Goal: Task Accomplishment & Management: Use online tool/utility

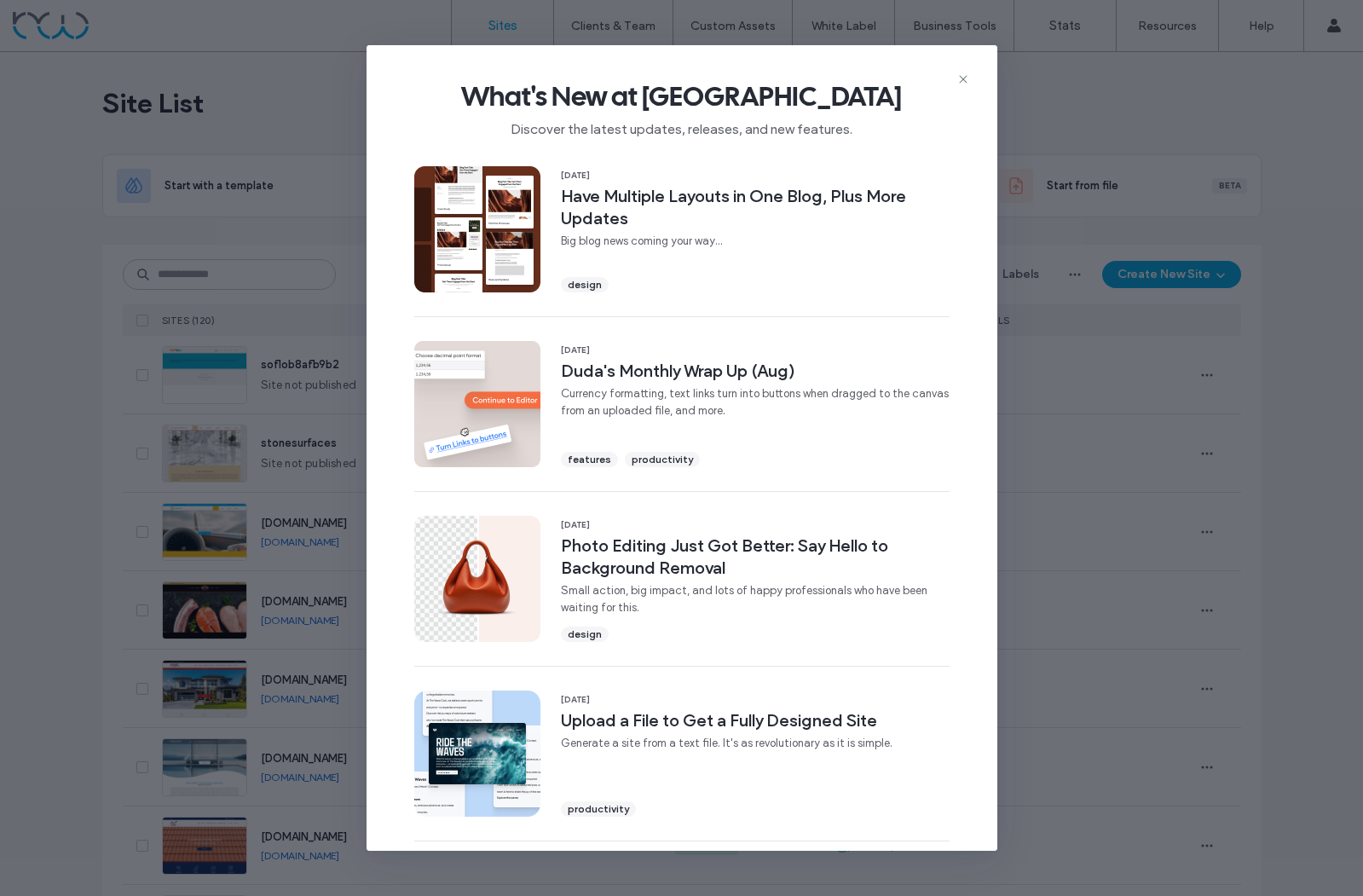
click at [965, 76] on use at bounding box center [963, 79] width 8 height 8
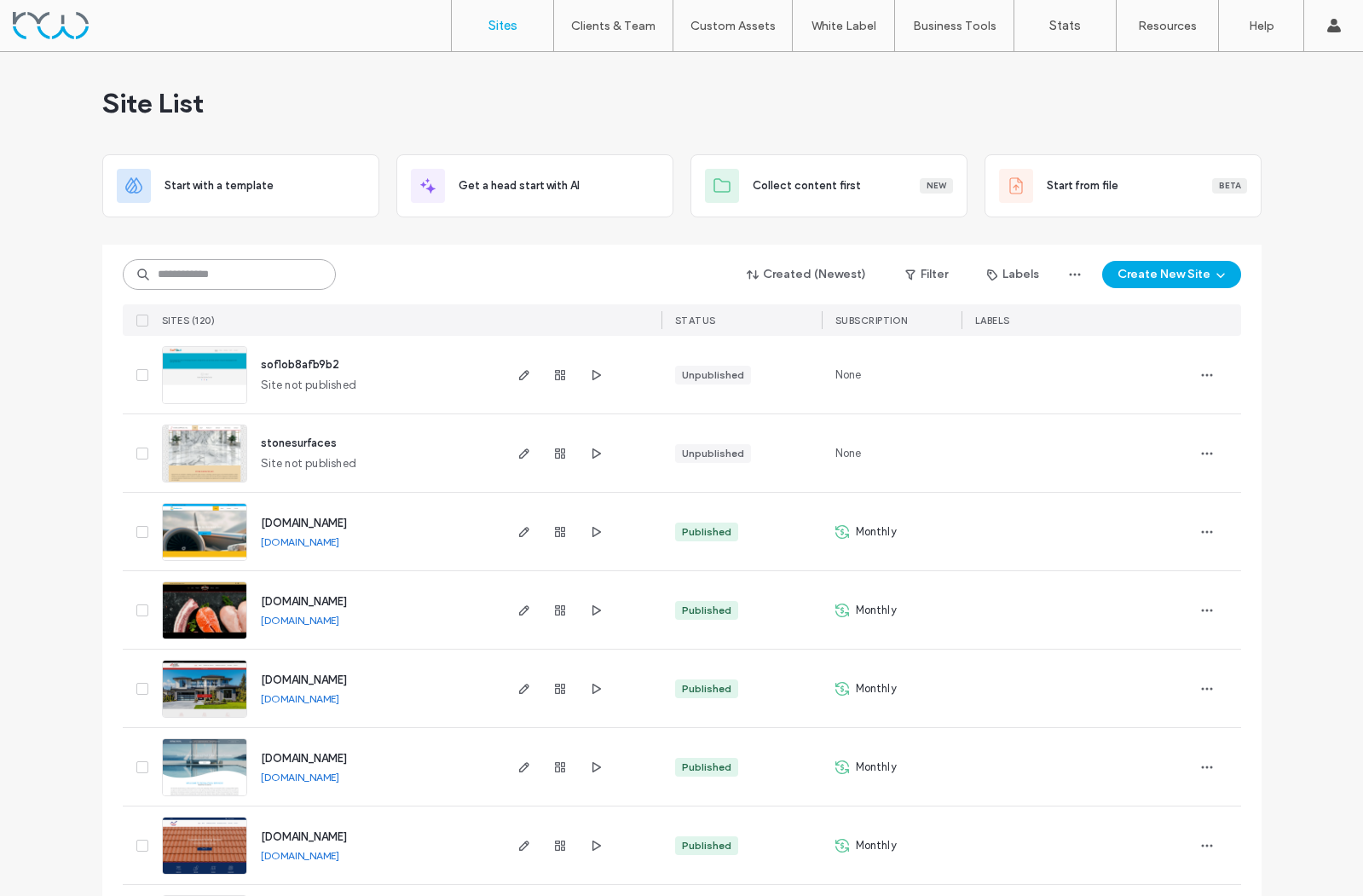
click at [191, 276] on input at bounding box center [229, 275] width 213 height 31
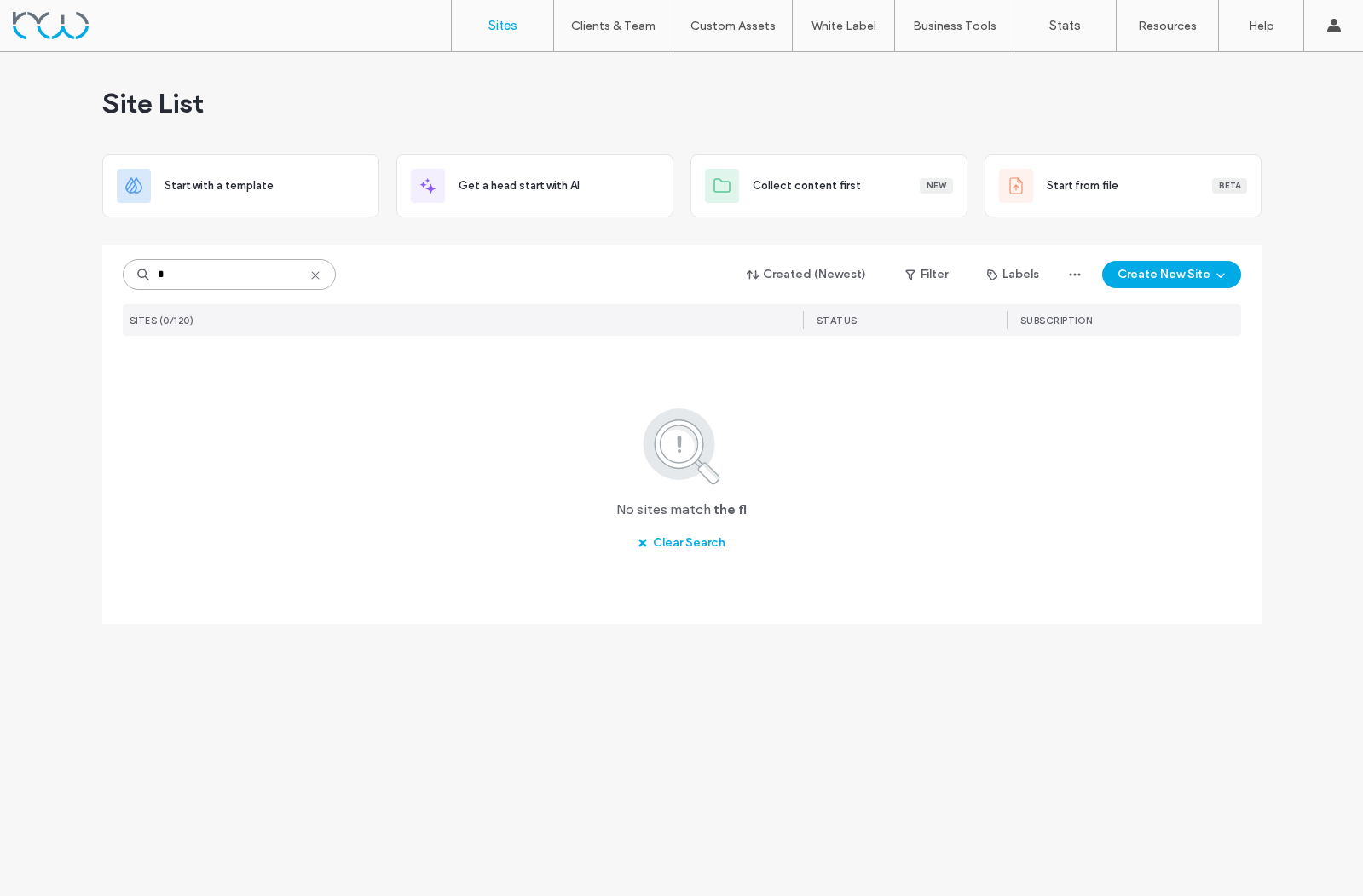
type input "*"
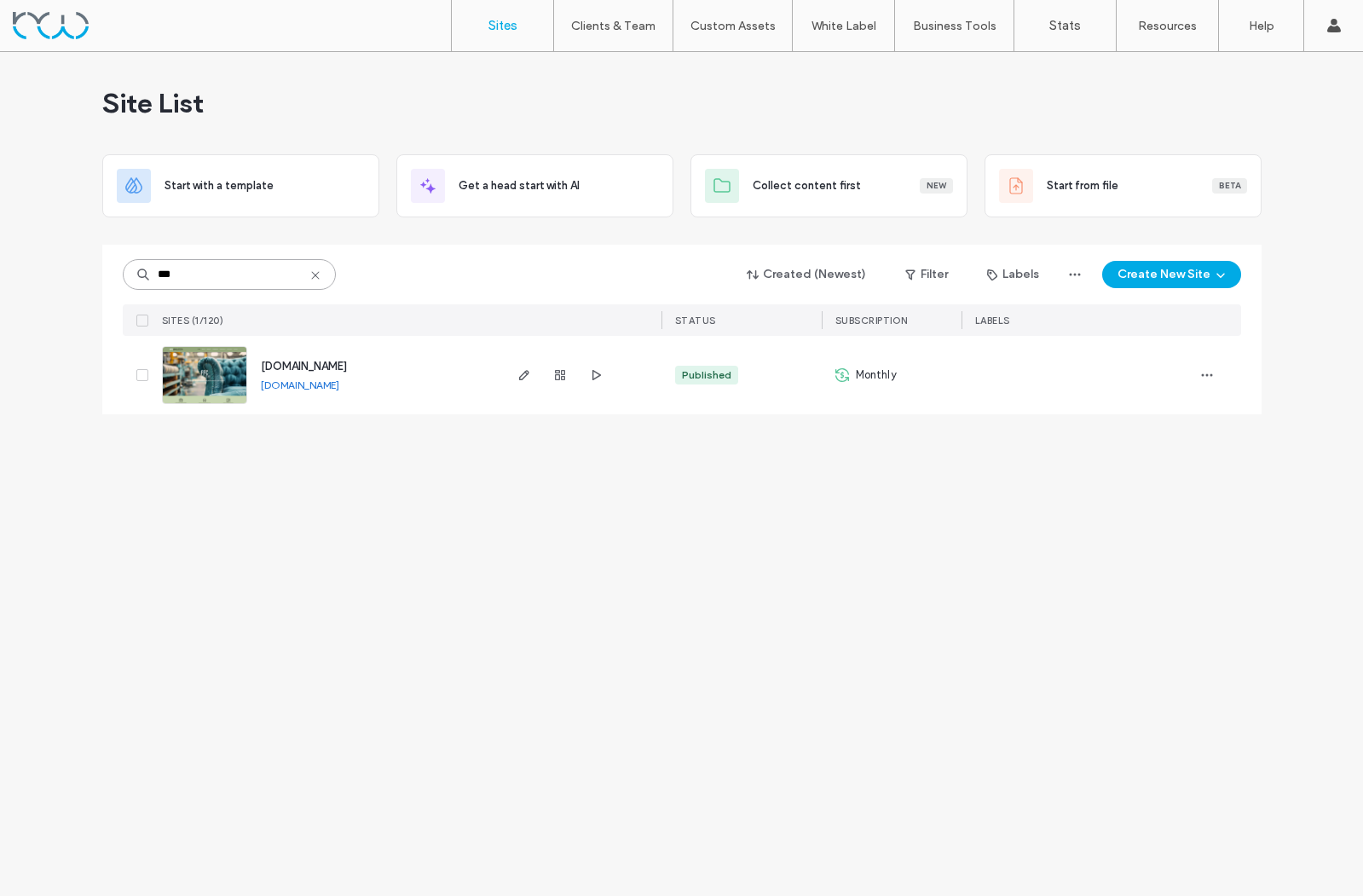
type input "***"
click at [344, 365] on span "[DOMAIN_NAME]" at bounding box center [304, 365] width 86 height 13
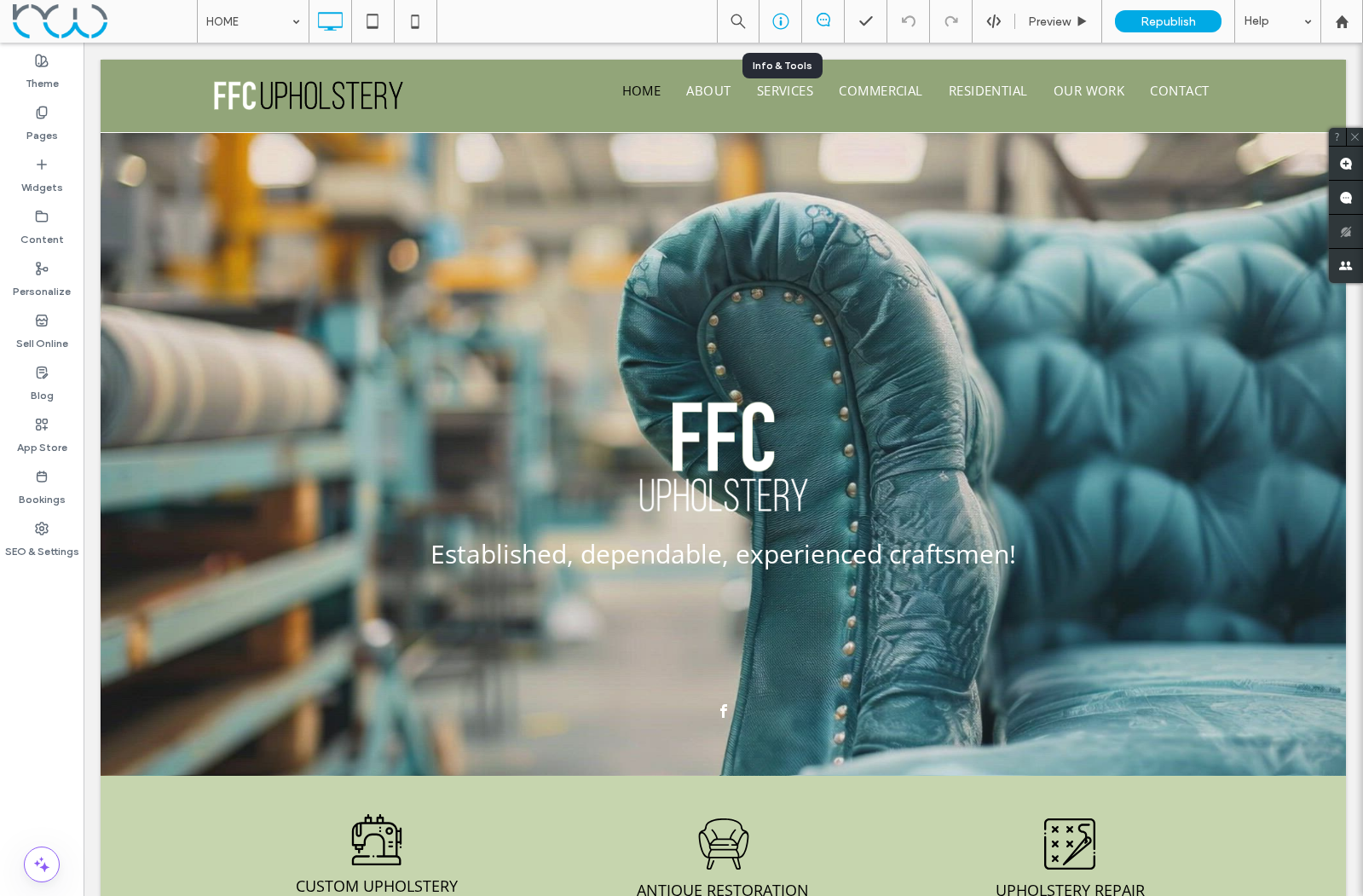
click at [773, 22] on use at bounding box center [780, 21] width 16 height 16
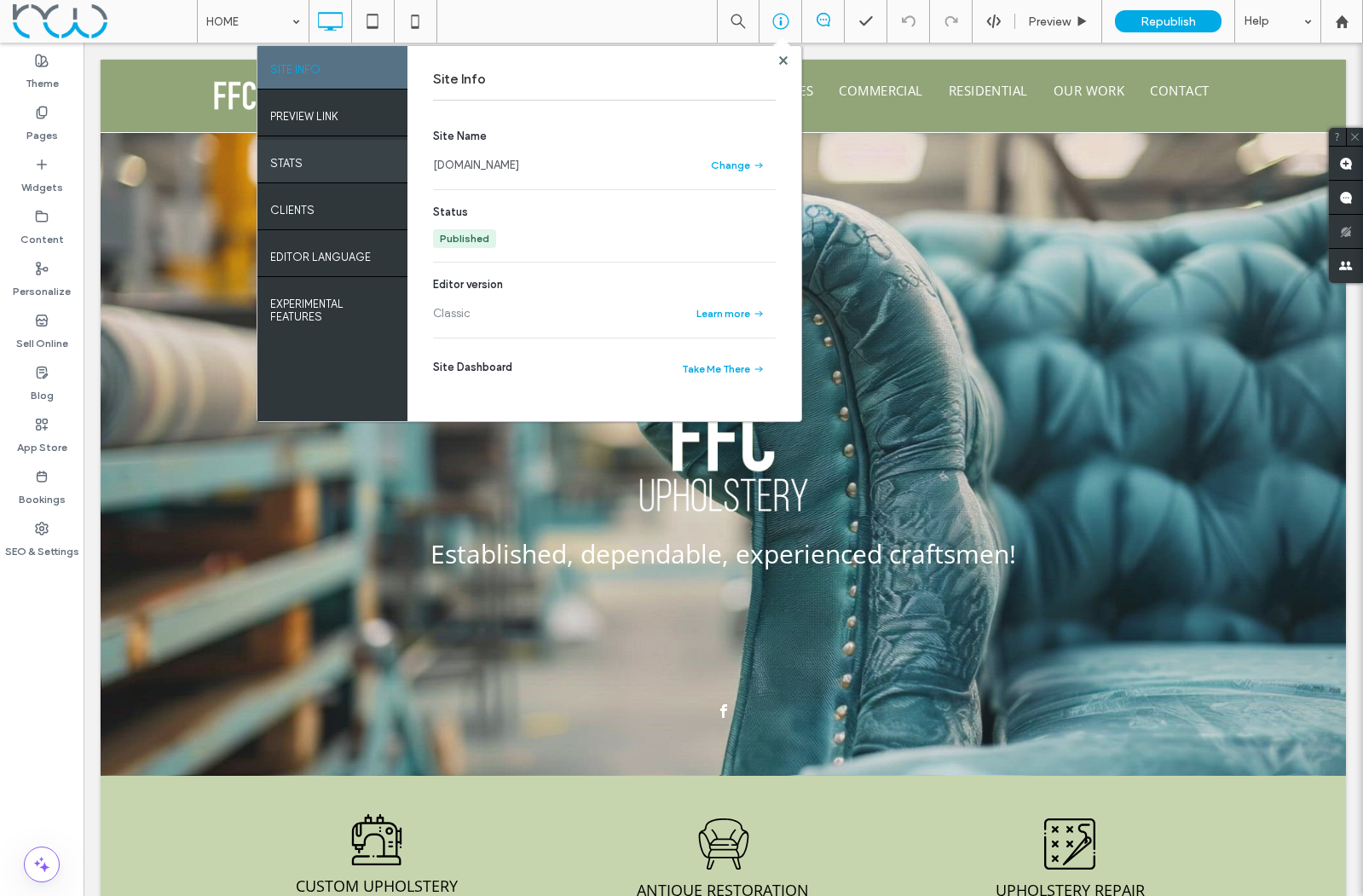
click at [296, 159] on label "STATS" at bounding box center [287, 159] width 33 height 21
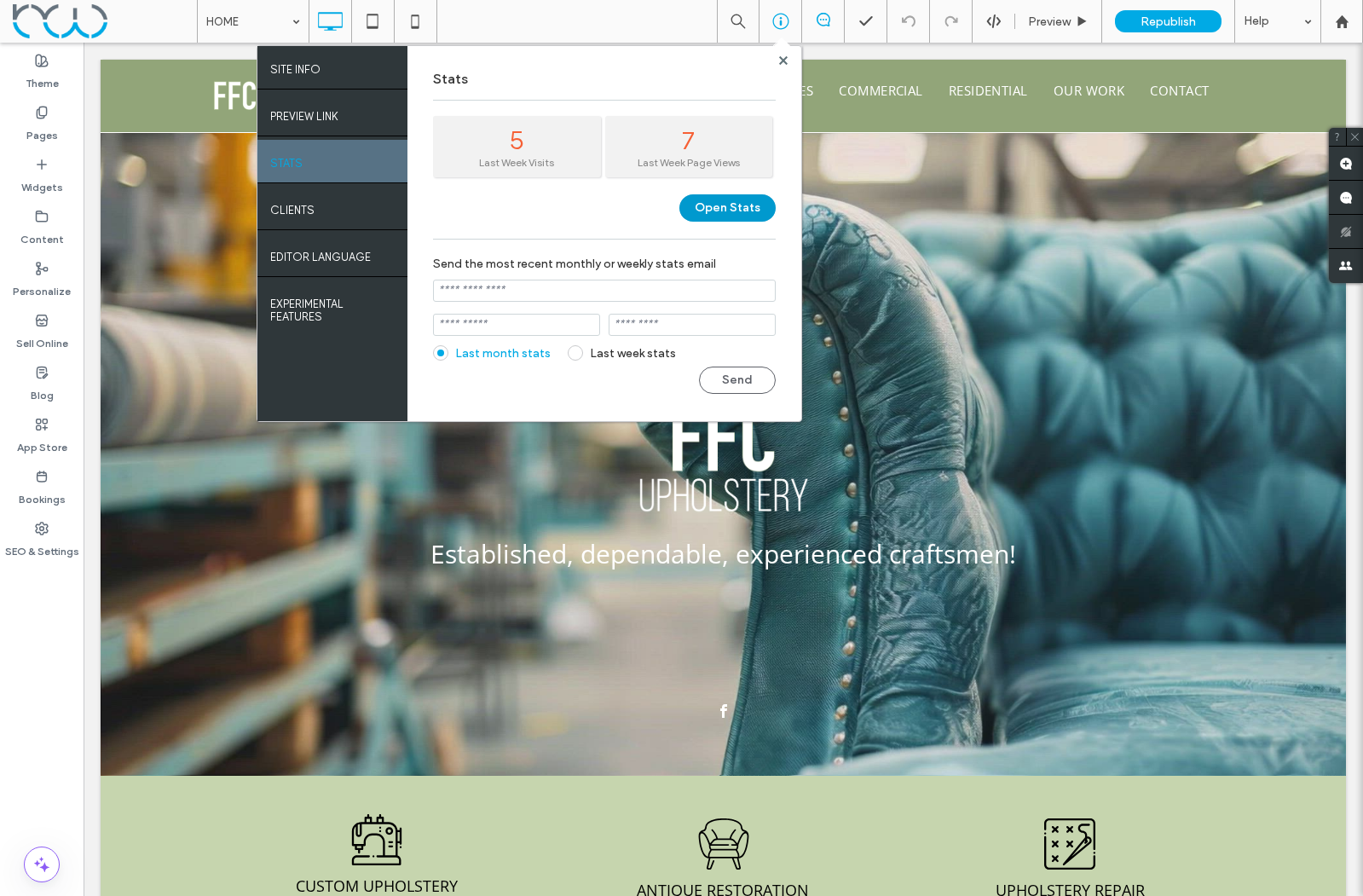
click at [711, 204] on button "Open Stats" at bounding box center [728, 208] width 97 height 27
click at [321, 216] on div "Clients" at bounding box center [332, 208] width 150 height 43
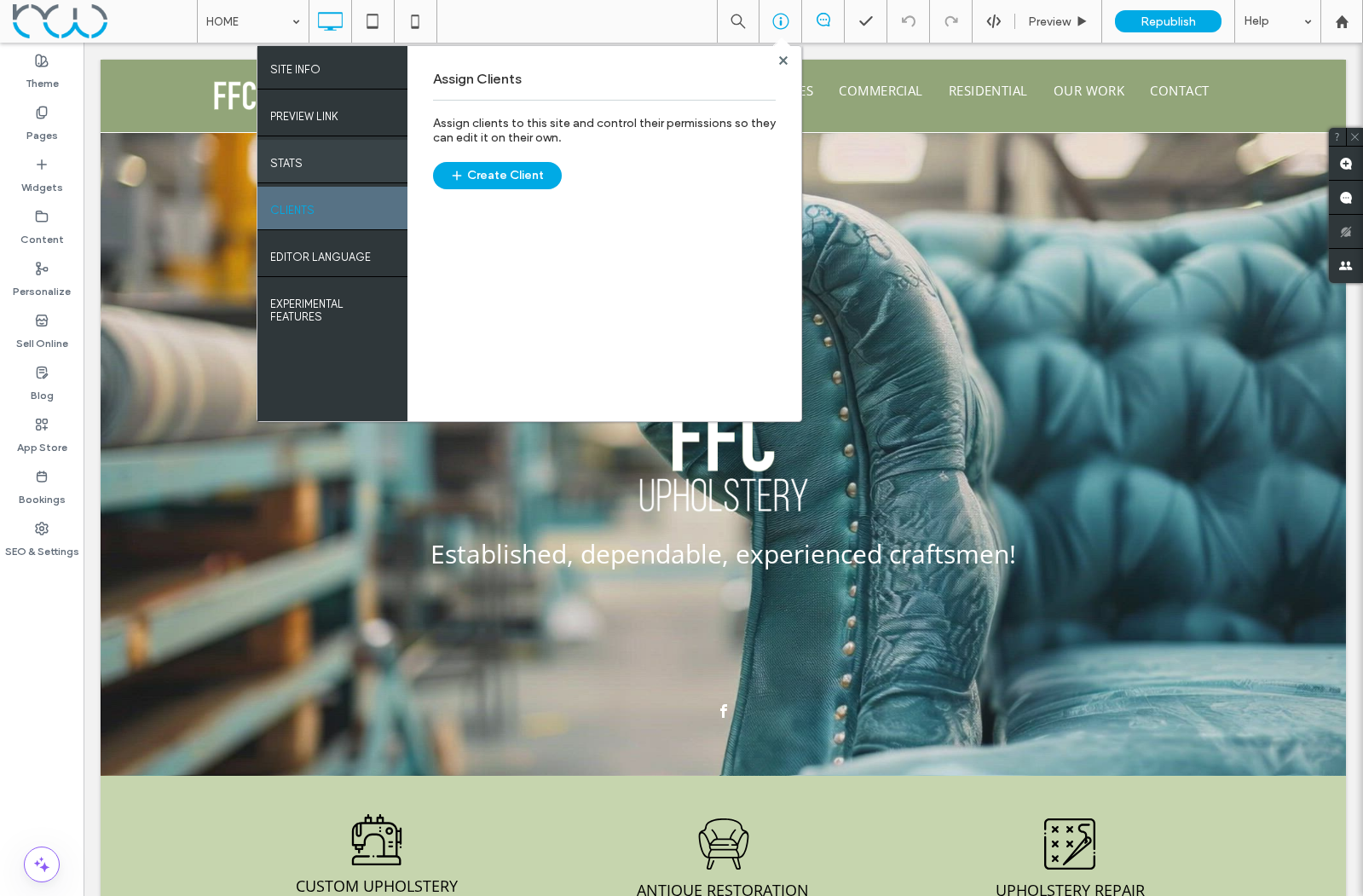
click at [307, 165] on div "STATS" at bounding box center [332, 161] width 150 height 43
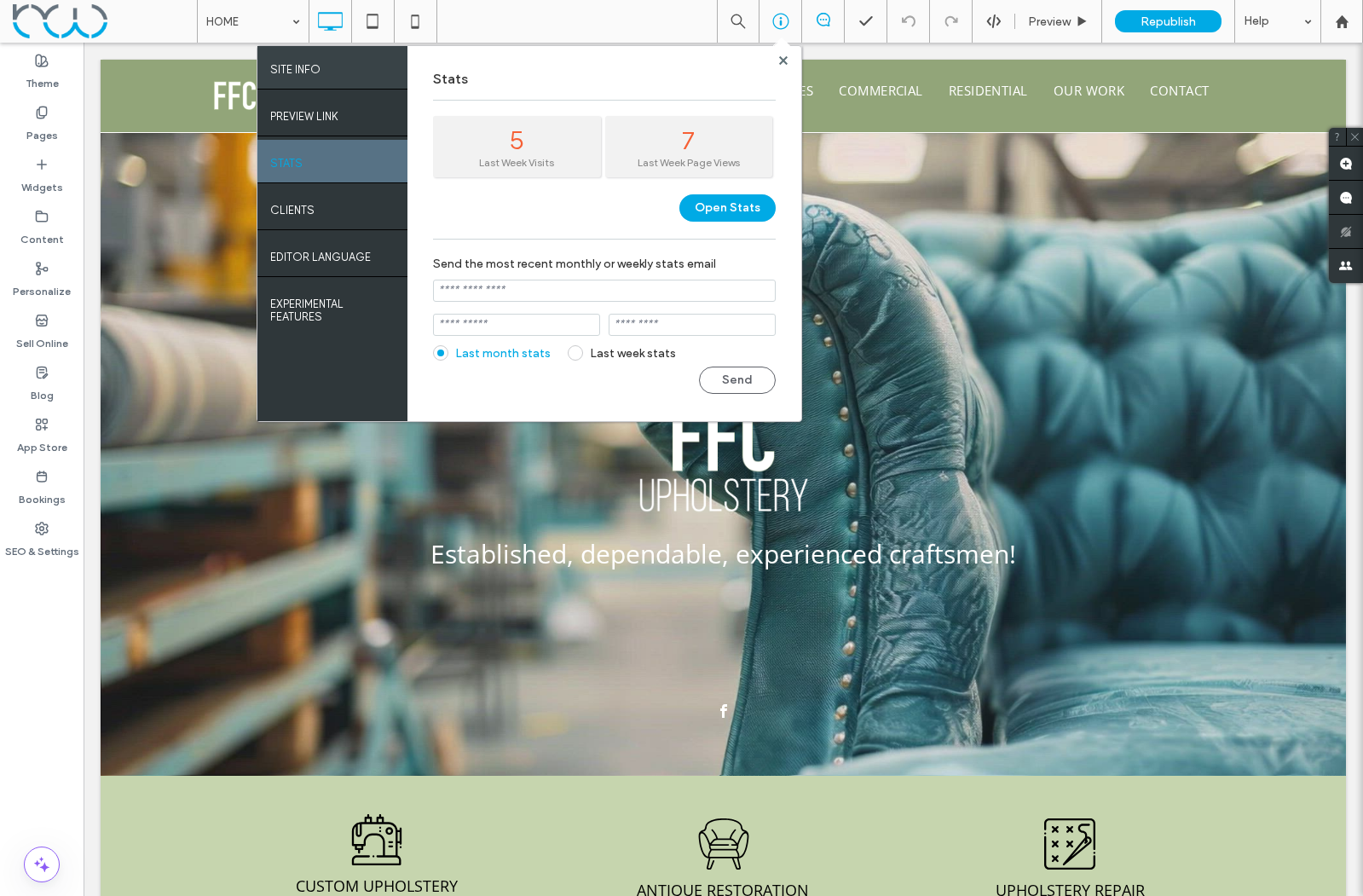
click at [311, 67] on label "SITE INFO" at bounding box center [296, 65] width 50 height 21
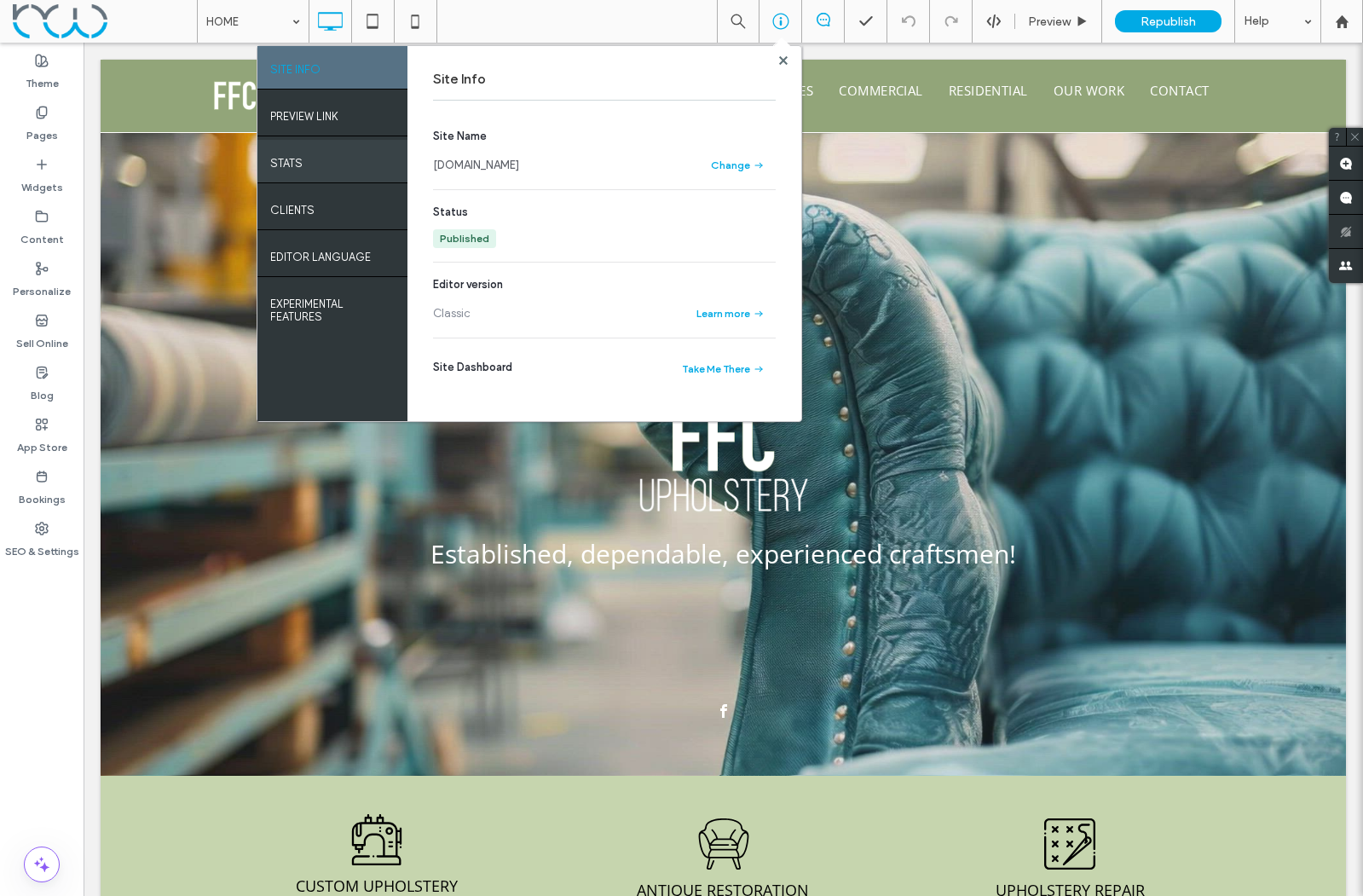
click at [313, 162] on div "STATS" at bounding box center [332, 161] width 150 height 43
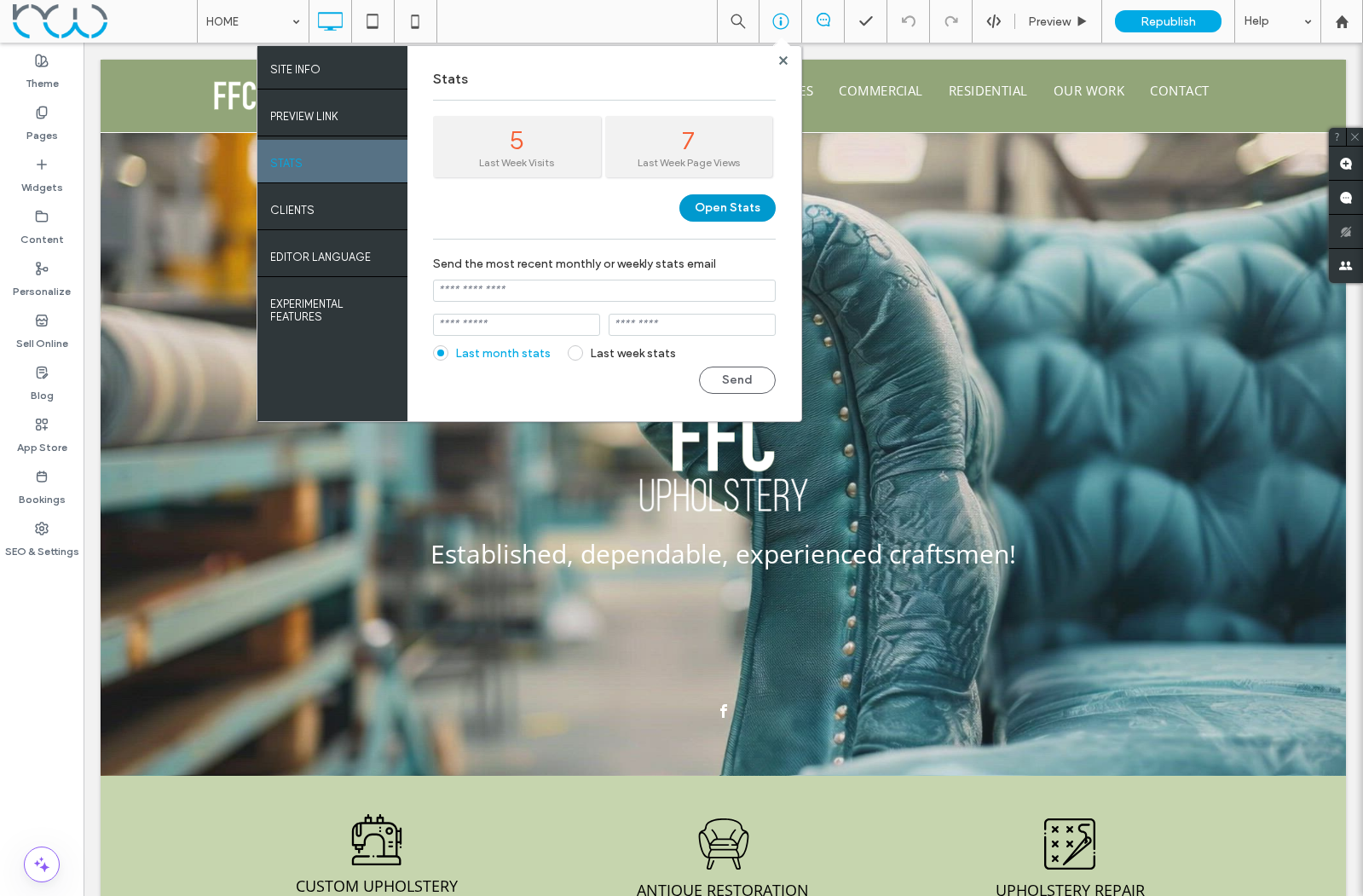
click at [738, 206] on button "Open Stats" at bounding box center [728, 208] width 97 height 27
click at [782, 60] on use at bounding box center [782, 59] width 9 height 9
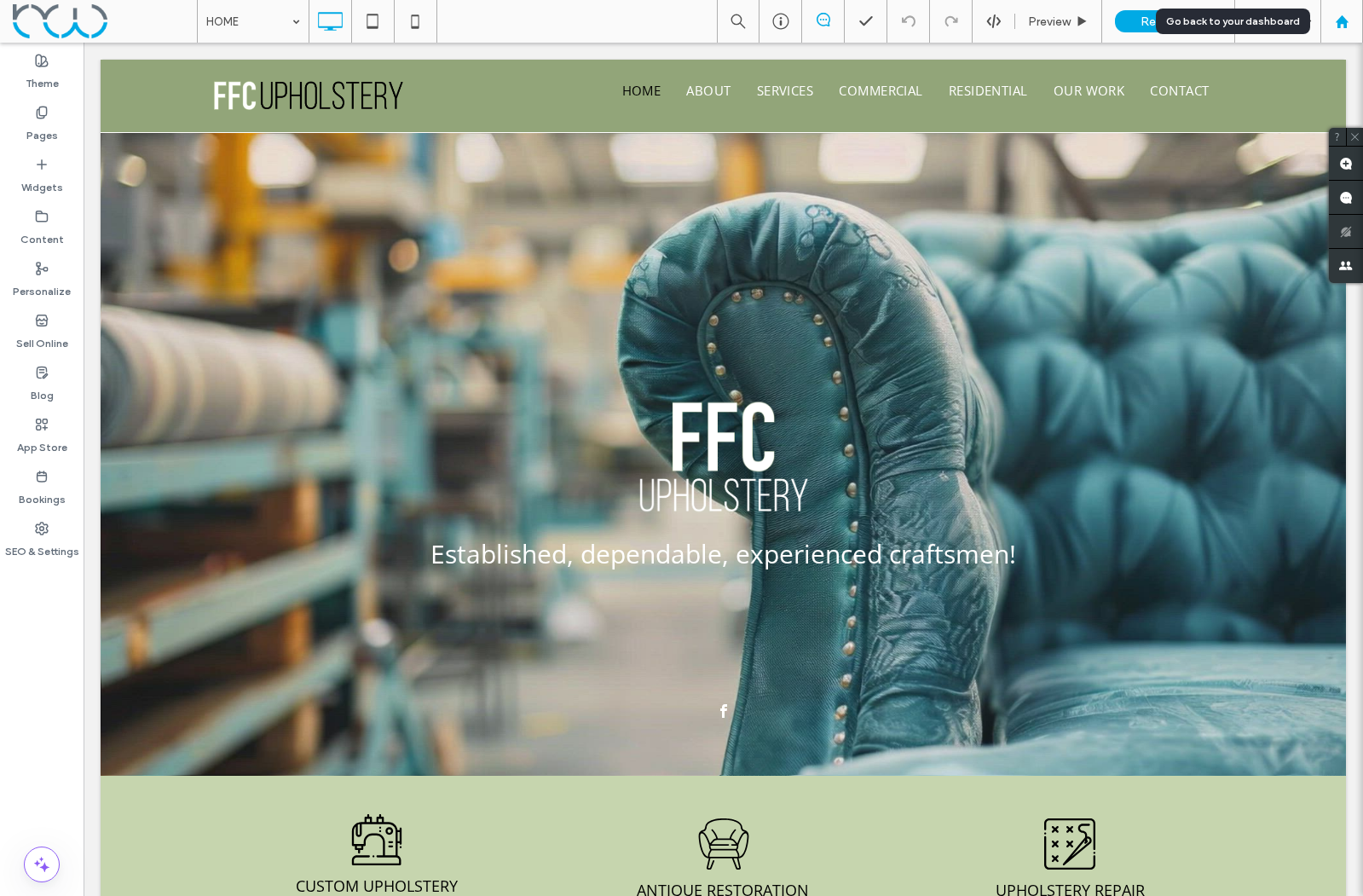
click at [1338, 18] on use at bounding box center [1341, 20] width 13 height 13
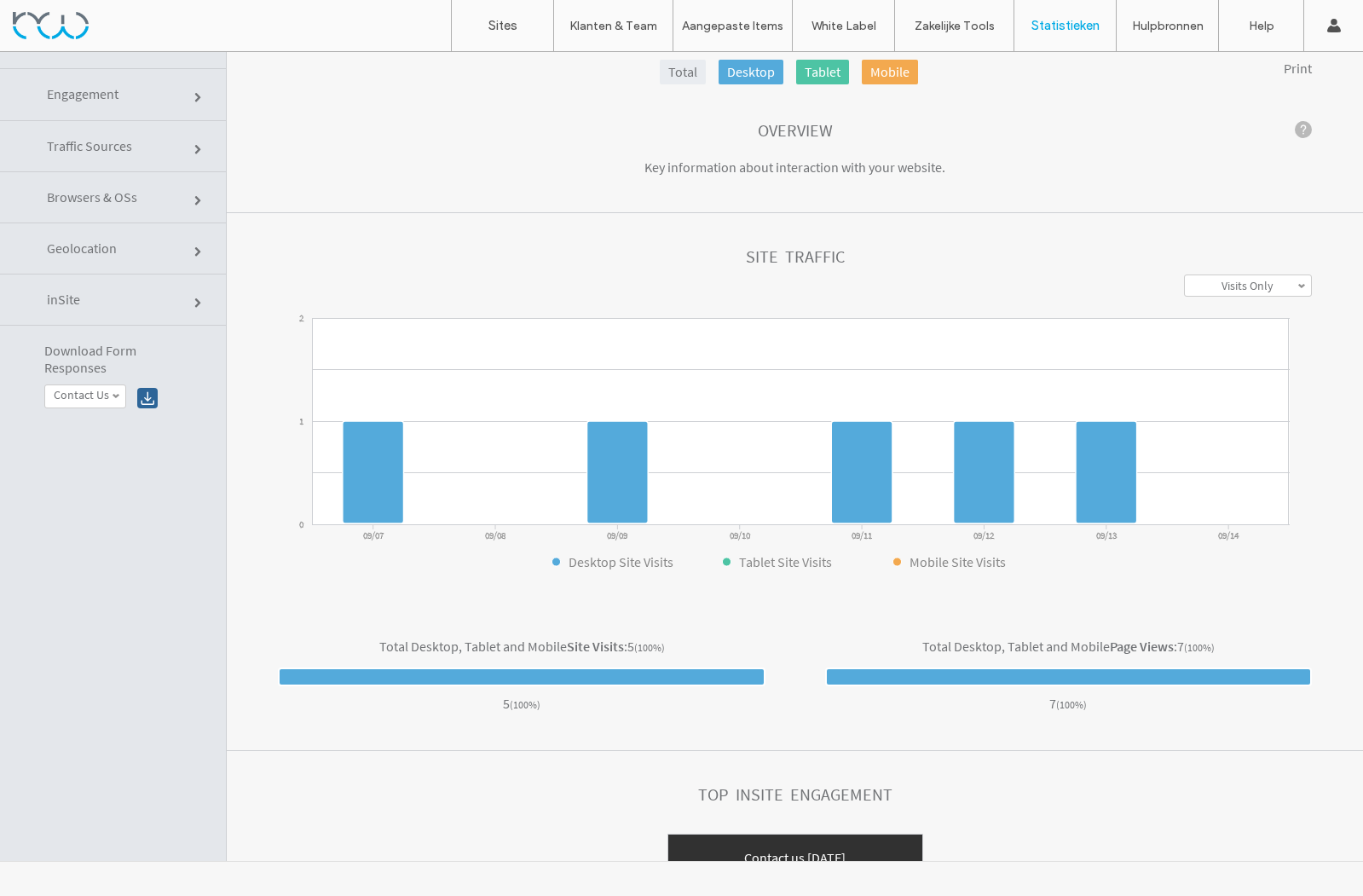
scroll to position [66, 0]
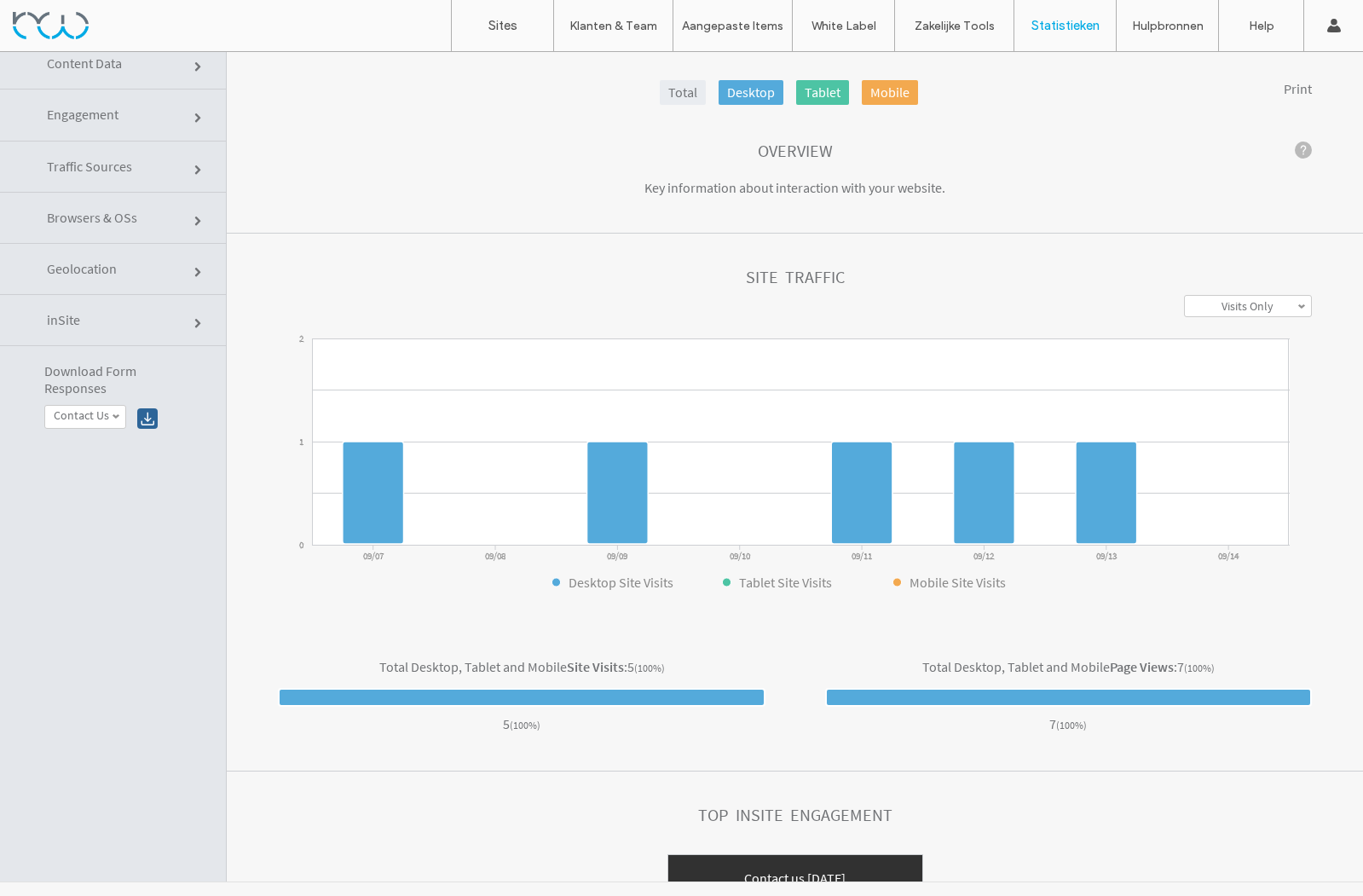
click at [1230, 305] on label "Visits Only" at bounding box center [1248, 306] width 52 height 15
click at [1032, 268] on section "**********" at bounding box center [796, 429] width 1137 height 390
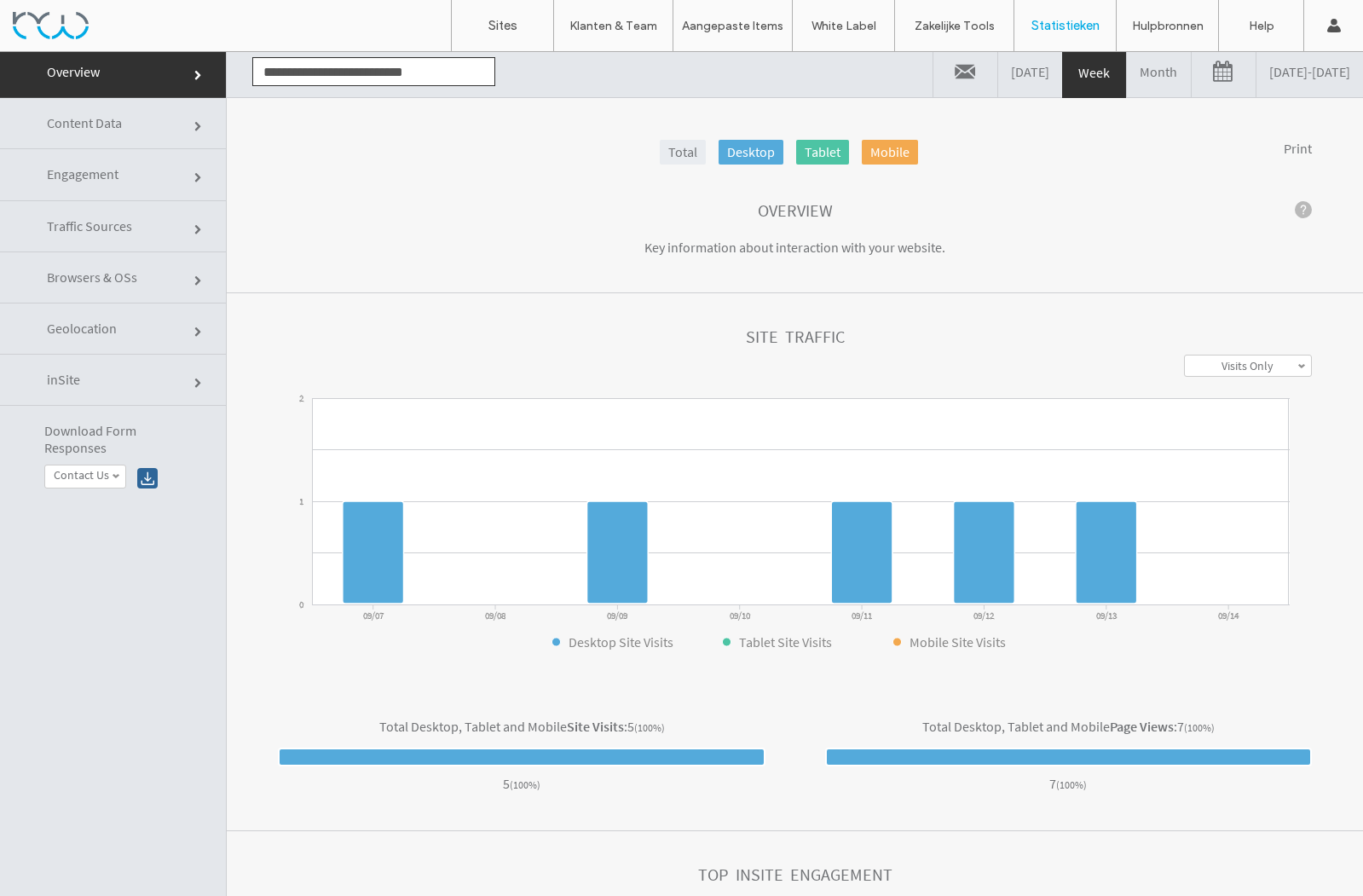
scroll to position [0, 0]
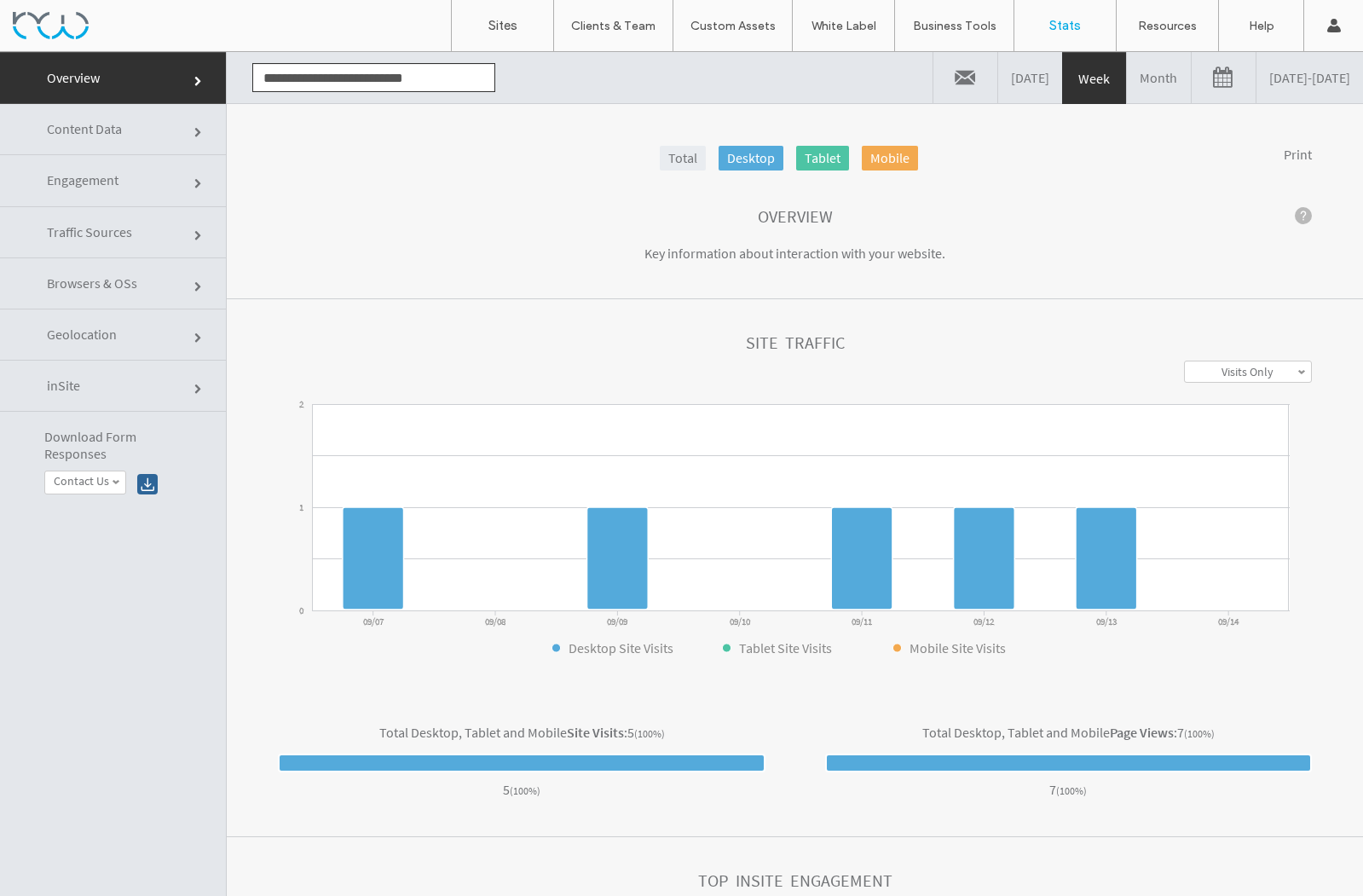
click at [1065, 24] on label "Stats" at bounding box center [1065, 26] width 32 height 15
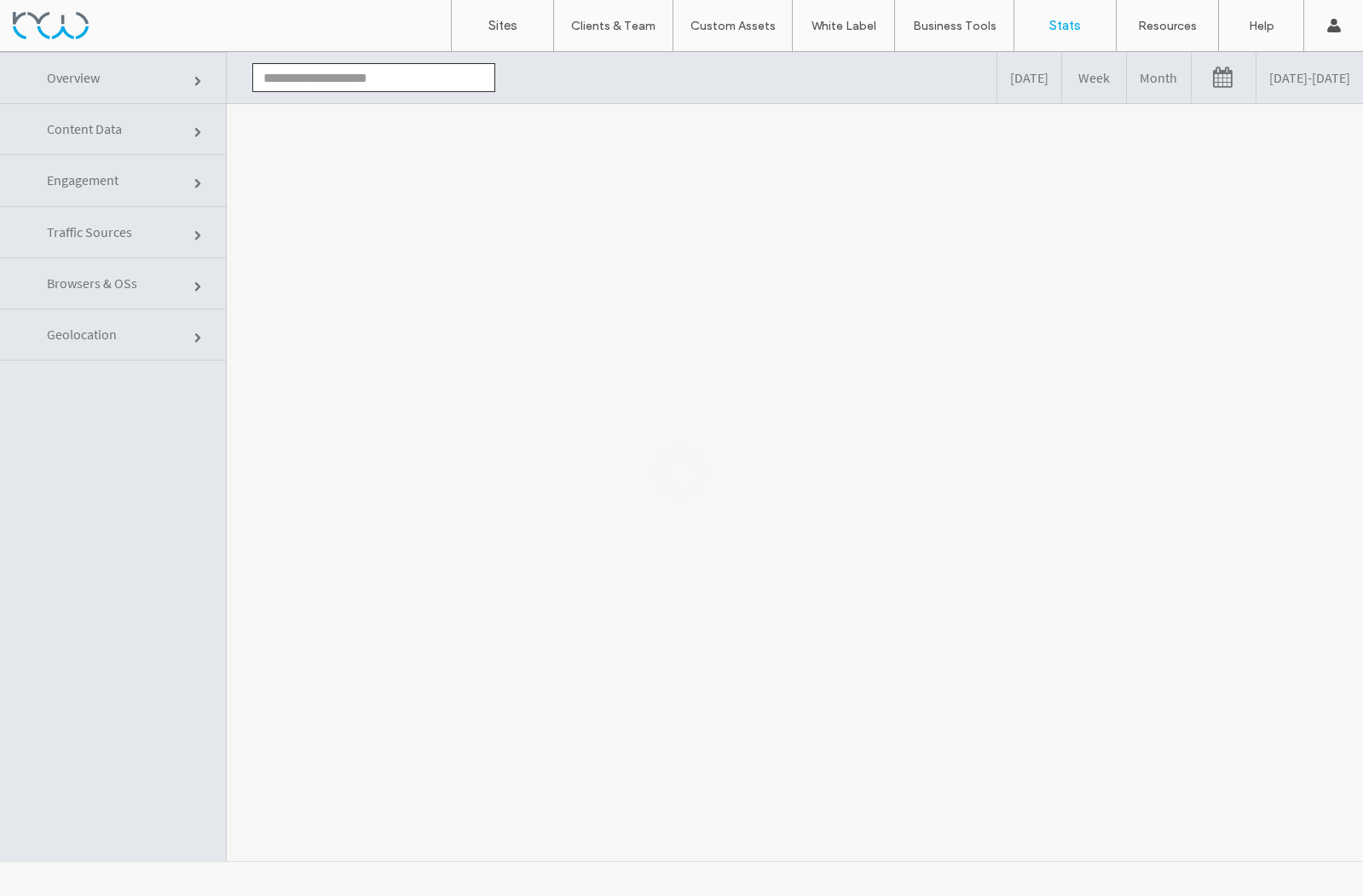
type input "**********"
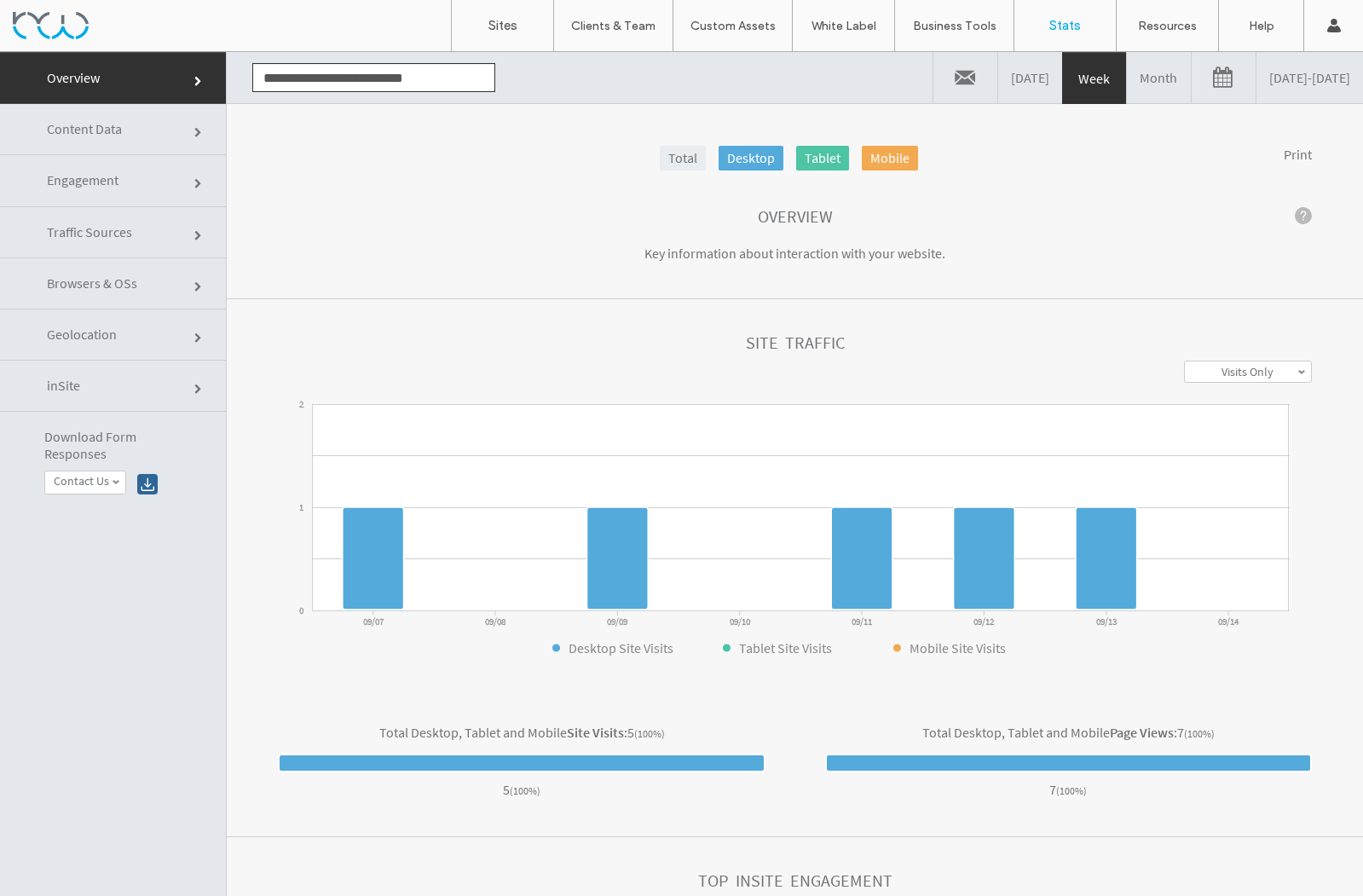
click at [97, 186] on span "Engagement" at bounding box center [83, 180] width 72 height 17
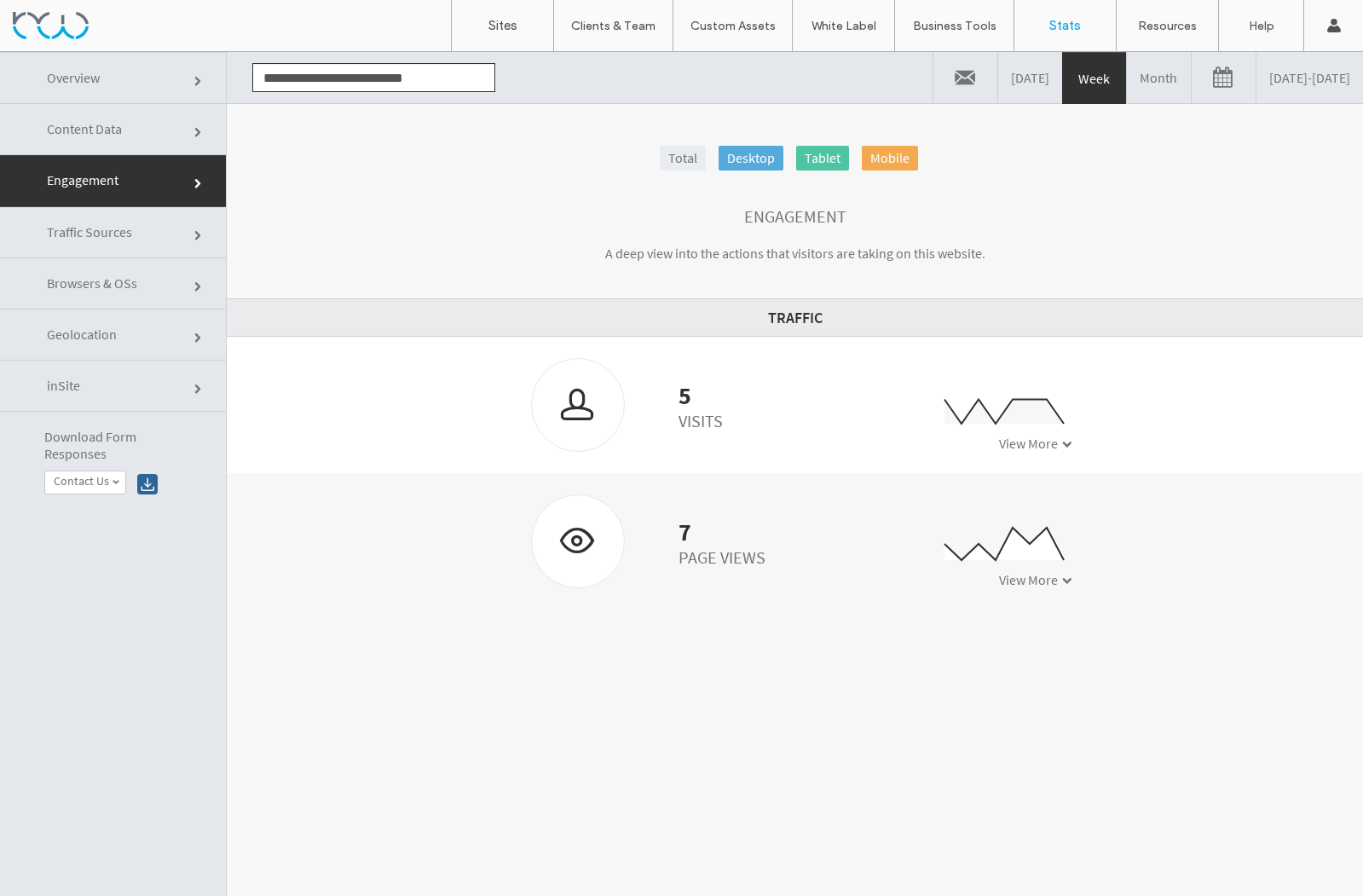
click at [106, 232] on span "Traffic Sources" at bounding box center [90, 232] width 85 height 17
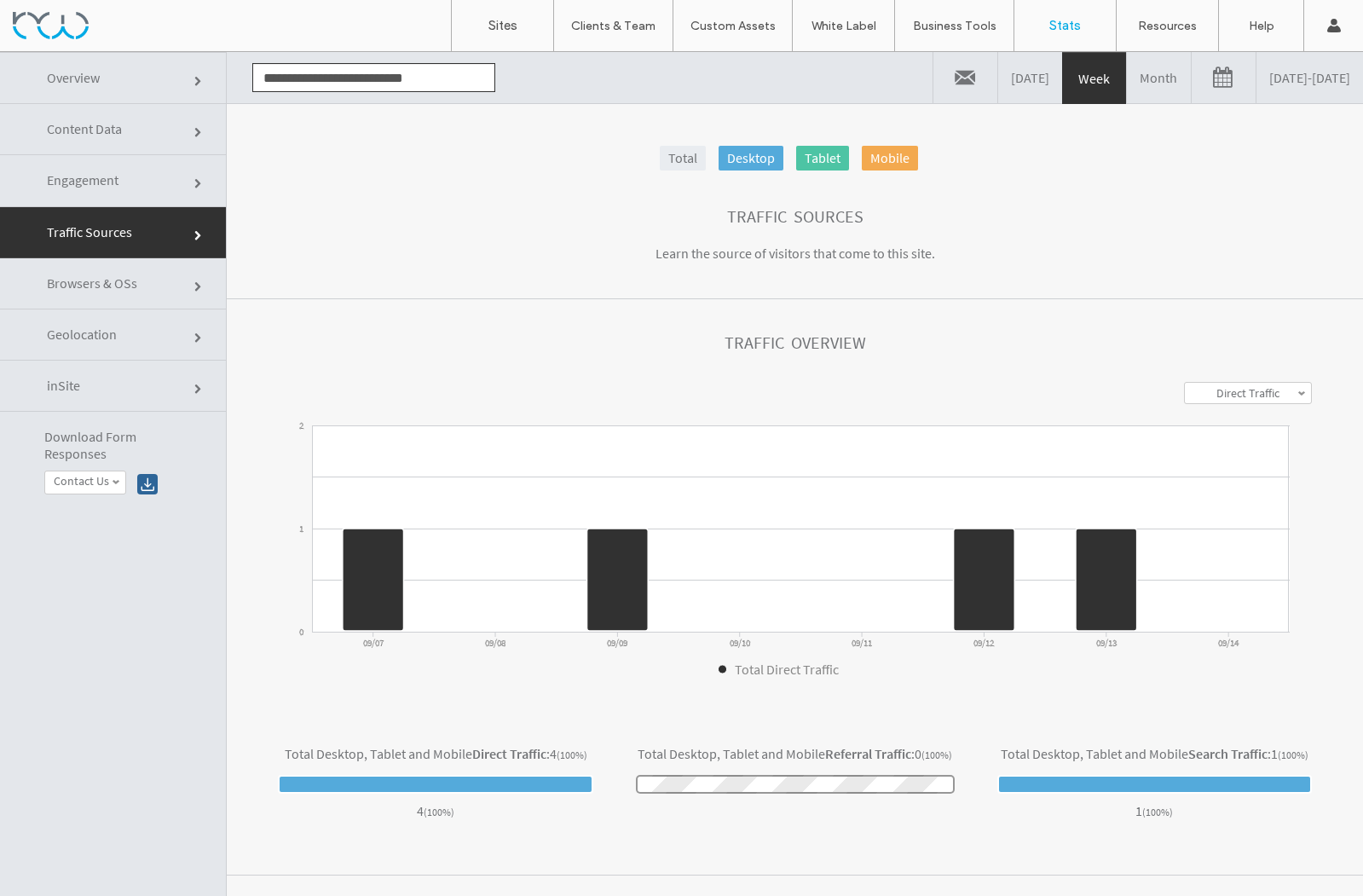
click at [105, 289] on span "Browsers & OSs" at bounding box center [92, 283] width 90 height 17
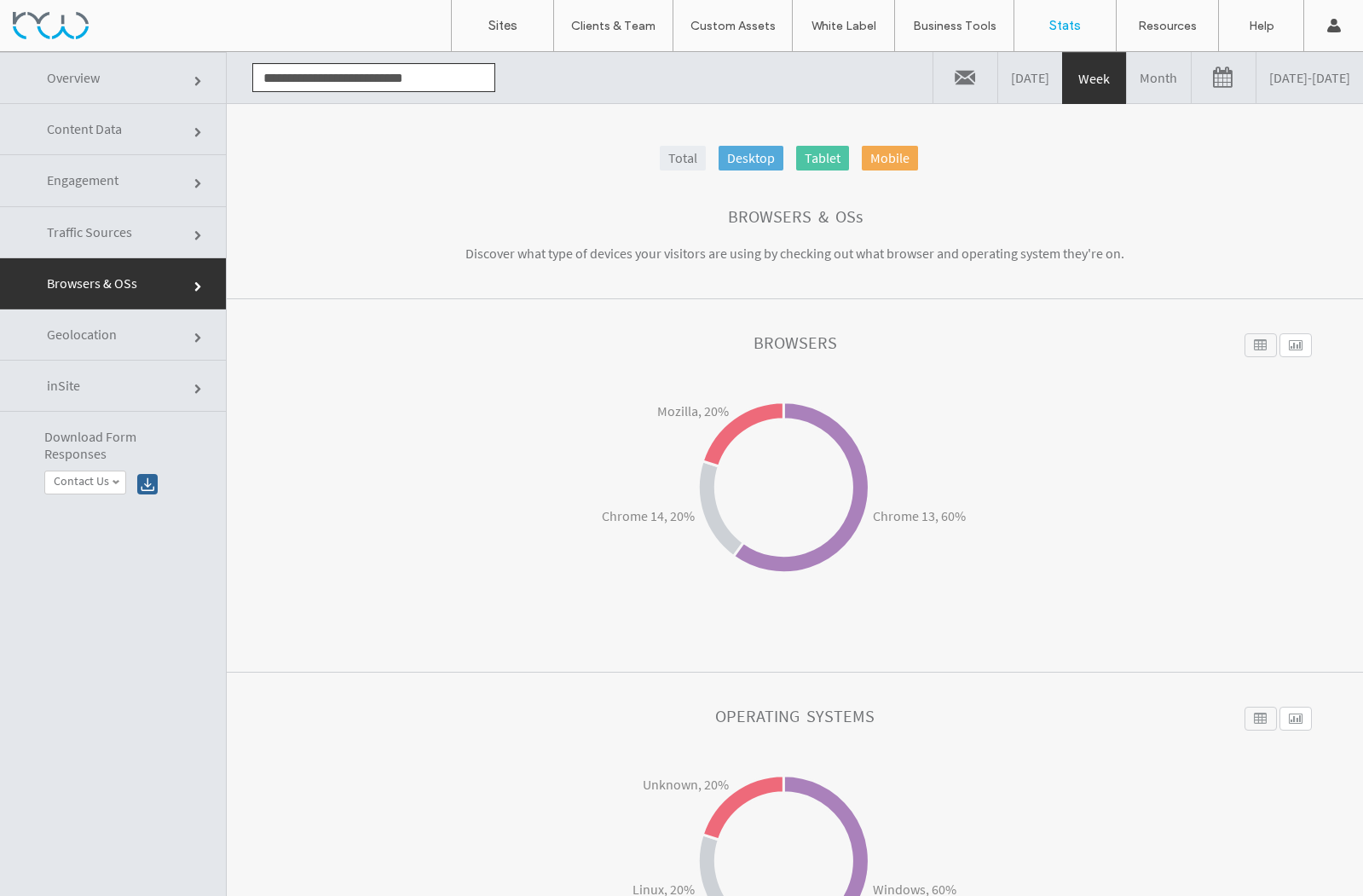
click at [107, 132] on span "Content Data" at bounding box center [85, 129] width 75 height 17
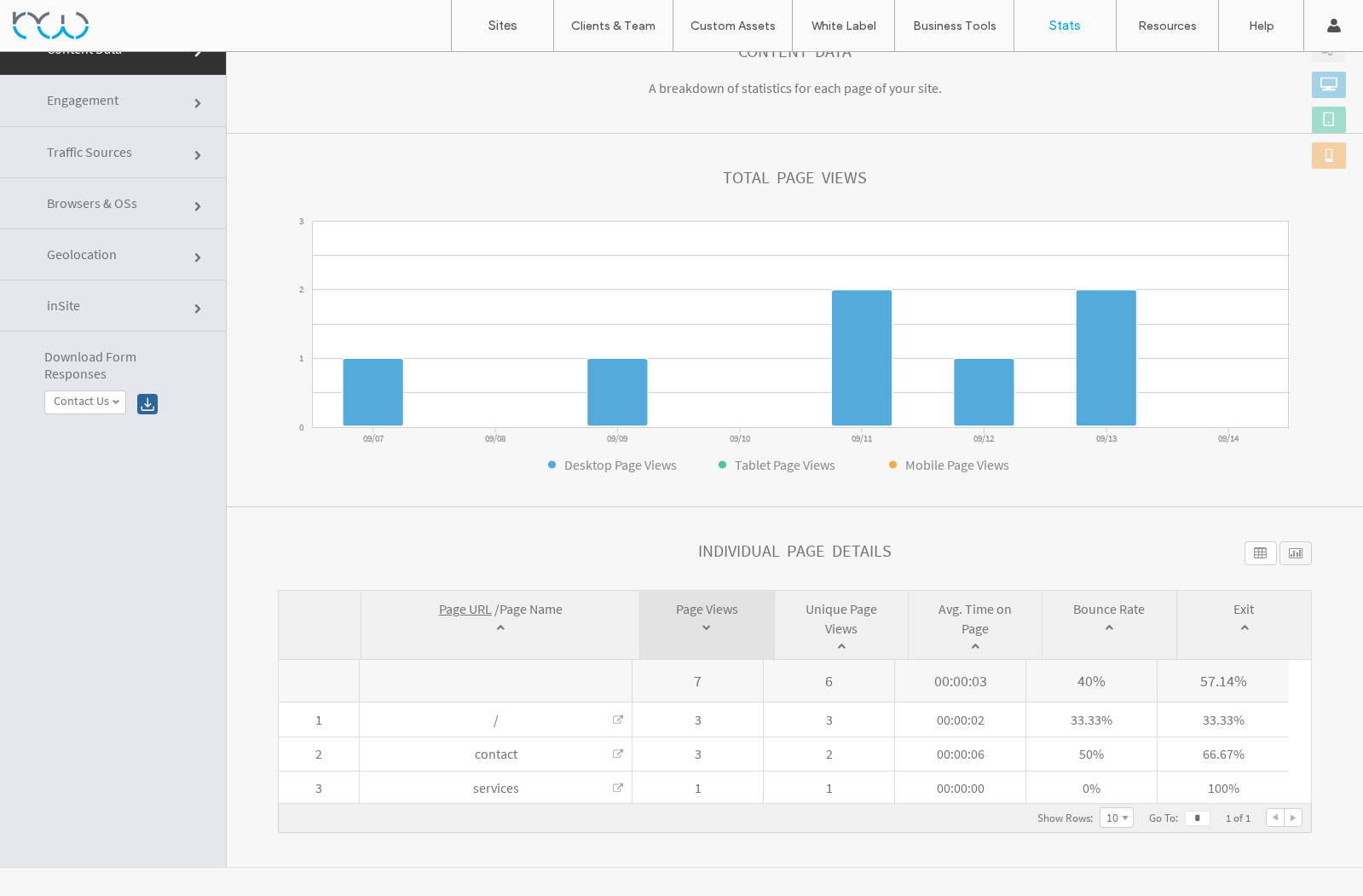
scroll to position [86, 0]
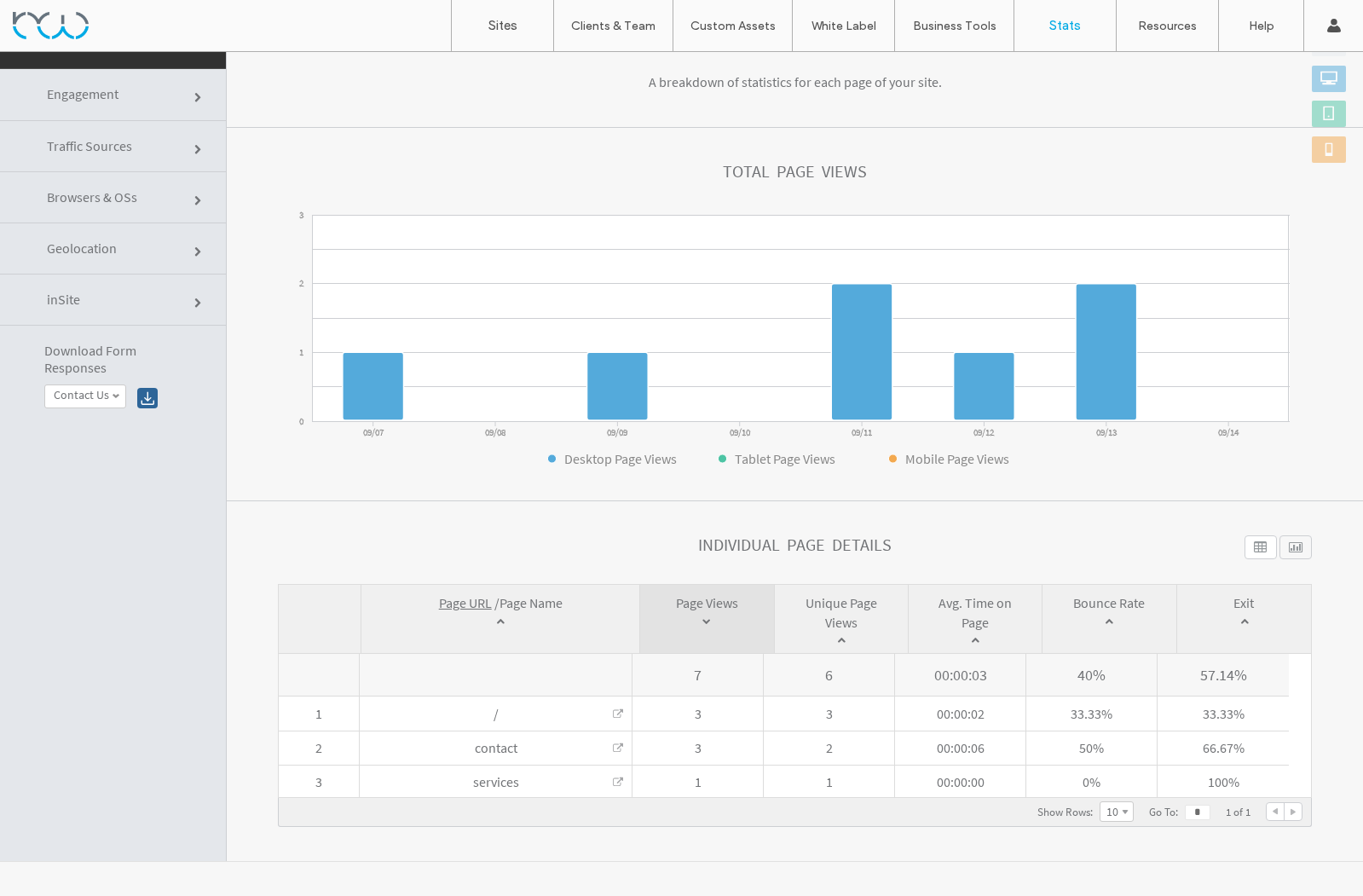
click at [107, 251] on span "Geolocation" at bounding box center [82, 248] width 70 height 17
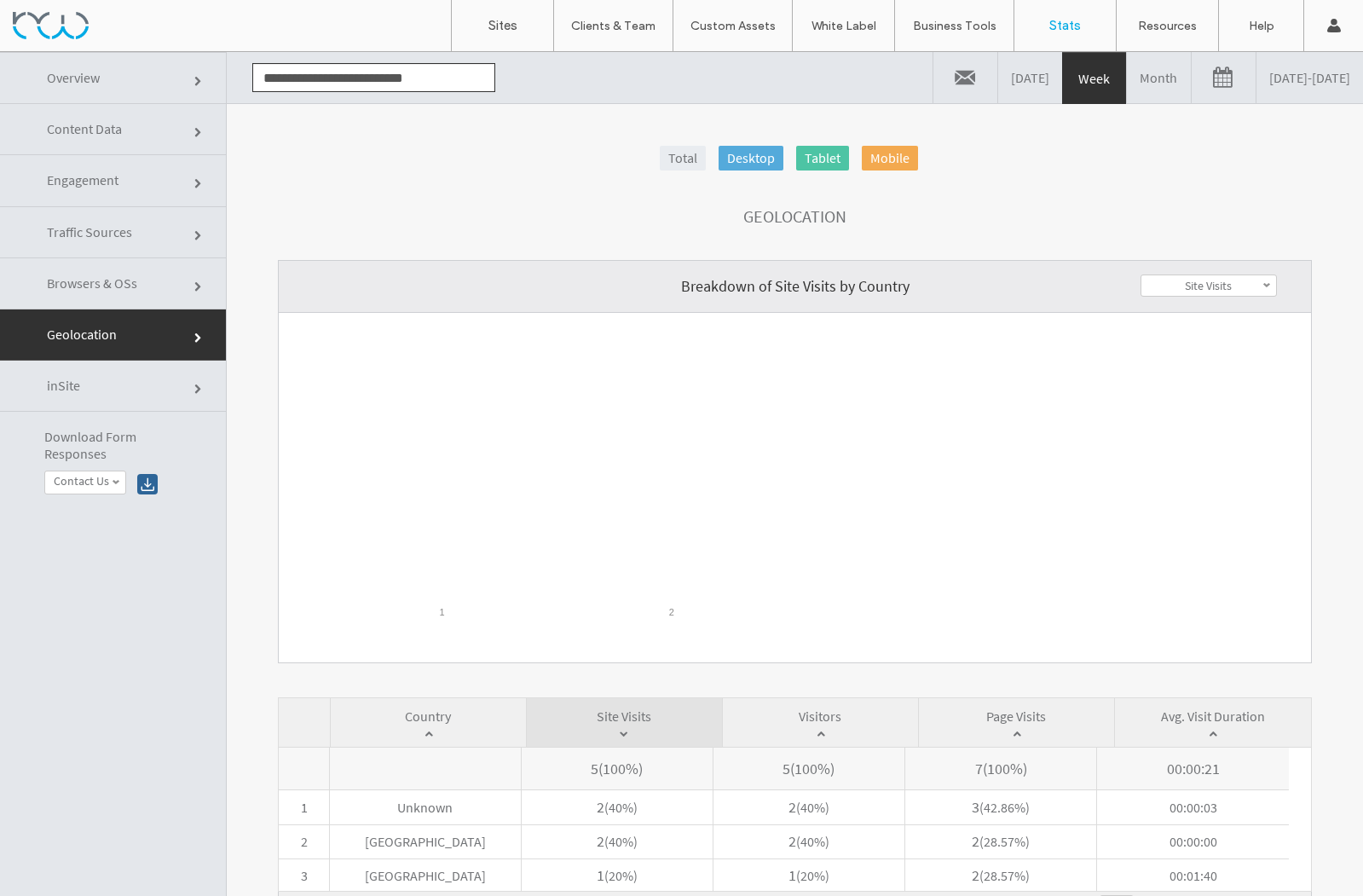
scroll to position [9, 0]
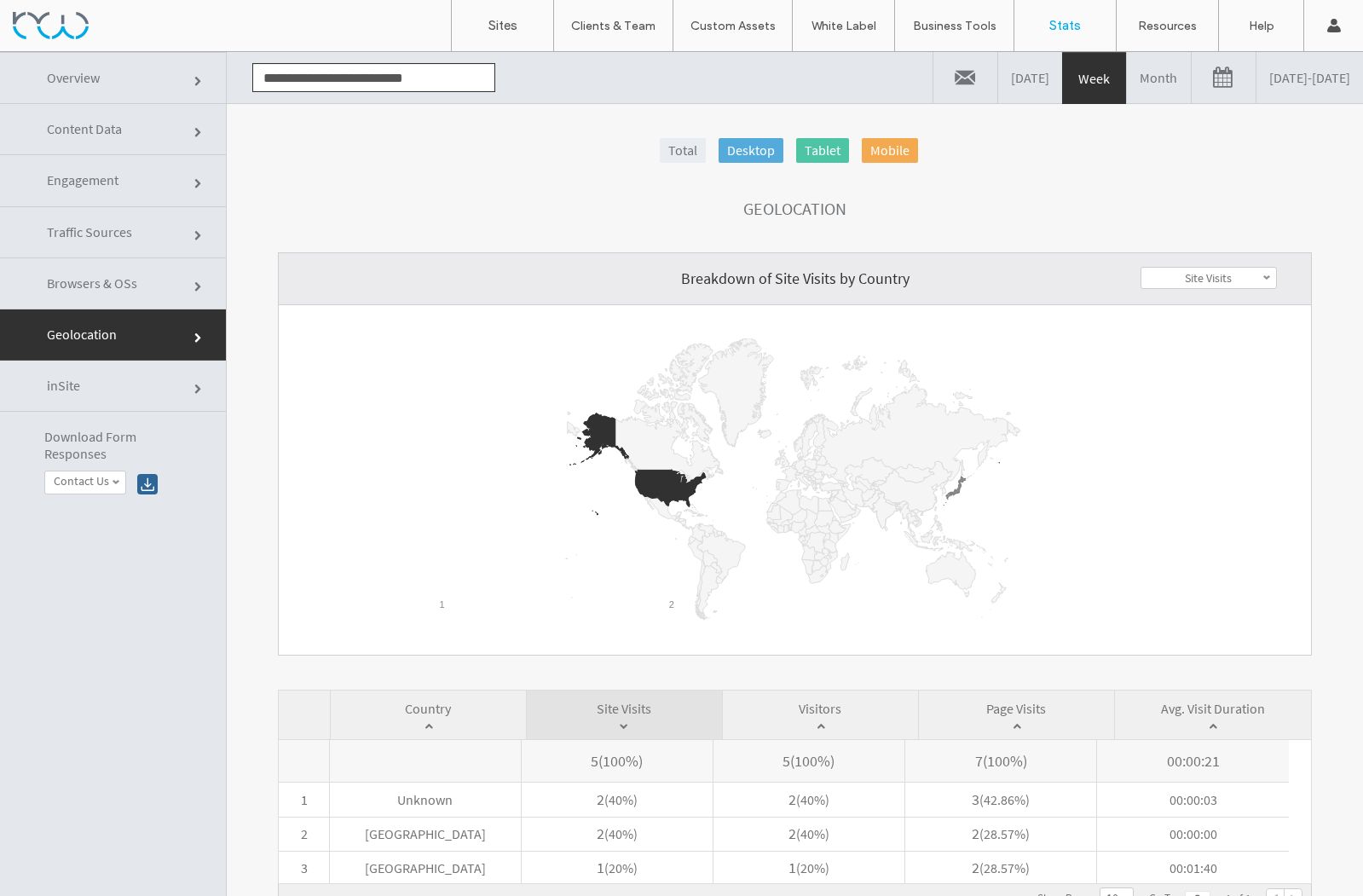
click at [90, 379] on link "inSite" at bounding box center [113, 386] width 226 height 51
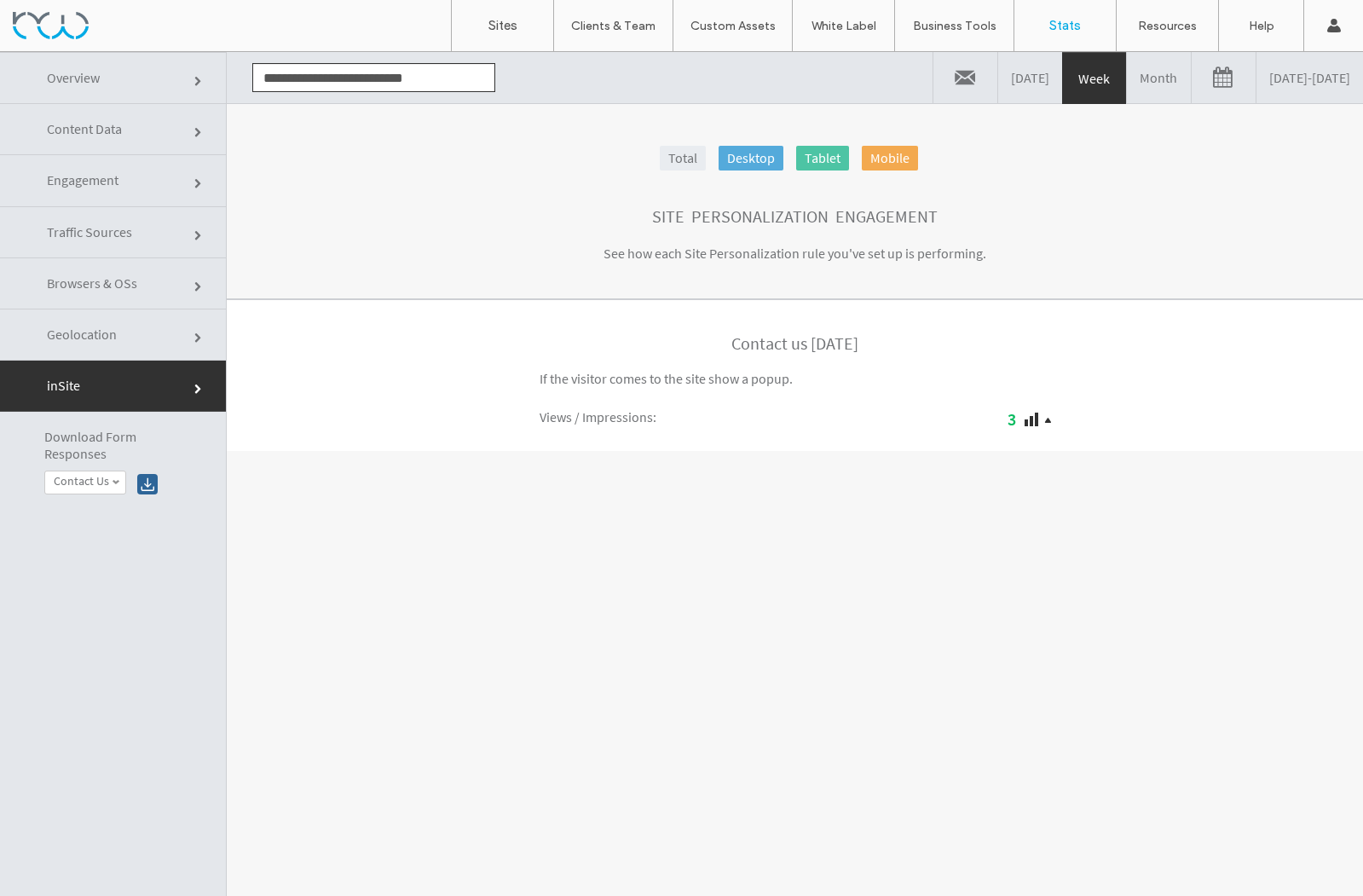
click at [83, 85] on span "Overview" at bounding box center [73, 77] width 53 height 17
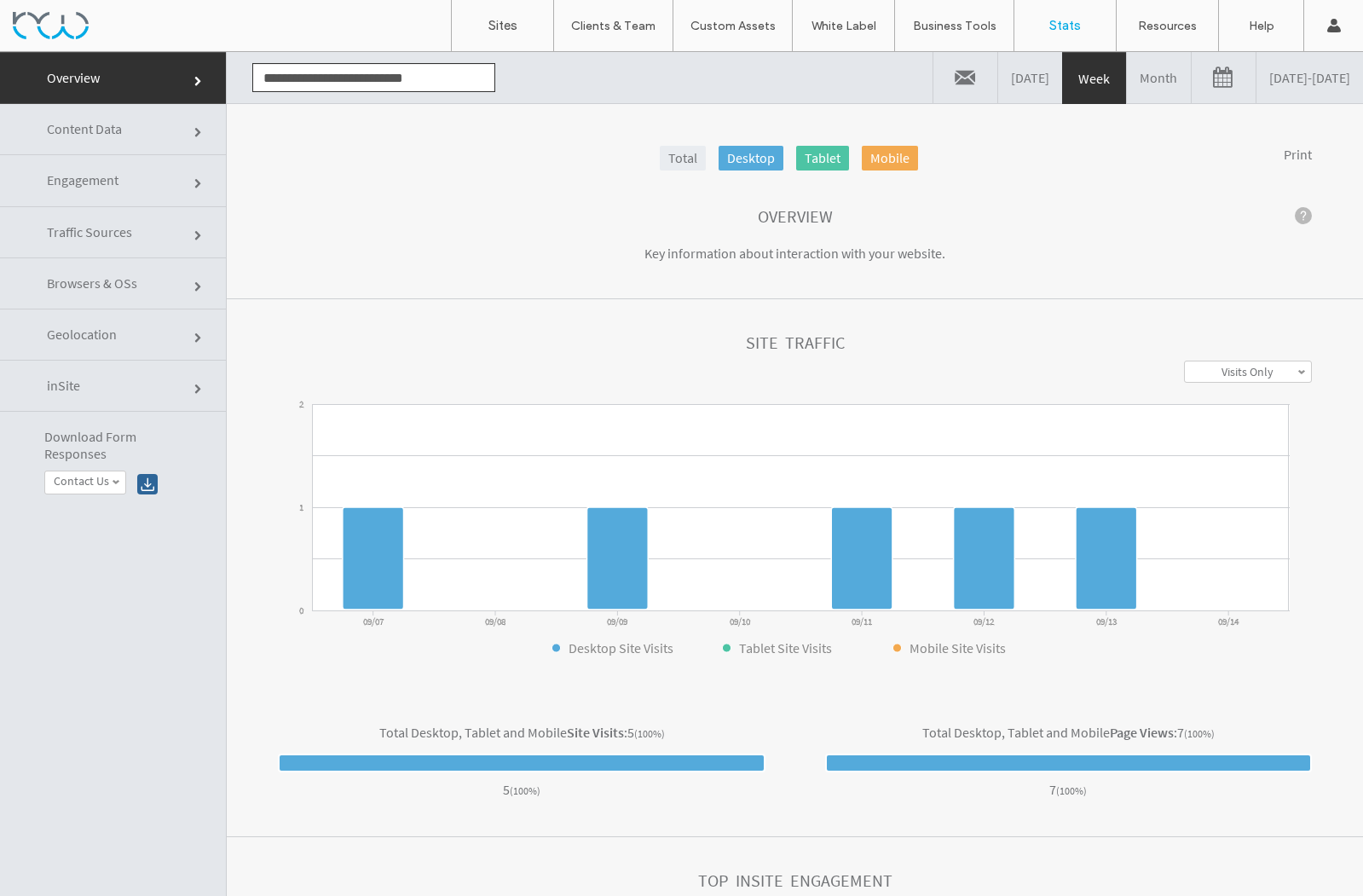
click at [1127, 77] on link "Month" at bounding box center [1159, 77] width 64 height 51
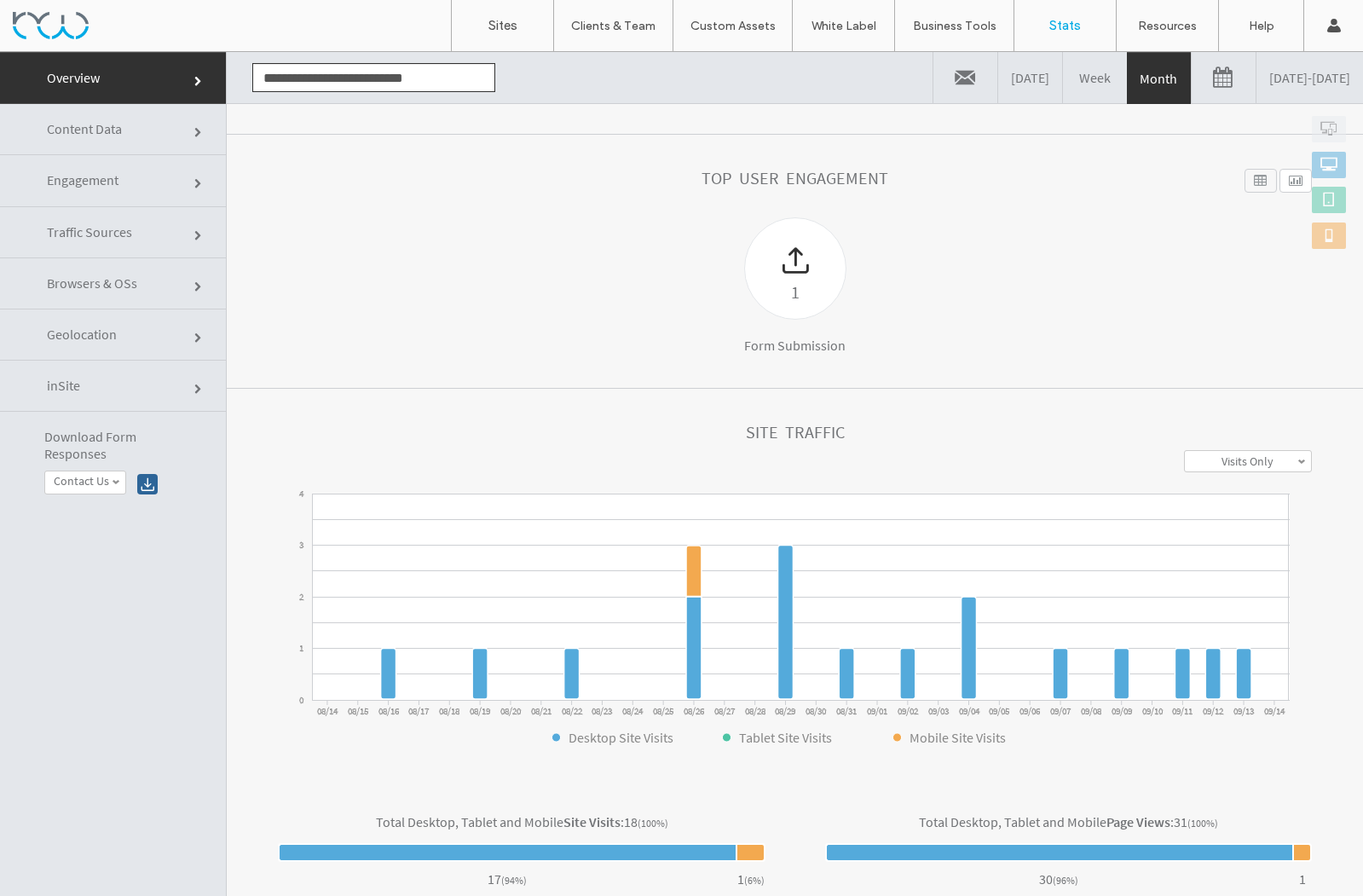
scroll to position [0, 0]
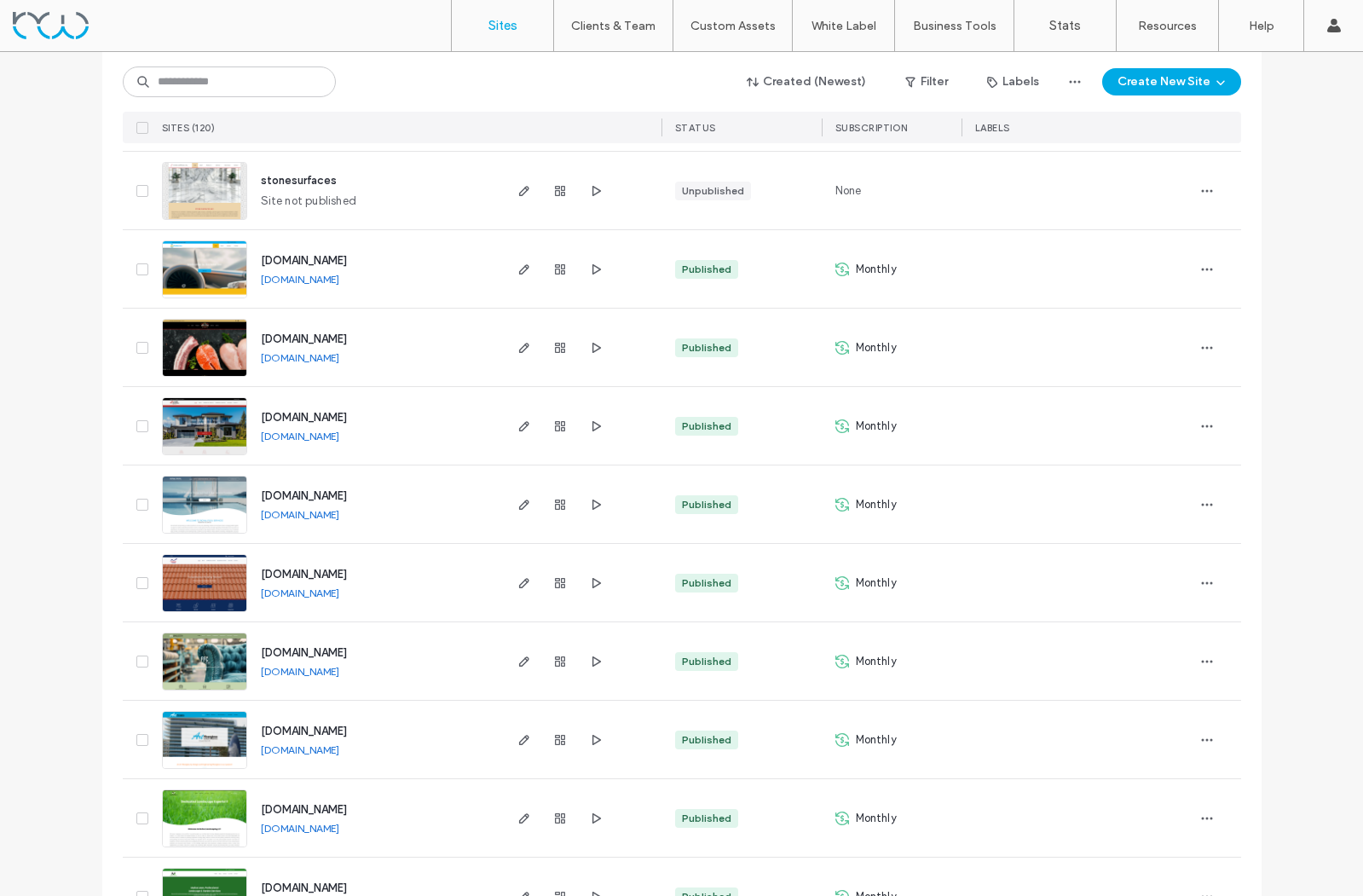
scroll to position [264, 0]
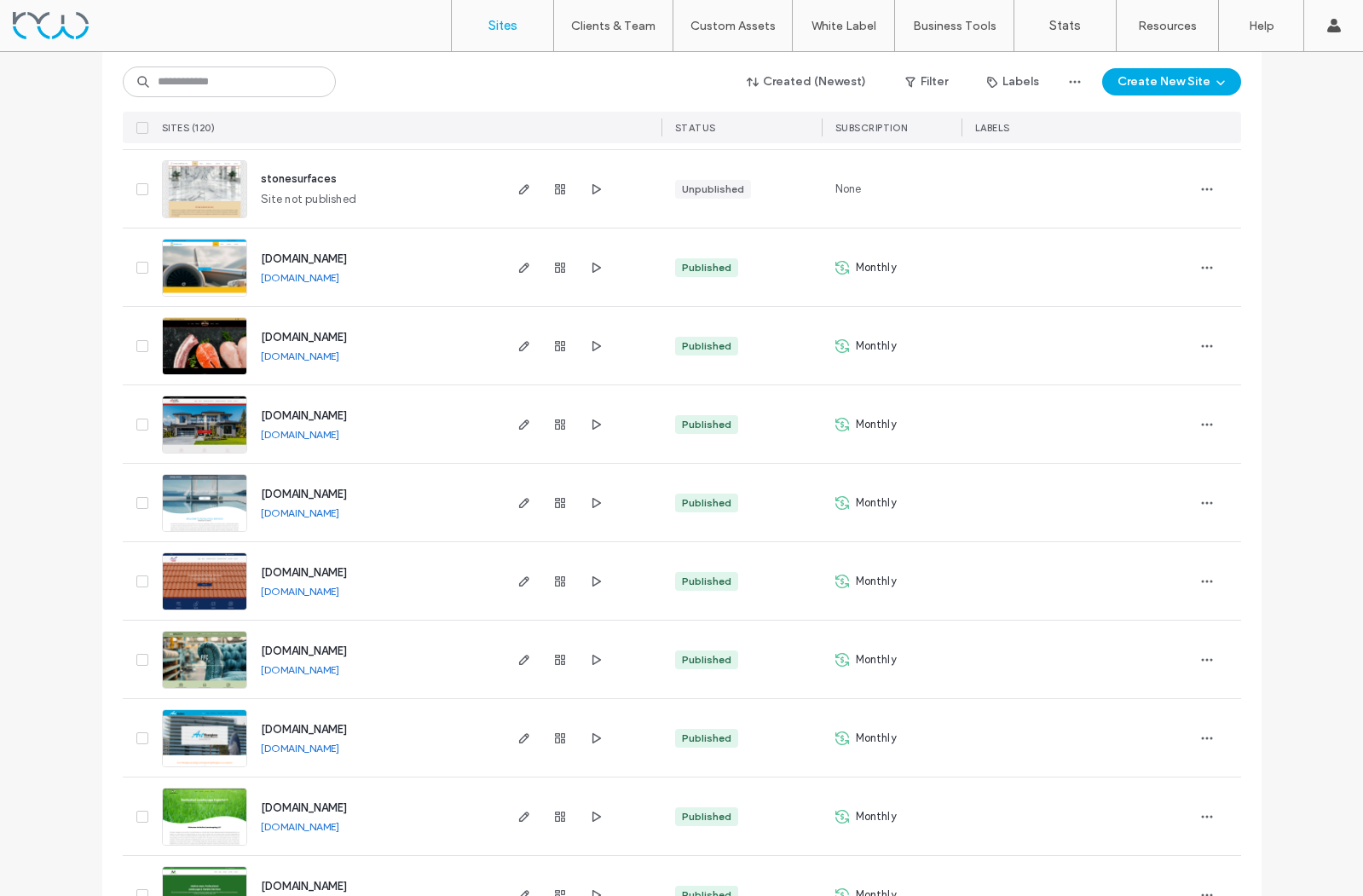
click at [317, 569] on span "[DOMAIN_NAME]" at bounding box center [304, 572] width 86 height 13
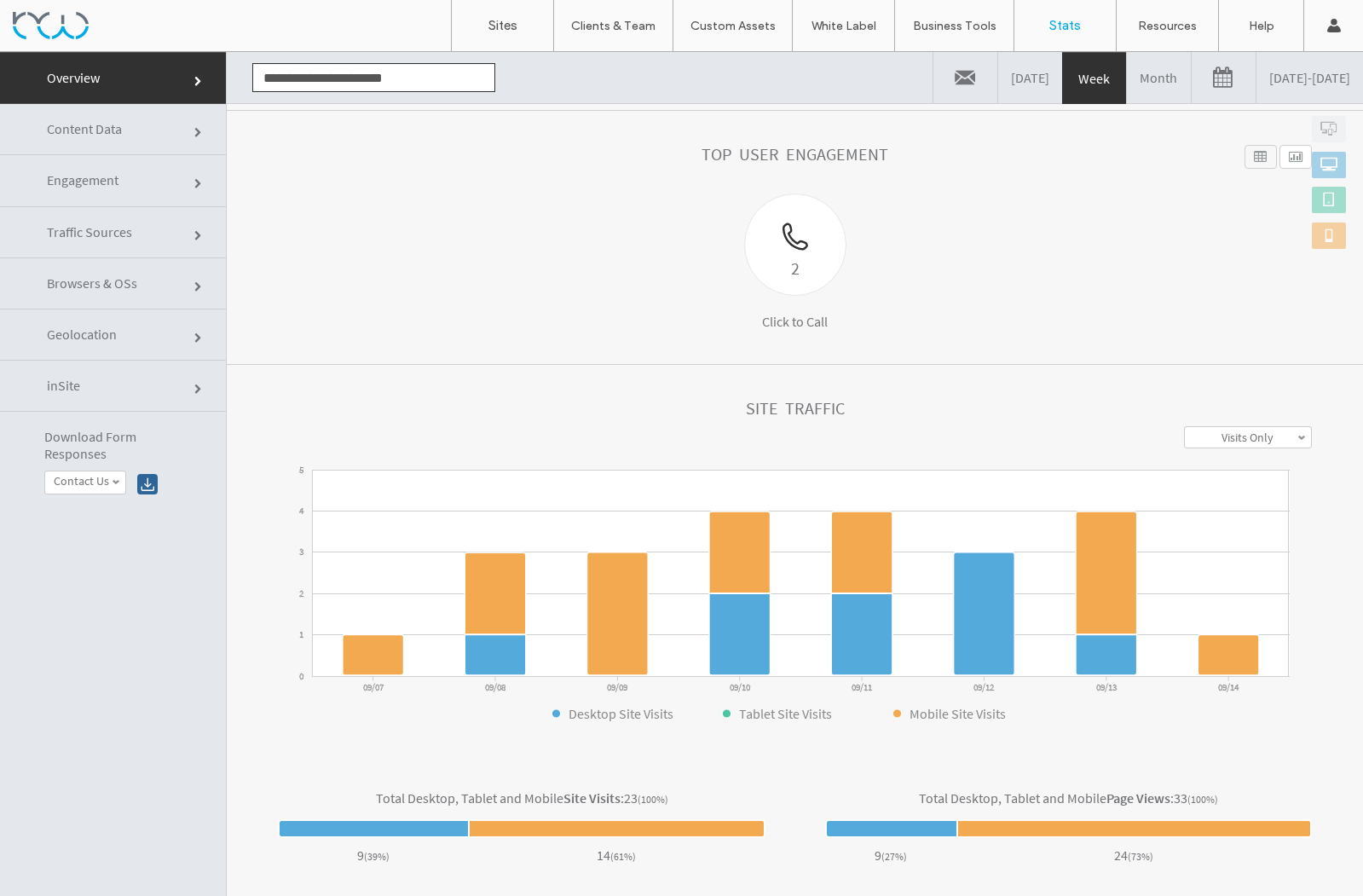
scroll to position [188, 0]
click at [1127, 72] on link "Month" at bounding box center [1159, 77] width 64 height 51
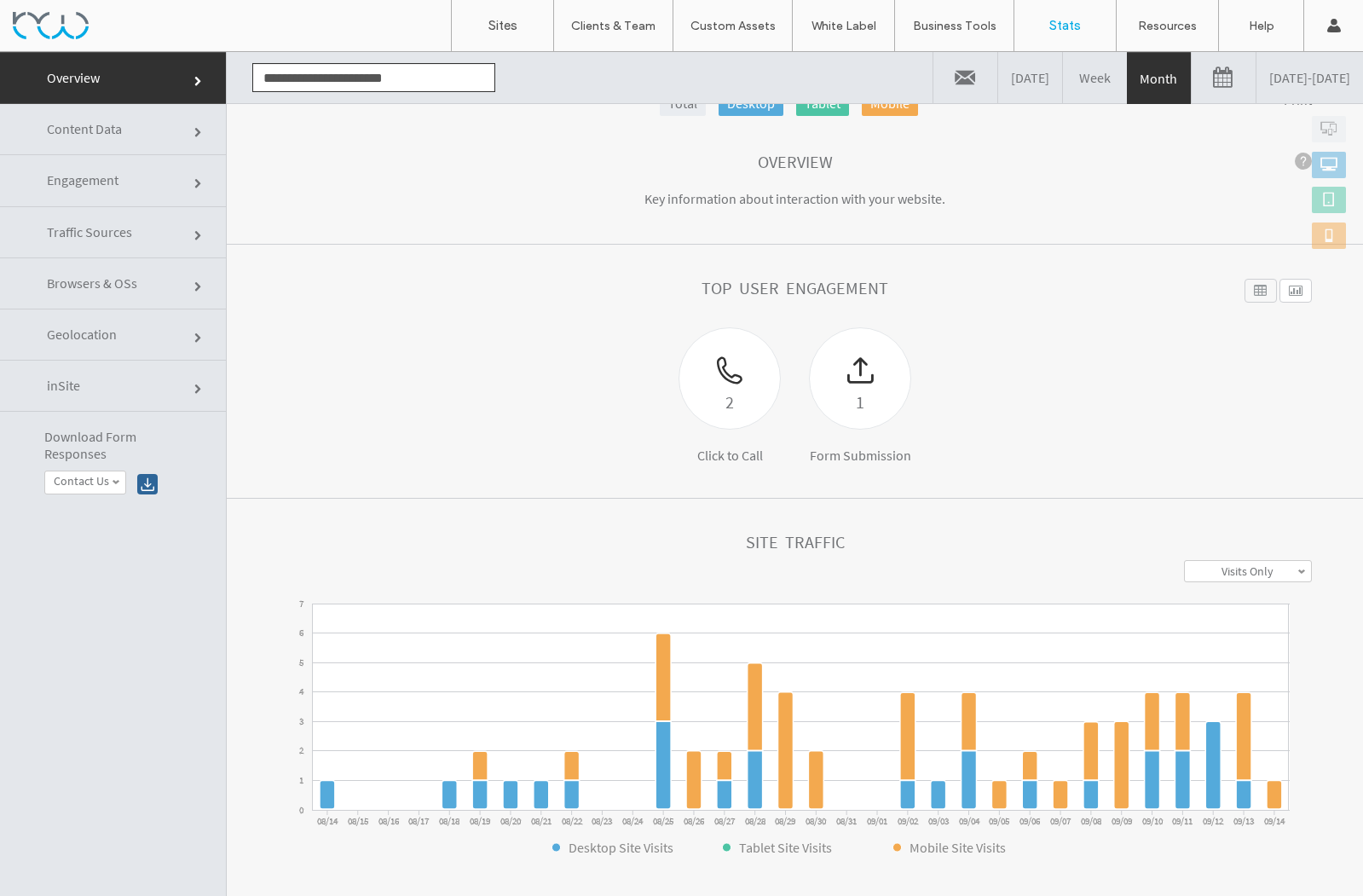
scroll to position [0, 0]
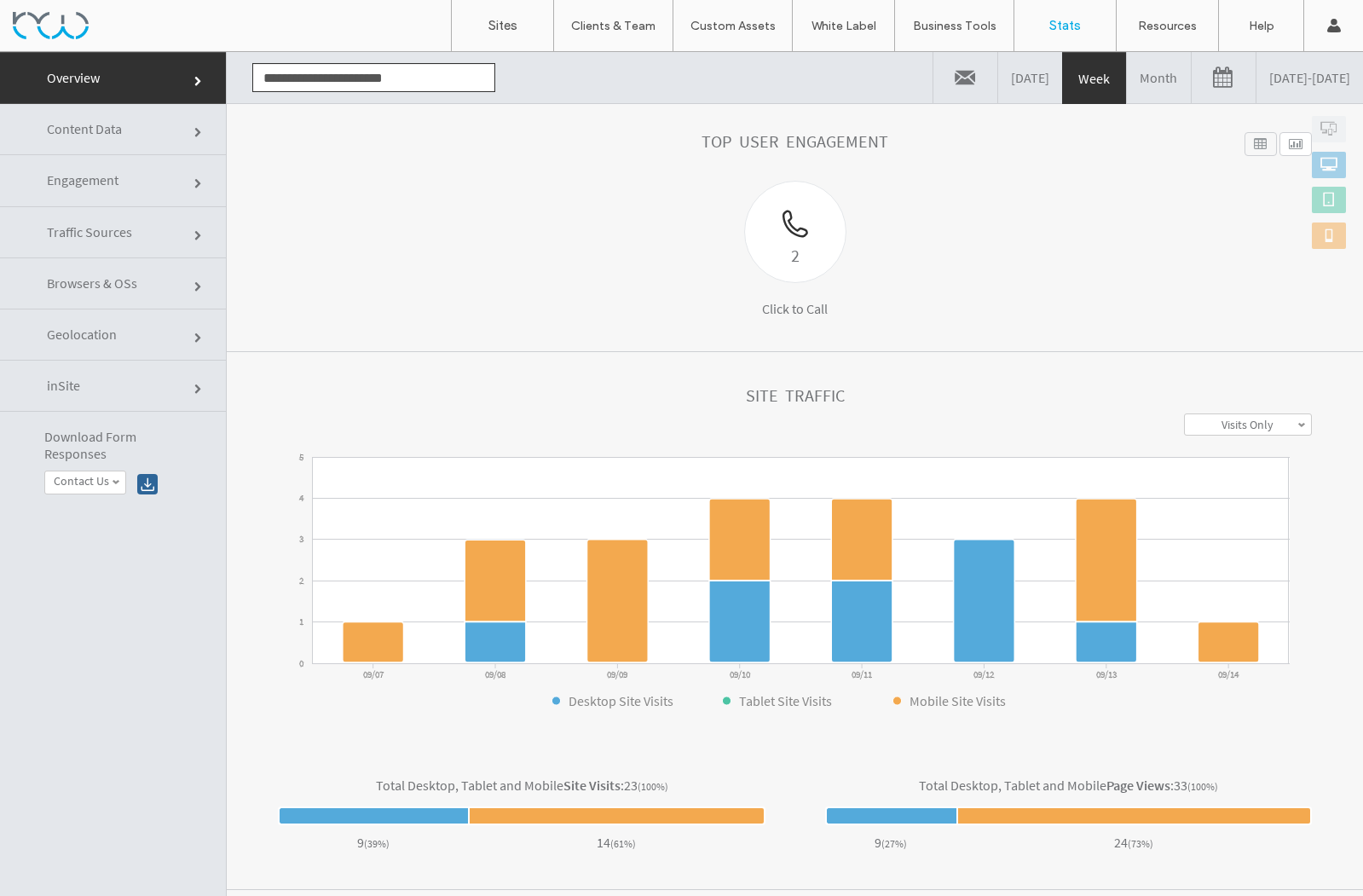
scroll to position [204, 0]
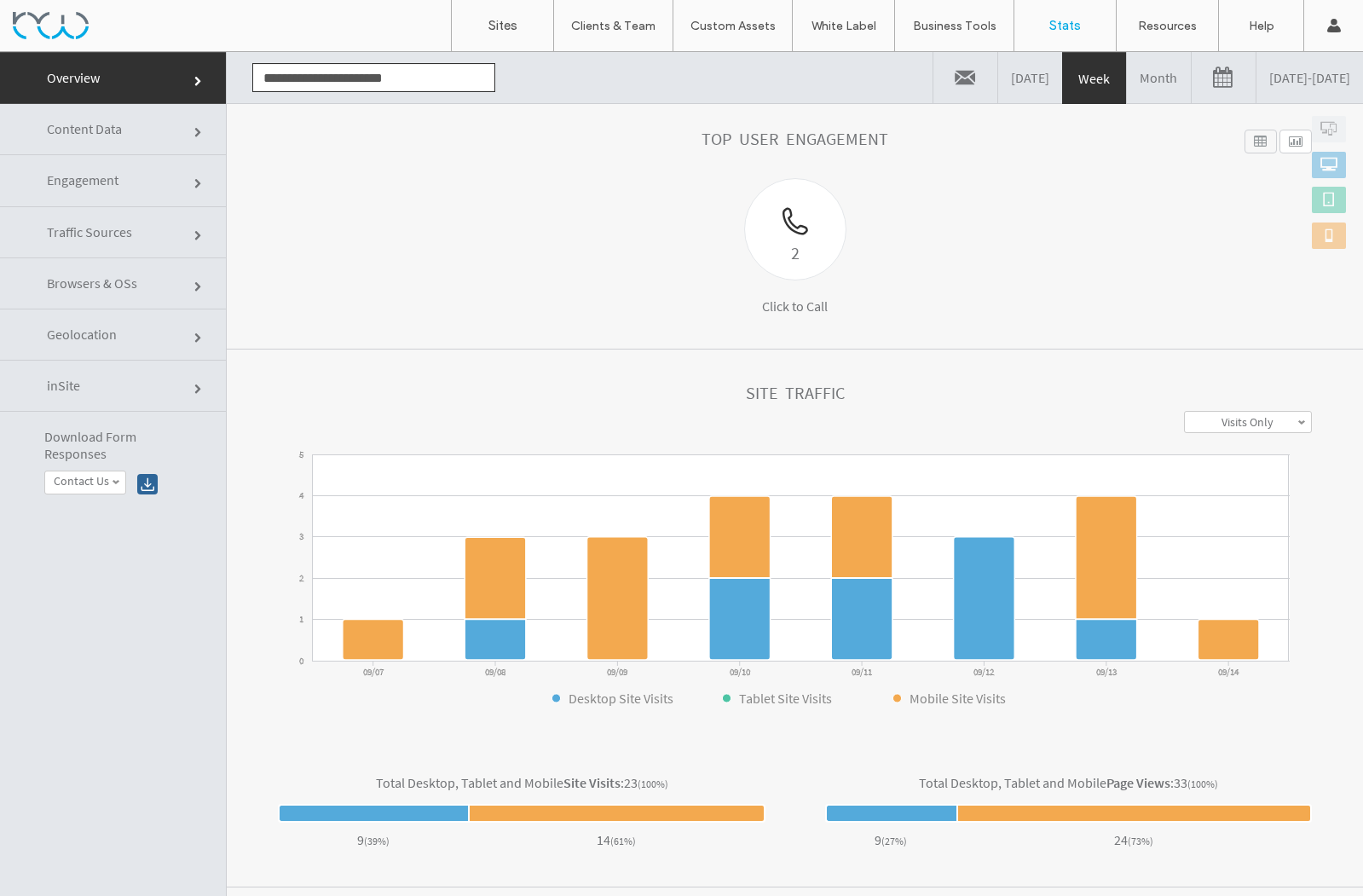
click at [1127, 73] on link "Month" at bounding box center [1159, 77] width 64 height 51
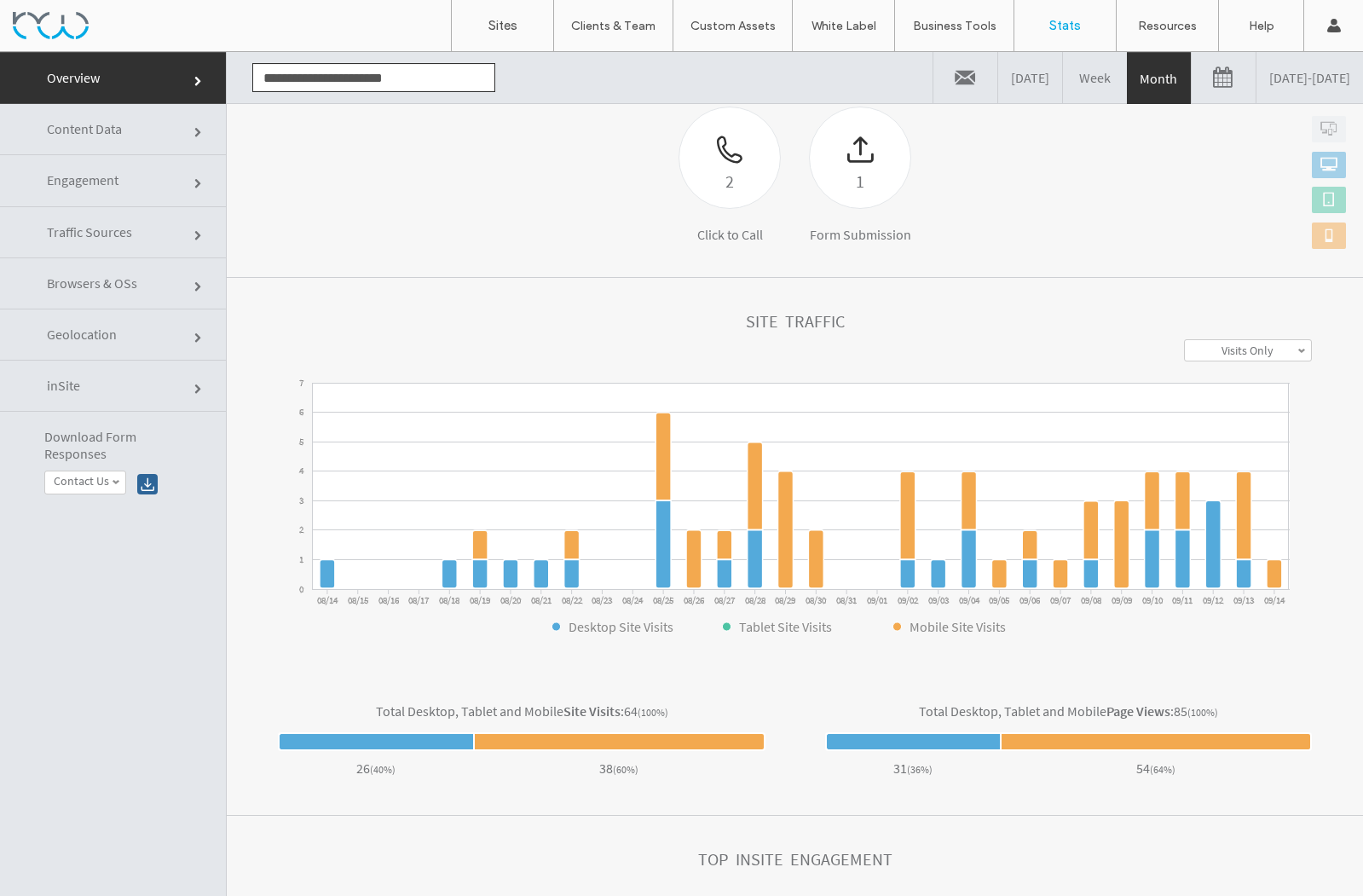
scroll to position [278, 0]
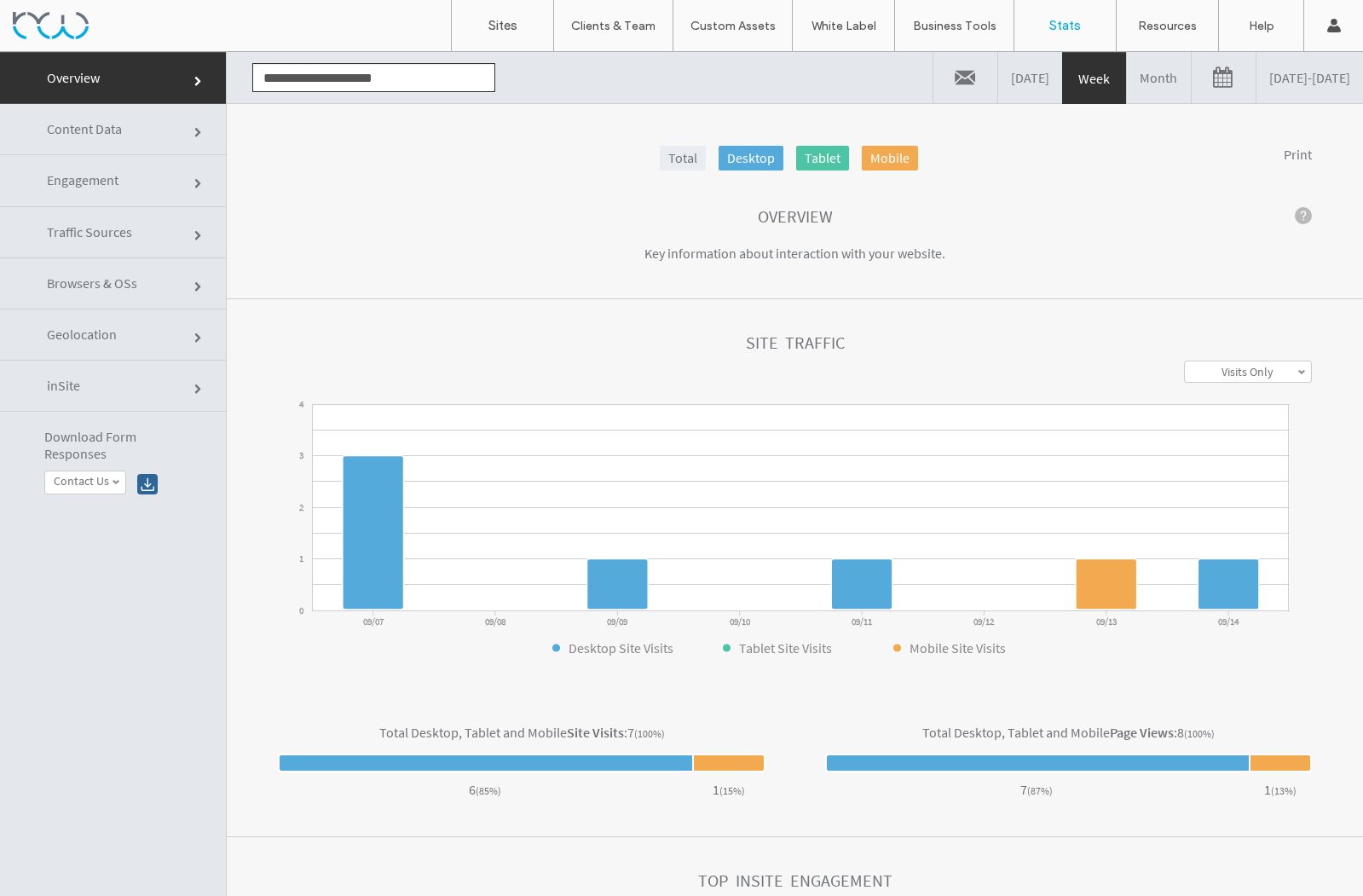
click at [1127, 76] on link "Month" at bounding box center [1159, 77] width 64 height 51
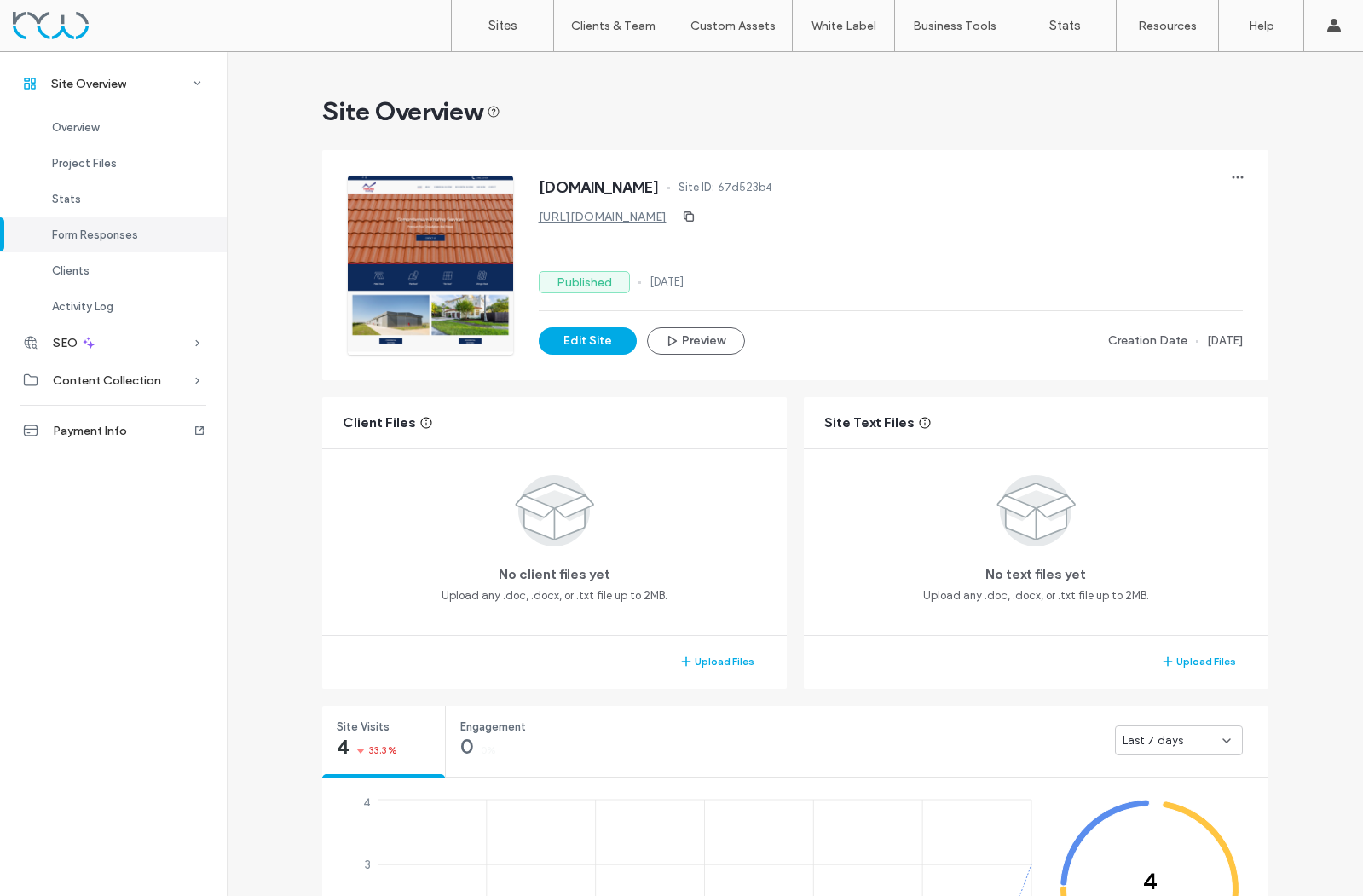
scroll to position [1101, 0]
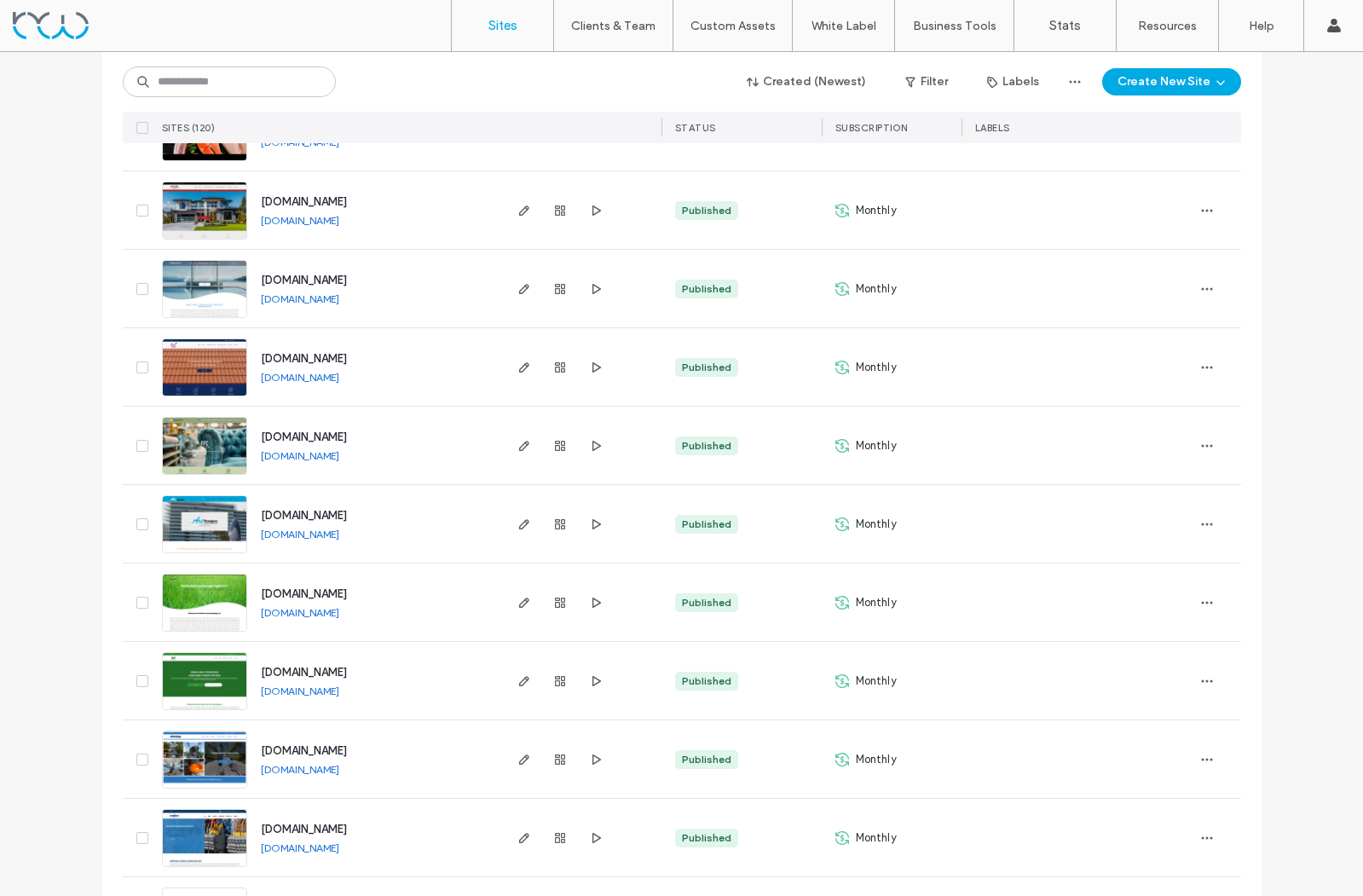
scroll to position [533, 0]
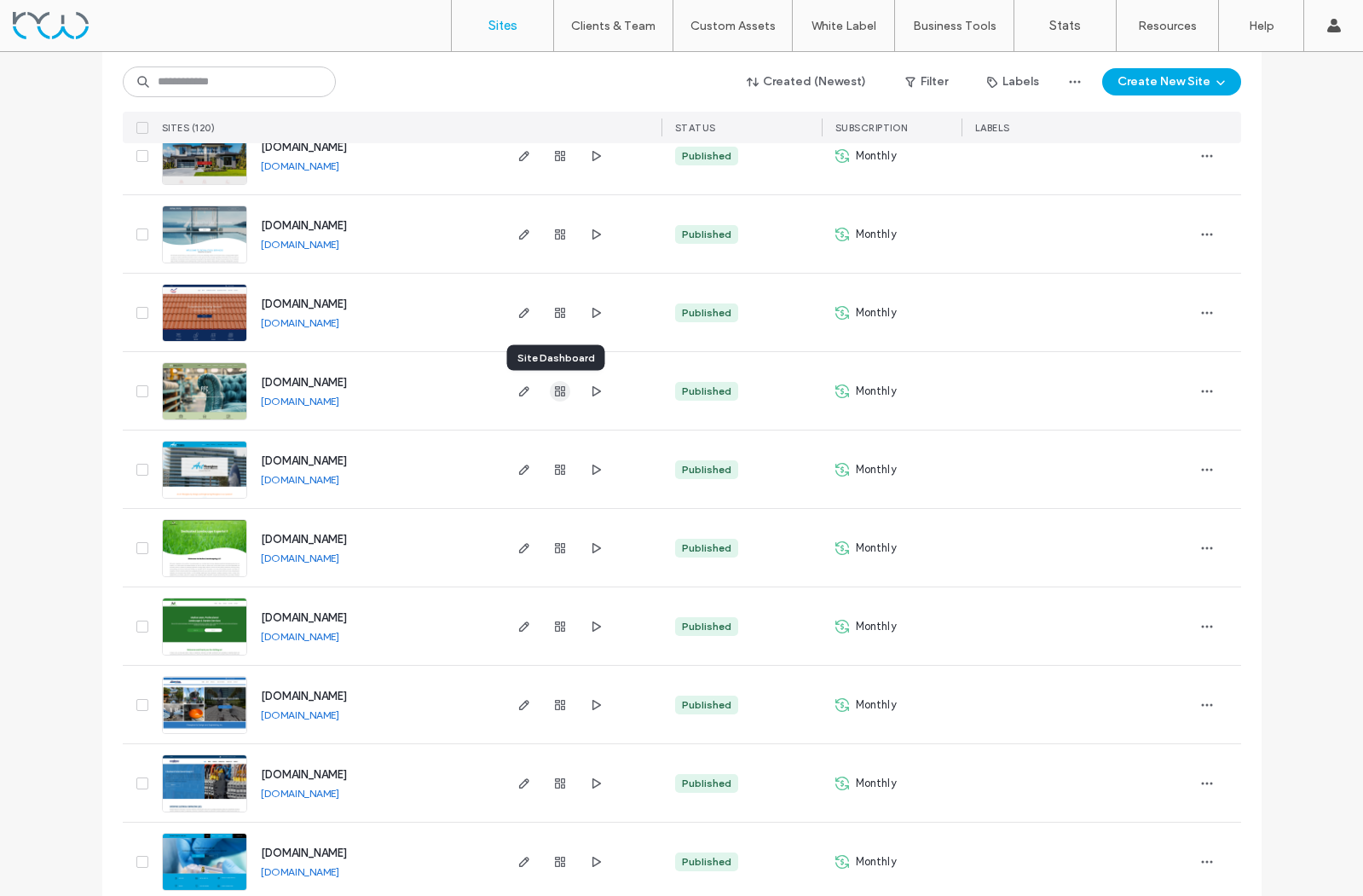
click at [556, 388] on icon "button" at bounding box center [560, 391] width 14 height 14
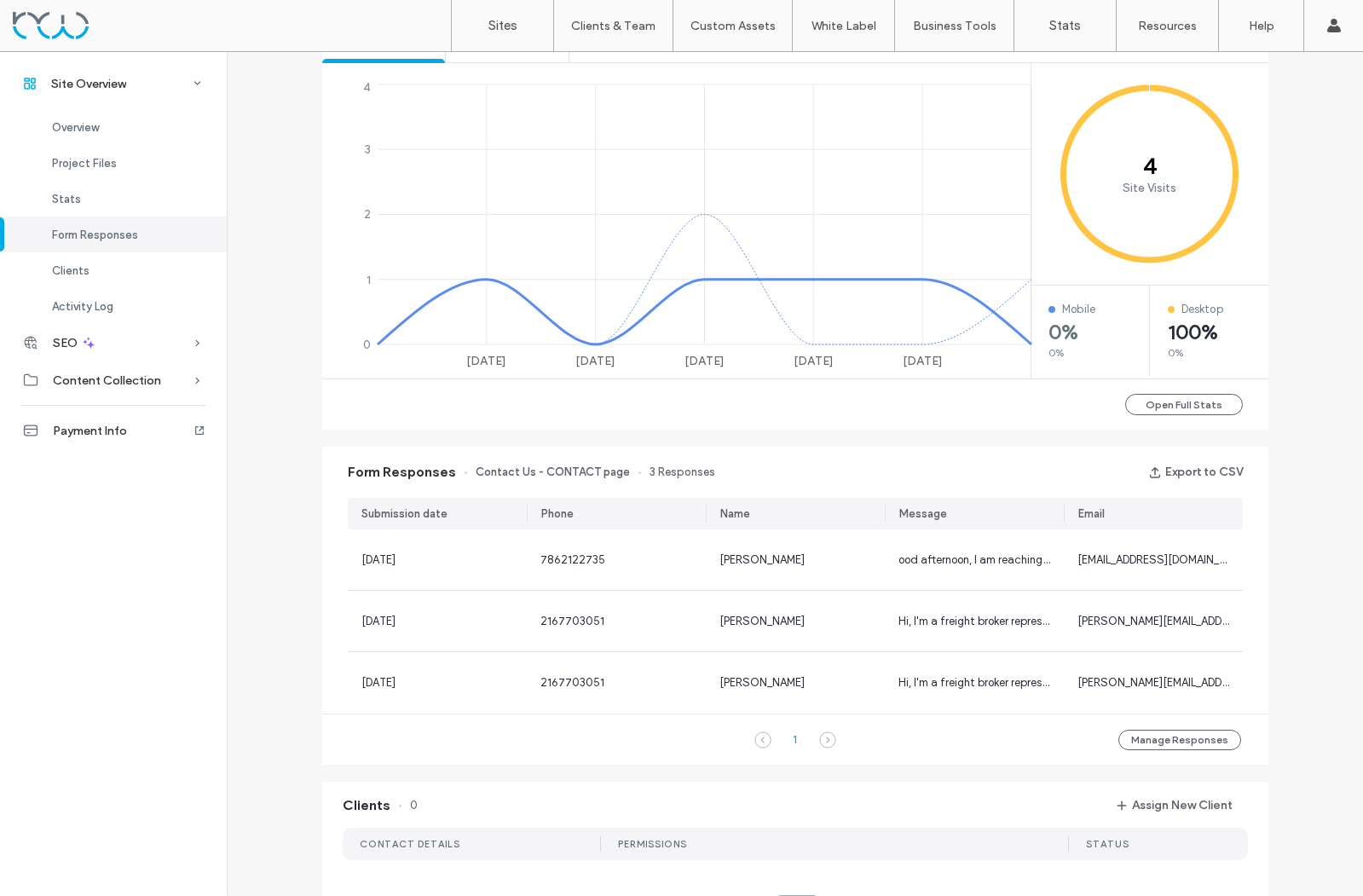
scroll to position [726, 0]
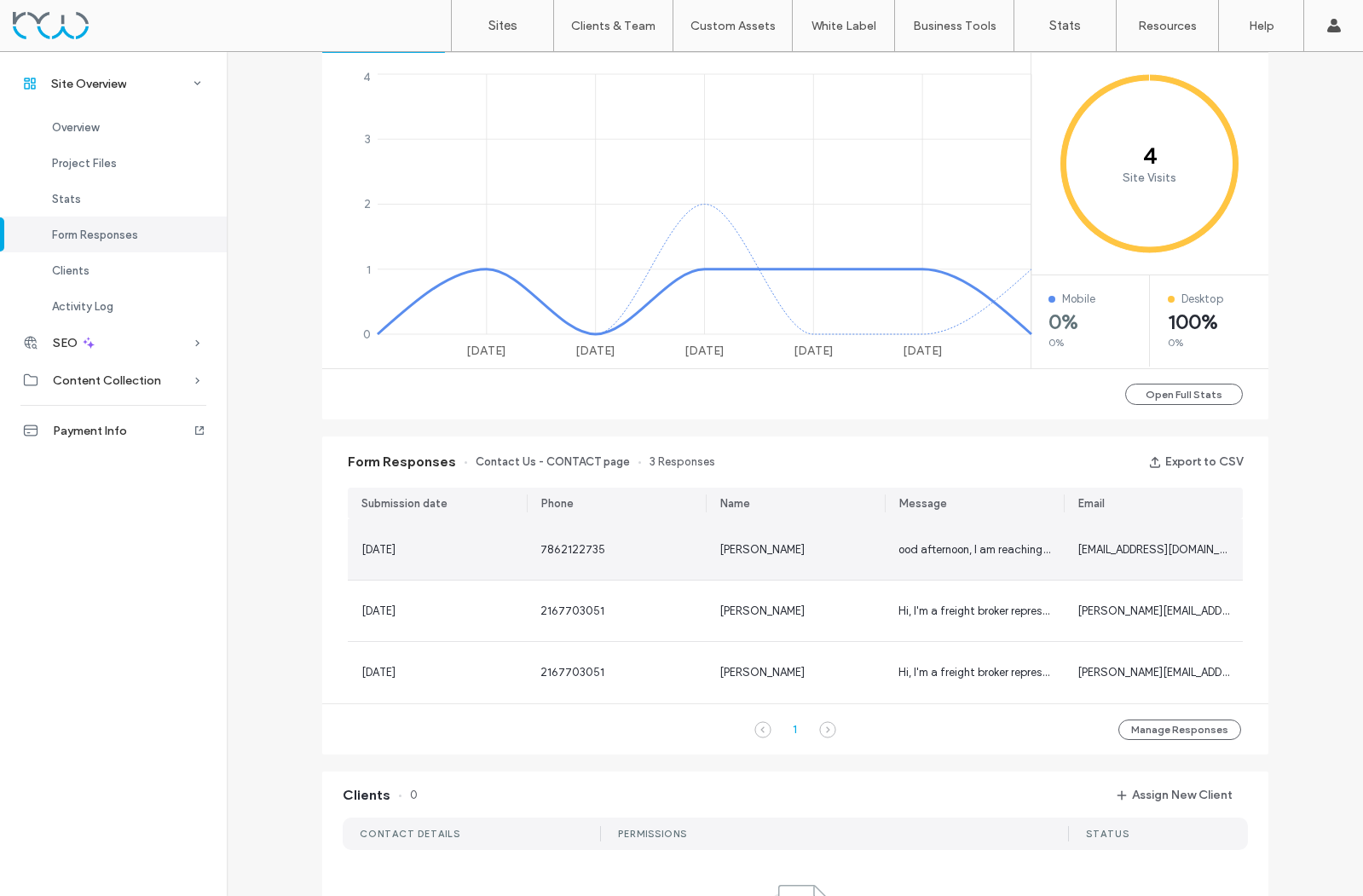
click at [766, 549] on span "Victoria Asad" at bounding box center [762, 549] width 85 height 13
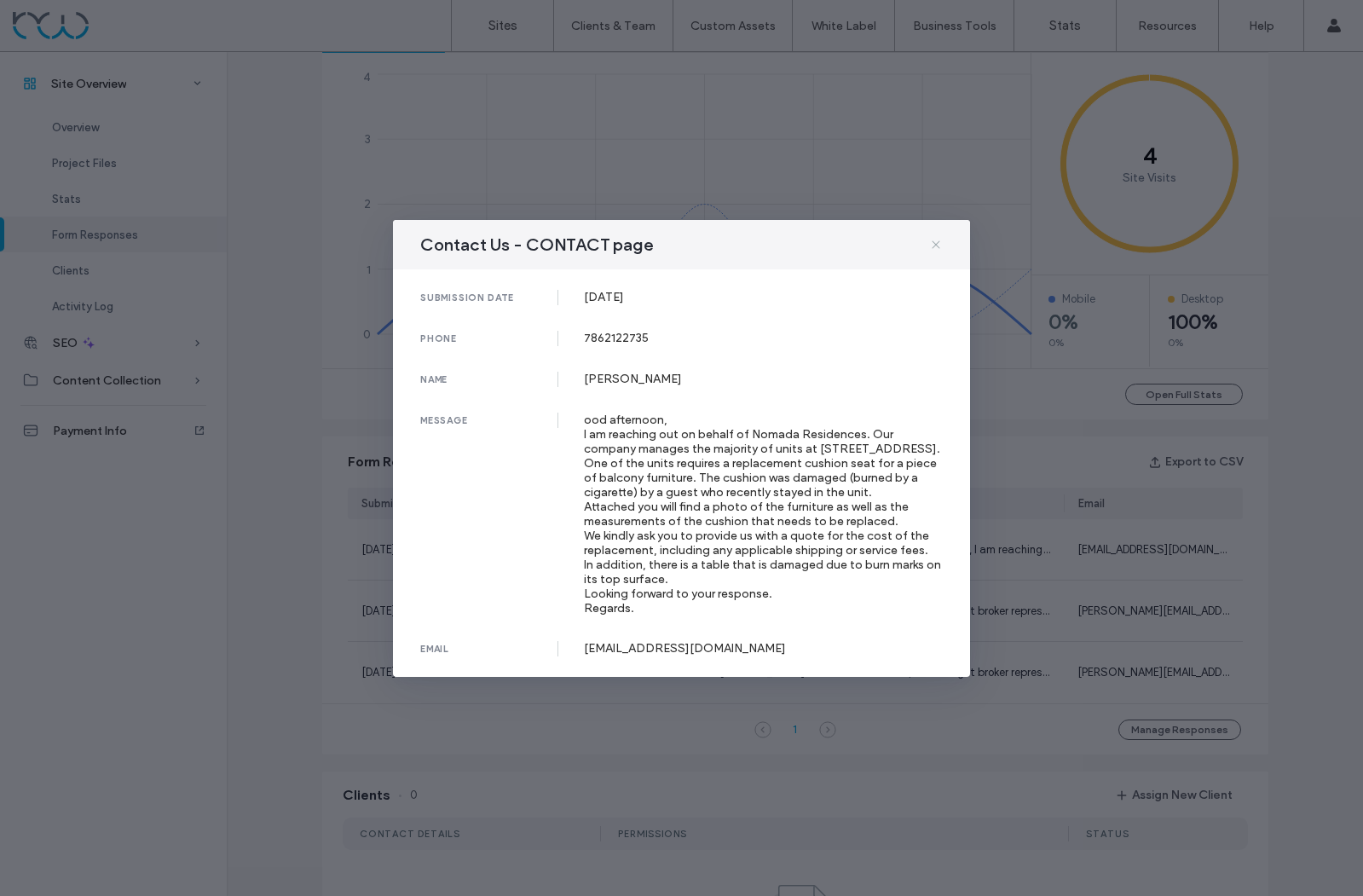
click at [938, 245] on icon at bounding box center [936, 245] width 14 height 14
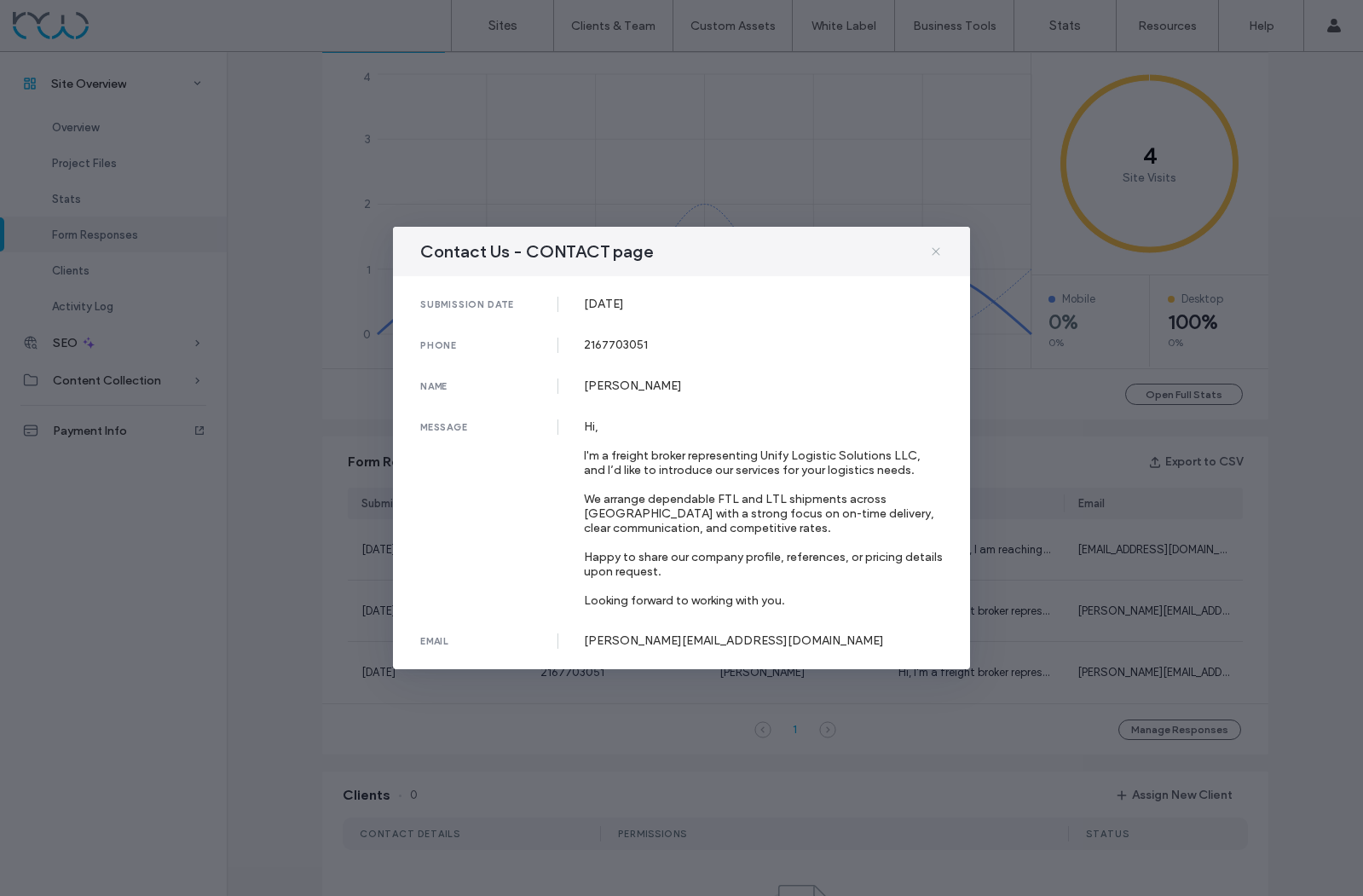
click at [936, 247] on use at bounding box center [936, 251] width 8 height 8
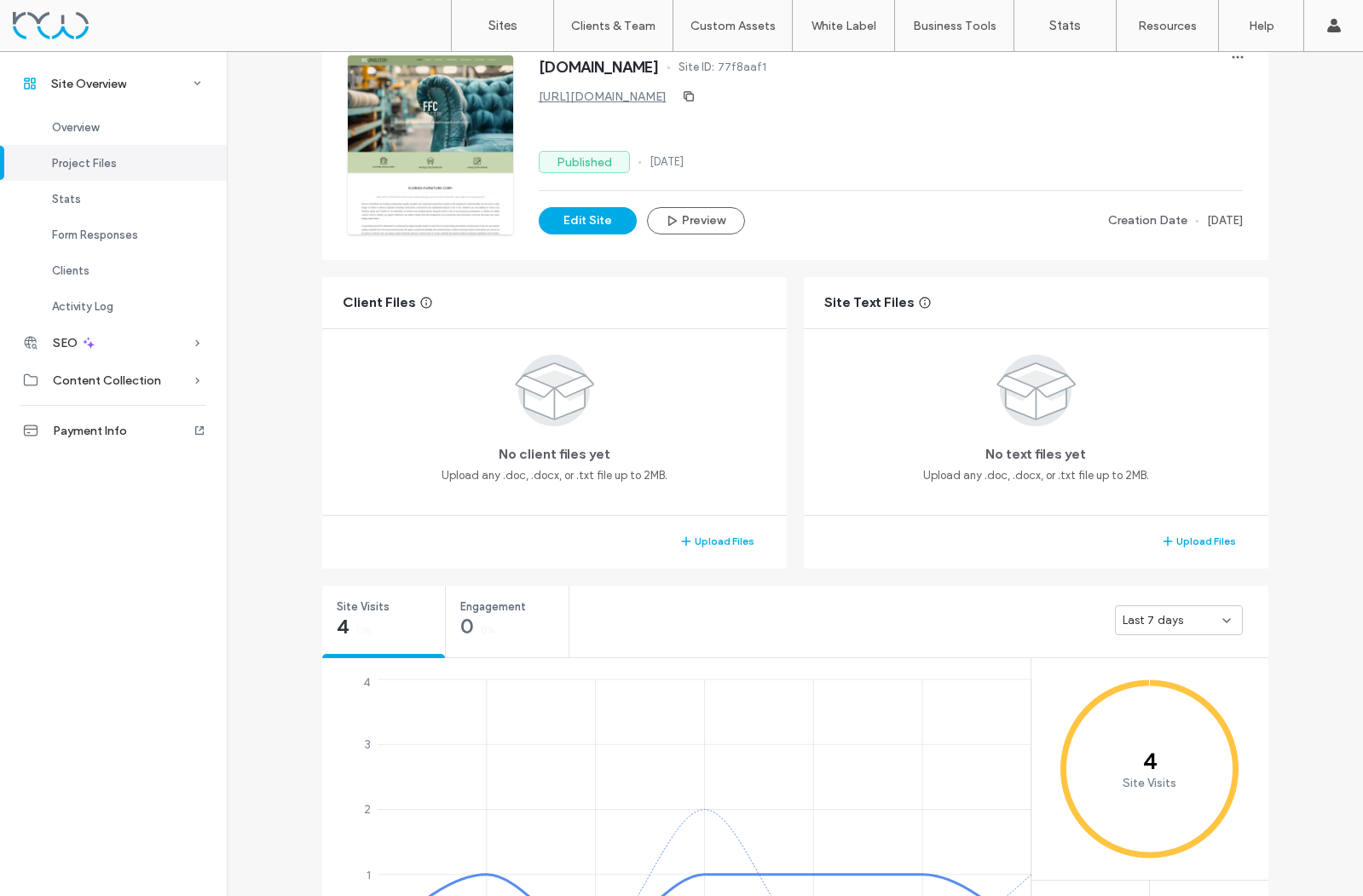
scroll to position [116, 0]
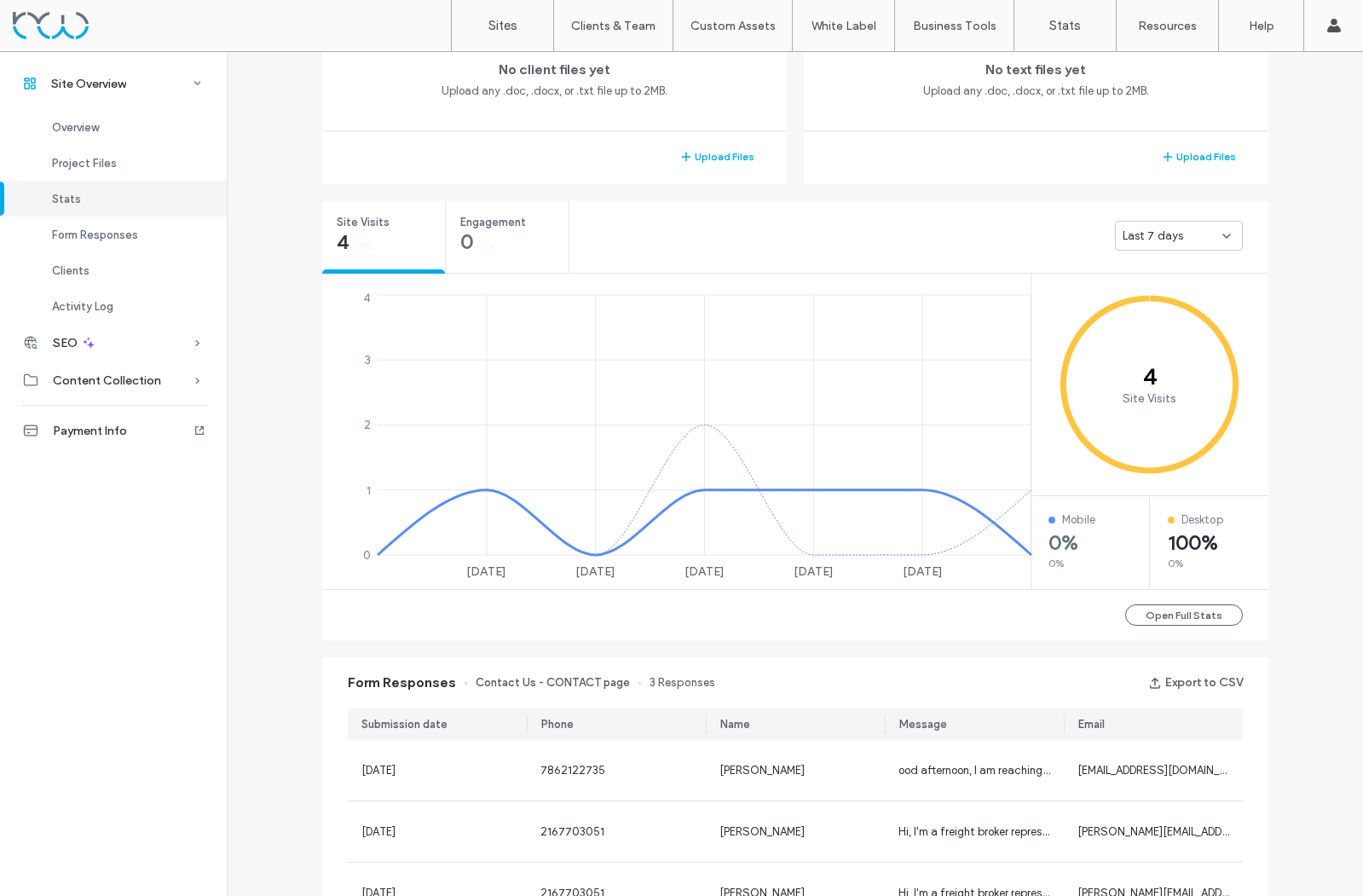
scroll to position [510, 0]
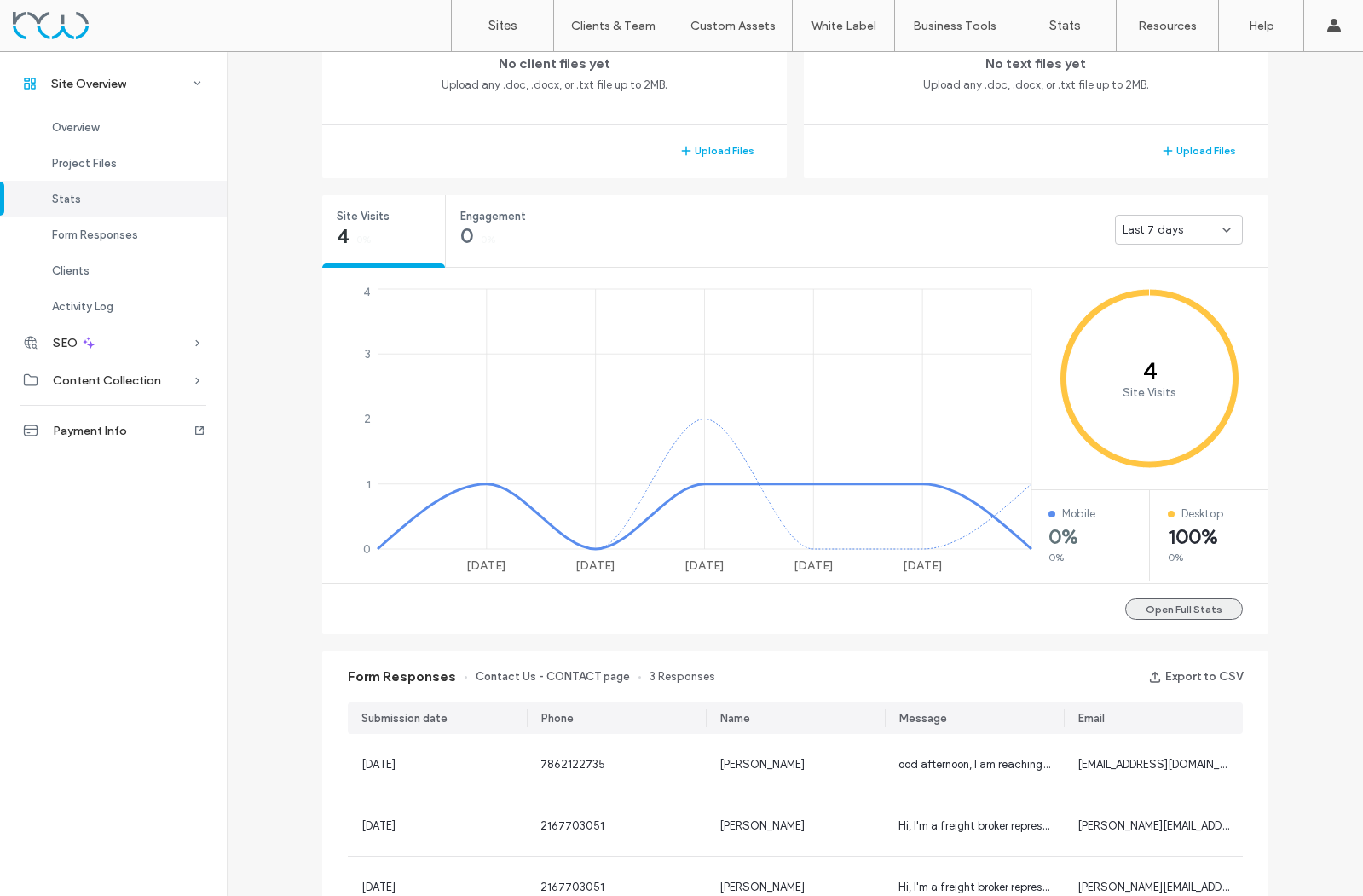
click at [1171, 612] on button "Open Full Stats" at bounding box center [1184, 609] width 118 height 21
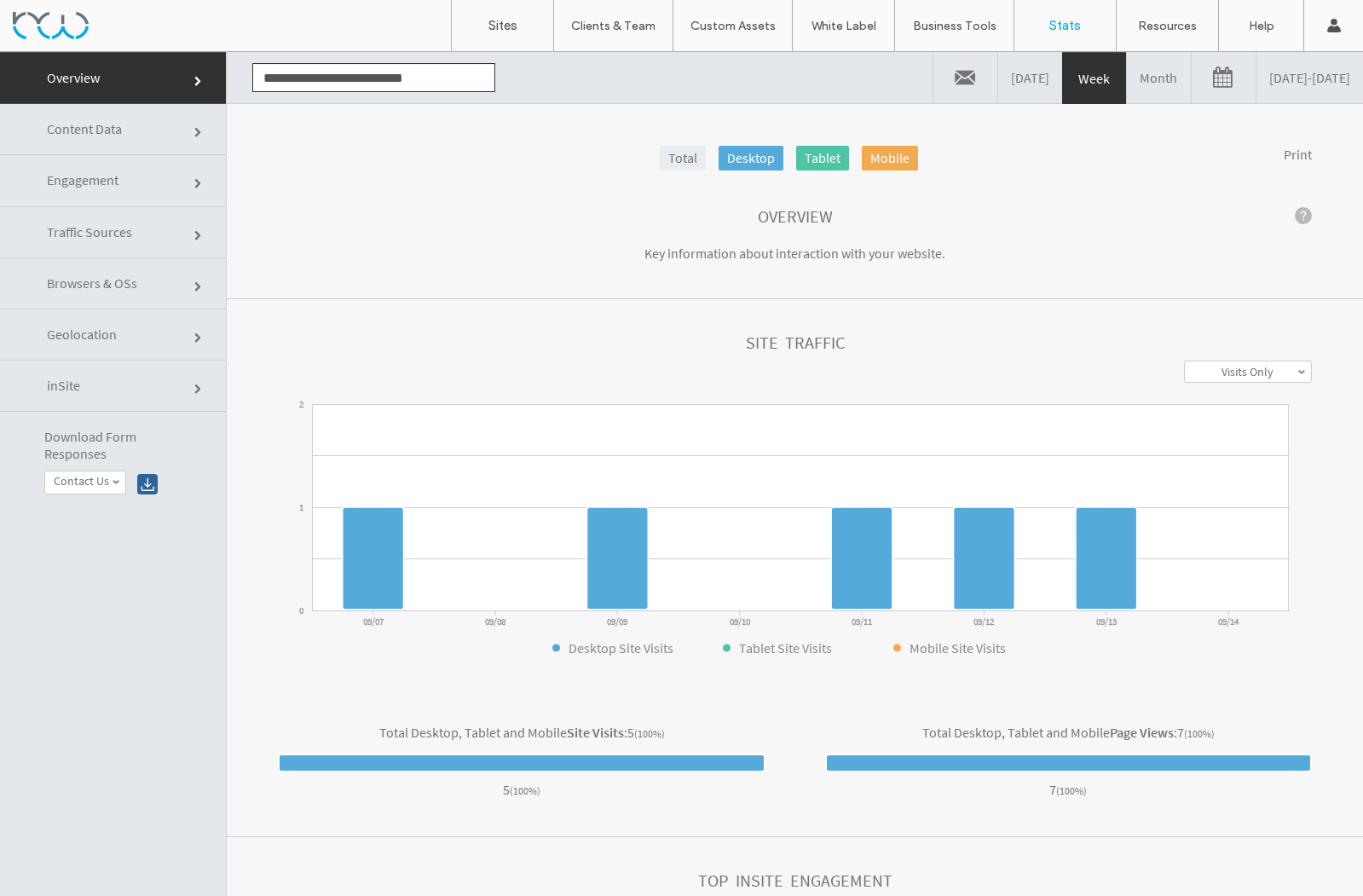
click at [1127, 79] on link "Month" at bounding box center [1159, 77] width 64 height 51
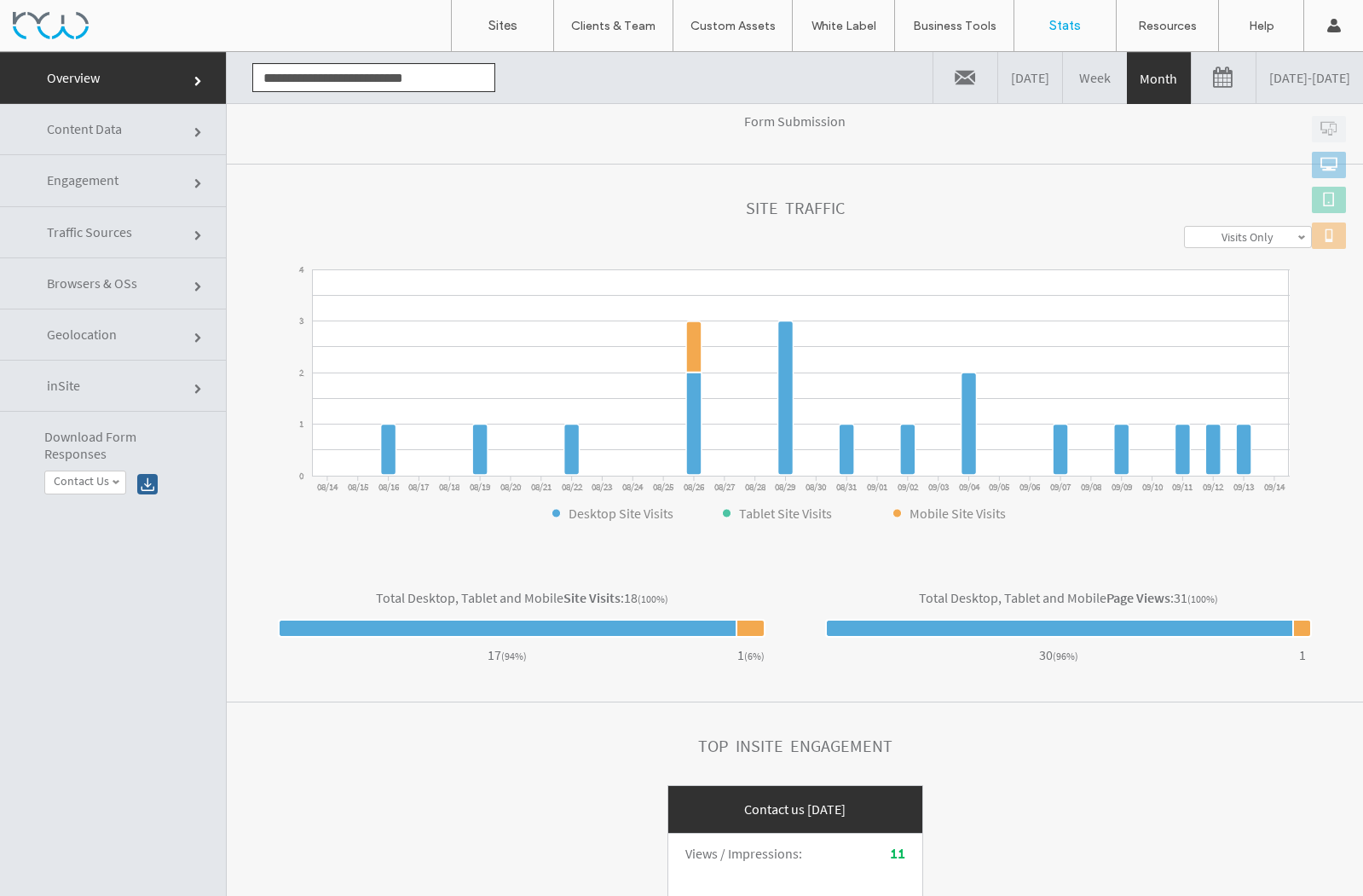
scroll to position [396, 0]
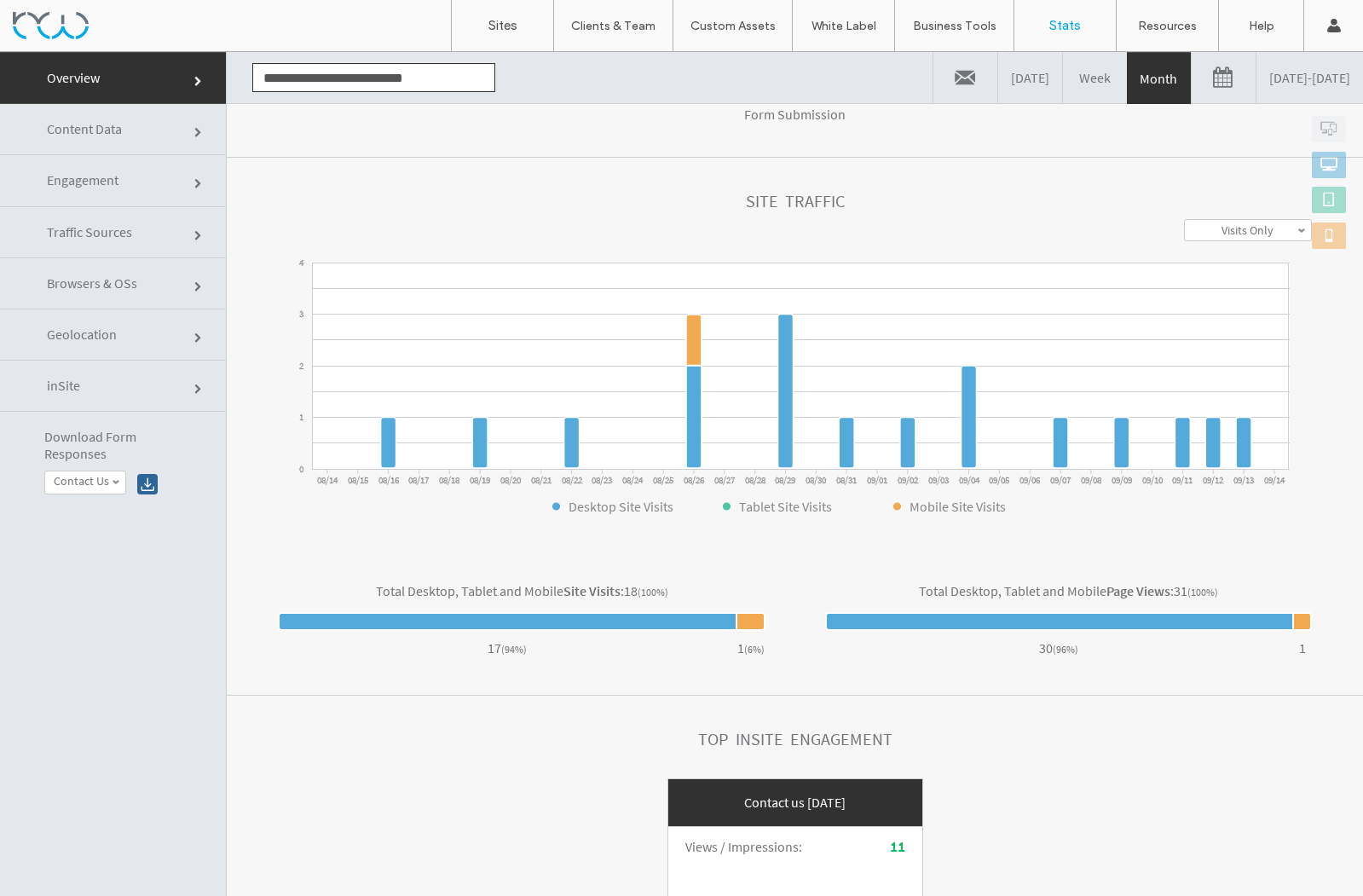
click at [1192, 82] on link at bounding box center [1224, 77] width 64 height 51
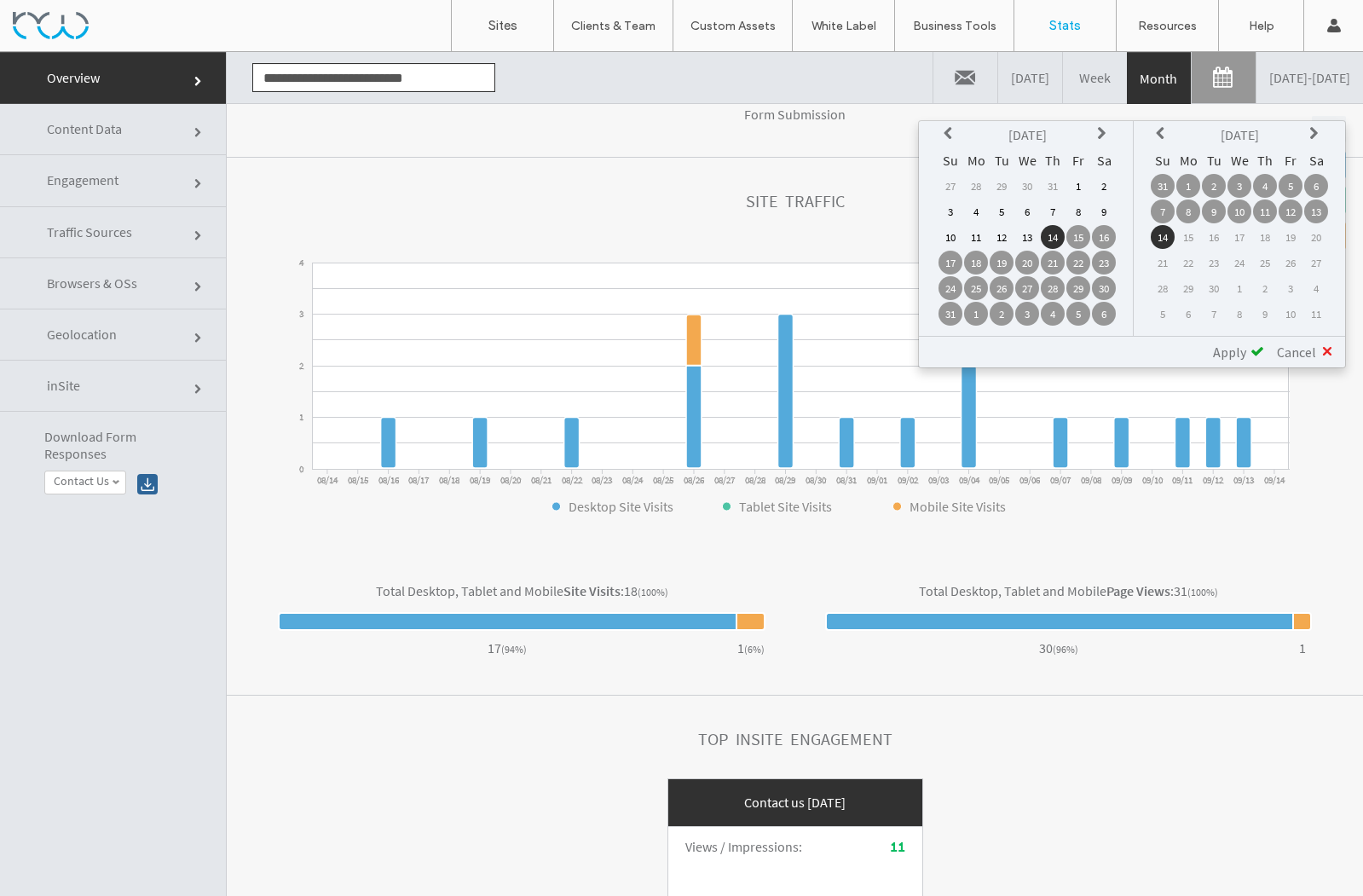
click at [953, 133] on icon at bounding box center [950, 133] width 14 height 14
click at [1001, 185] on td "1" at bounding box center [1001, 186] width 24 height 24
click at [1230, 351] on span "Apply" at bounding box center [1230, 352] width 33 height 17
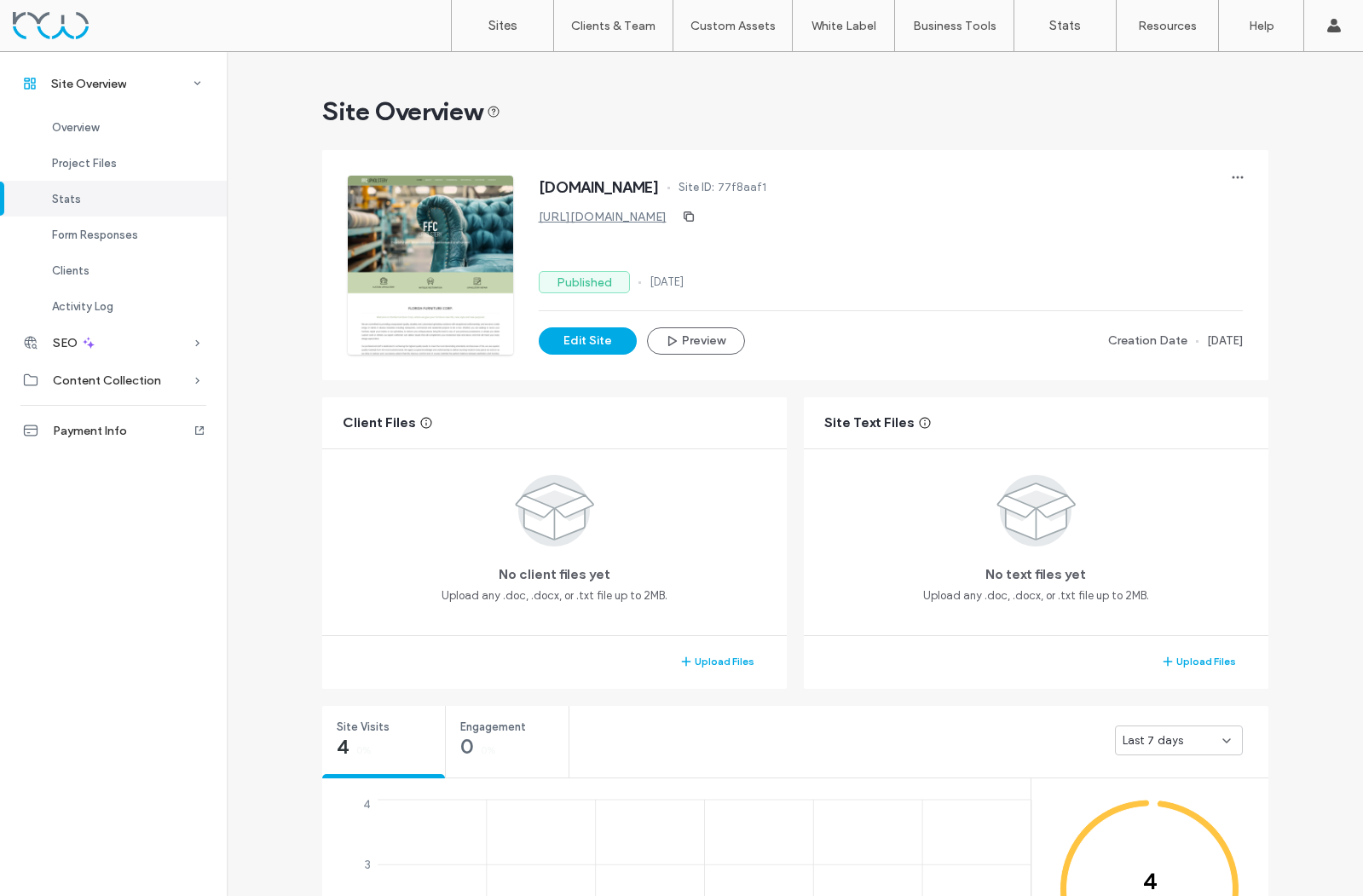
scroll to position [646, 0]
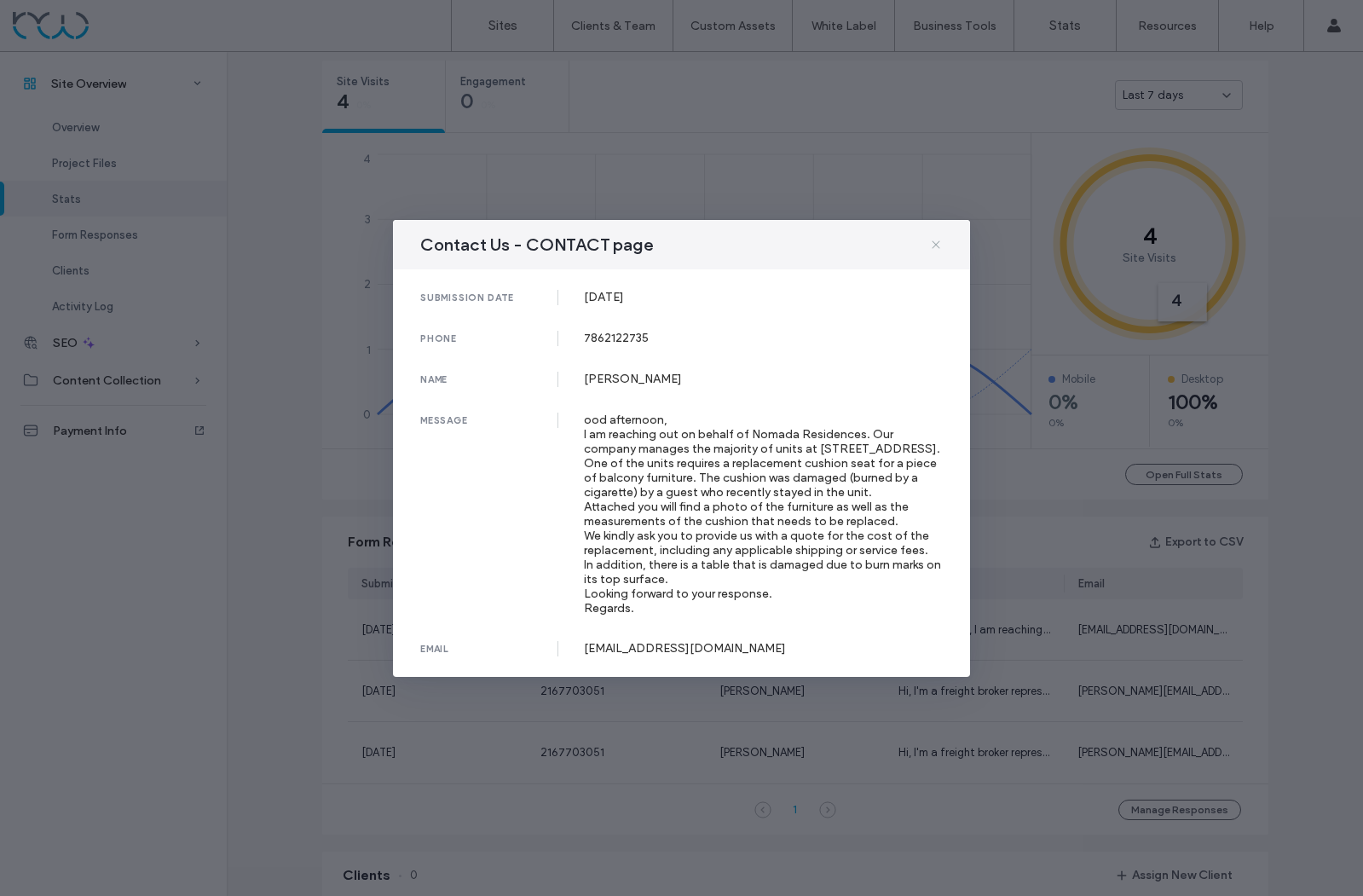
click at [936, 244] on use at bounding box center [936, 245] width 8 height 8
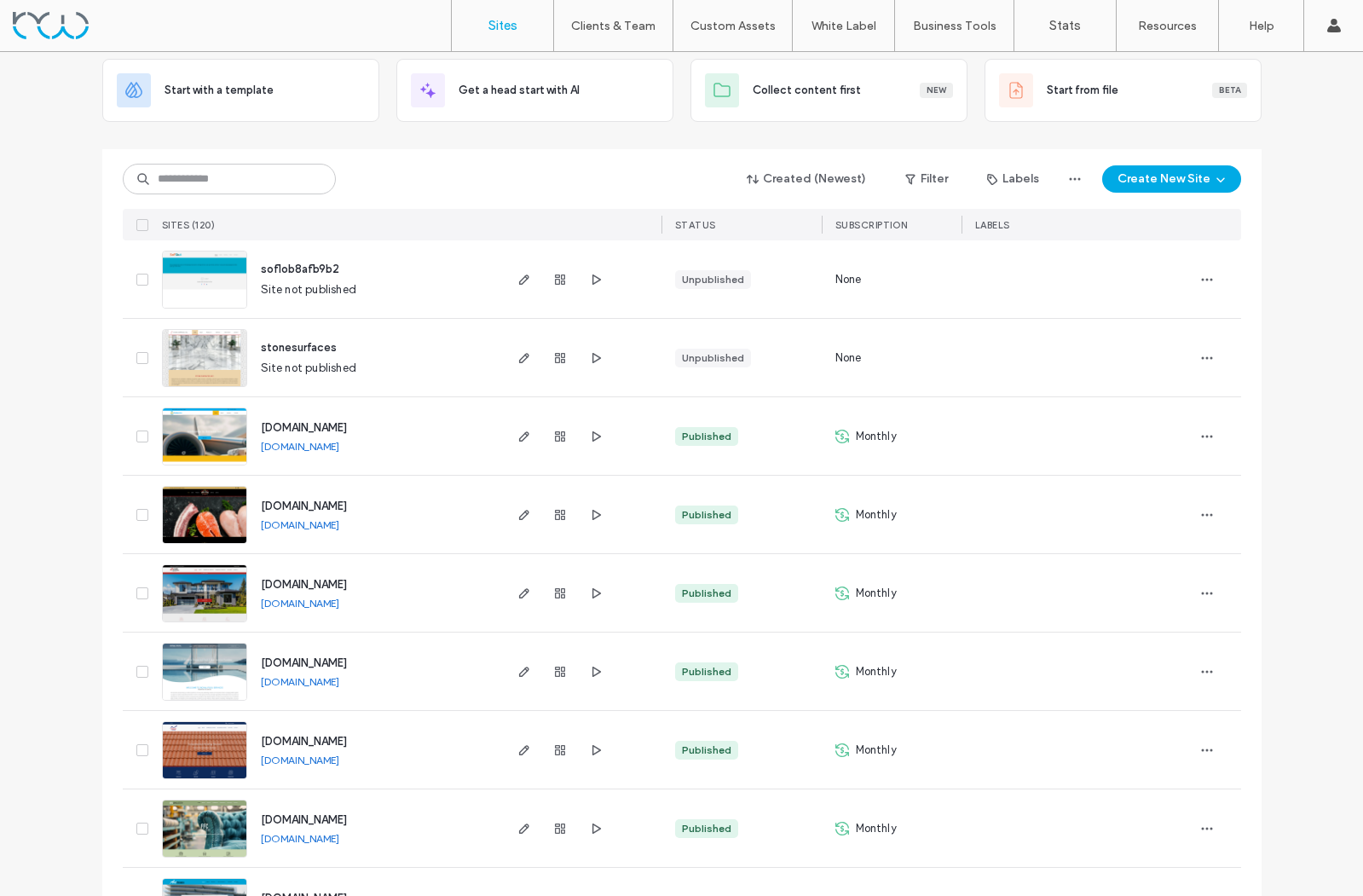
scroll to position [119, 0]
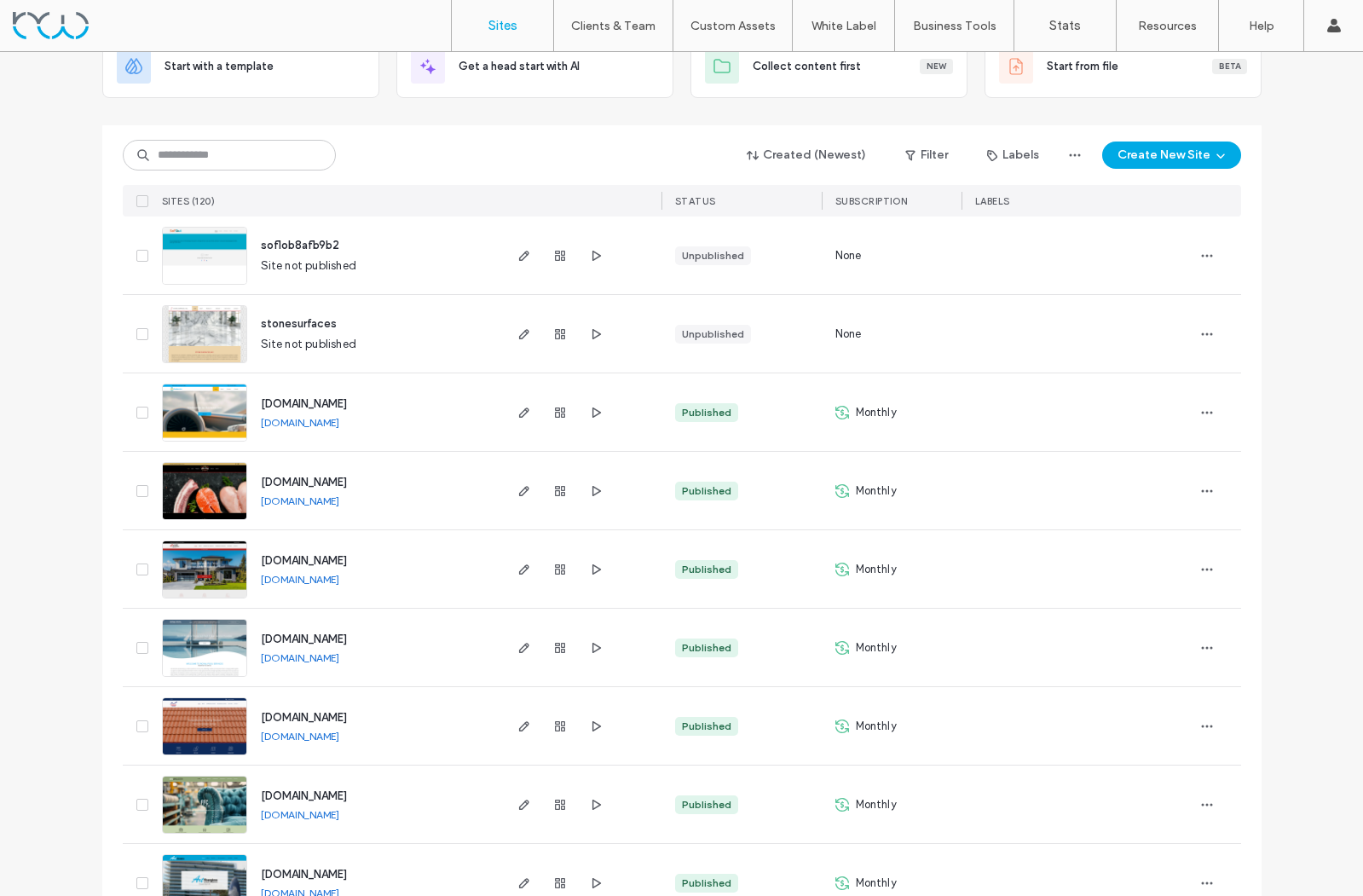
click at [327, 480] on span "www.vinaandsons.com" at bounding box center [304, 481] width 86 height 13
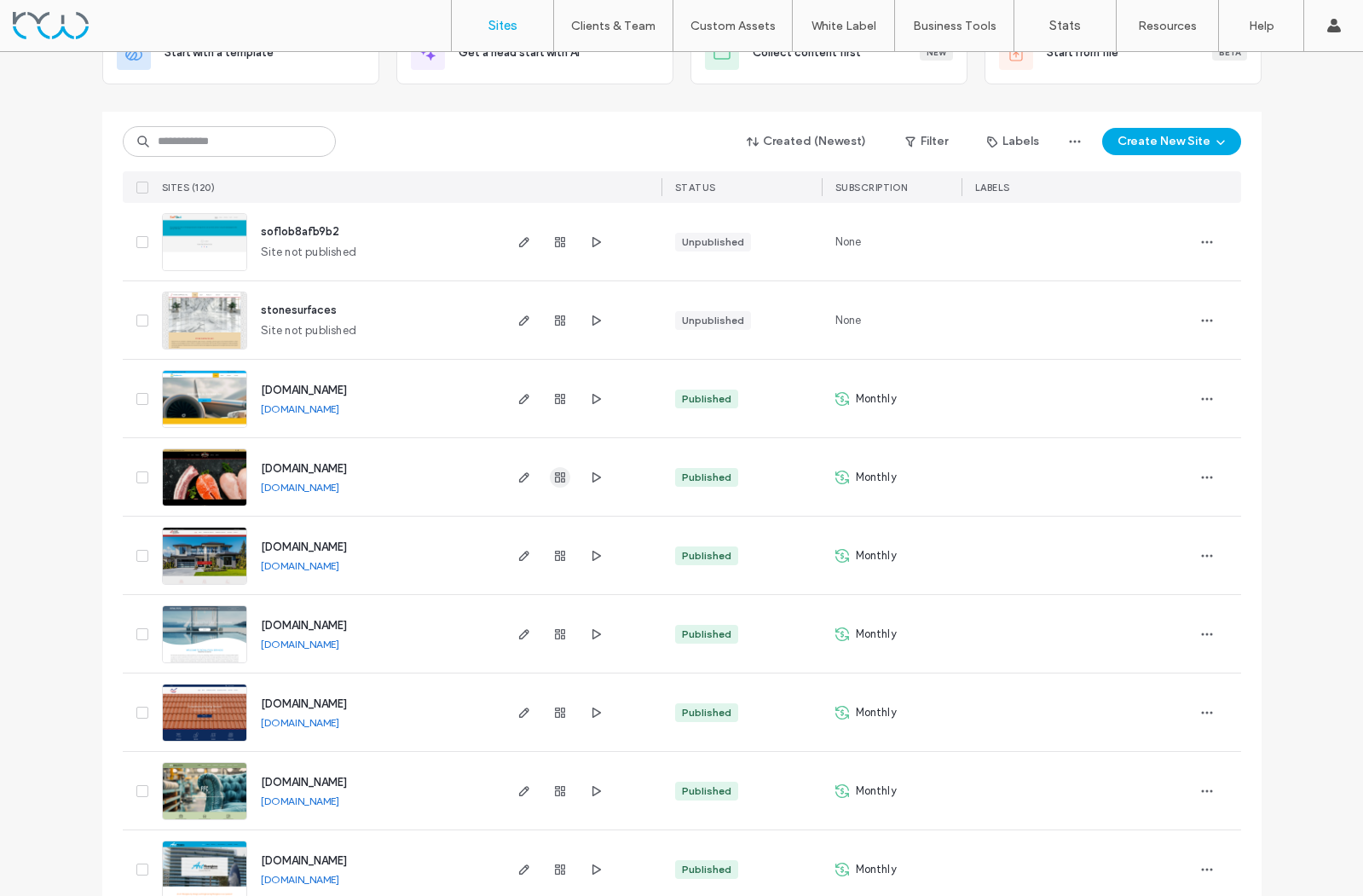
click at [555, 479] on use "button" at bounding box center [560, 477] width 11 height 11
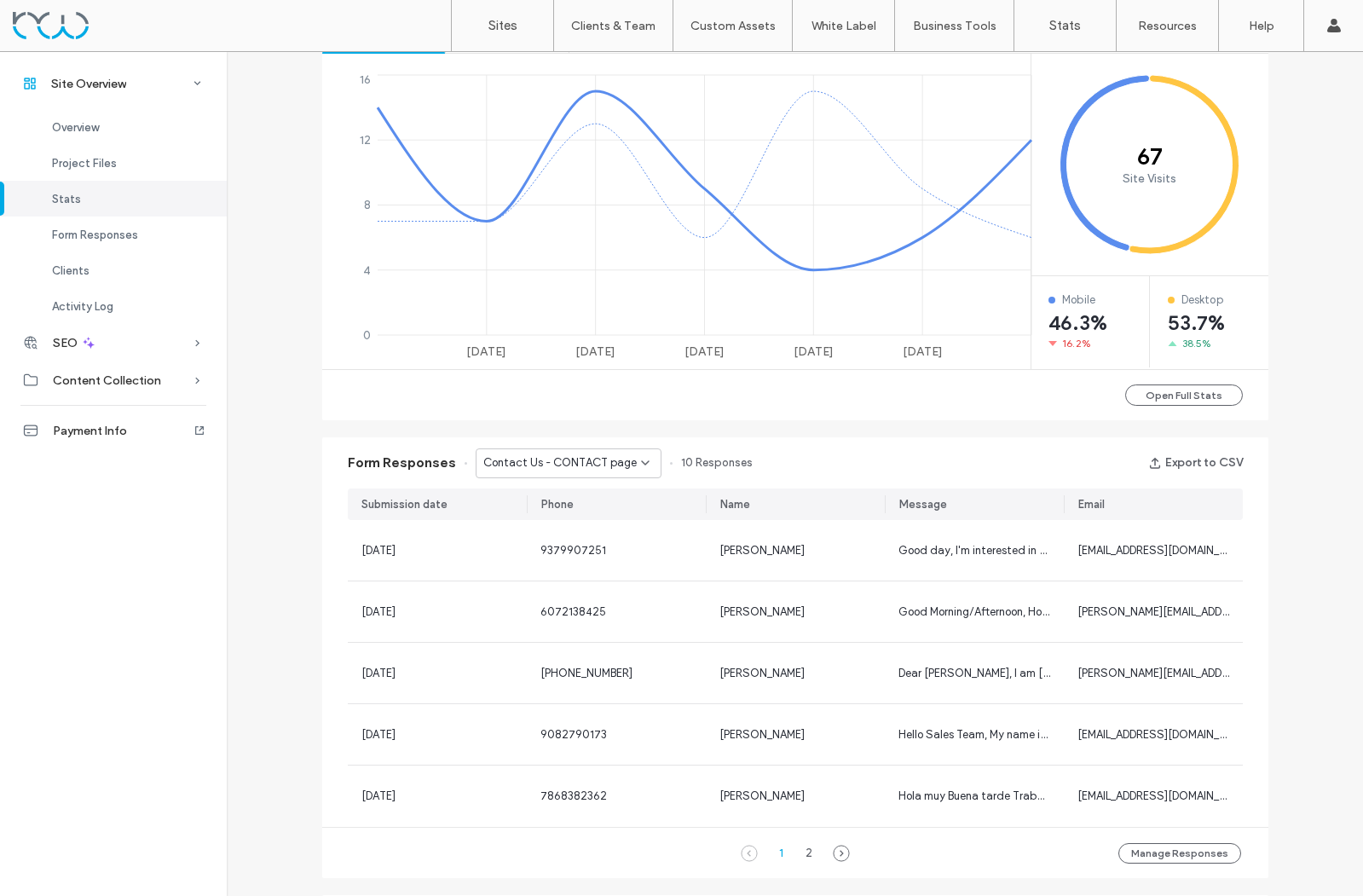
scroll to position [727, 0]
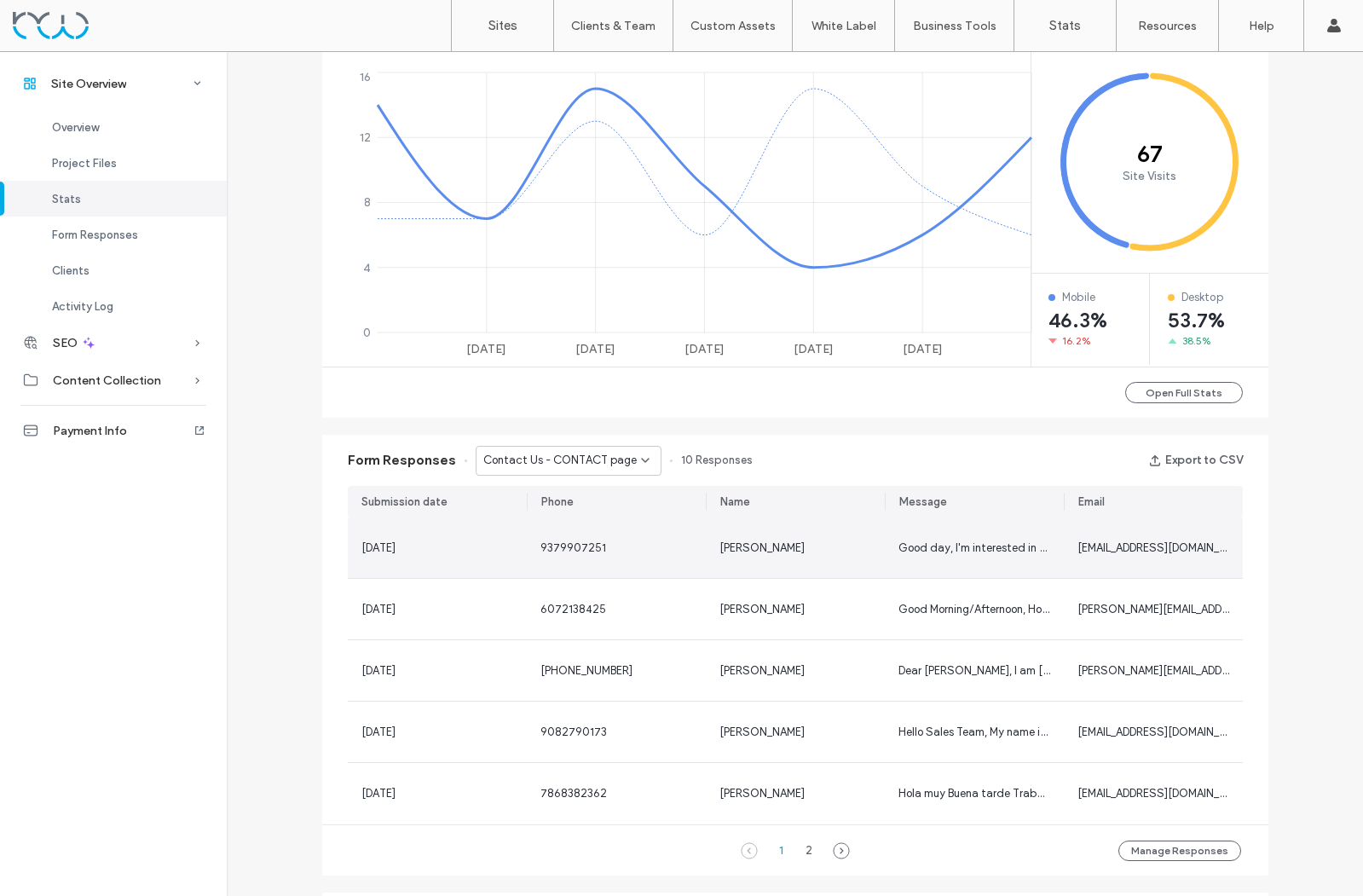
click at [977, 562] on div "Good day, I'm interested in your product for Resale to my Shop in Barbados. Is …" at bounding box center [973, 547] width 179 height 61
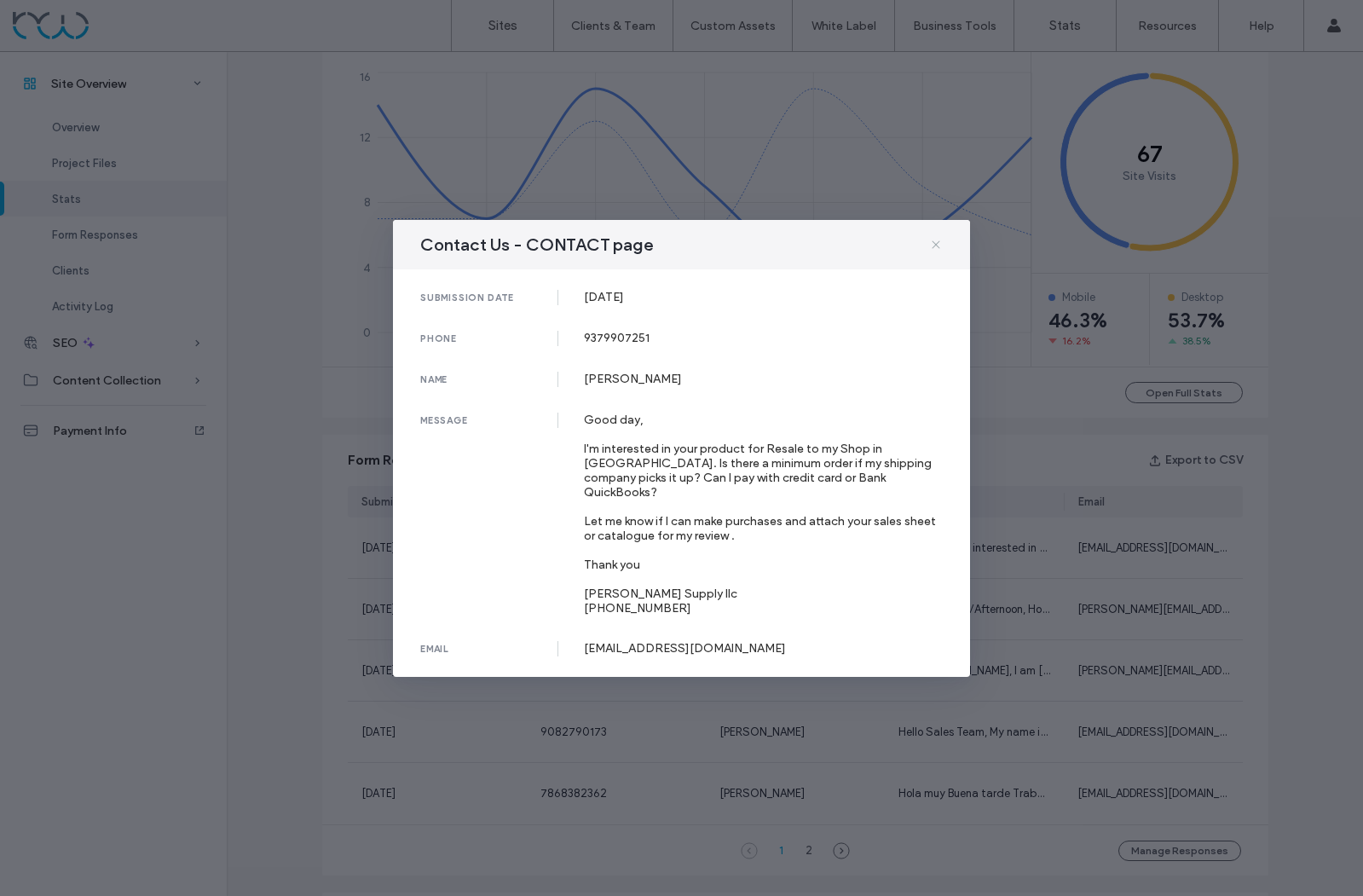
click at [931, 241] on icon at bounding box center [936, 245] width 14 height 14
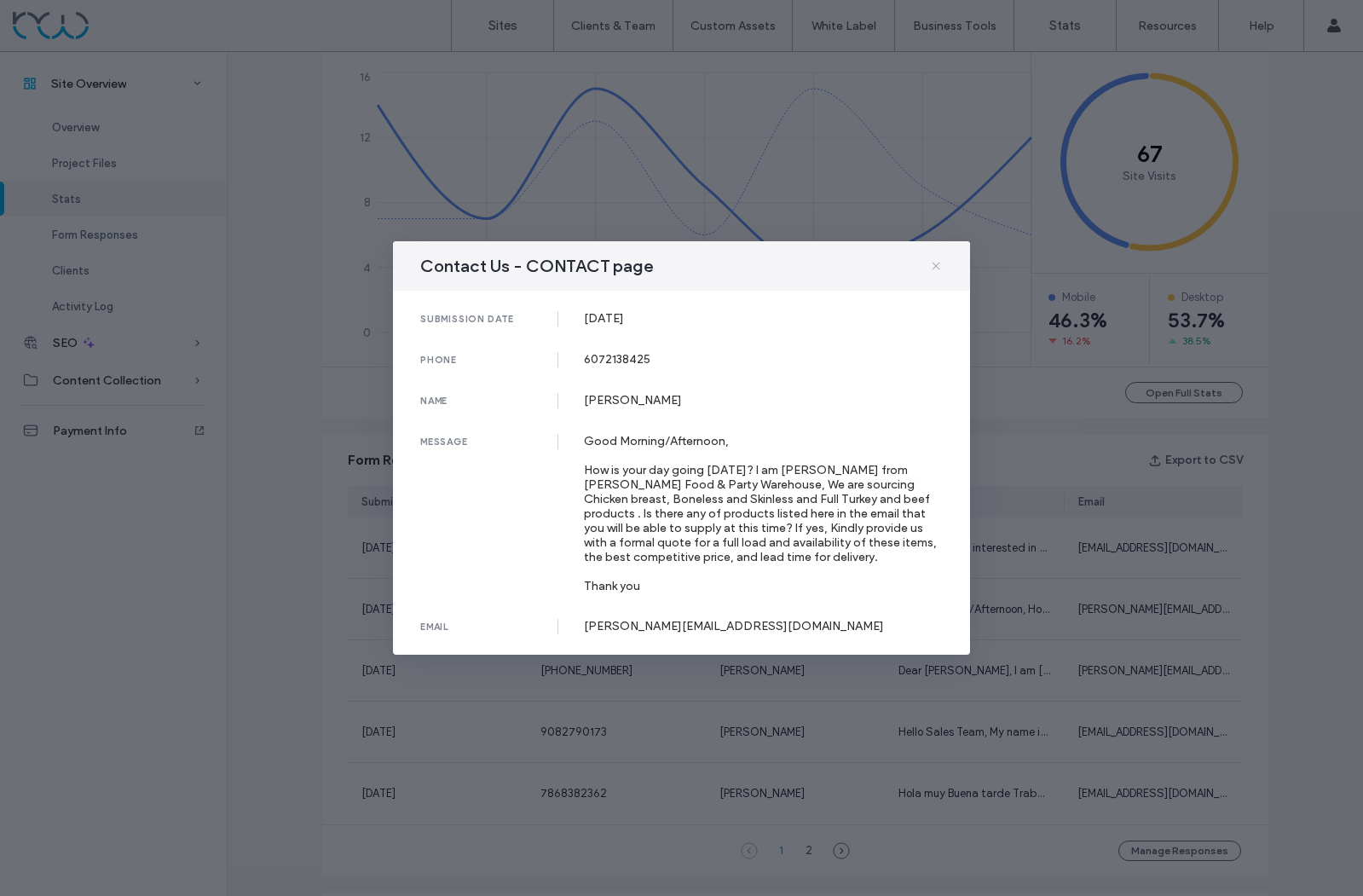
click at [933, 263] on use at bounding box center [936, 266] width 8 height 8
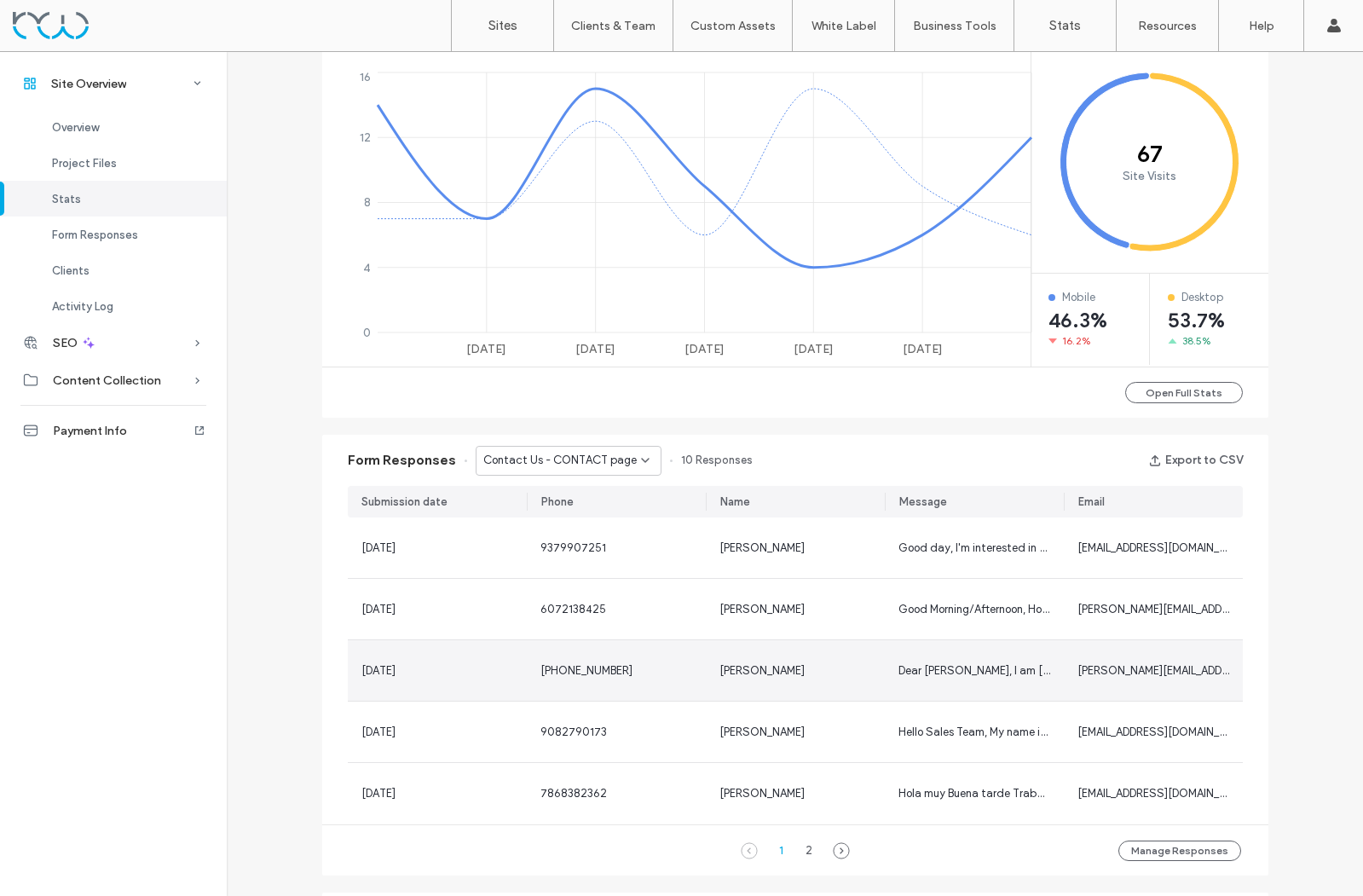
click at [998, 679] on div "Dear Sir, I am Donato Lupinacc, Procurement Officer Acme Markets, Inc. We're lo…" at bounding box center [973, 670] width 179 height 61
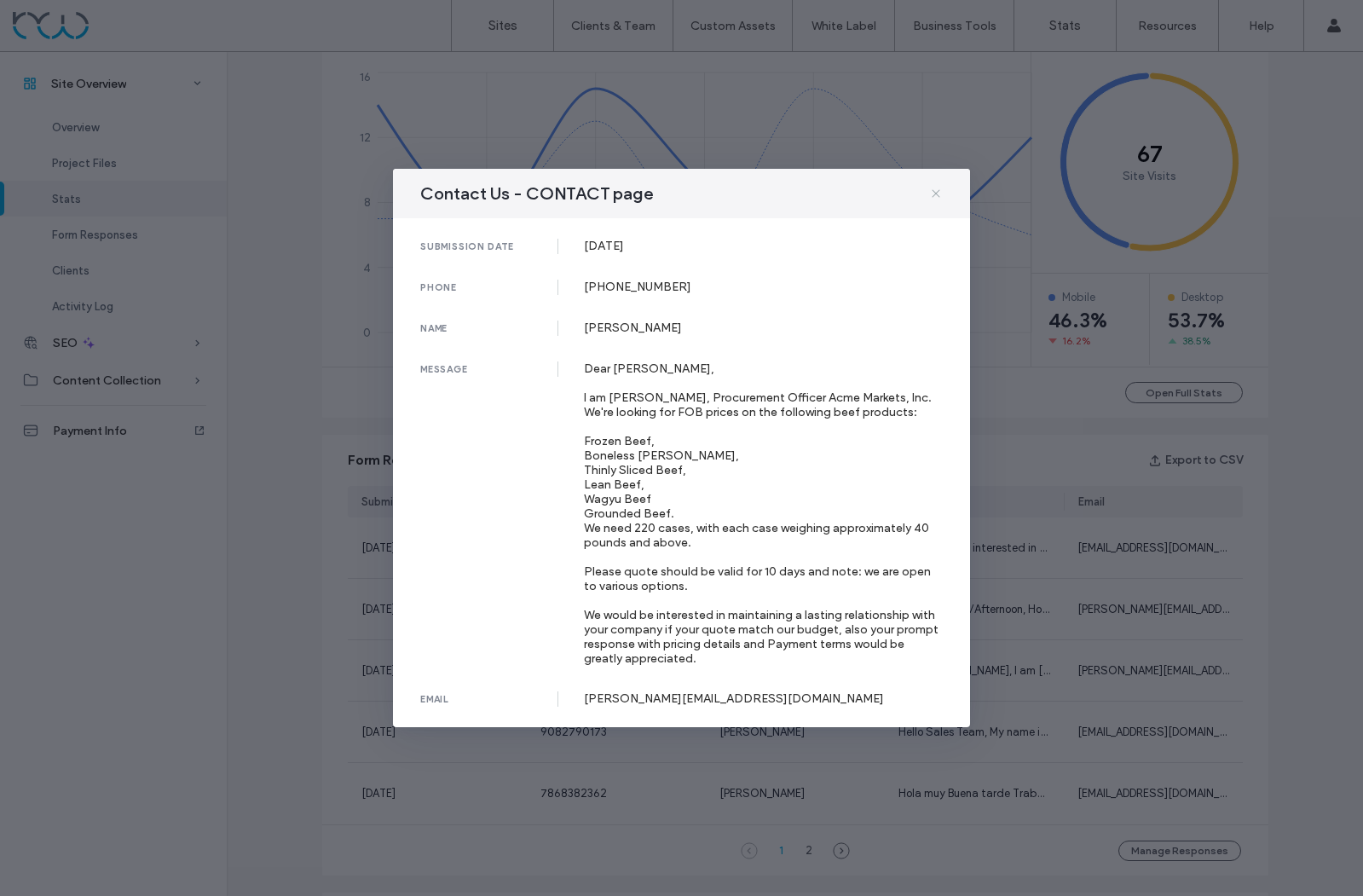
click at [929, 188] on icon at bounding box center [936, 193] width 14 height 14
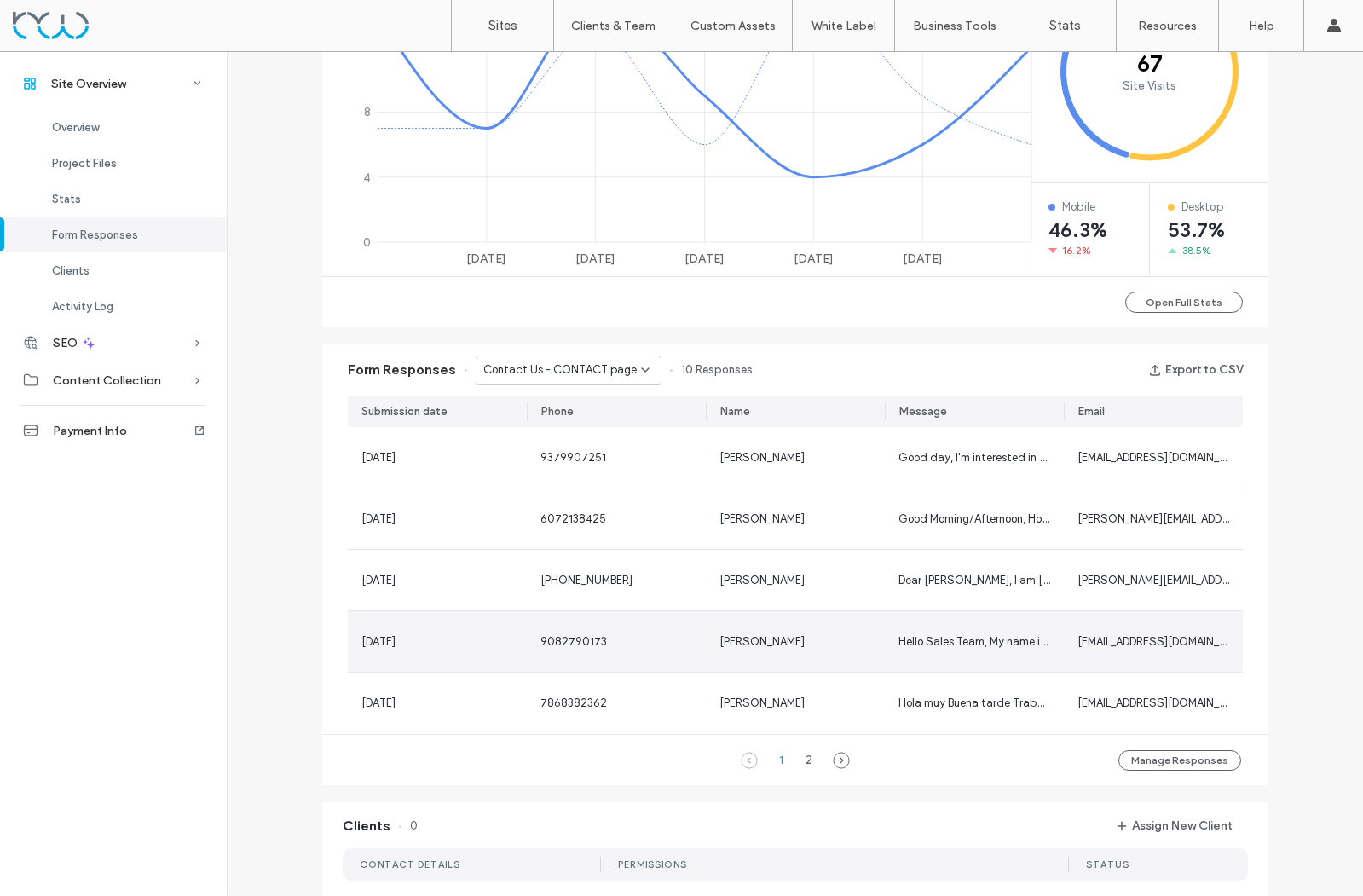
scroll to position [819, 0]
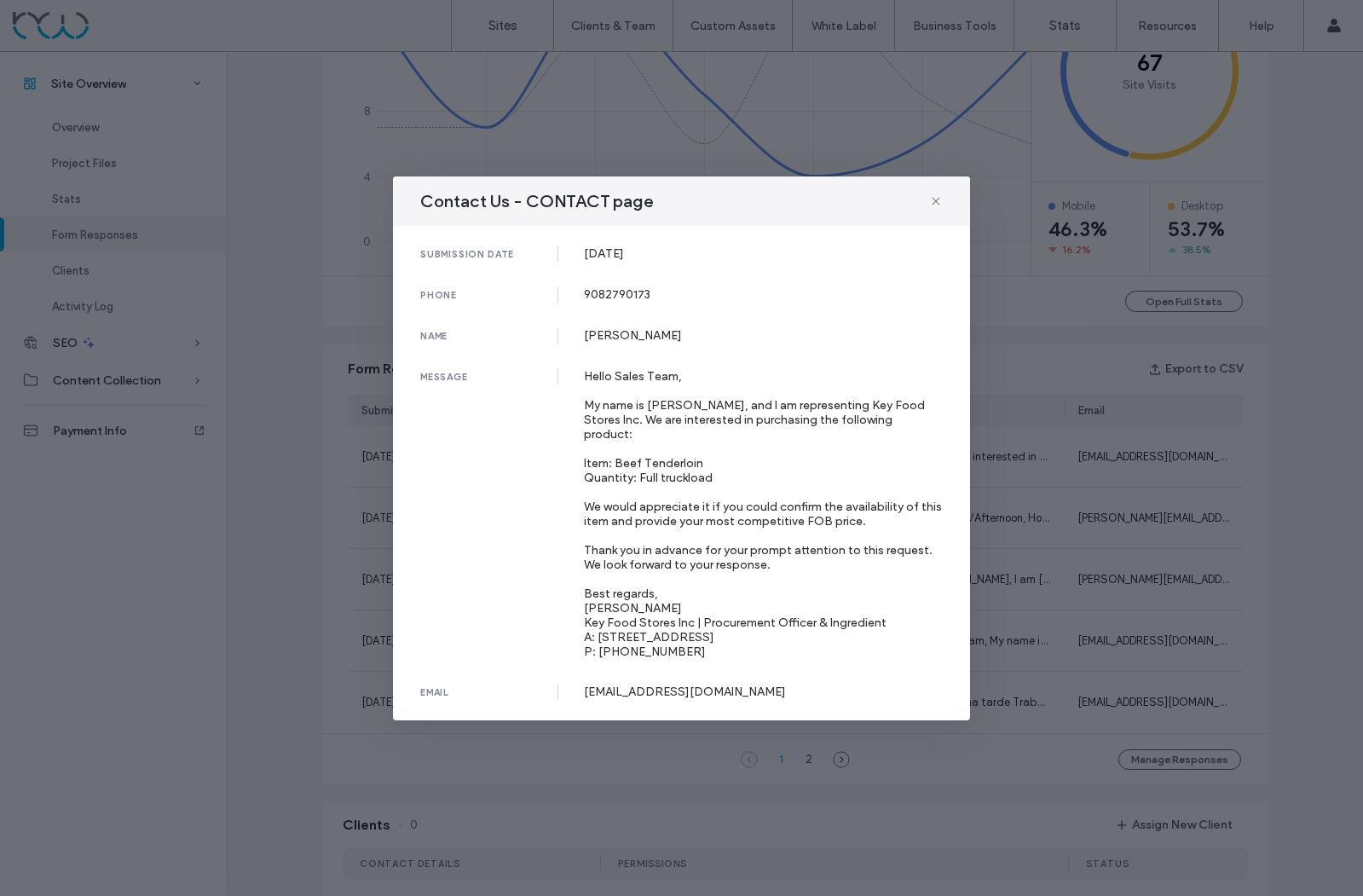
click at [935, 206] on icon at bounding box center [936, 201] width 14 height 14
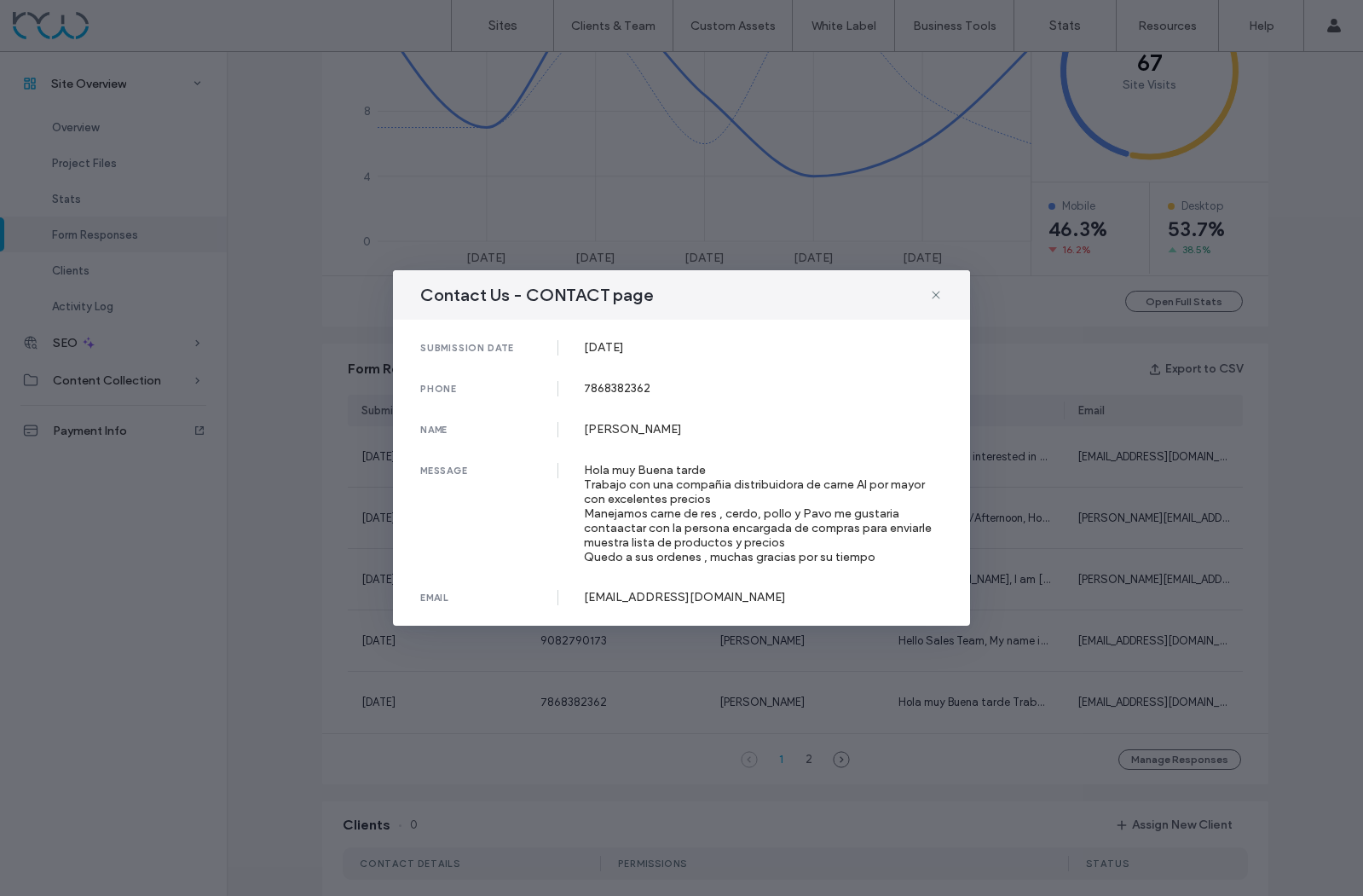
click at [938, 295] on icon at bounding box center [936, 295] width 14 height 14
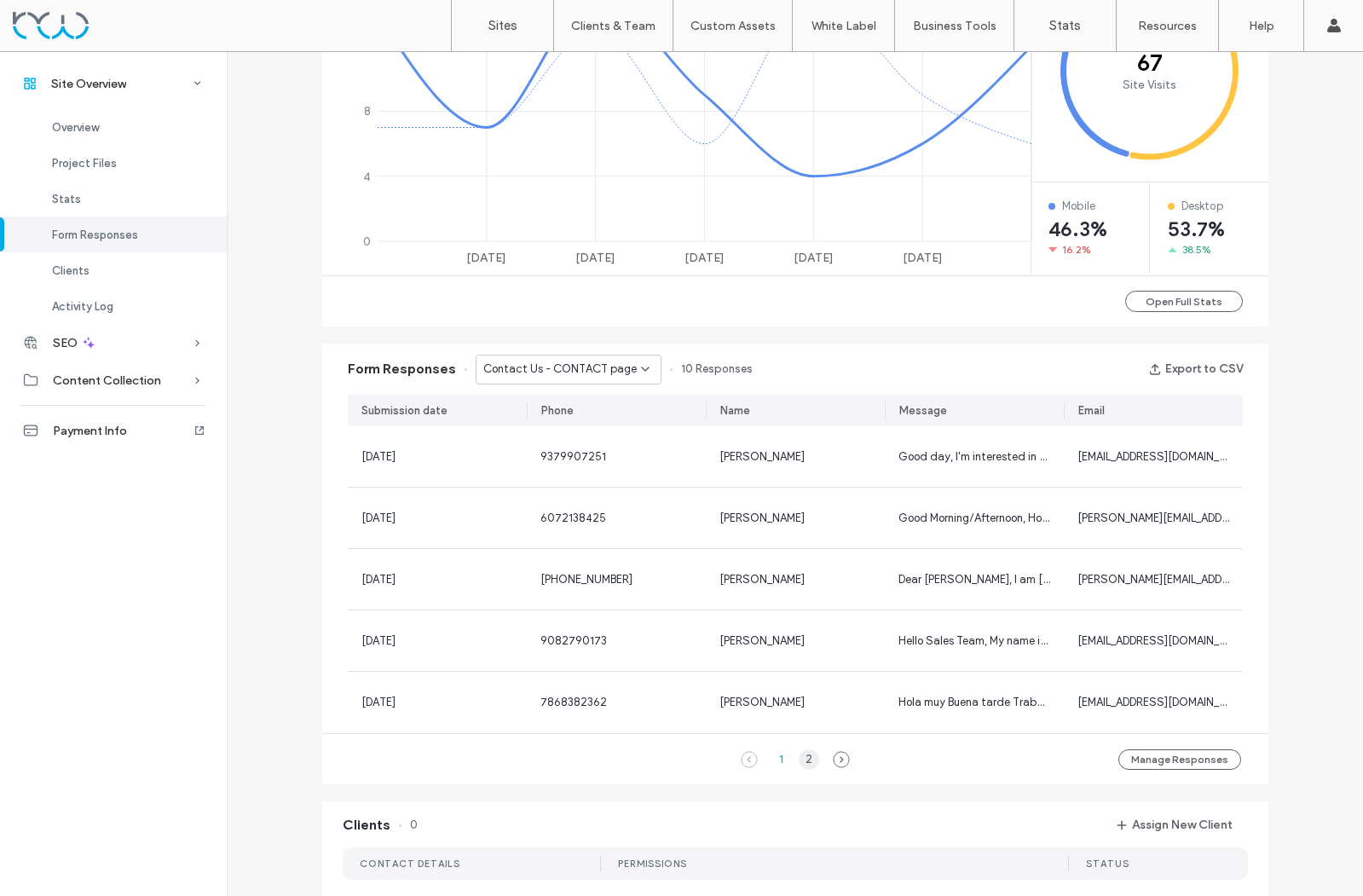
click at [805, 762] on div "2" at bounding box center [808, 759] width 20 height 20
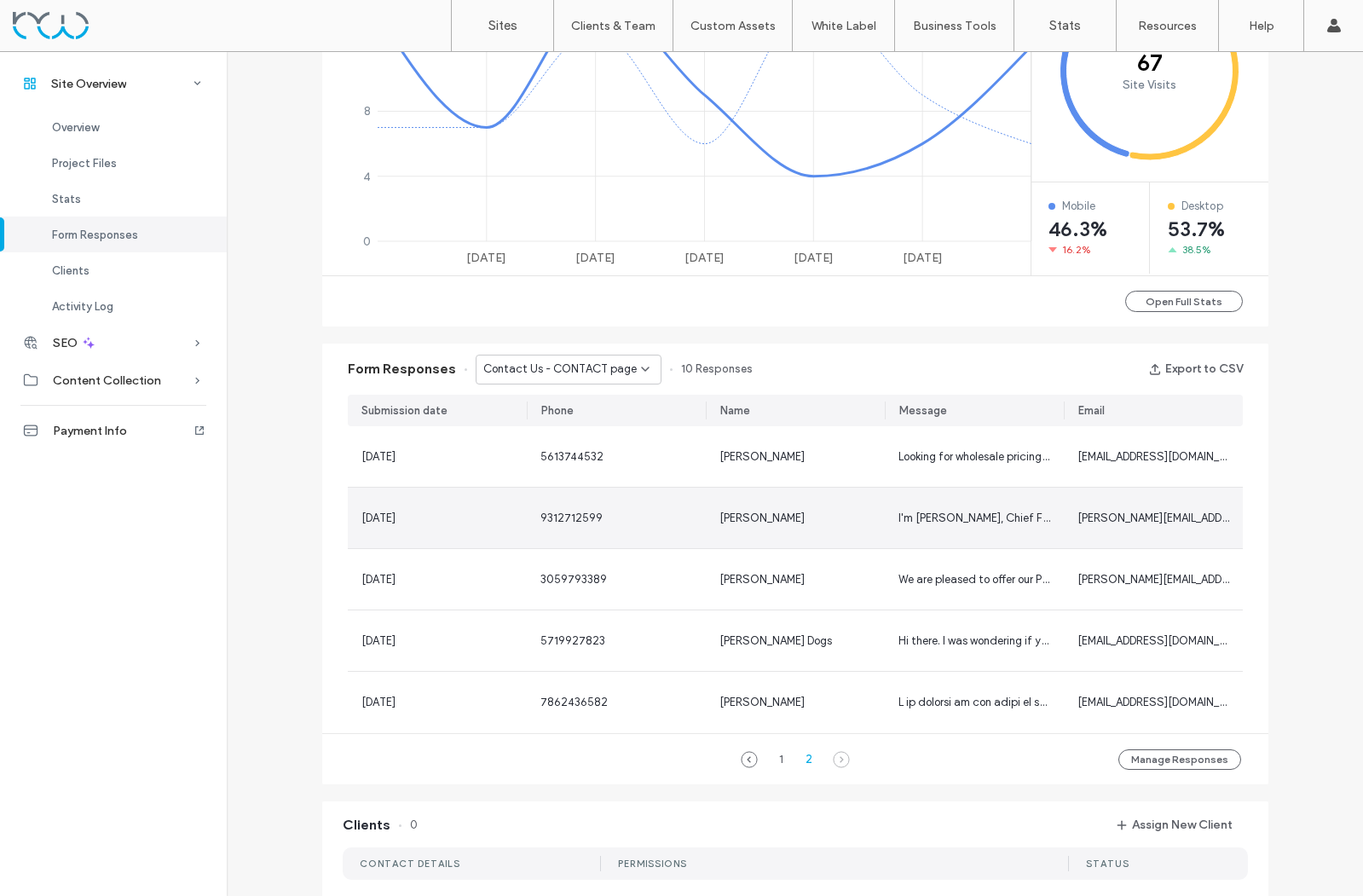
click at [971, 527] on div "I'm Grant Bearden, Chief Financial Officer for Palmer Food Service. We are a Re…" at bounding box center [973, 517] width 179 height 61
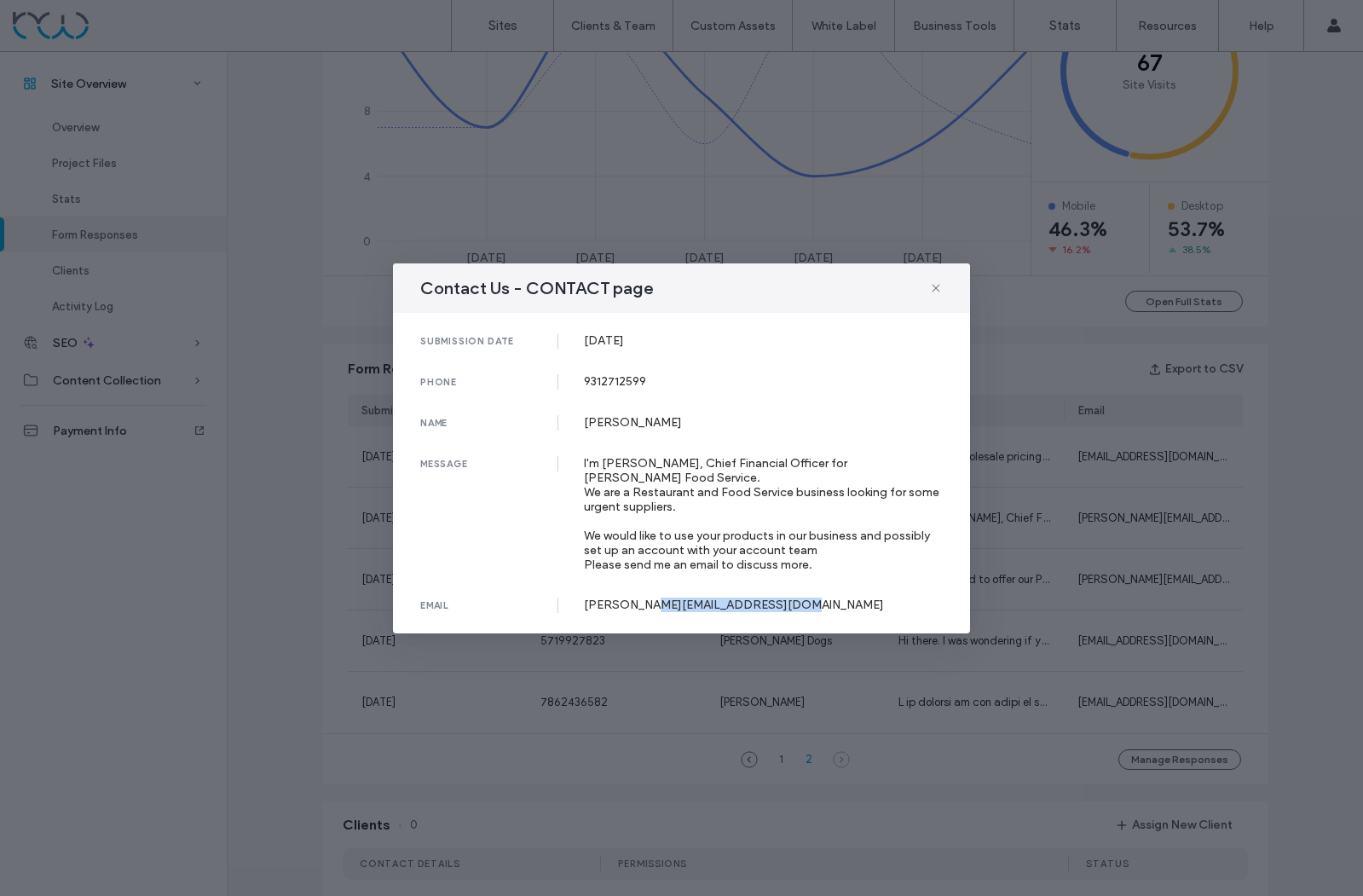
drag, startPoint x: 774, startPoint y: 610, endPoint x: 652, endPoint y: 613, distance: 122.0
click at [652, 612] on div "g.bearden@palmerfoodservices.com" at bounding box center [764, 604] width 360 height 14
copy div "palmerfoodservices.com"
drag, startPoint x: 709, startPoint y: 471, endPoint x: 683, endPoint y: 468, distance: 26.2
click at [683, 468] on div "I'm Grant Bearden, Chief Financial Officer for Palmer Food Service. We are a Re…" at bounding box center [764, 514] width 360 height 116
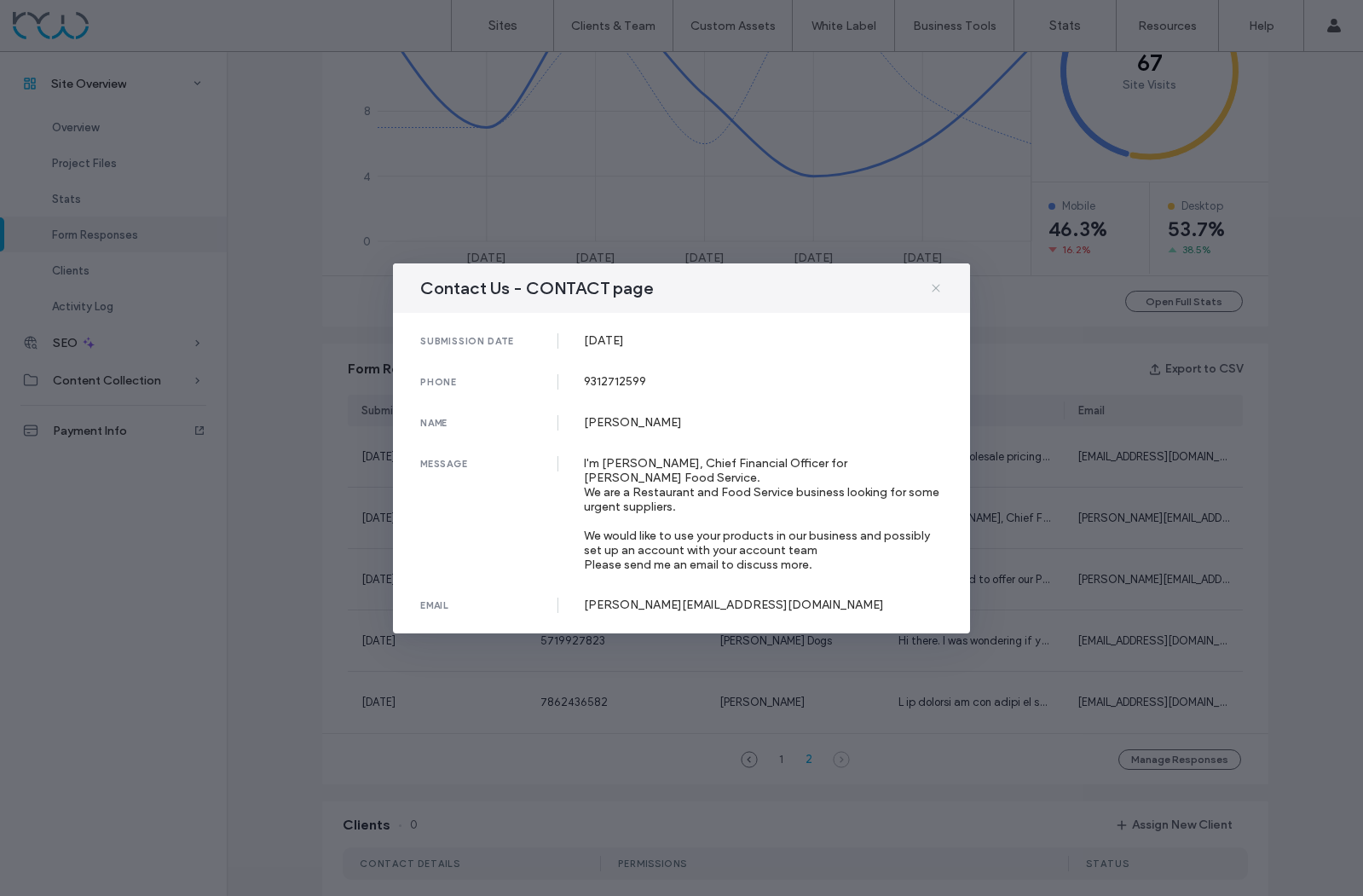
click at [936, 284] on use at bounding box center [936, 288] width 8 height 8
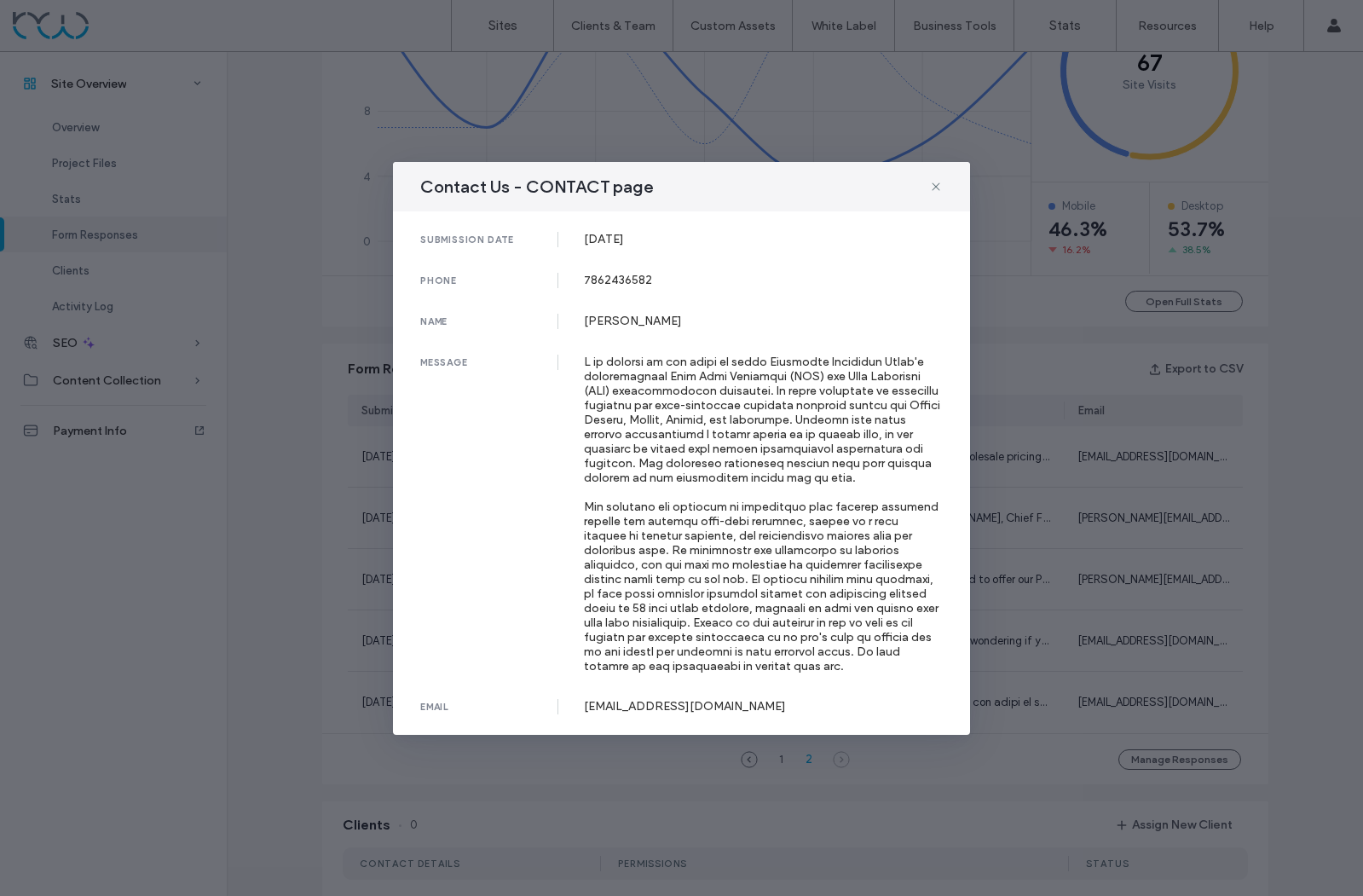
drag, startPoint x: 789, startPoint y: 704, endPoint x: 633, endPoint y: 706, distance: 156.0
click at [633, 706] on div "dcausil@armstrongtransport.com" at bounding box center [764, 706] width 360 height 14
copy div "armstrongtransport.com"
click at [938, 186] on icon at bounding box center [936, 187] width 14 height 14
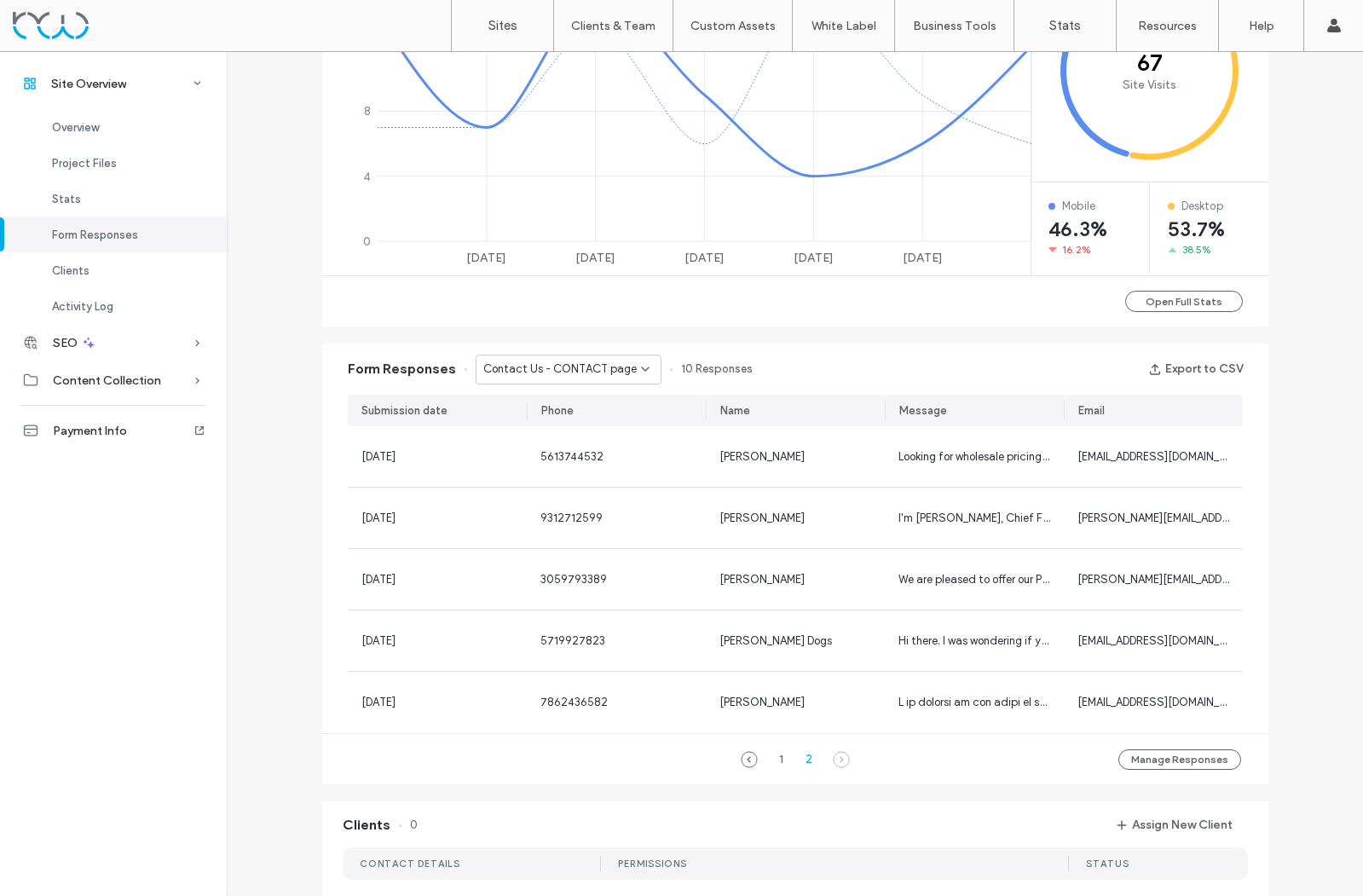
click at [833, 757] on icon at bounding box center [842, 760] width 17 height 17
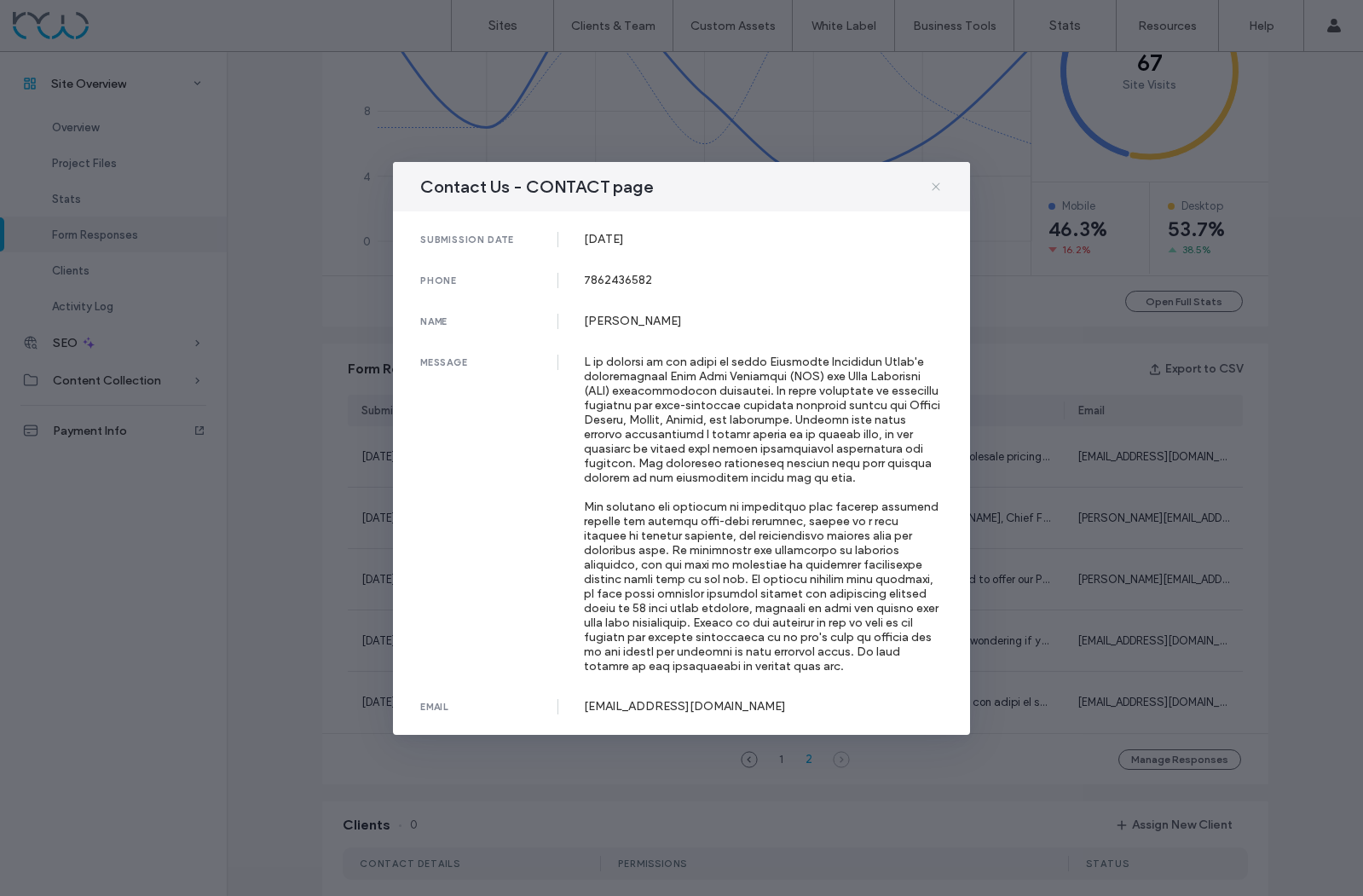
click at [937, 185] on icon at bounding box center [936, 187] width 14 height 14
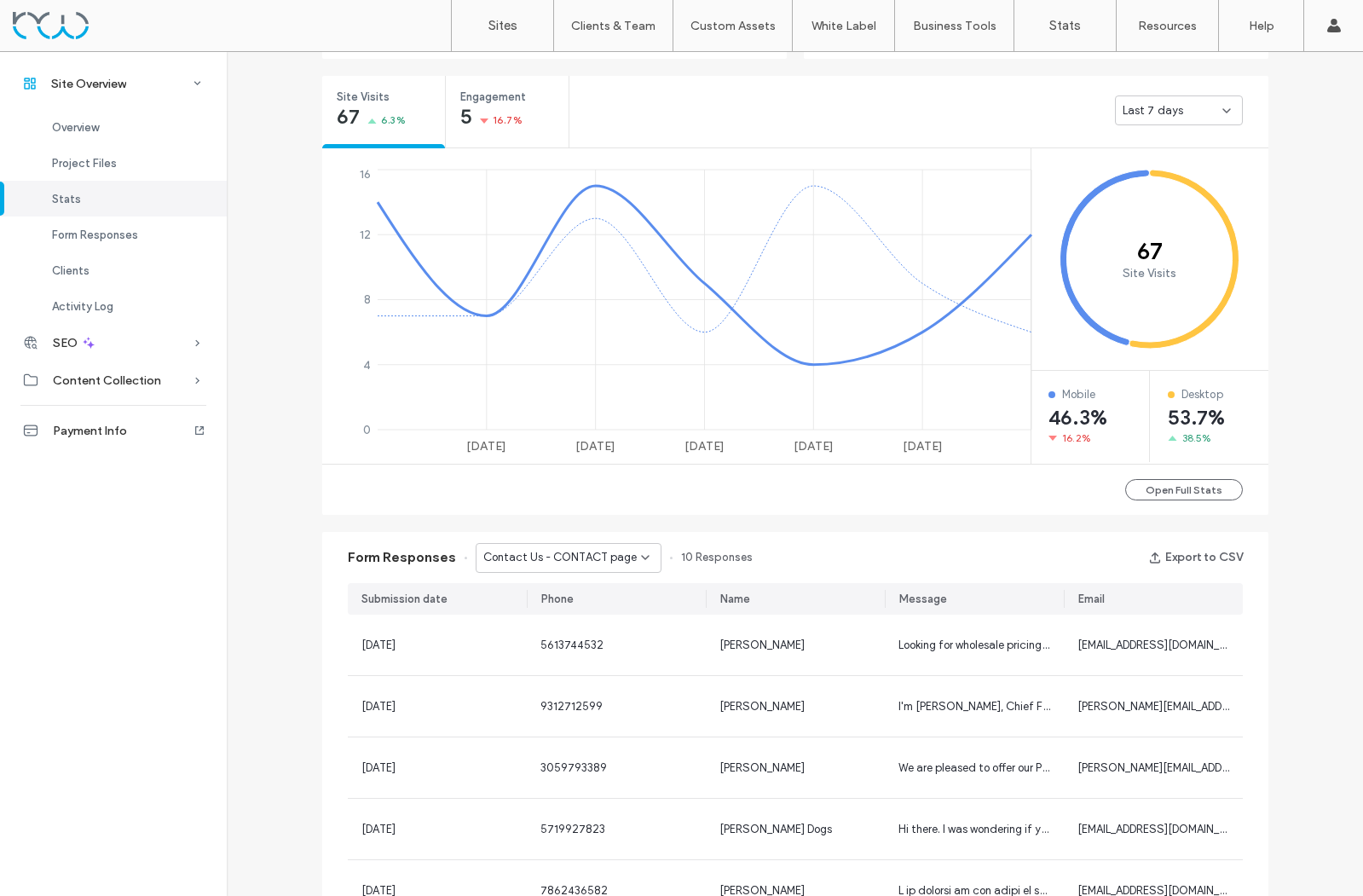
scroll to position [624, 0]
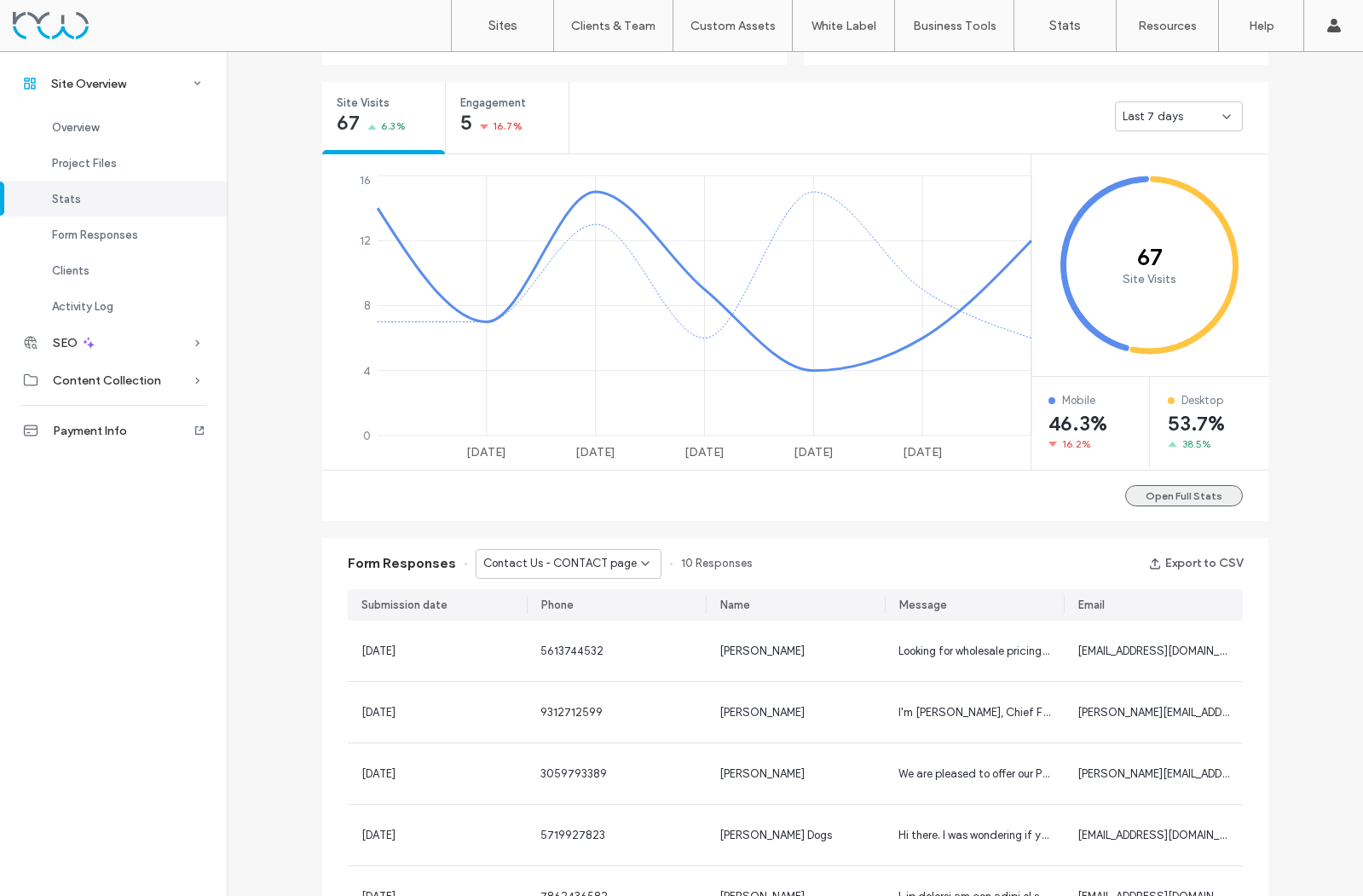
click at [1175, 499] on button "Open Full Stats" at bounding box center [1184, 496] width 118 height 21
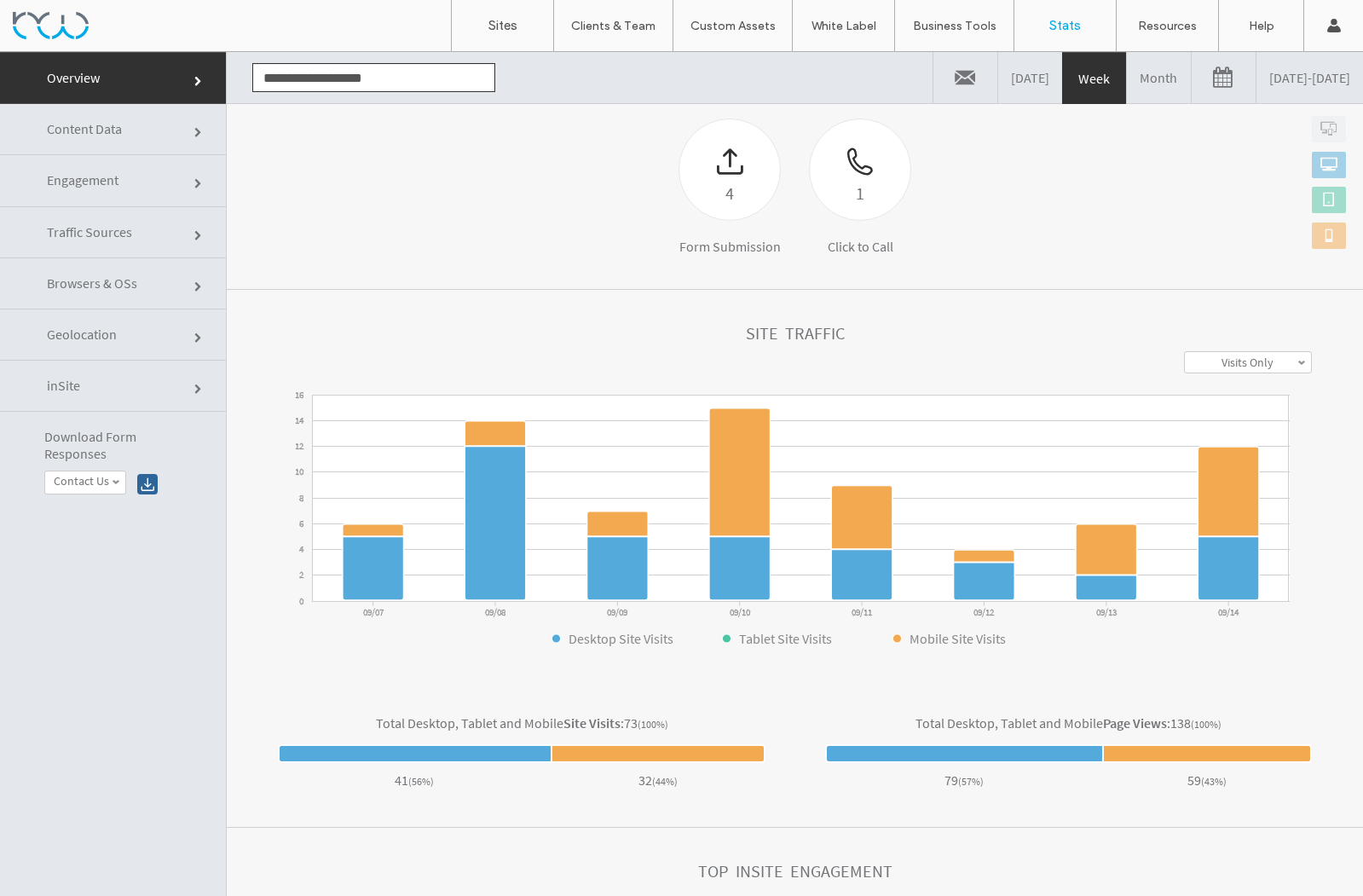
scroll to position [267, 0]
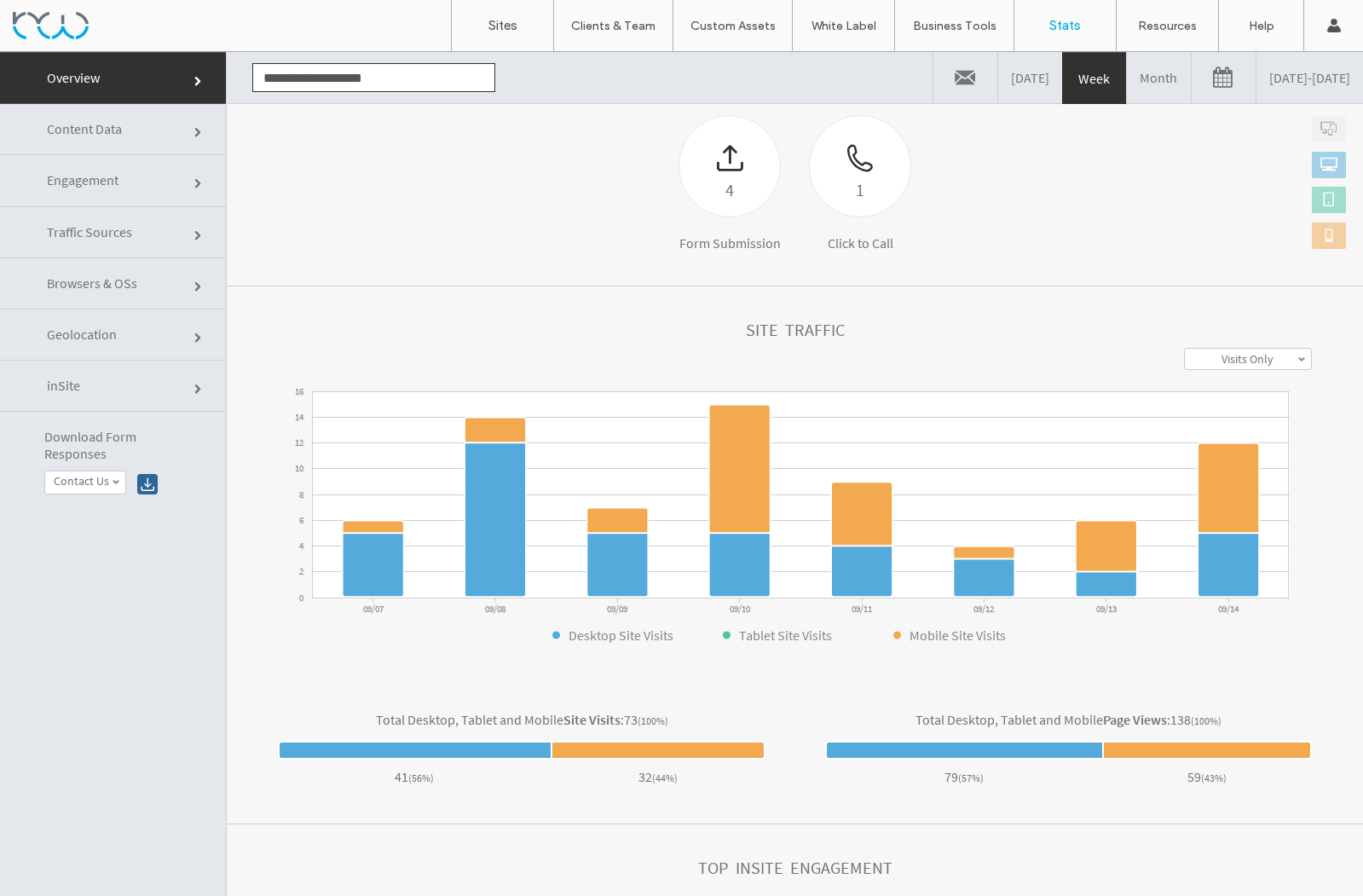
click at [1127, 81] on link "Month" at bounding box center [1159, 77] width 64 height 51
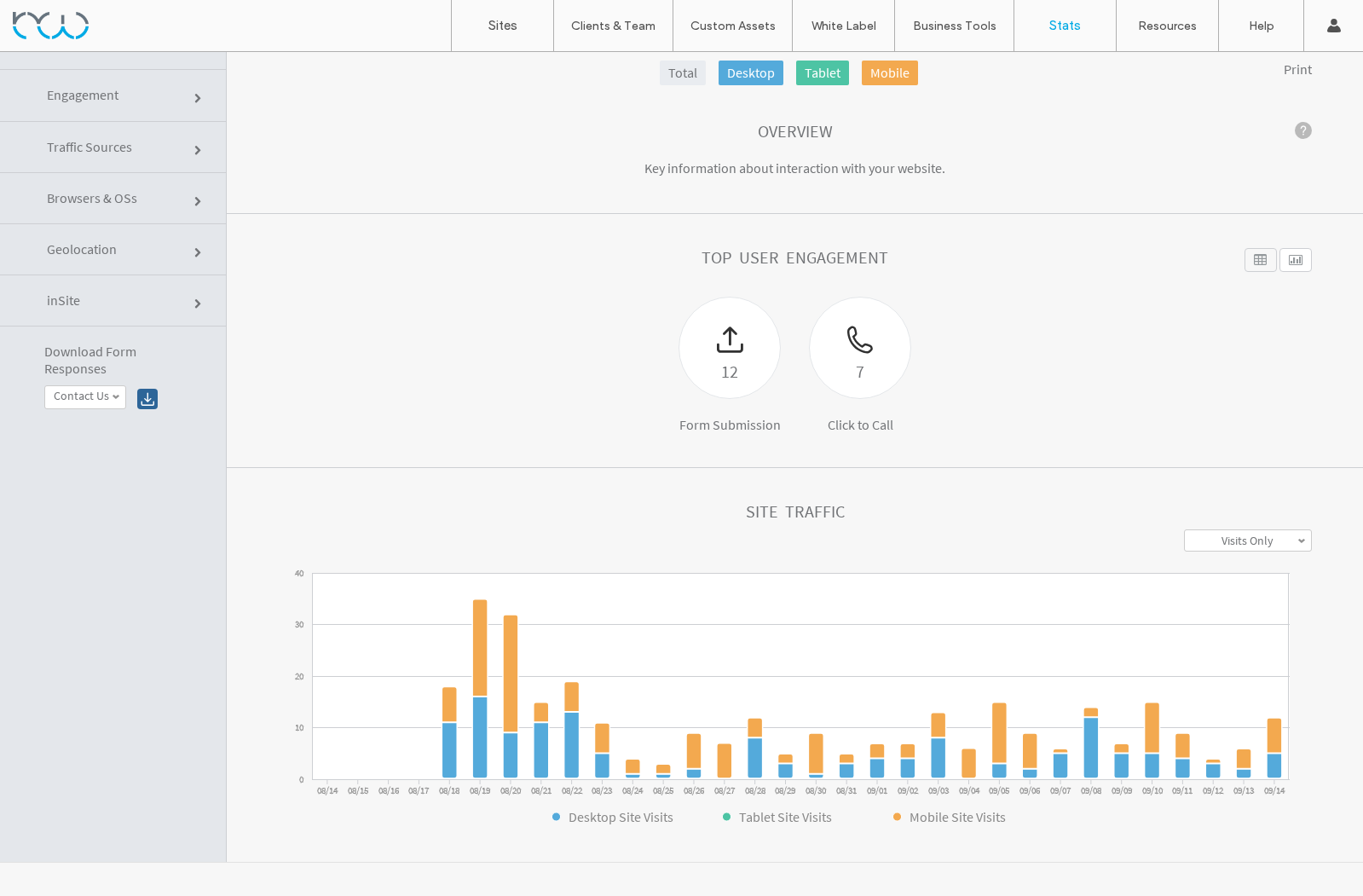
scroll to position [0, 0]
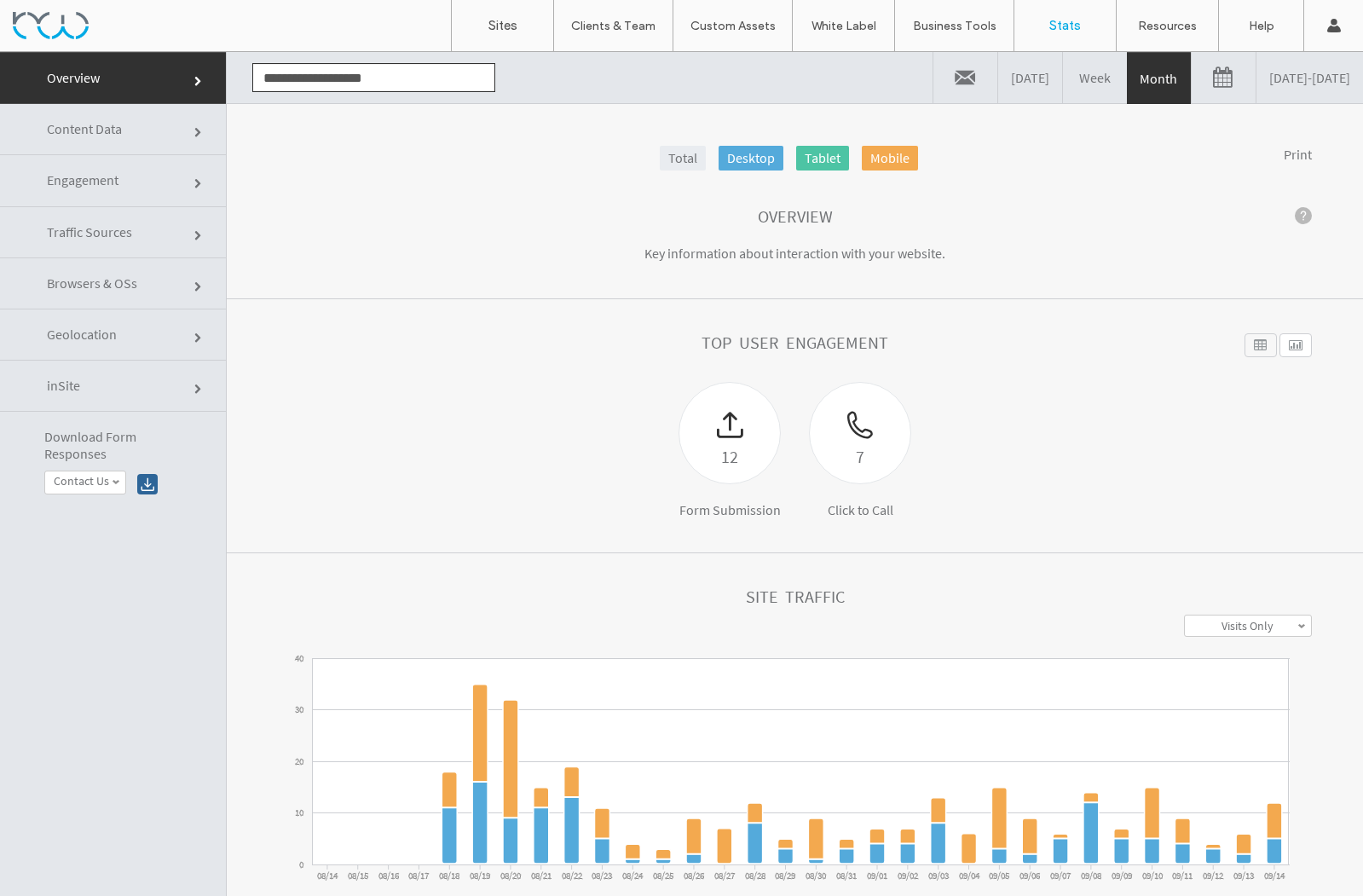
click at [1192, 79] on link at bounding box center [1224, 77] width 64 height 51
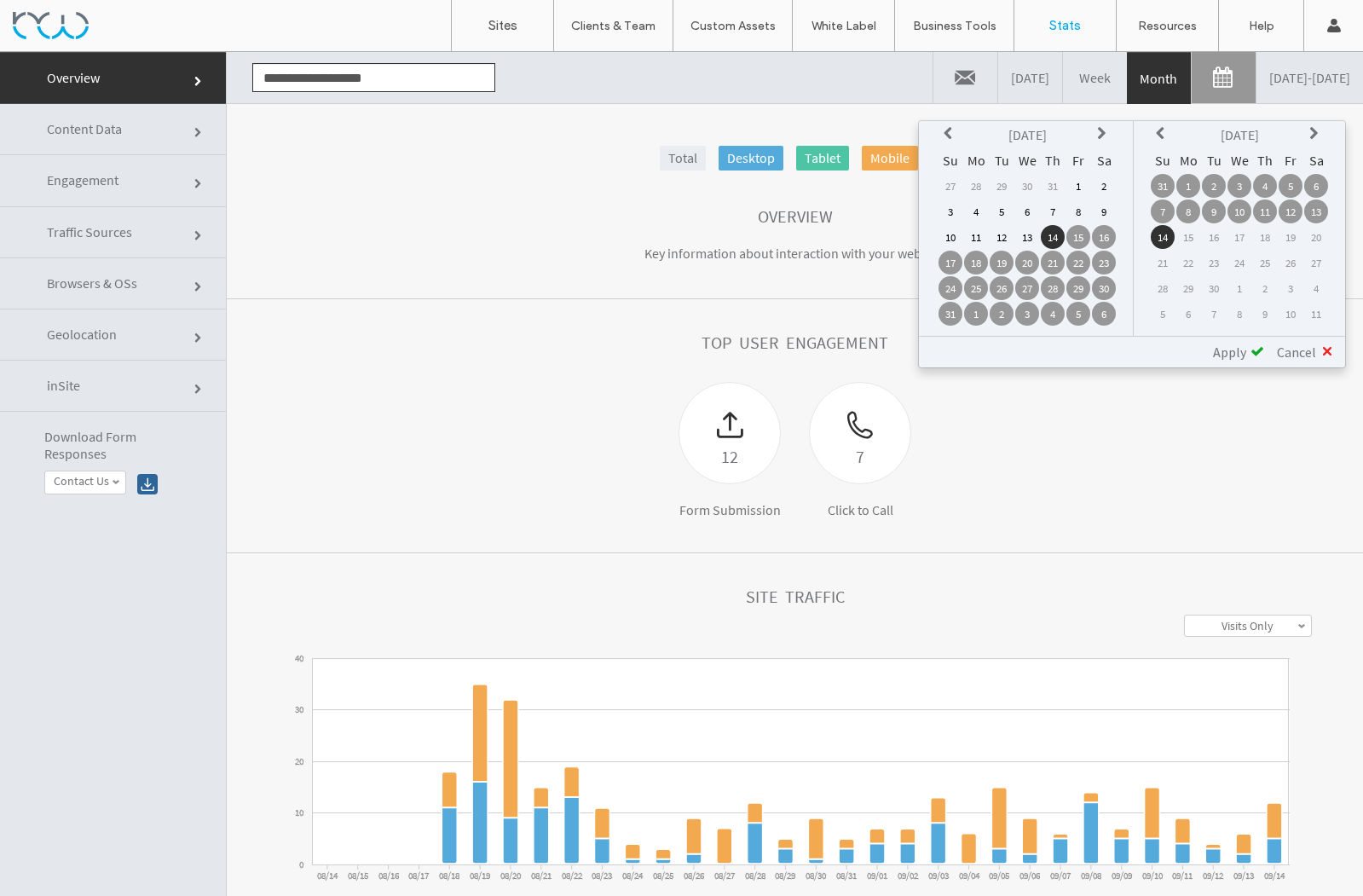
click at [957, 133] on icon at bounding box center [950, 133] width 14 height 14
click at [1000, 187] on td "1" at bounding box center [1001, 186] width 24 height 24
click at [1230, 358] on span "Apply" at bounding box center [1230, 352] width 33 height 17
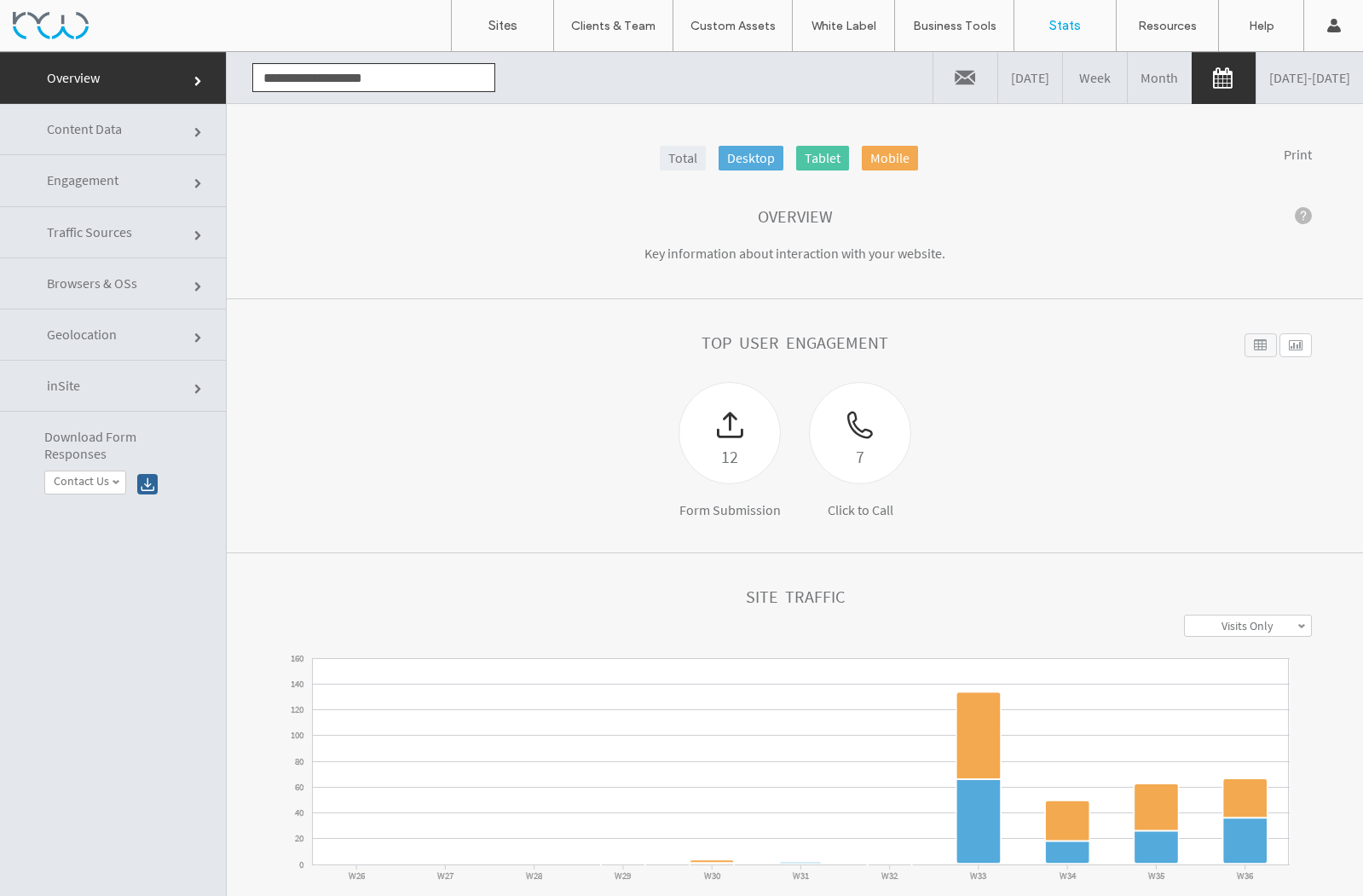
click at [1192, 79] on link at bounding box center [1224, 78] width 64 height 51
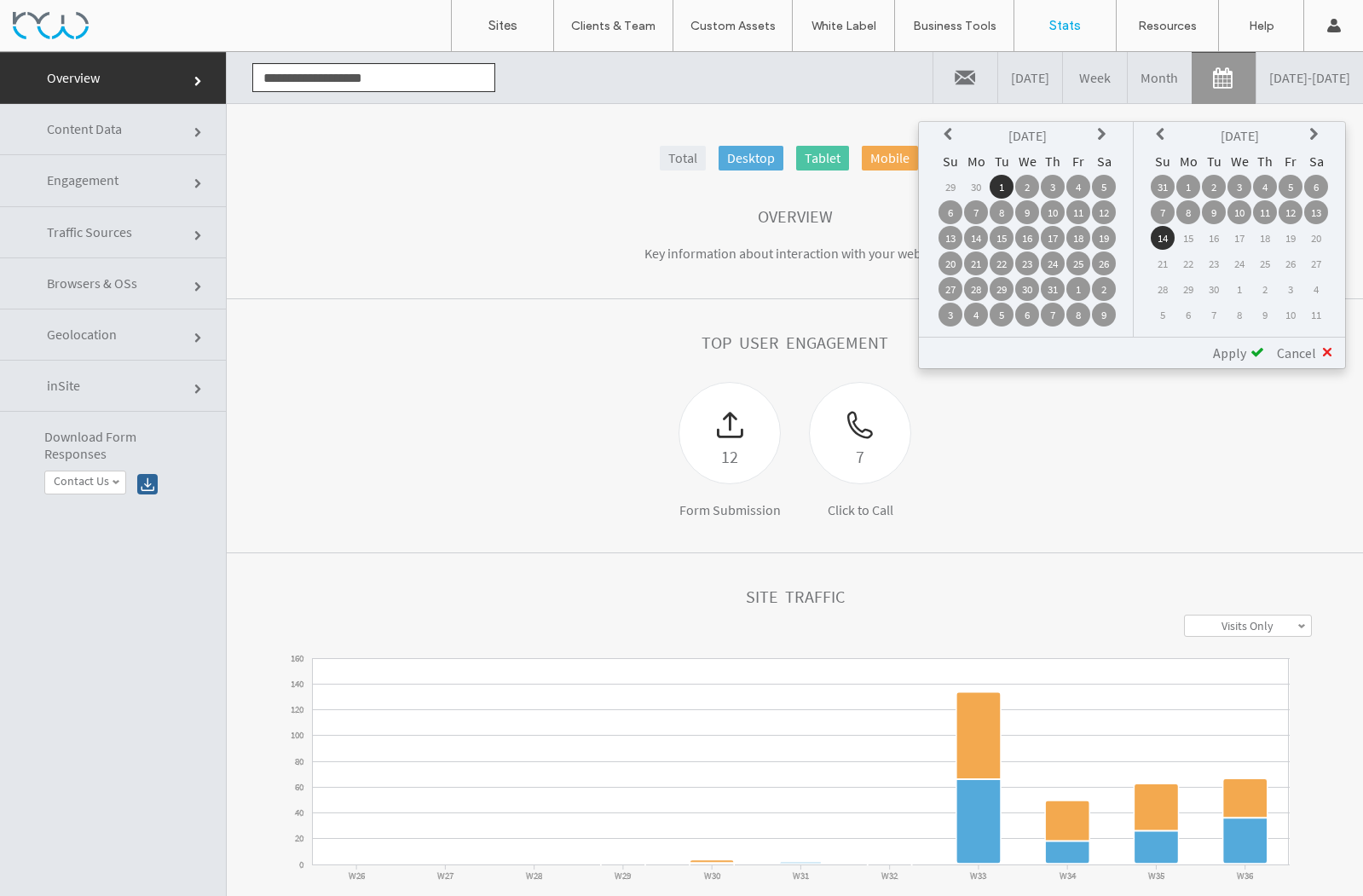
click at [1103, 136] on icon at bounding box center [1104, 134] width 14 height 14
click at [1074, 185] on td "1" at bounding box center [1078, 187] width 24 height 24
click at [1236, 352] on span "Apply" at bounding box center [1230, 353] width 33 height 17
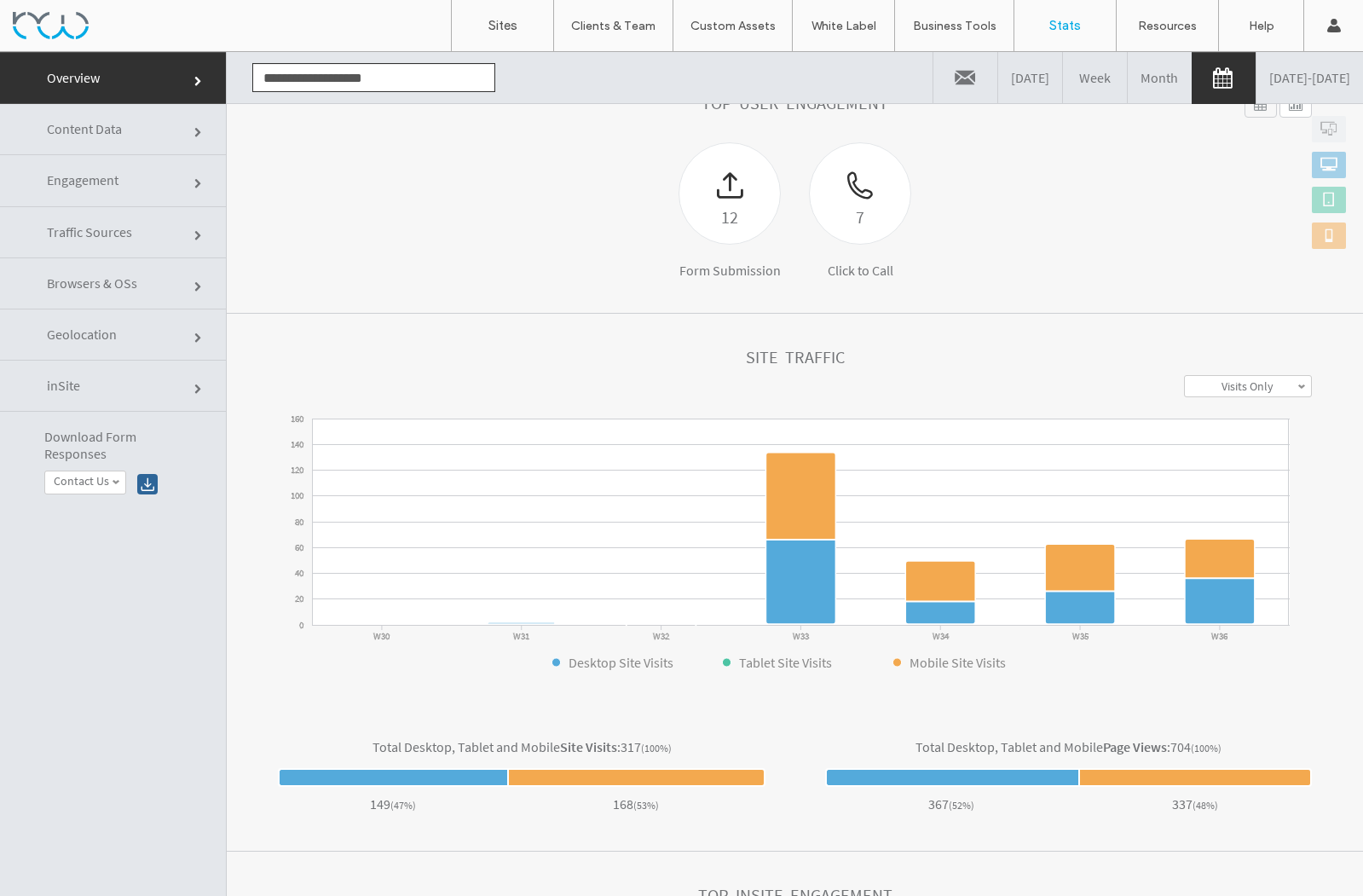
scroll to position [278, 0]
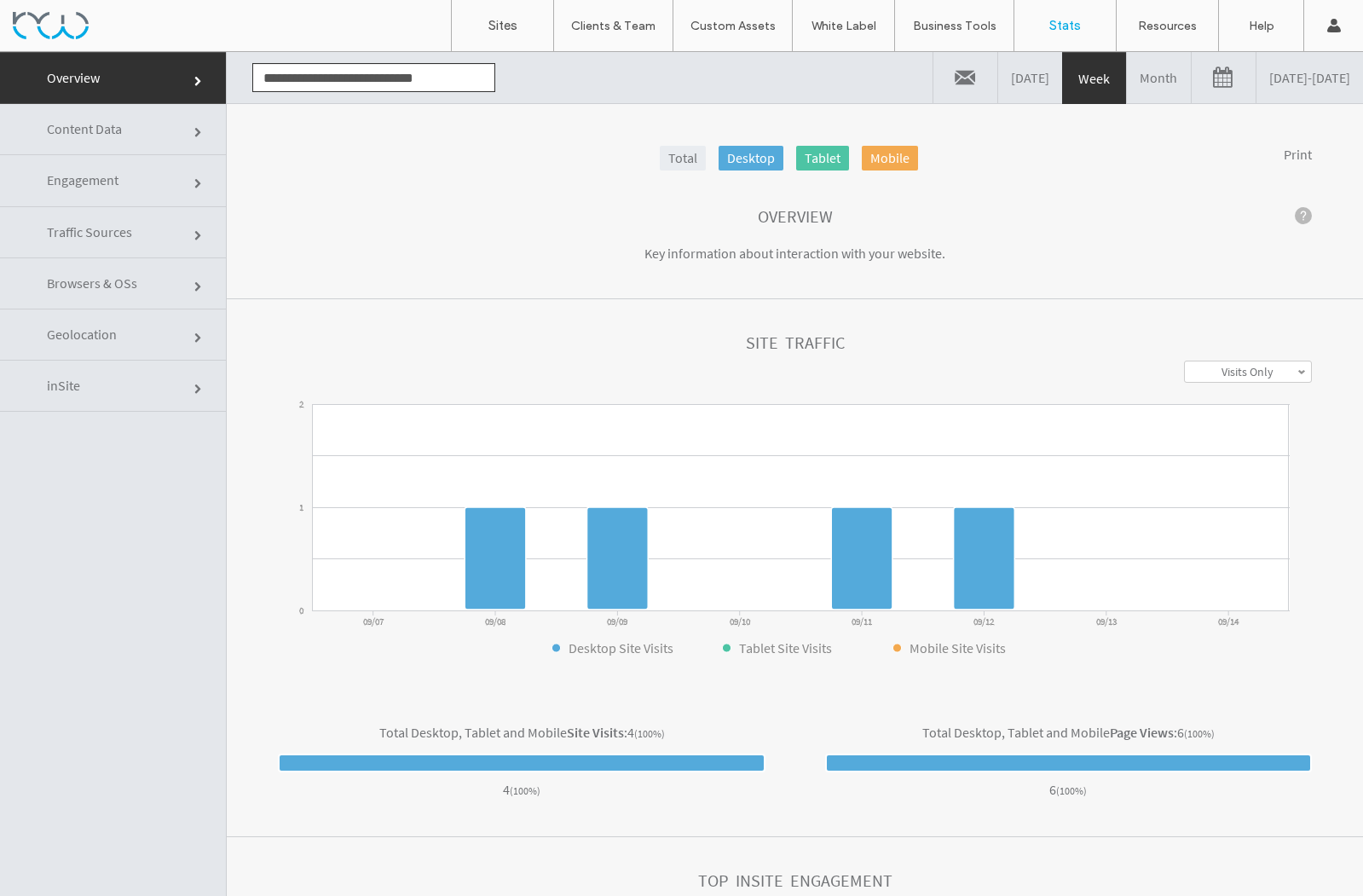
click at [1192, 87] on link at bounding box center [1224, 77] width 64 height 51
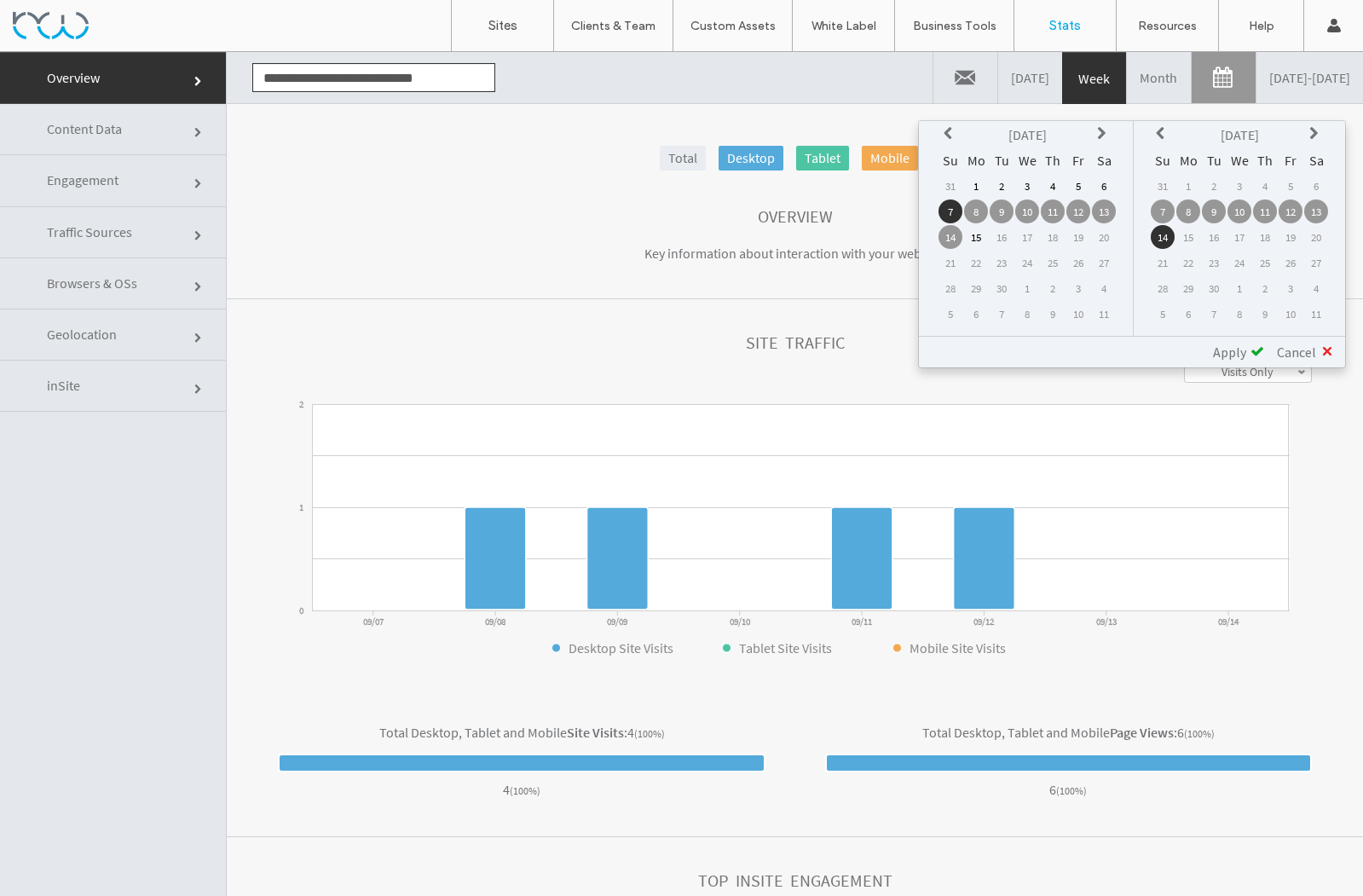
click at [950, 133] on icon at bounding box center [950, 133] width 14 height 14
click at [947, 263] on td "15" at bounding box center [950, 262] width 24 height 24
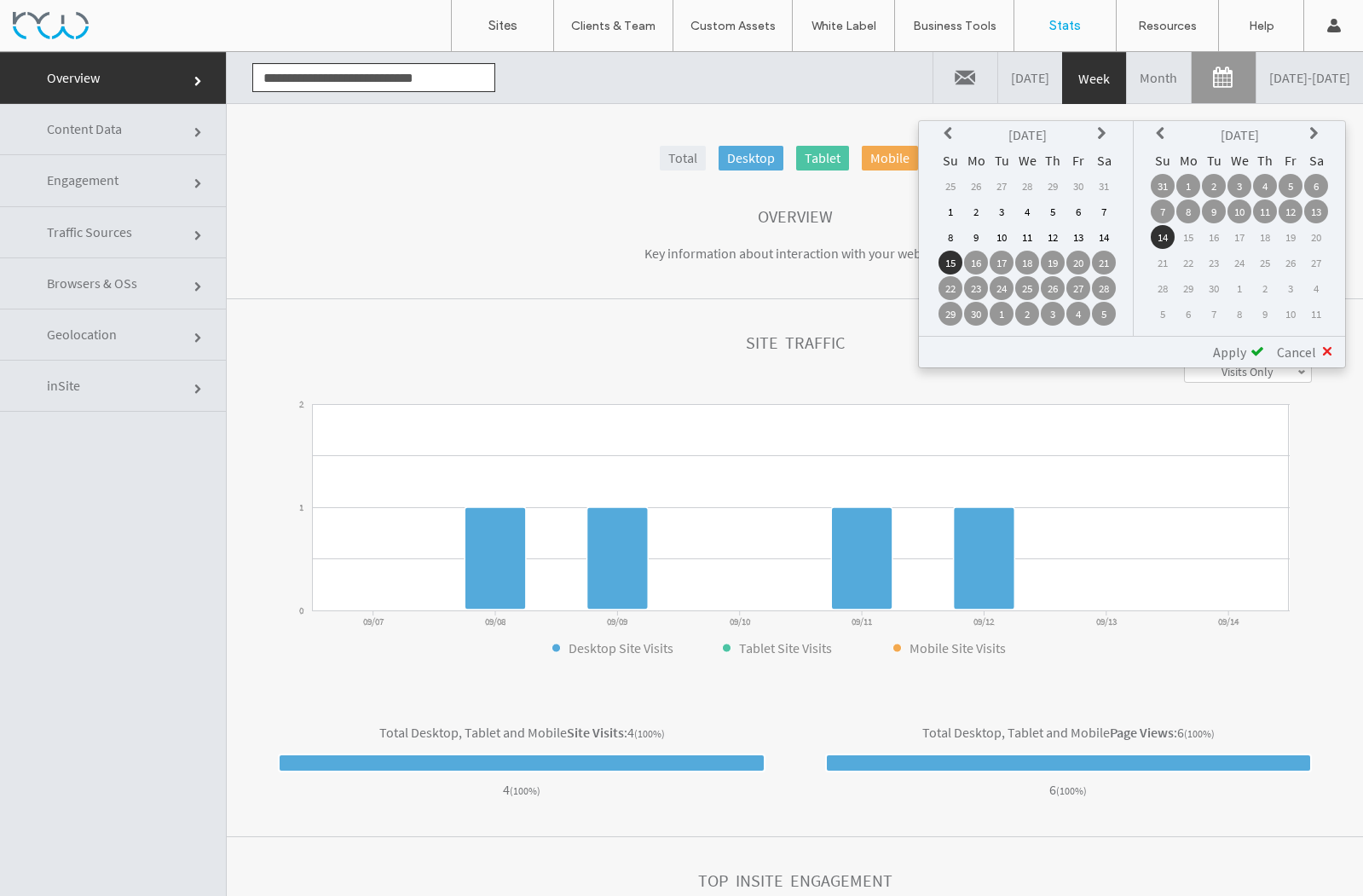
click at [1166, 231] on td "14" at bounding box center [1163, 237] width 24 height 24
click at [1232, 346] on span "Apply" at bounding box center [1230, 352] width 33 height 17
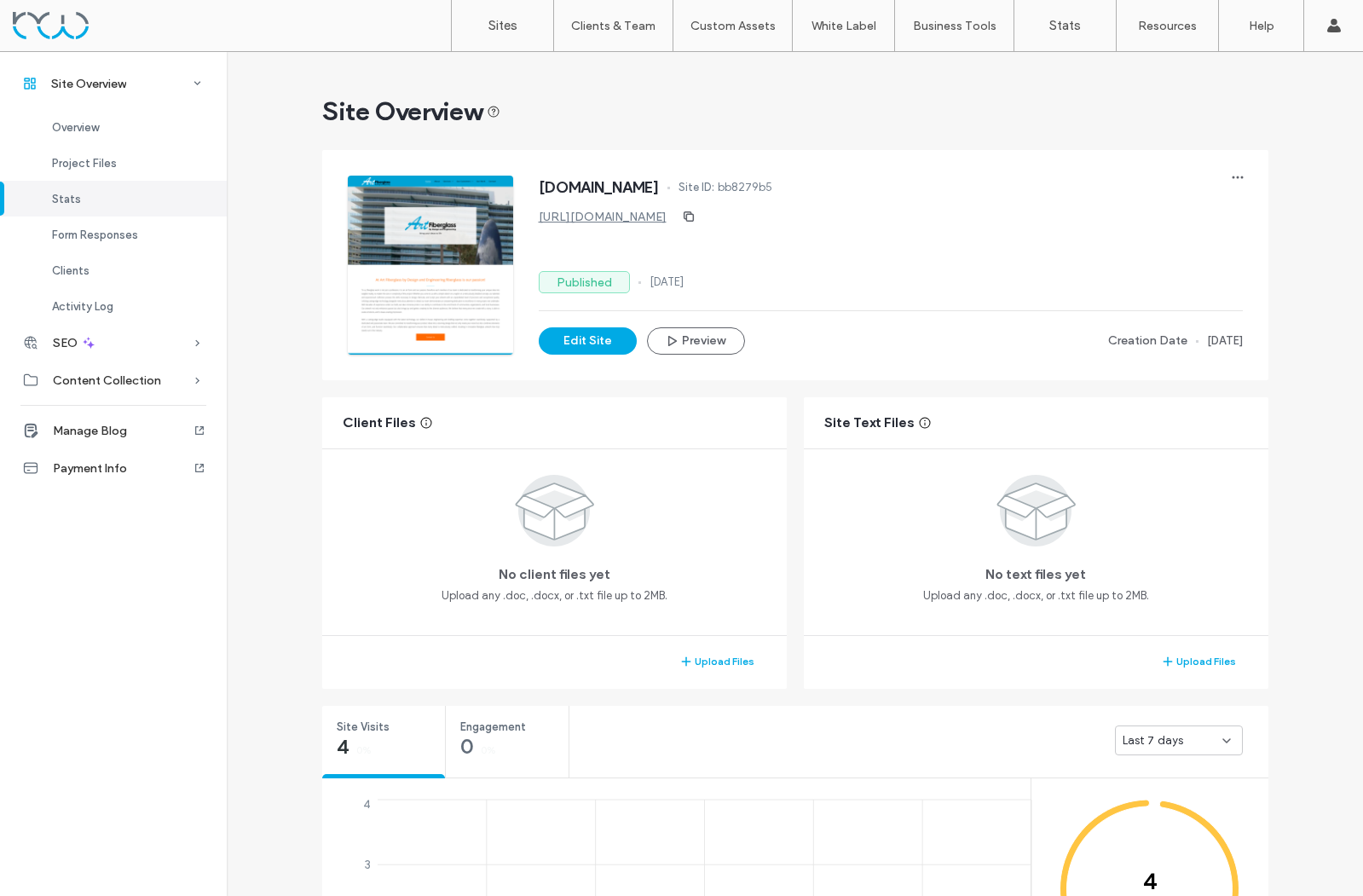
scroll to position [646, 0]
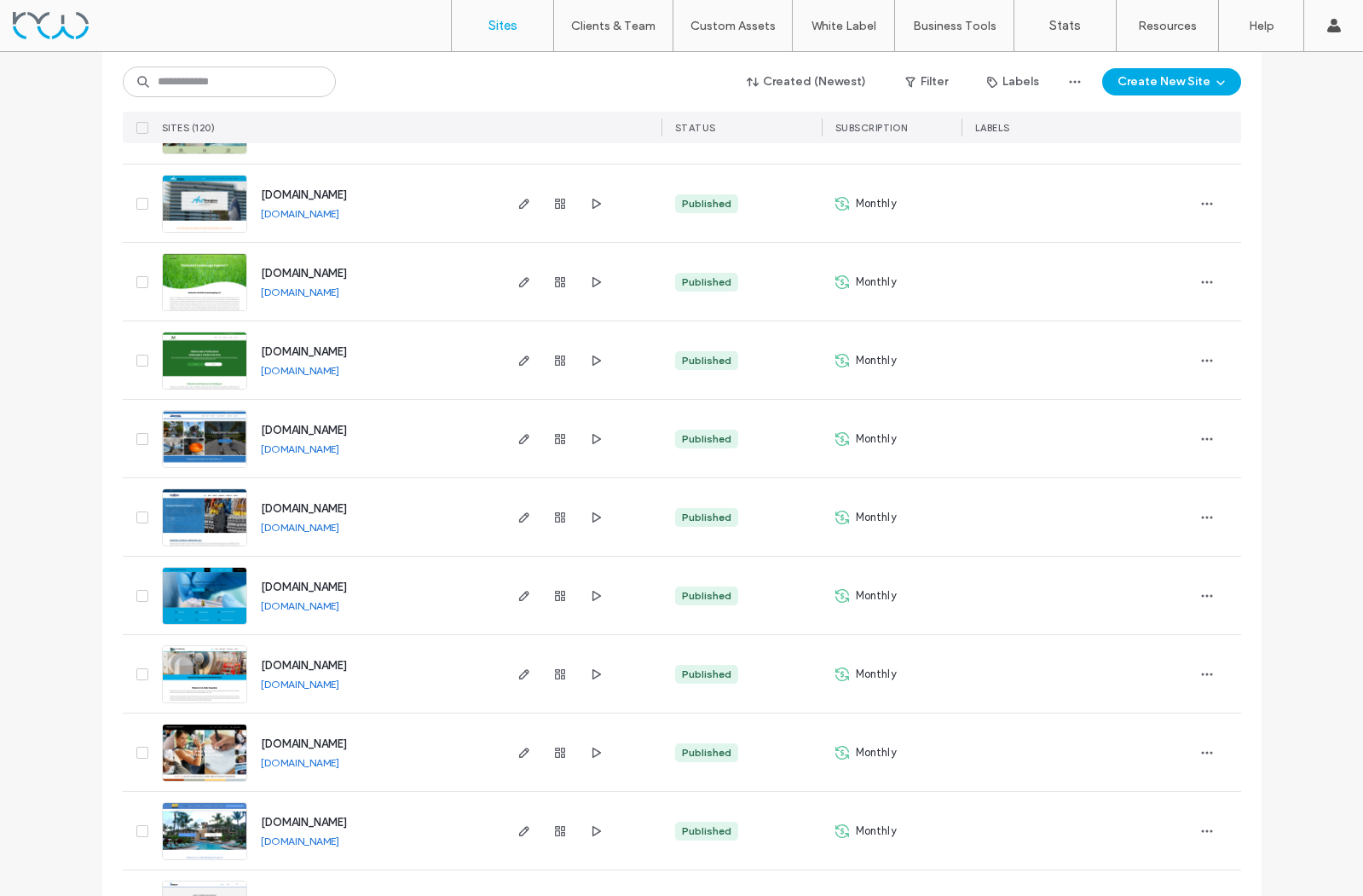
scroll to position [805, 0]
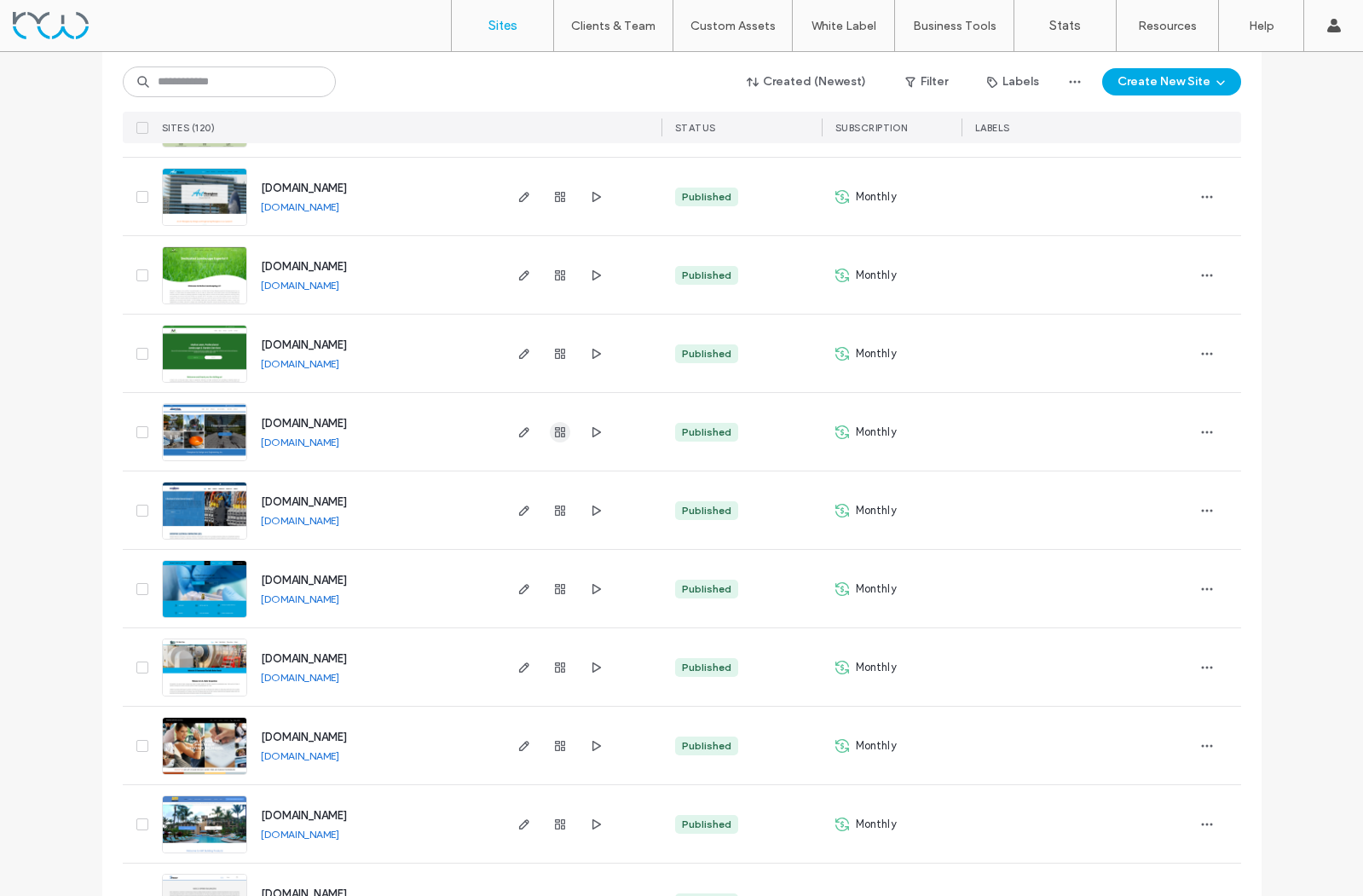
click at [555, 429] on use "button" at bounding box center [560, 432] width 11 height 11
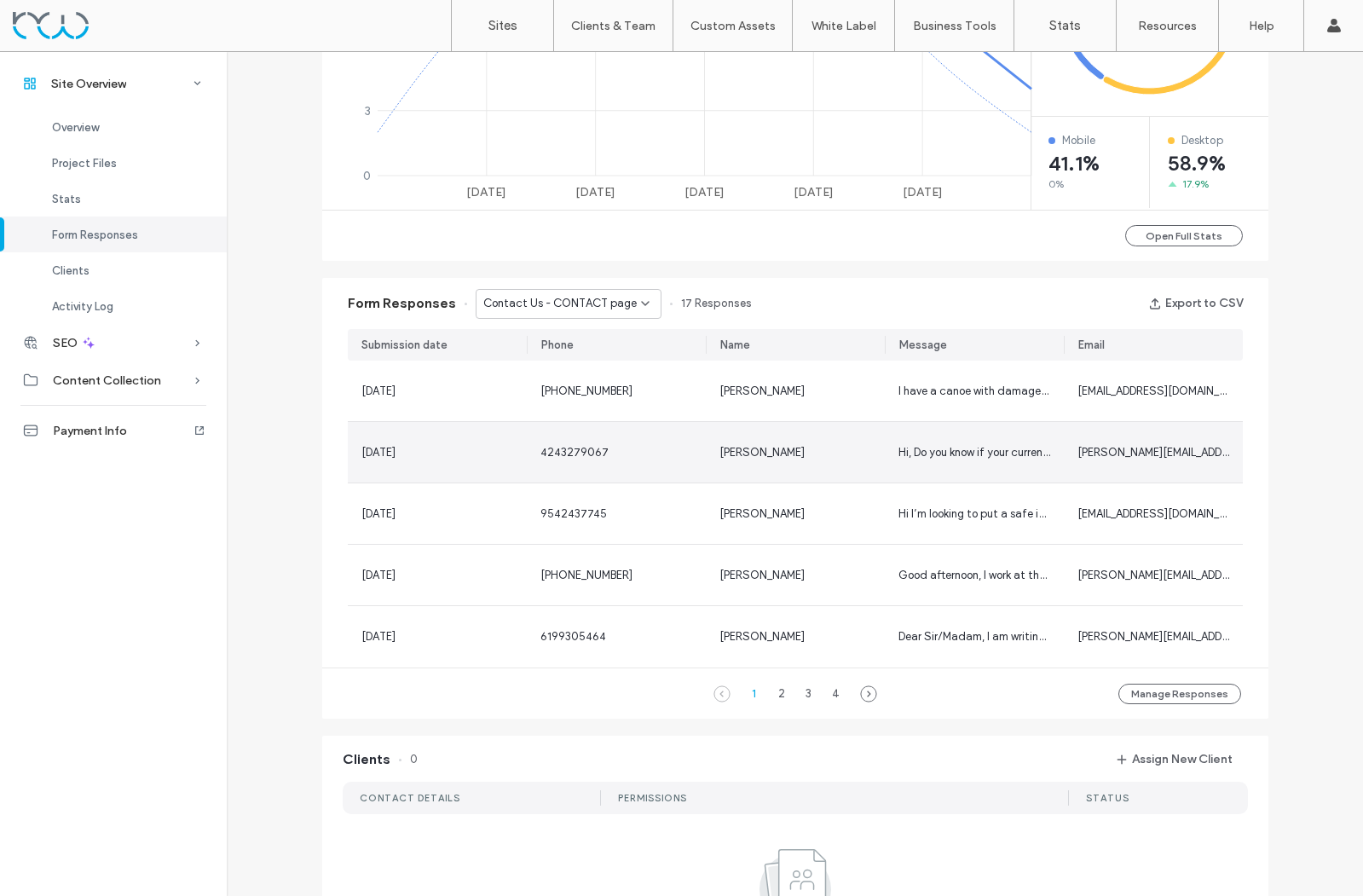
scroll to position [884, 0]
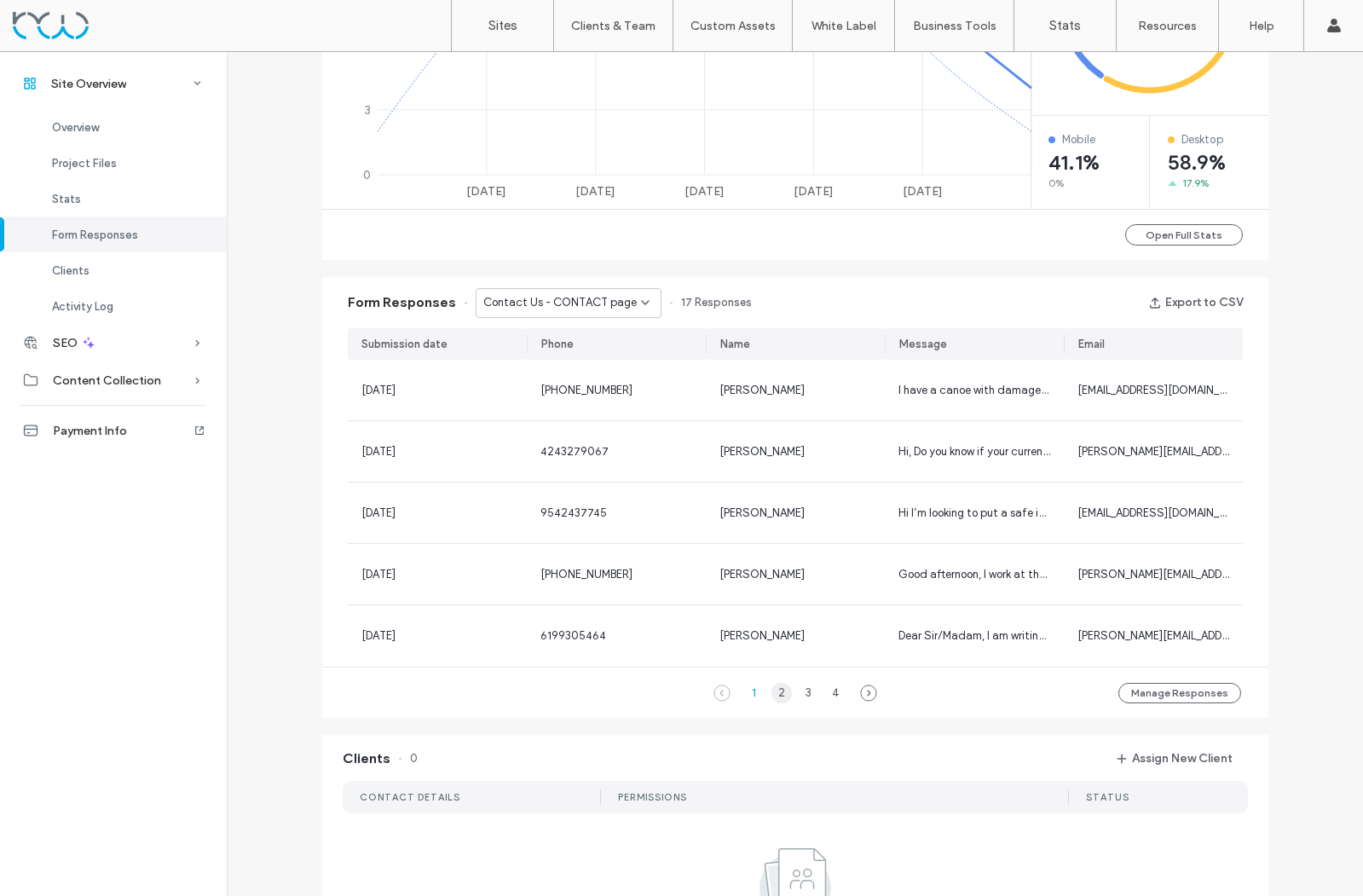
click at [774, 692] on div "2" at bounding box center [781, 692] width 20 height 20
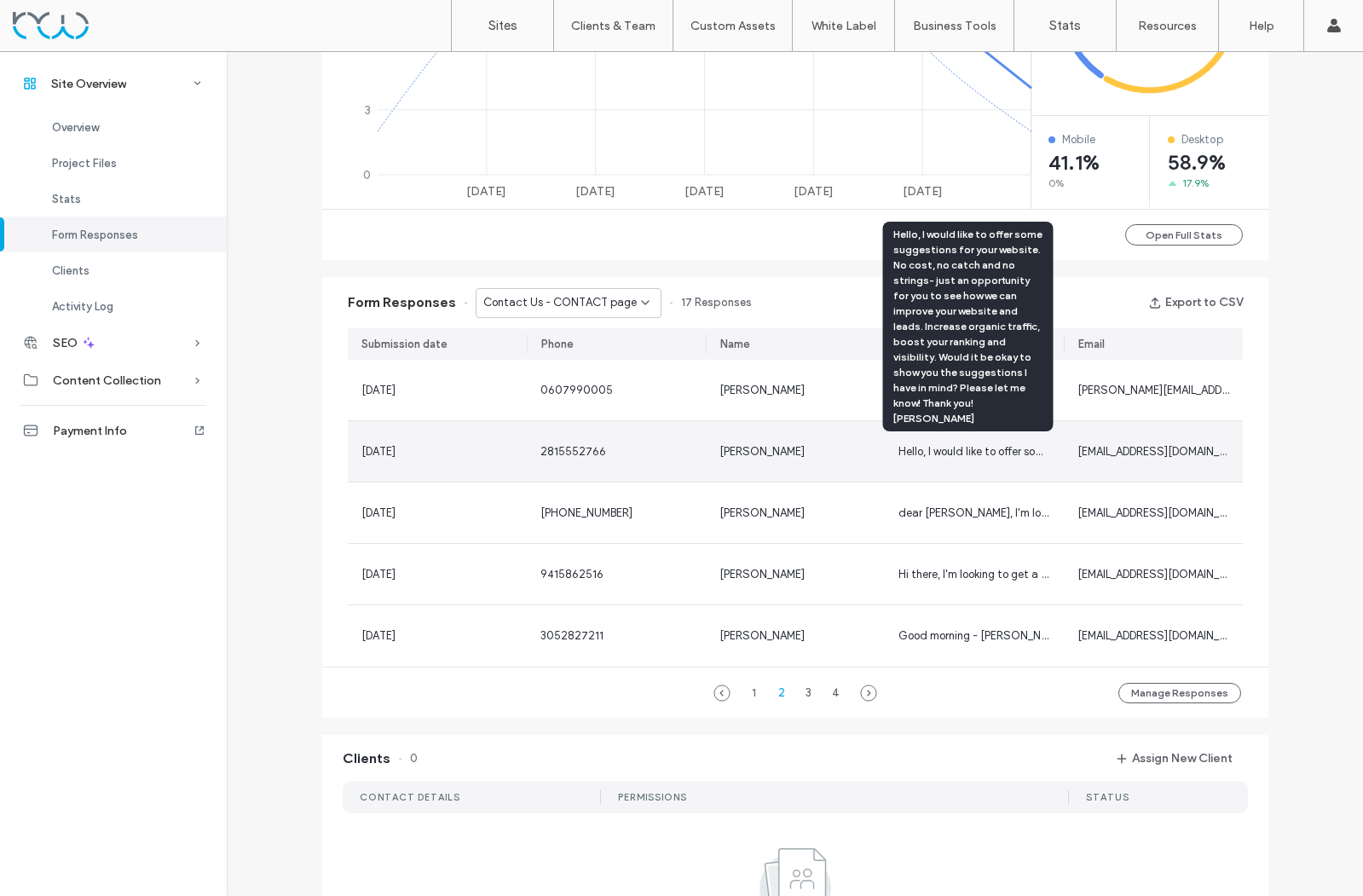
scroll to position [886, 0]
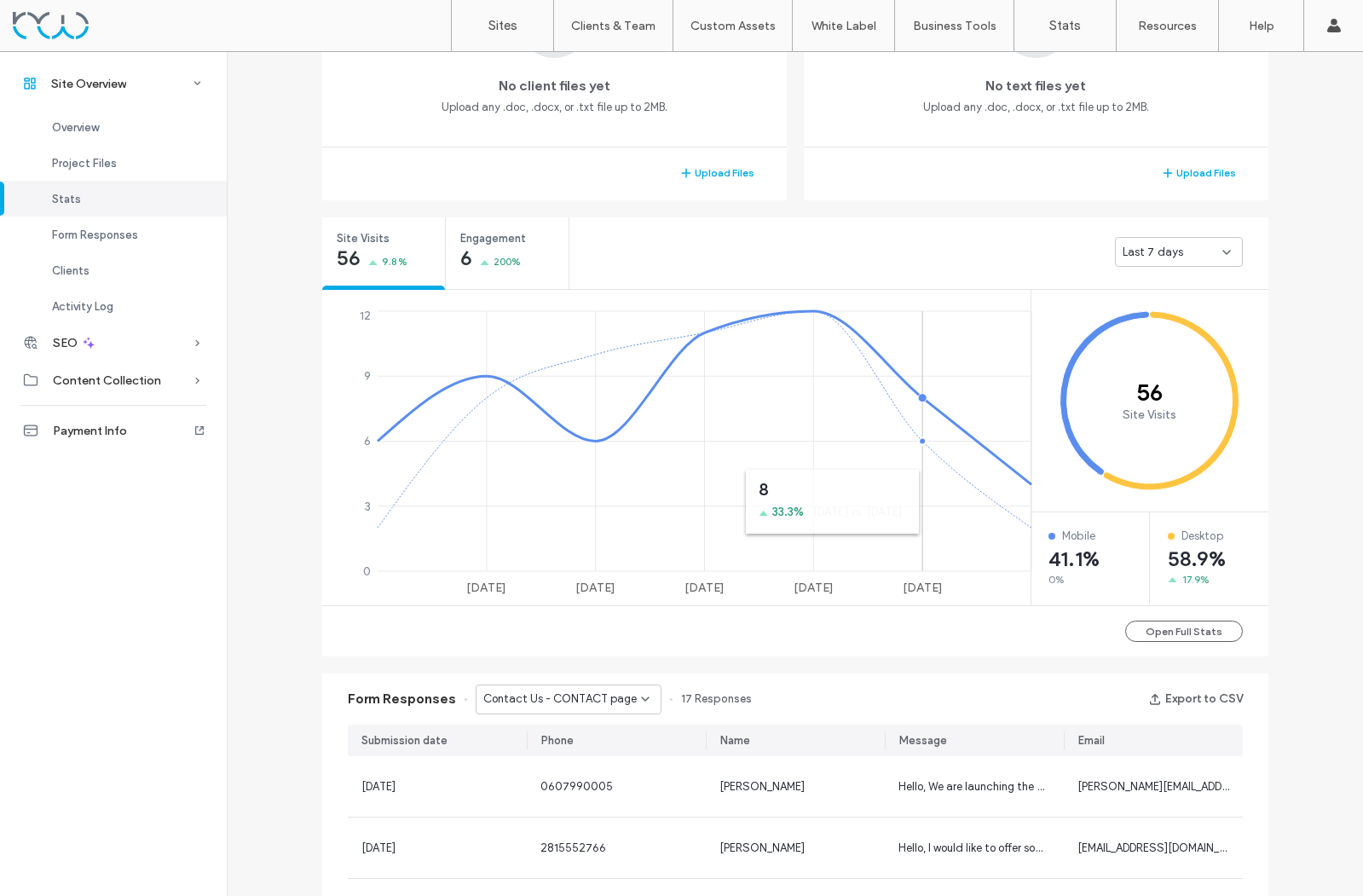
scroll to position [227, 0]
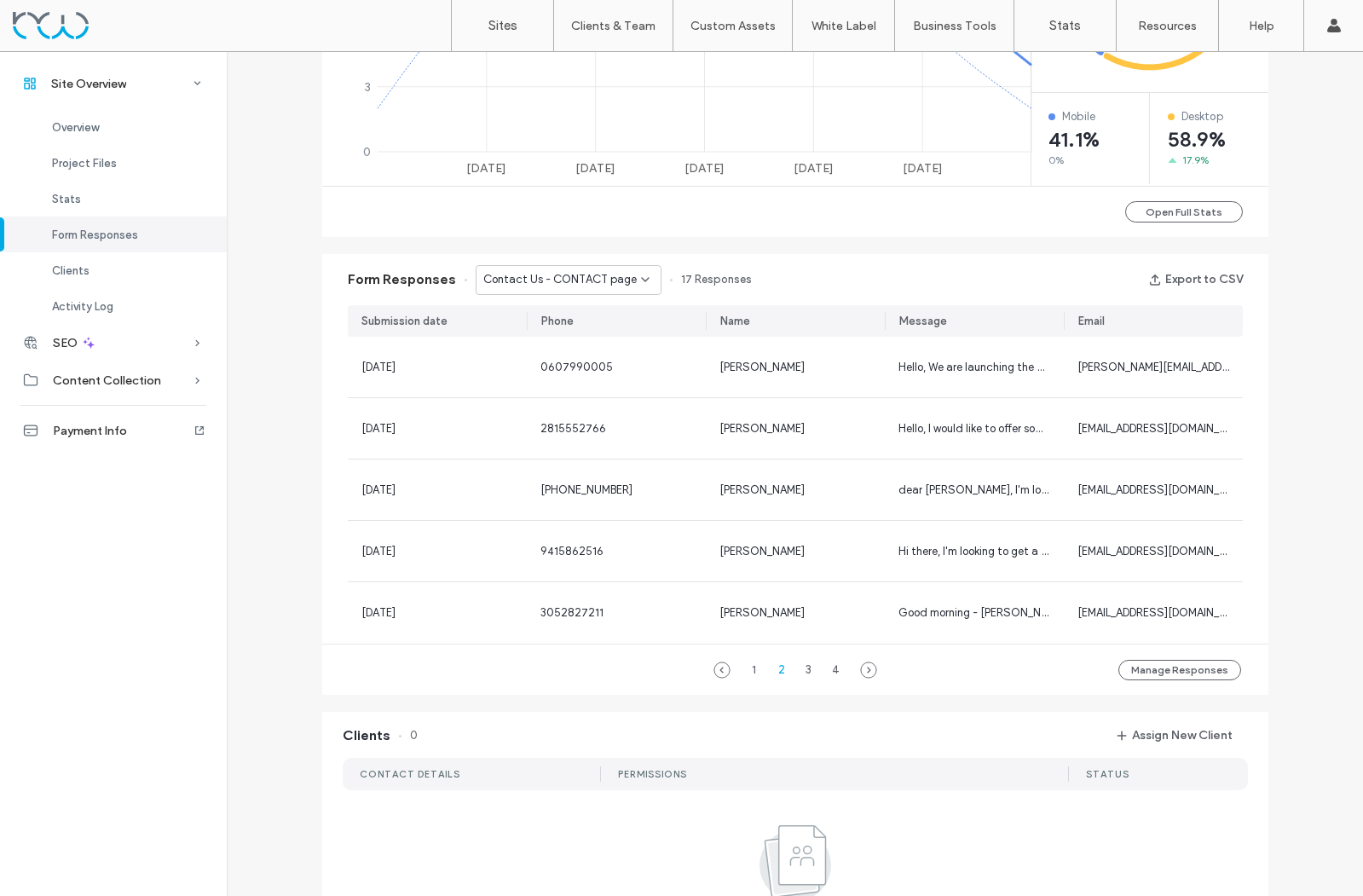
scroll to position [910, 0]
click at [1177, 213] on button "Open Full Stats" at bounding box center [1184, 210] width 118 height 21
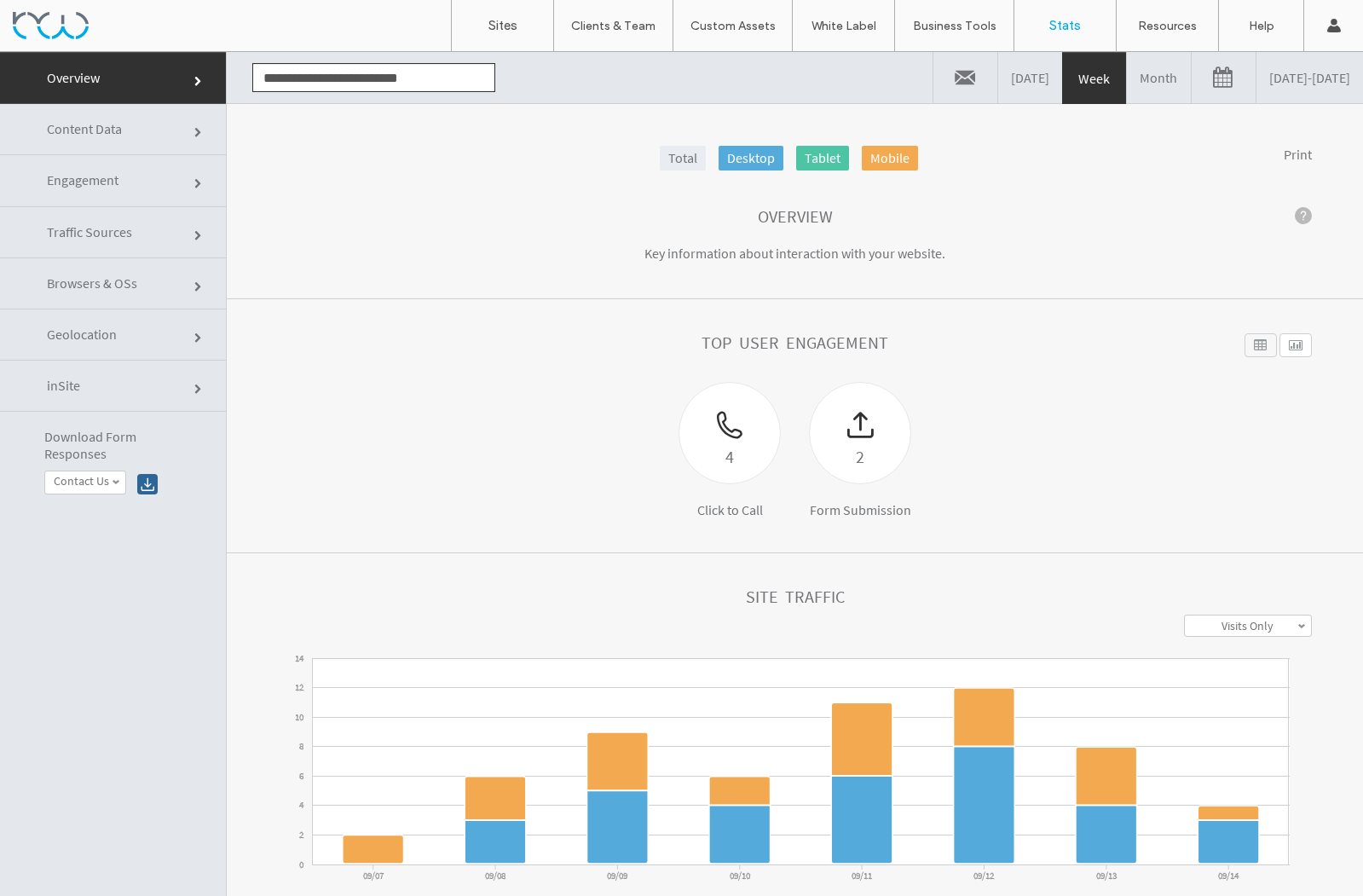
click at [1192, 90] on link at bounding box center [1224, 77] width 64 height 51
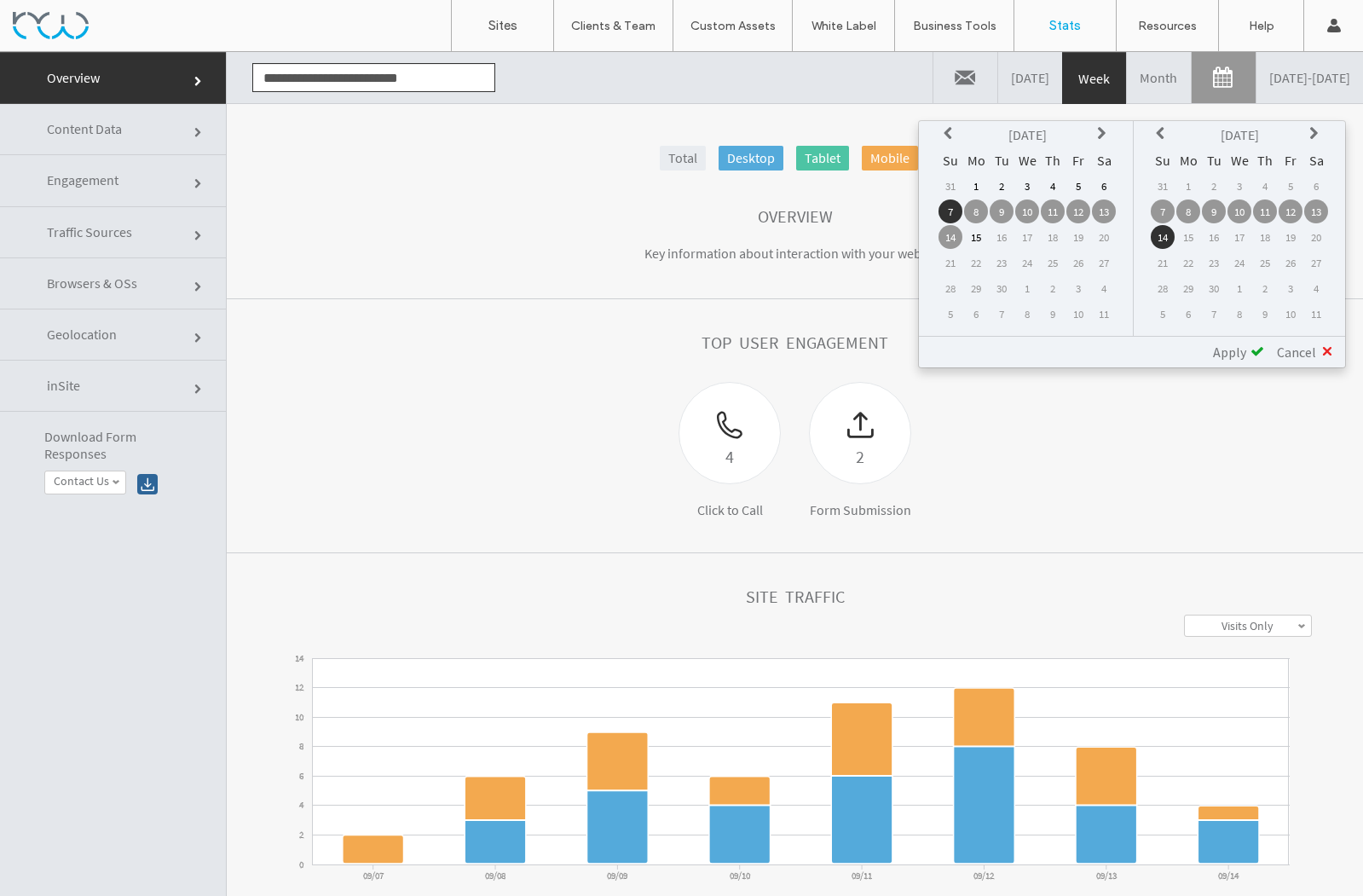
click at [942, 136] on th at bounding box center [950, 134] width 24 height 24
click at [978, 263] on td "16" at bounding box center [975, 262] width 24 height 24
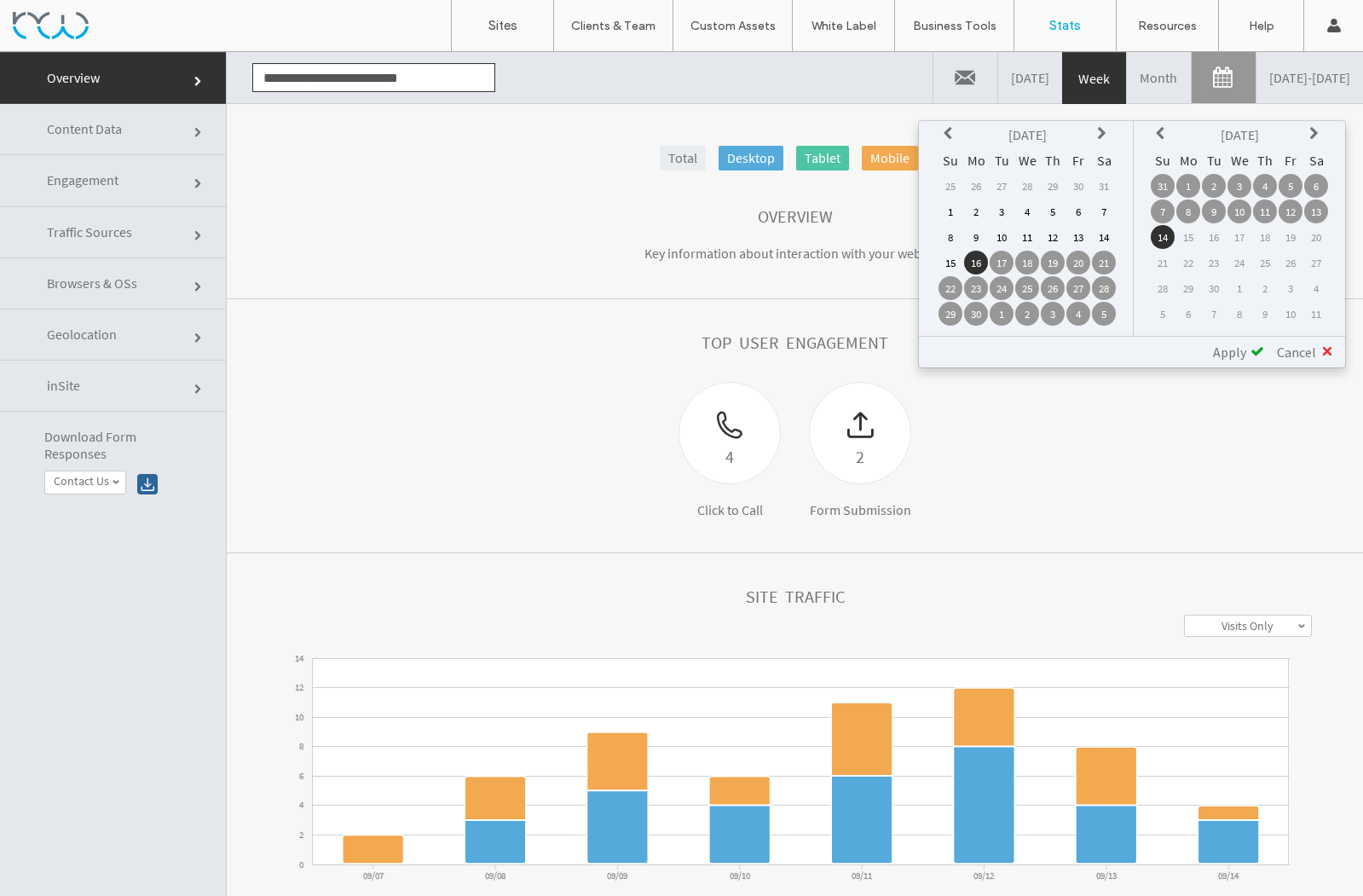
click at [1232, 350] on span "Apply" at bounding box center [1230, 352] width 33 height 17
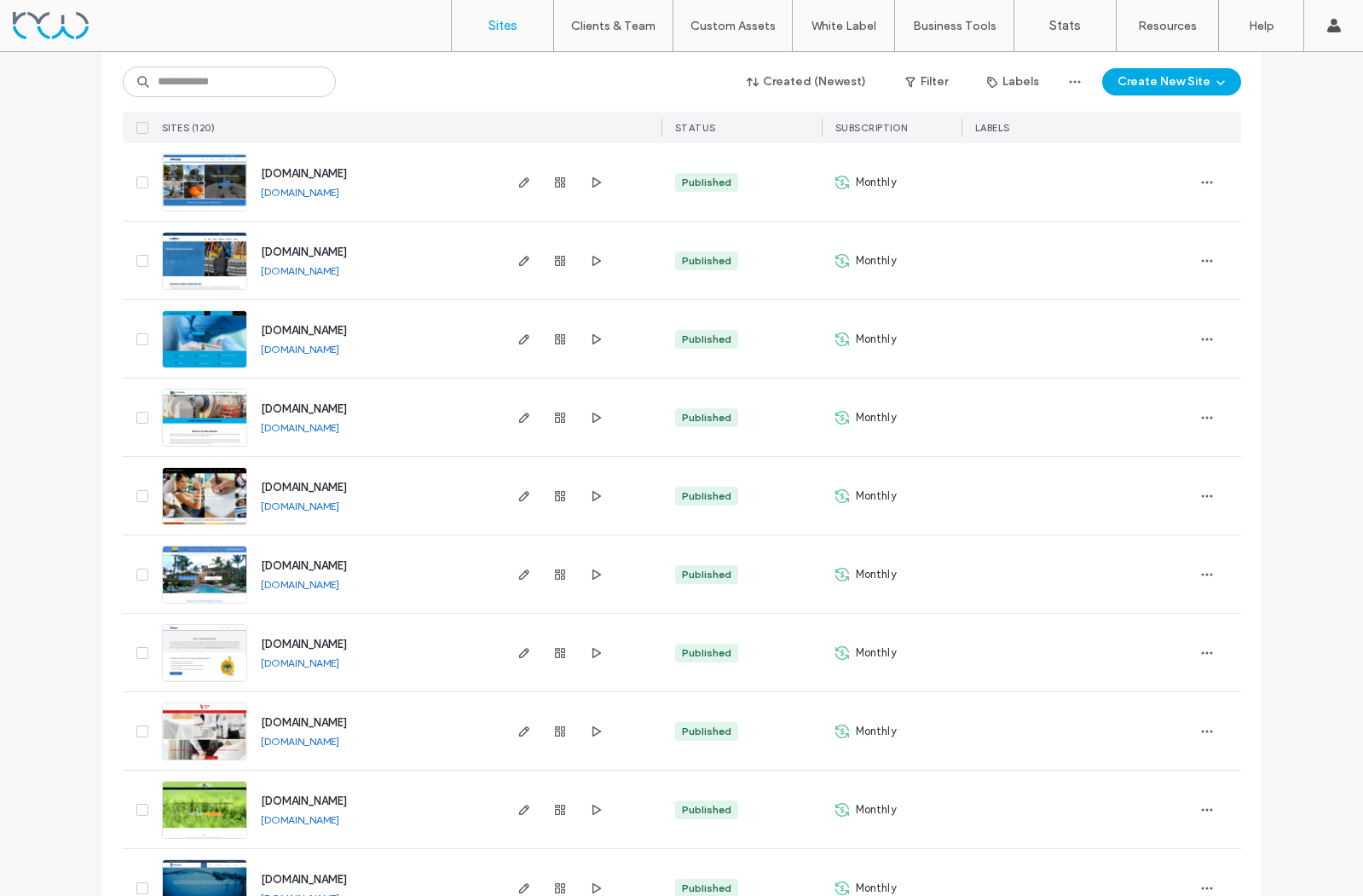
scroll to position [1061, 0]
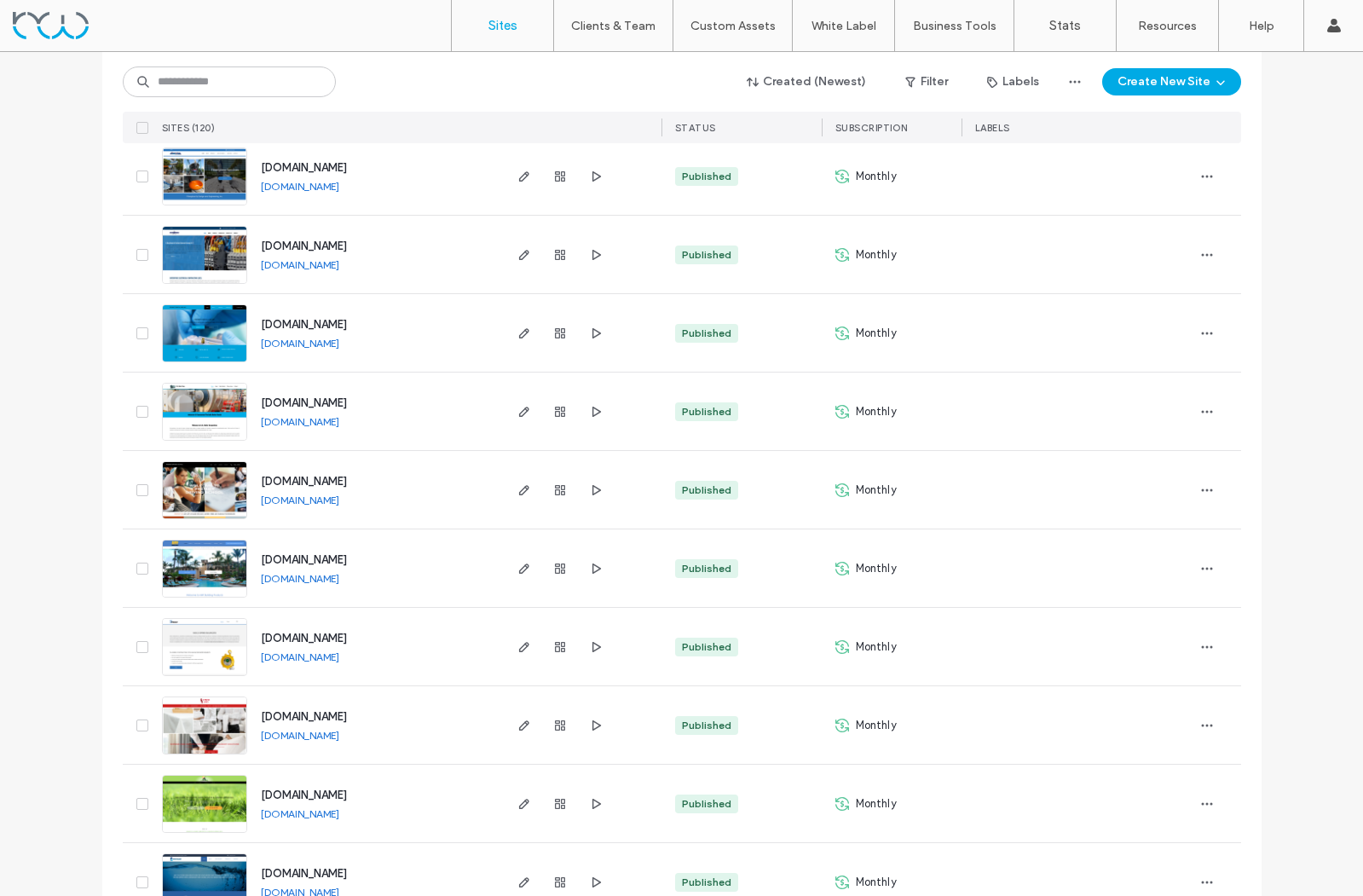
click at [342, 323] on span "www.crometdentallab.com" at bounding box center [304, 324] width 86 height 13
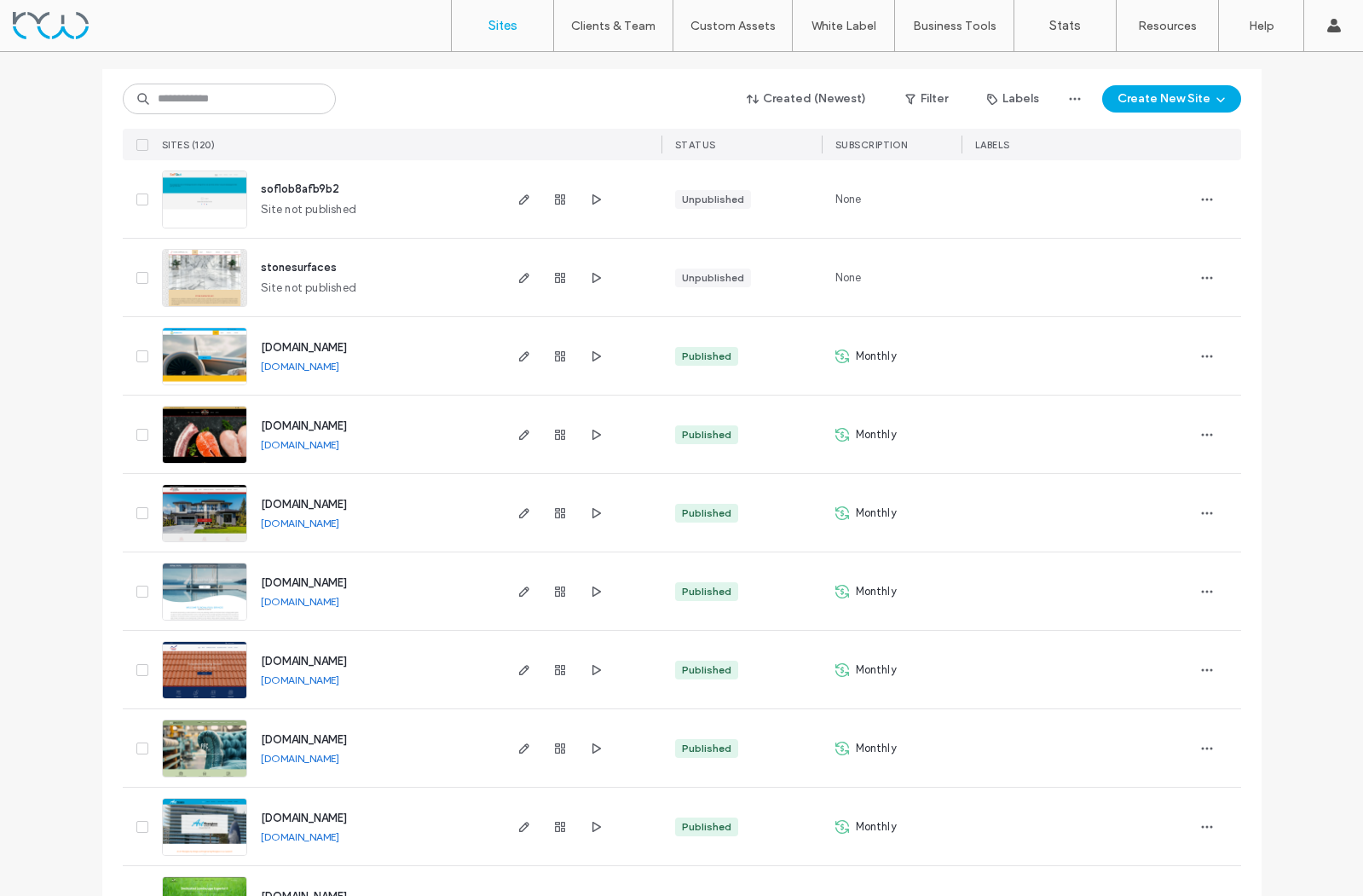
scroll to position [180, 0]
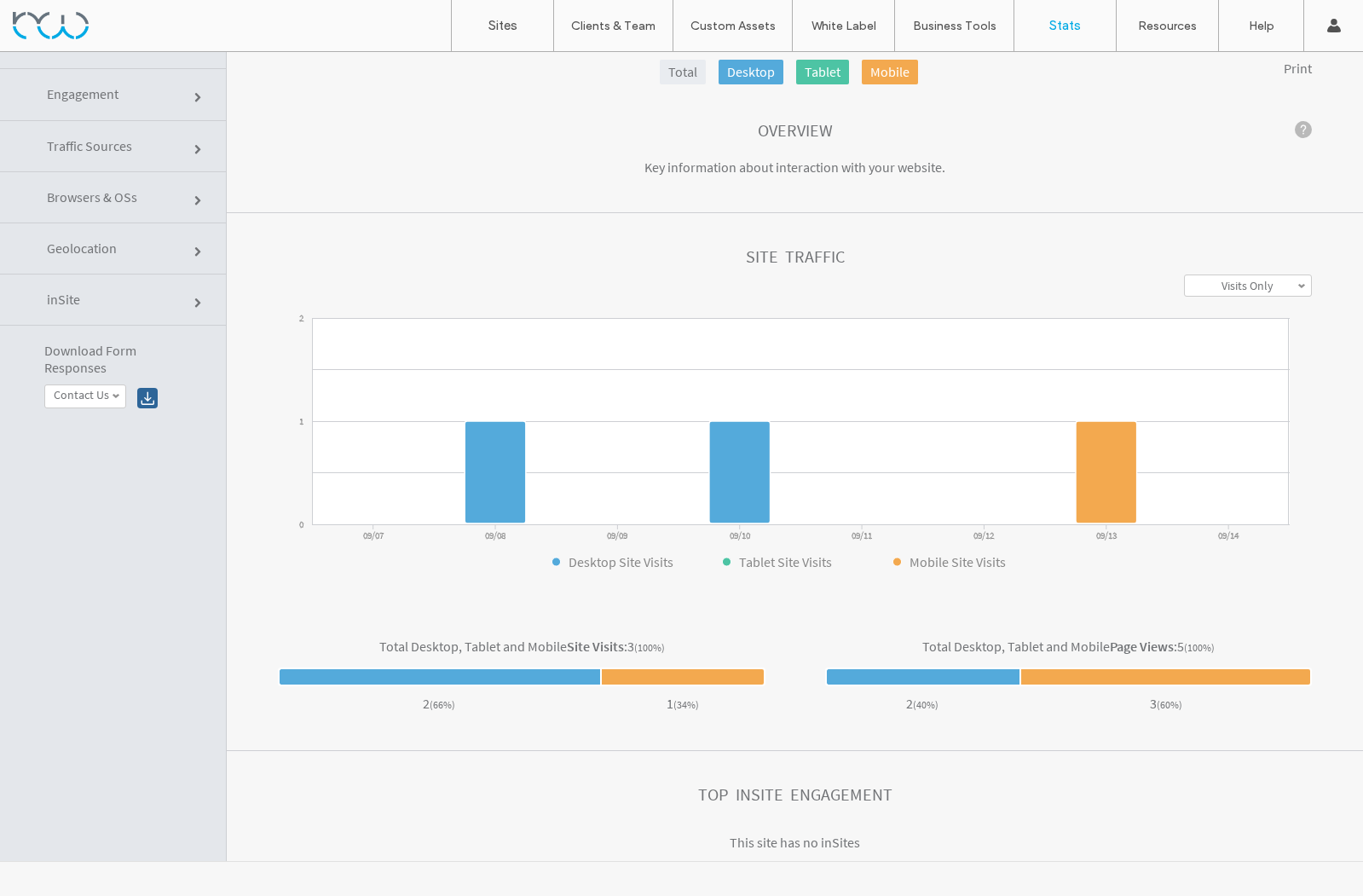
click at [1075, 28] on label "Stats" at bounding box center [1065, 26] width 32 height 15
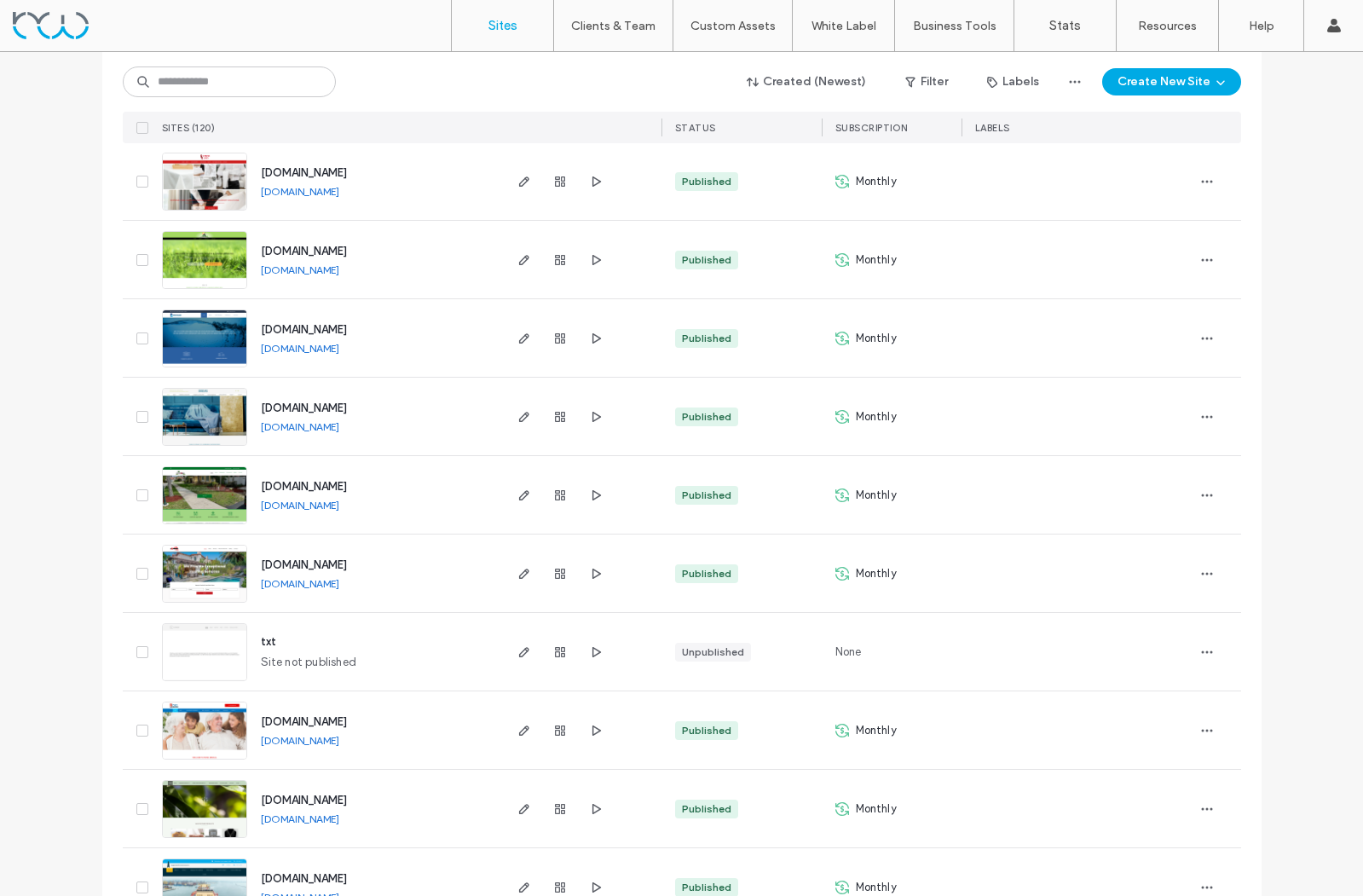
scroll to position [1634, 0]
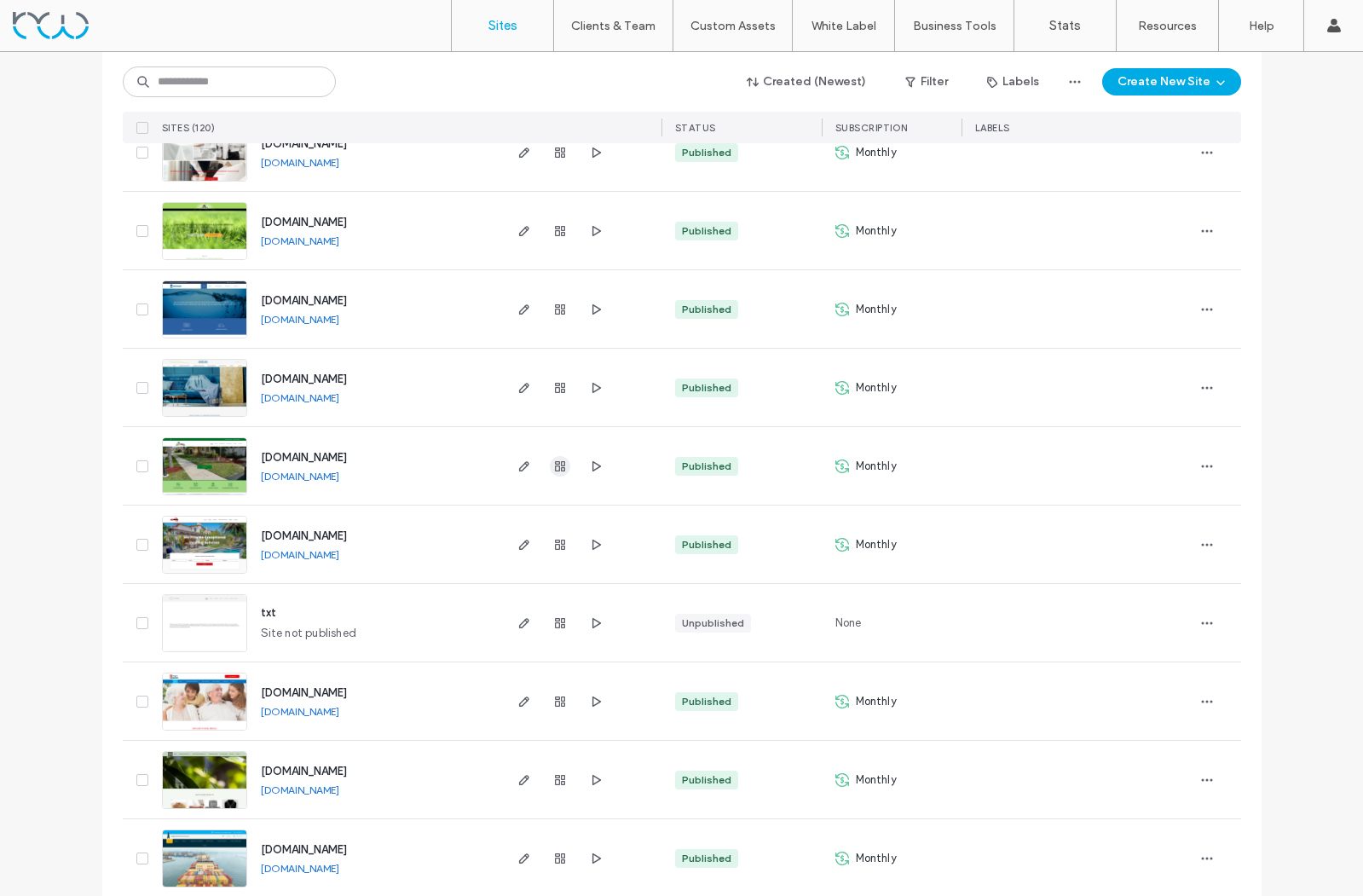
click at [553, 466] on icon "button" at bounding box center [560, 466] width 14 height 14
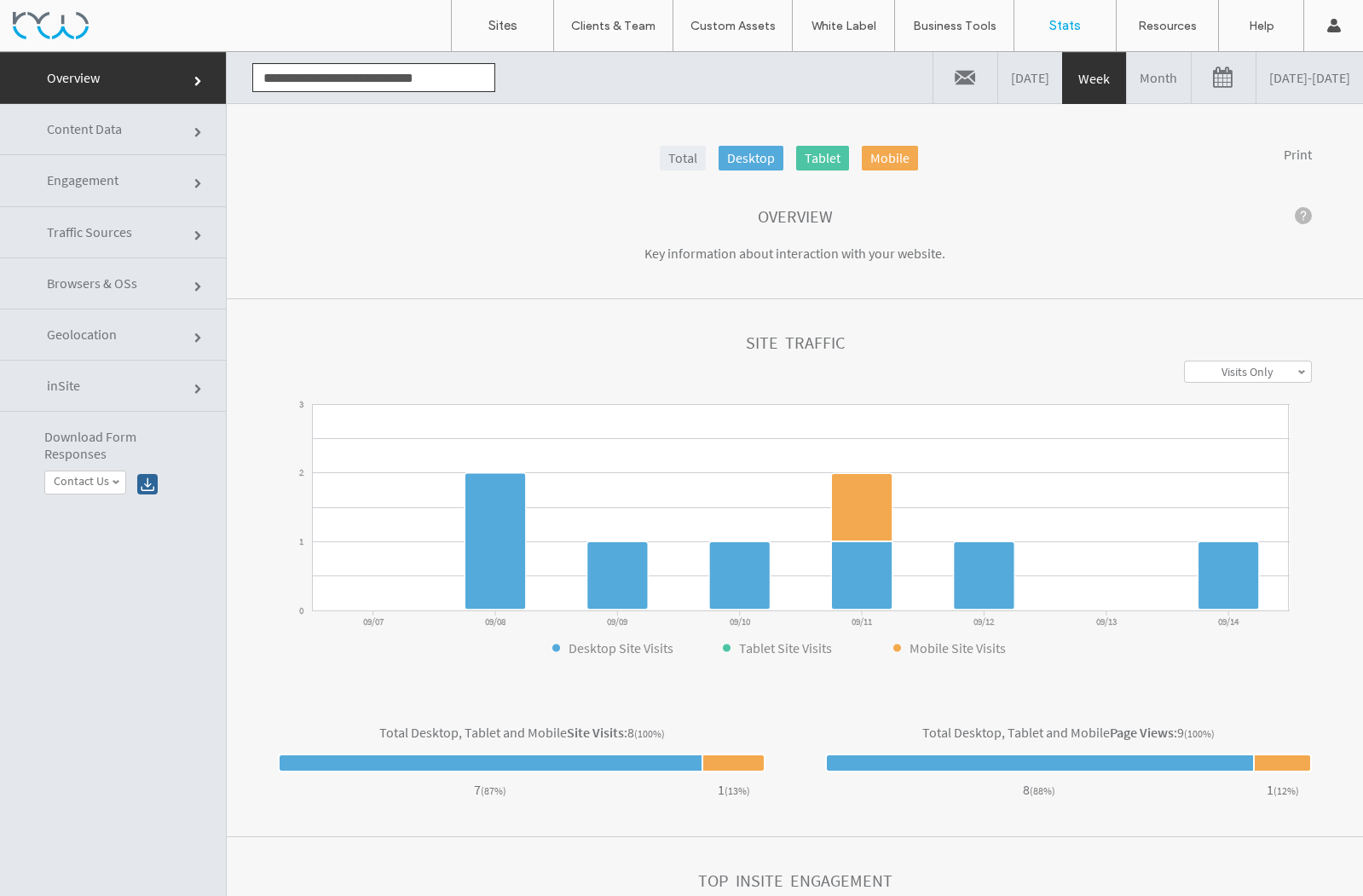
click at [1192, 83] on link at bounding box center [1224, 77] width 64 height 51
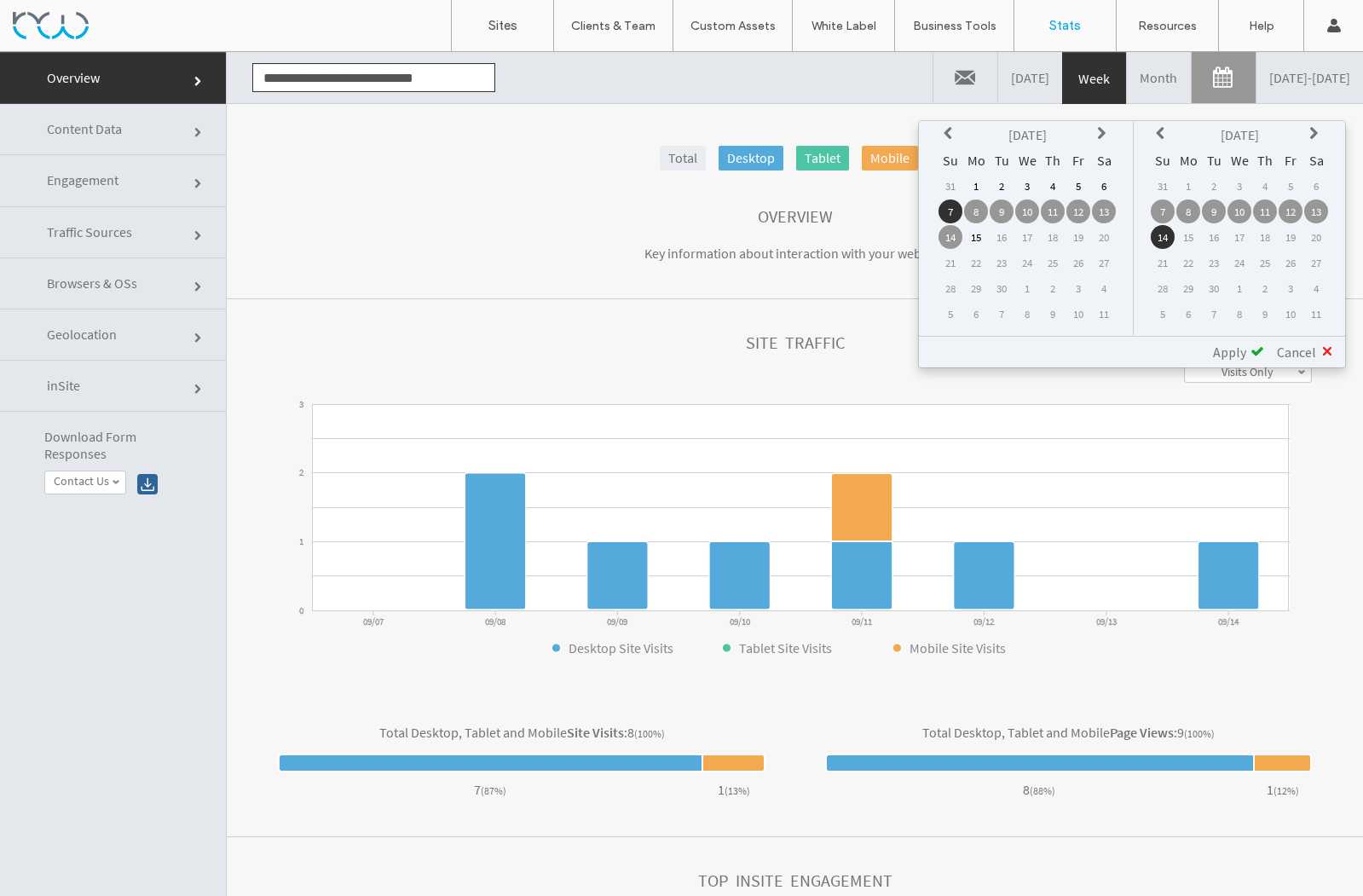
click at [946, 131] on icon at bounding box center [950, 133] width 14 height 14
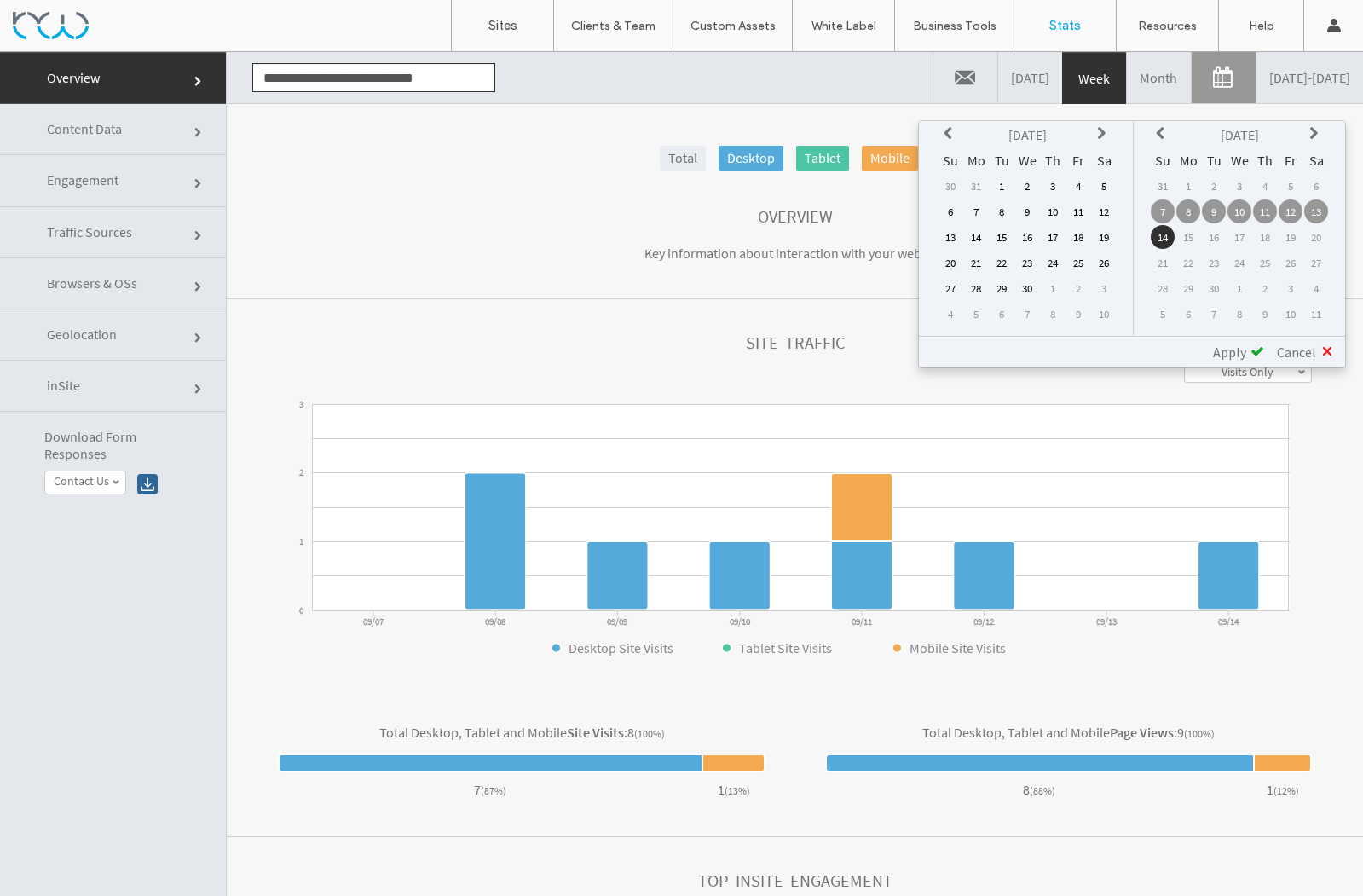
click at [946, 131] on icon at bounding box center [950, 133] width 14 height 14
click at [977, 214] on td "3" at bounding box center [975, 211] width 24 height 24
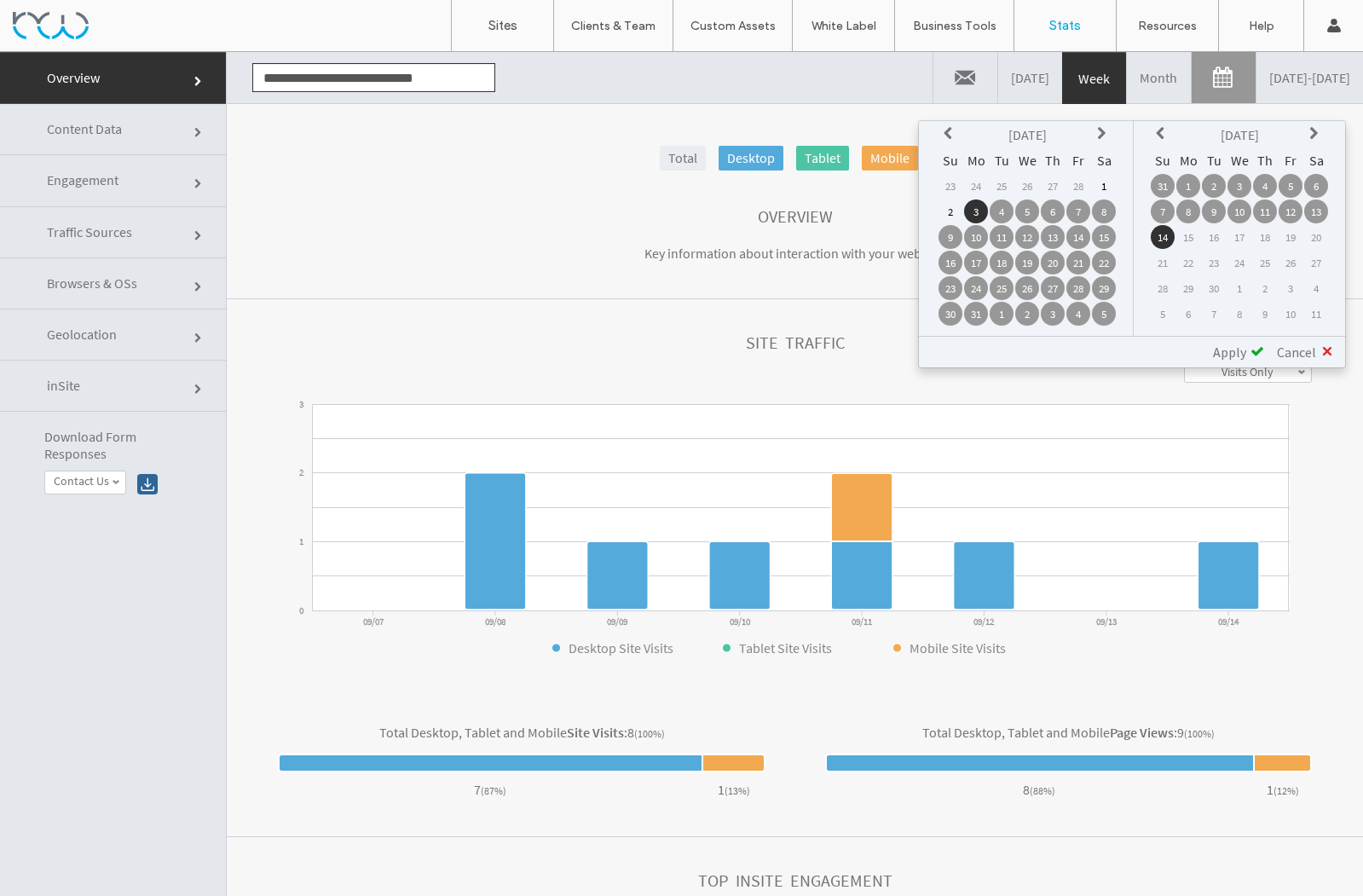
click at [1250, 351] on div "Apply" at bounding box center [1232, 352] width 64 height 17
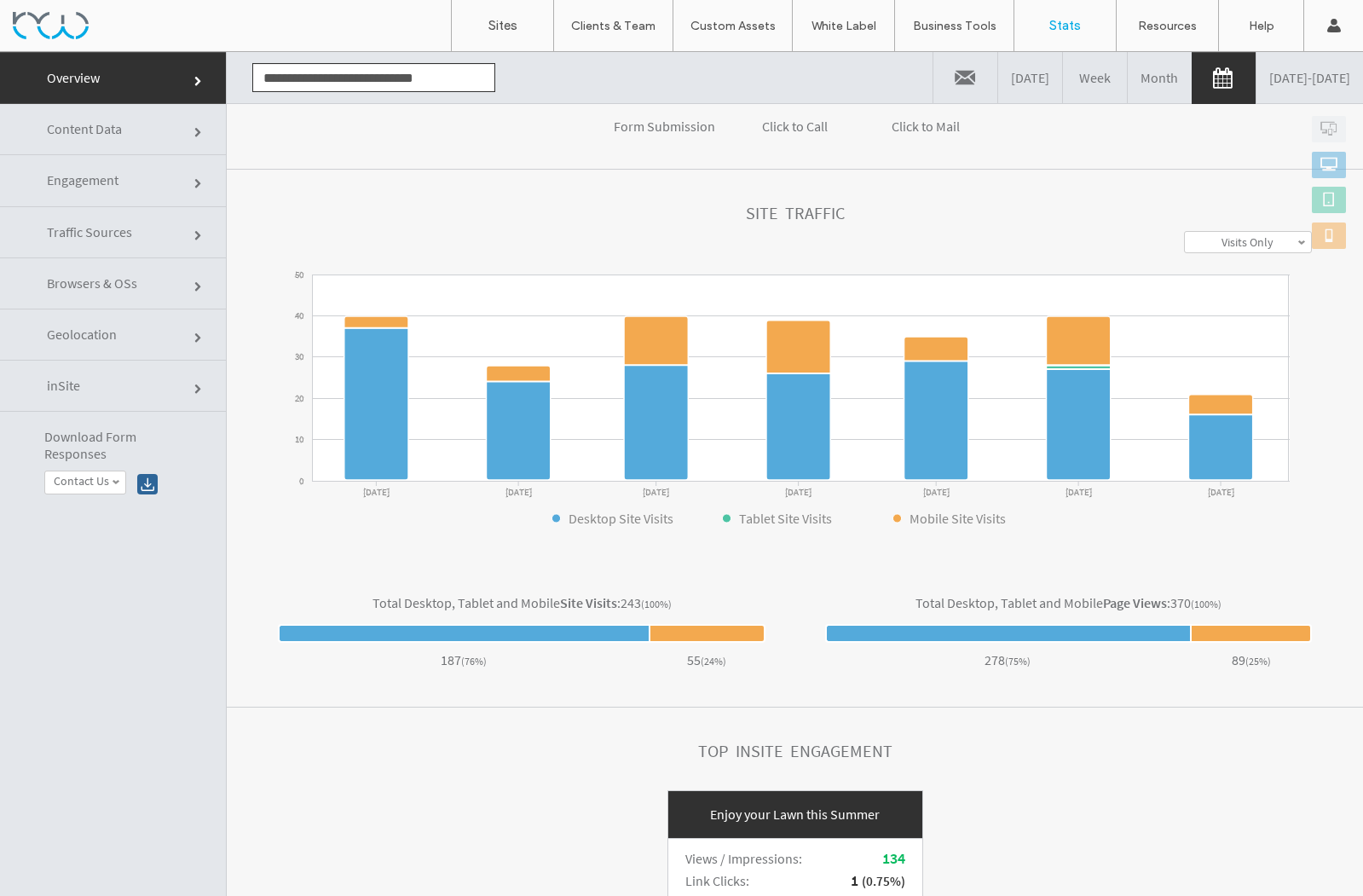
scroll to position [396, 0]
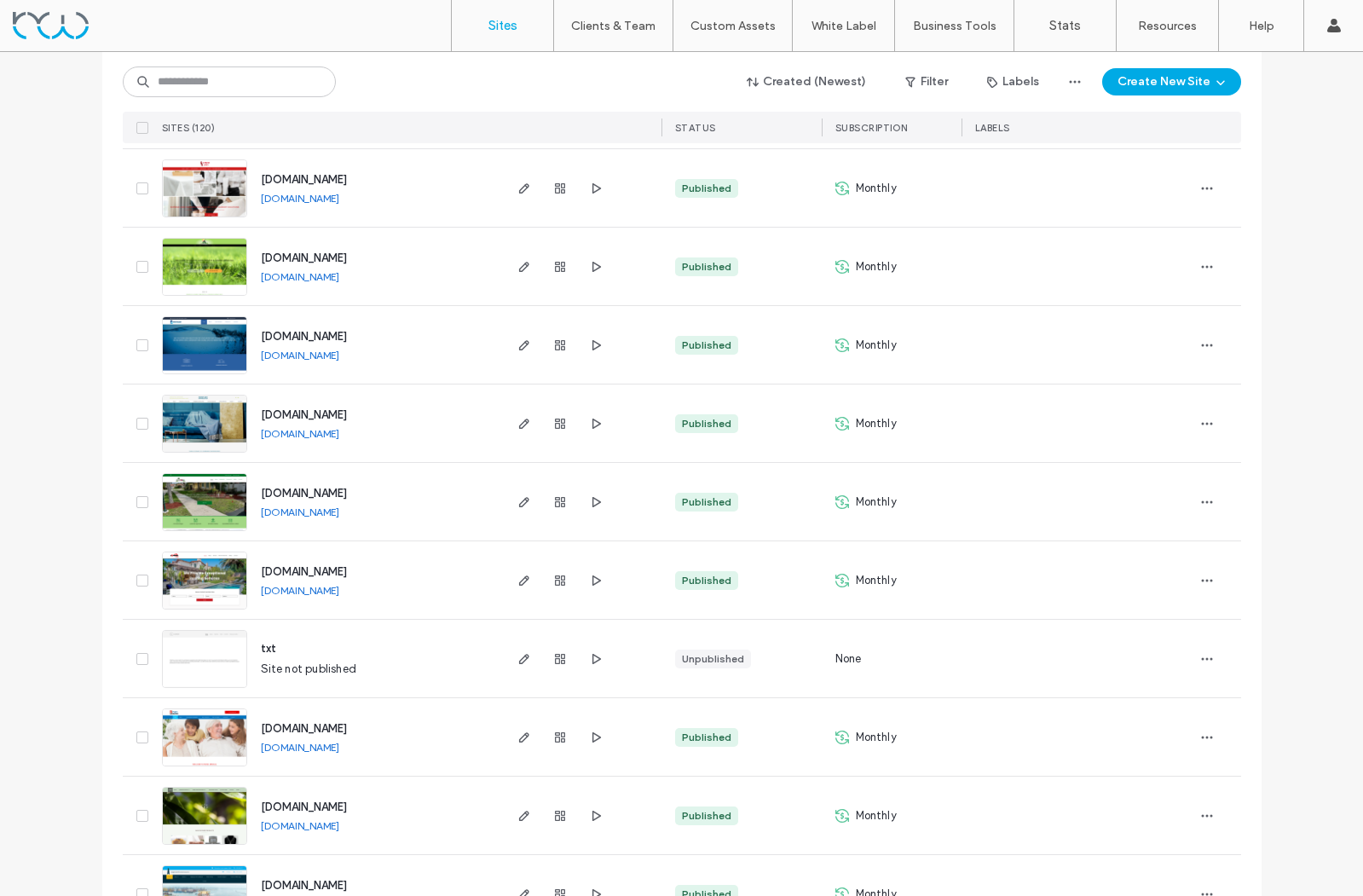
scroll to position [1600, 0]
click at [555, 423] on use "button" at bounding box center [560, 422] width 11 height 11
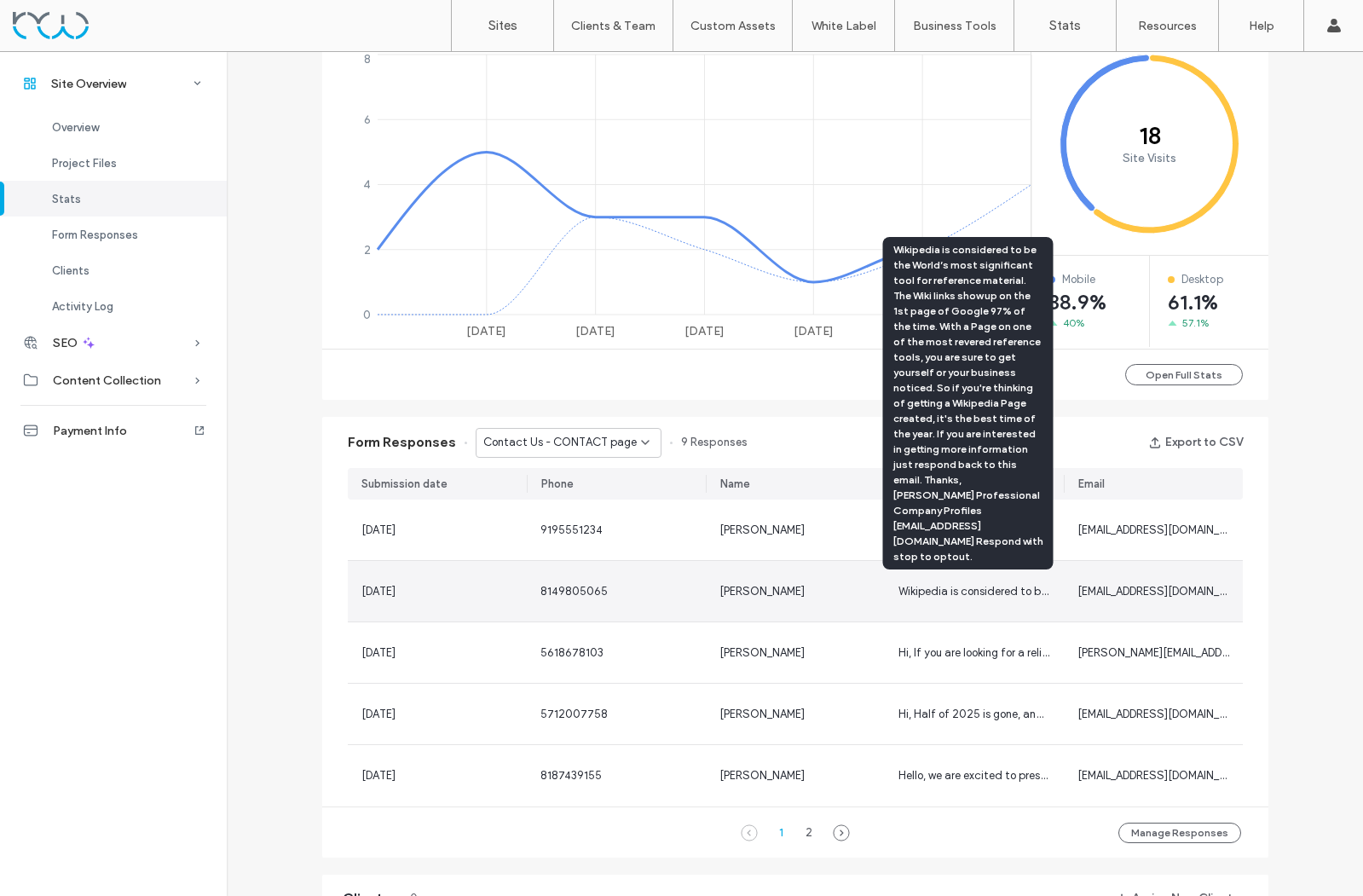
scroll to position [748, 0]
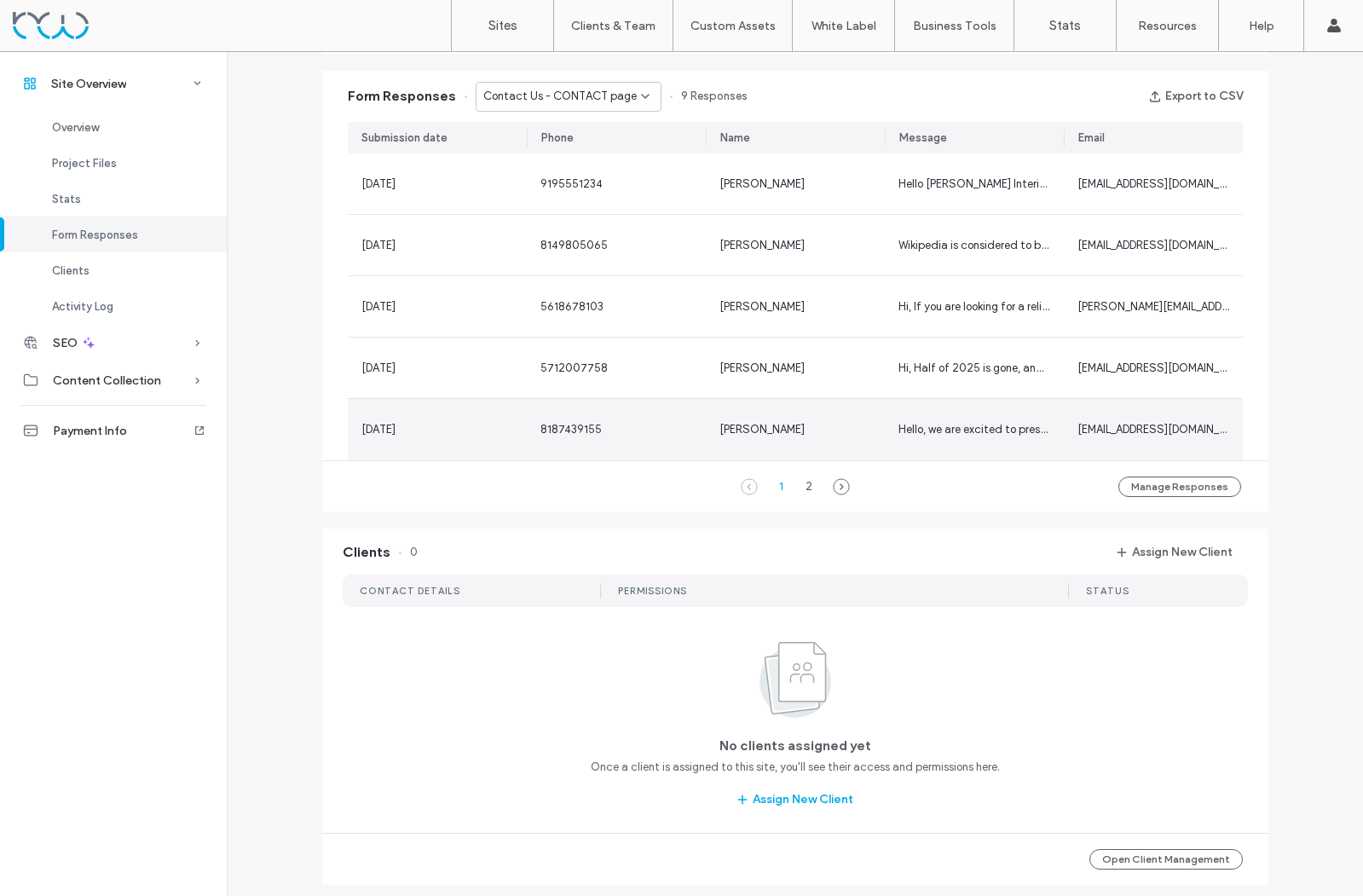
scroll to position [1105, 0]
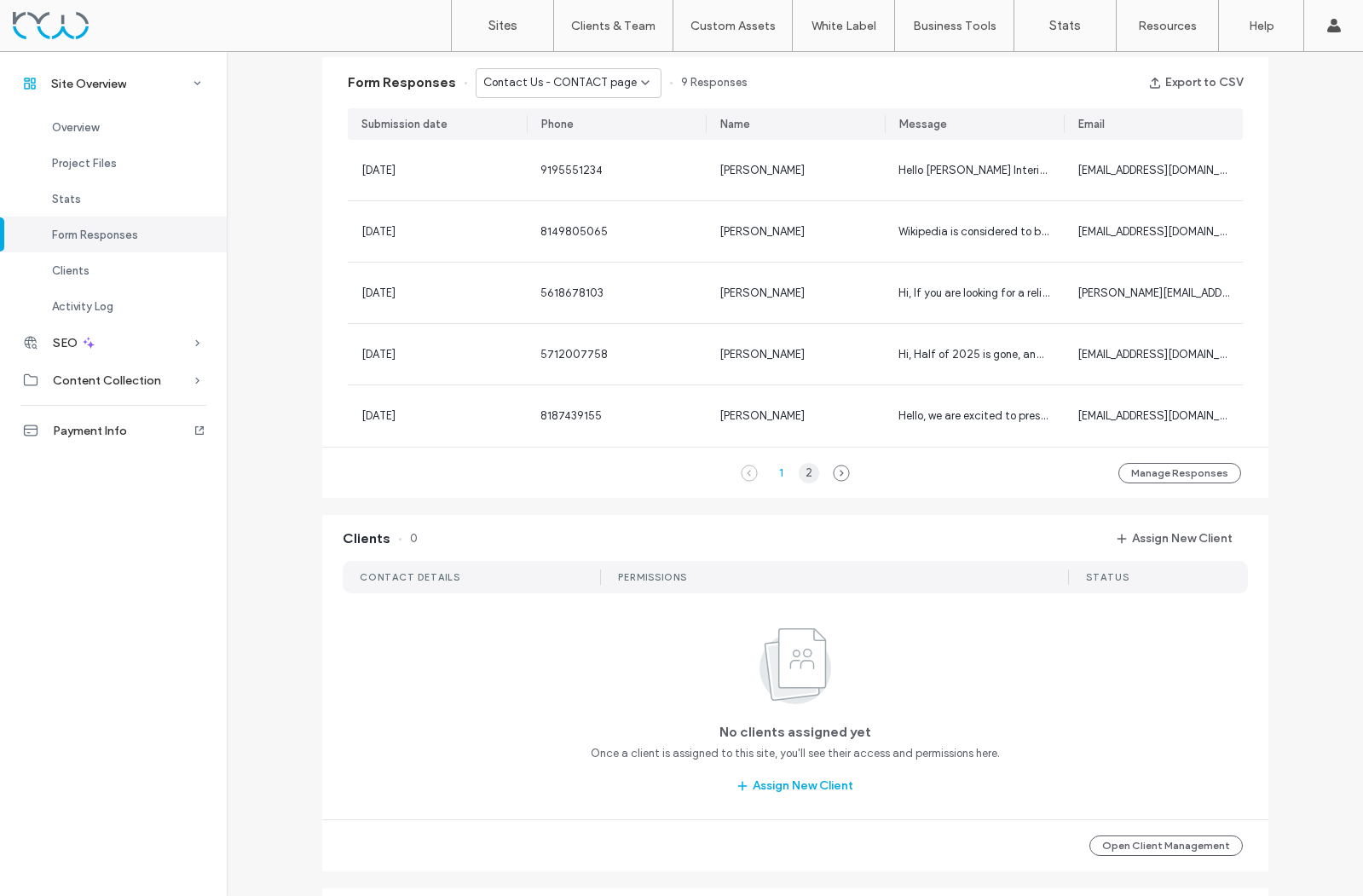
click at [801, 473] on div "2" at bounding box center [808, 473] width 20 height 20
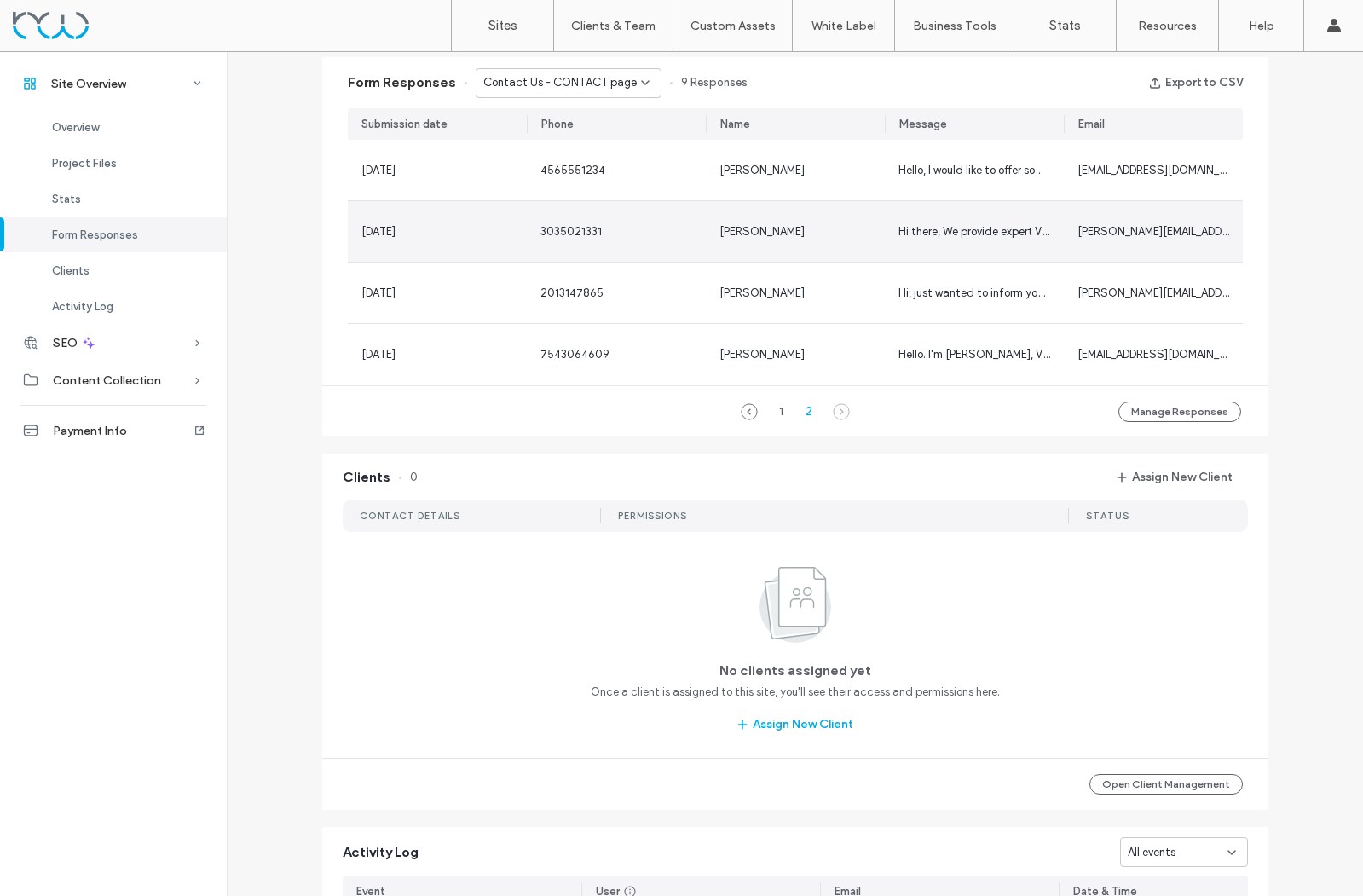
scroll to position [1109, 0]
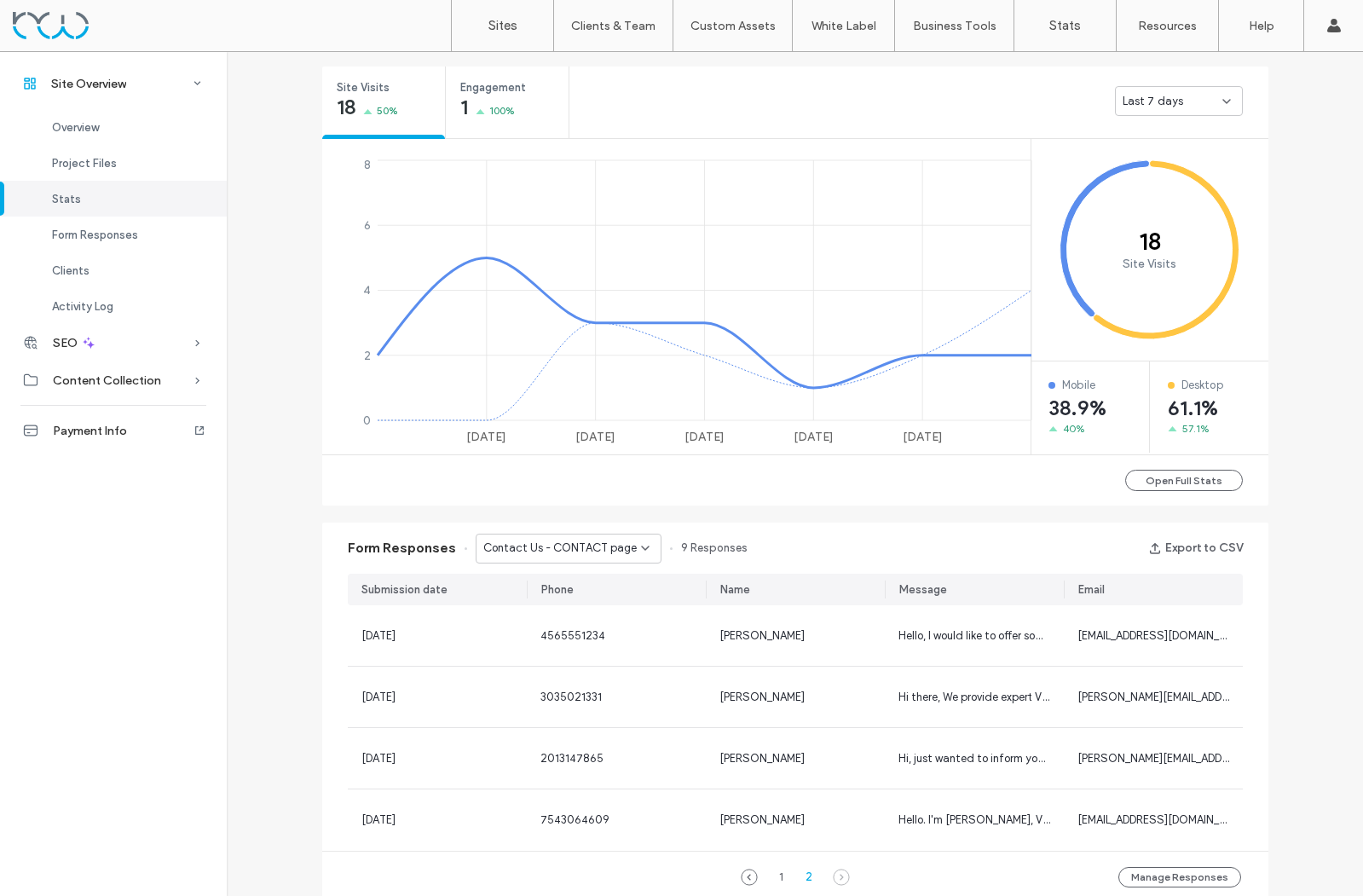
scroll to position [645, 0]
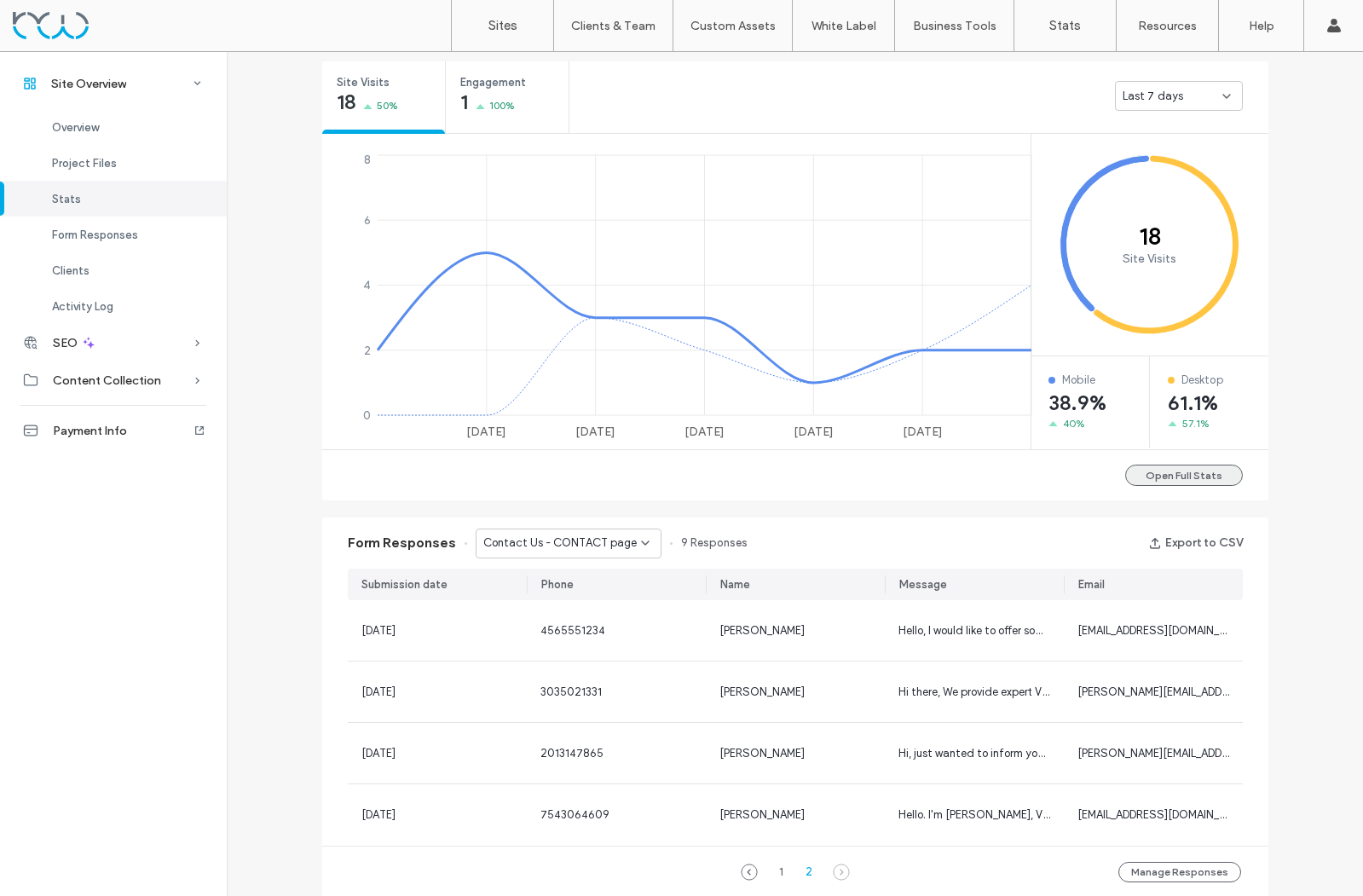
click at [1197, 475] on button "Open Full Stats" at bounding box center [1184, 476] width 118 height 21
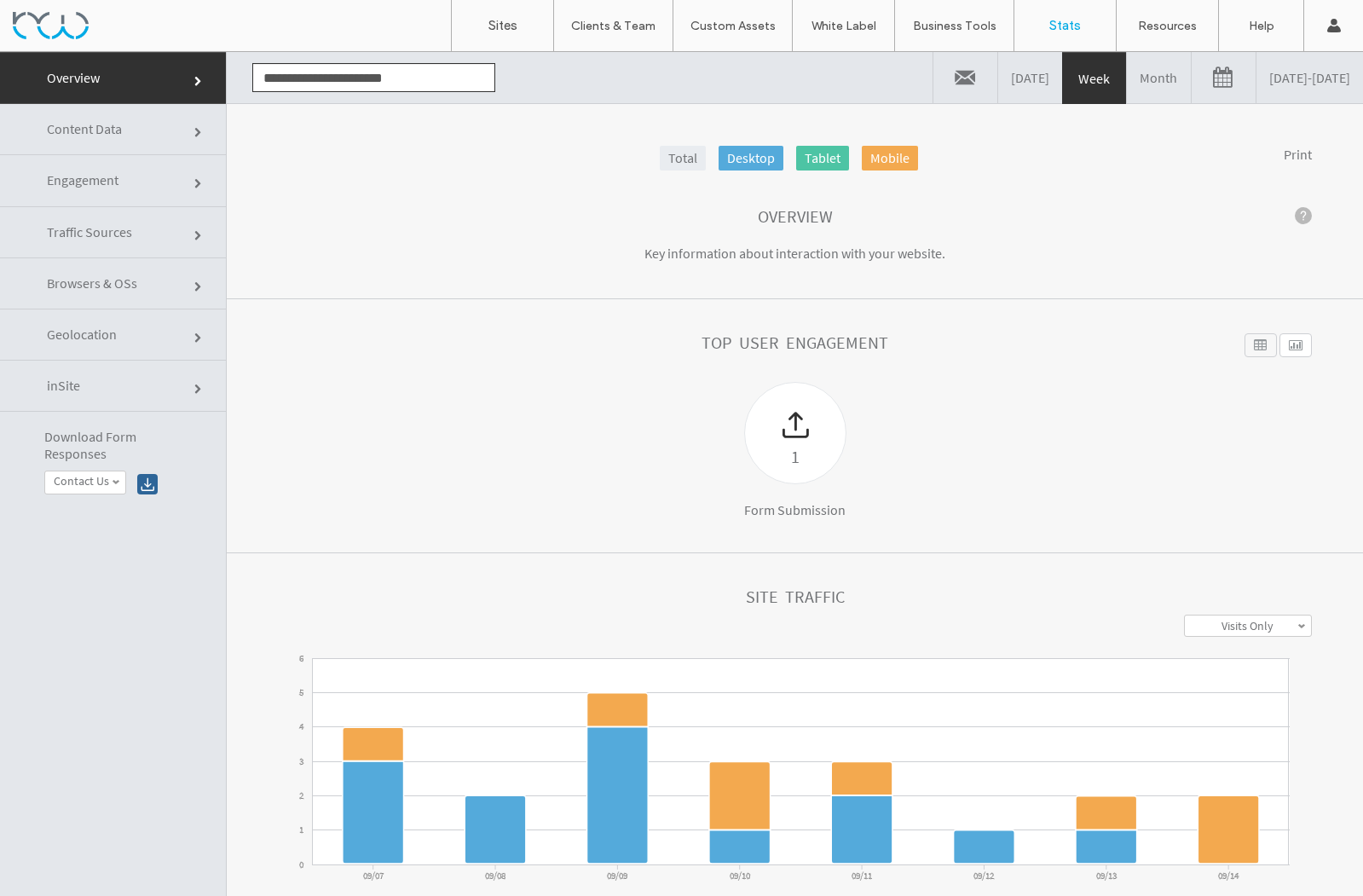
click at [1192, 82] on link at bounding box center [1224, 77] width 64 height 51
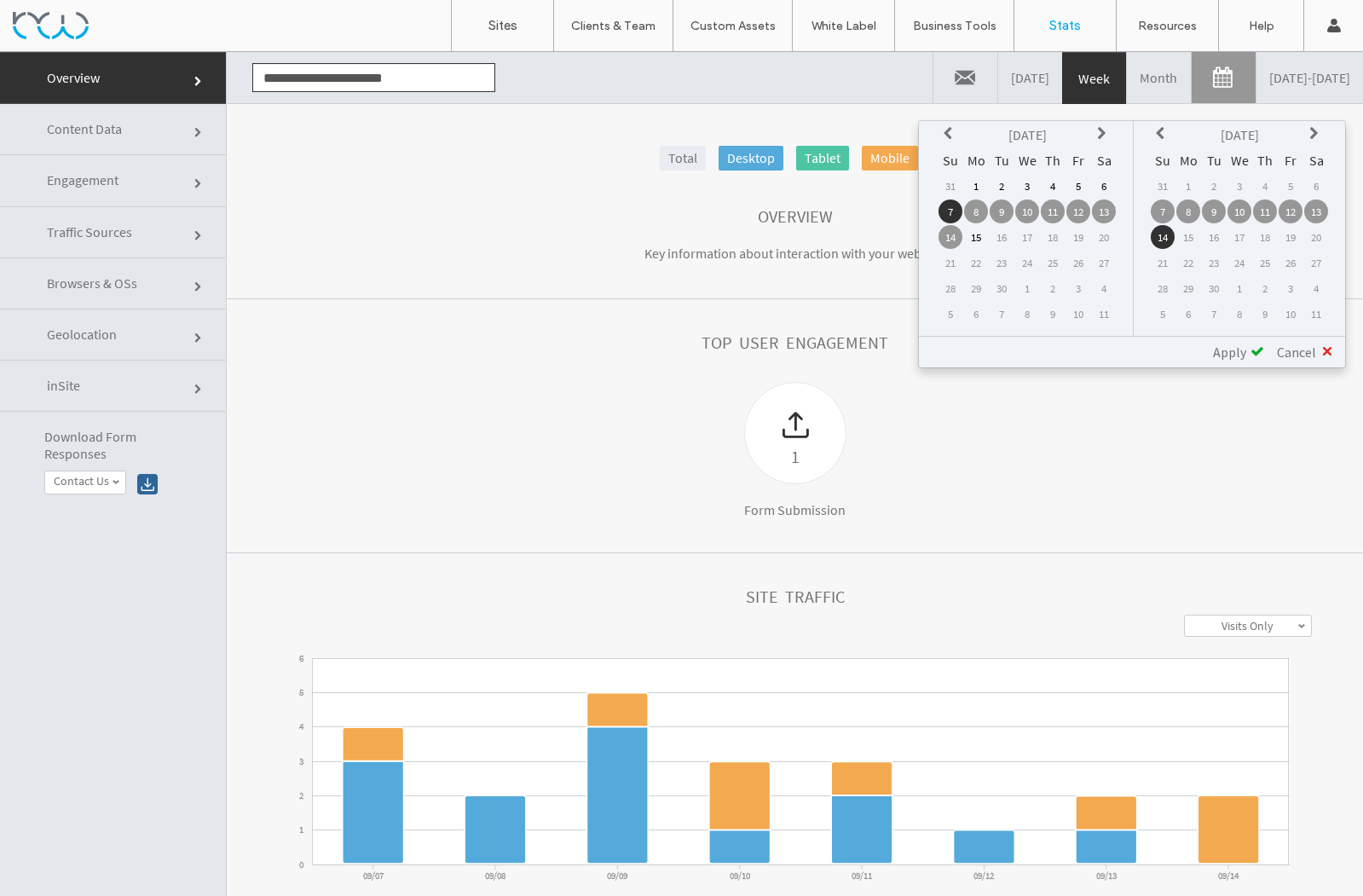
click at [953, 135] on icon at bounding box center [950, 133] width 14 height 14
click at [953, 136] on icon at bounding box center [950, 133] width 14 height 14
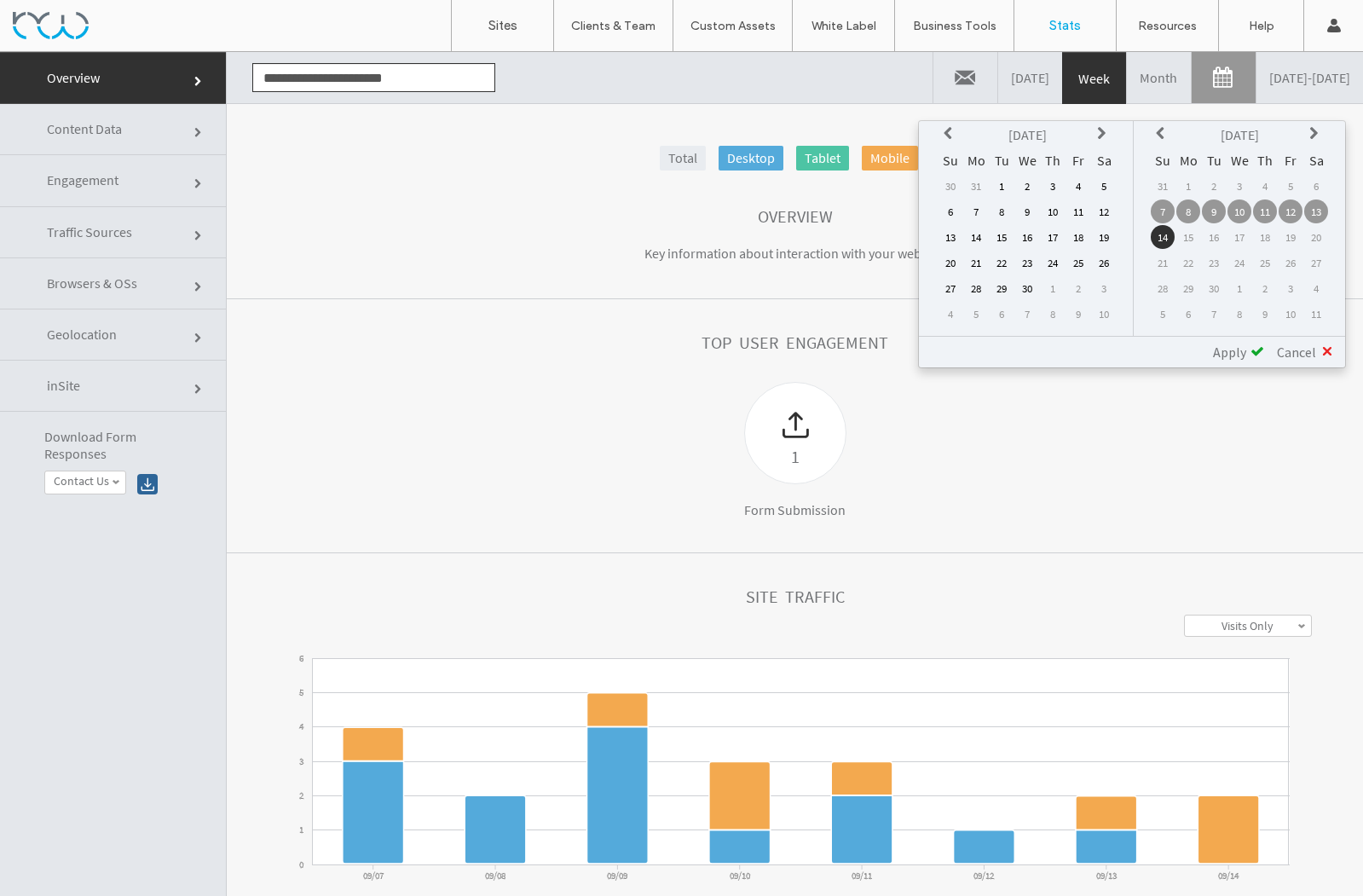
click at [953, 136] on icon at bounding box center [950, 133] width 14 height 14
click at [1025, 188] on td "1" at bounding box center [1027, 186] width 24 height 24
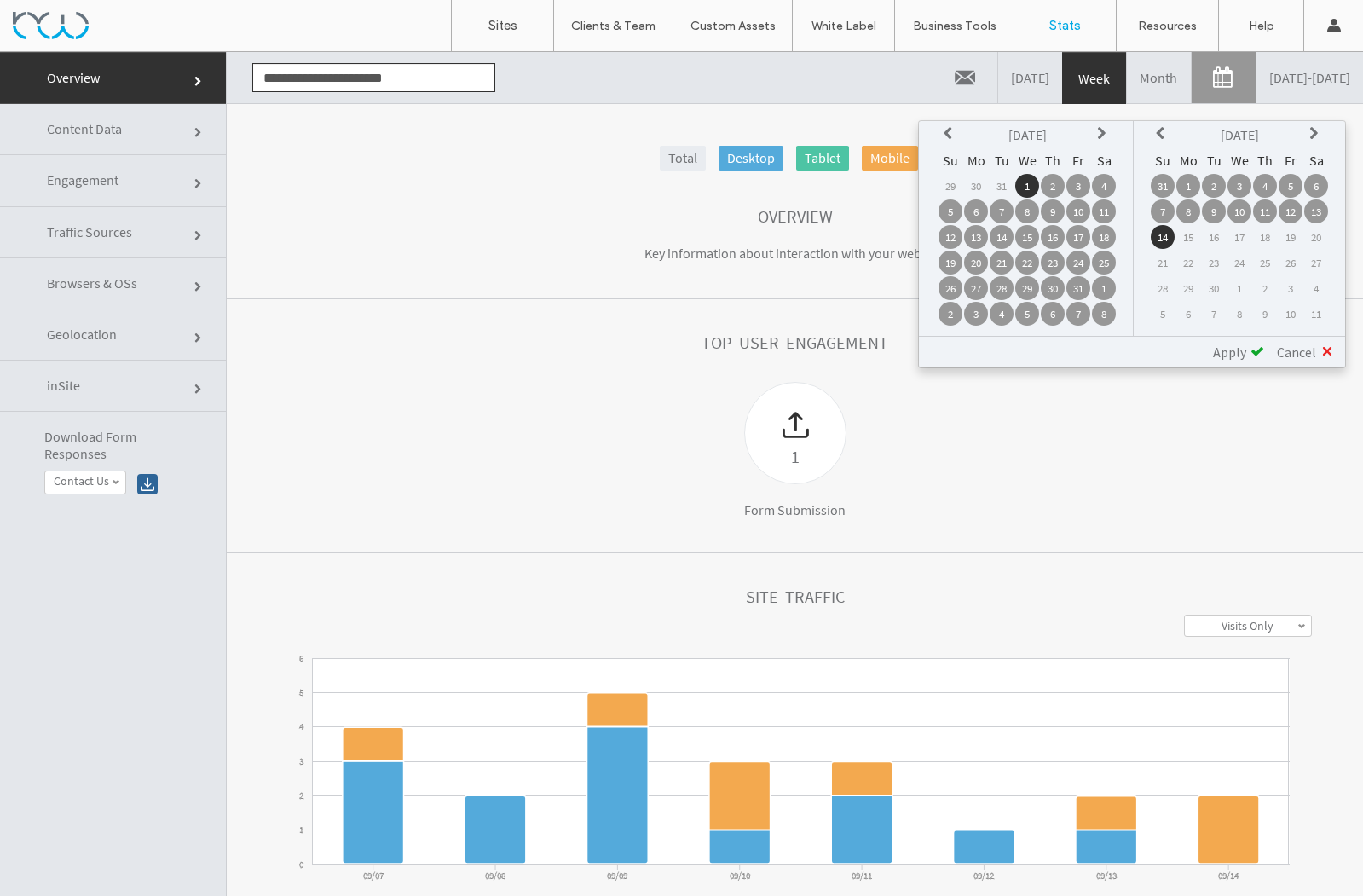
click at [1233, 360] on span "Apply" at bounding box center [1230, 352] width 33 height 17
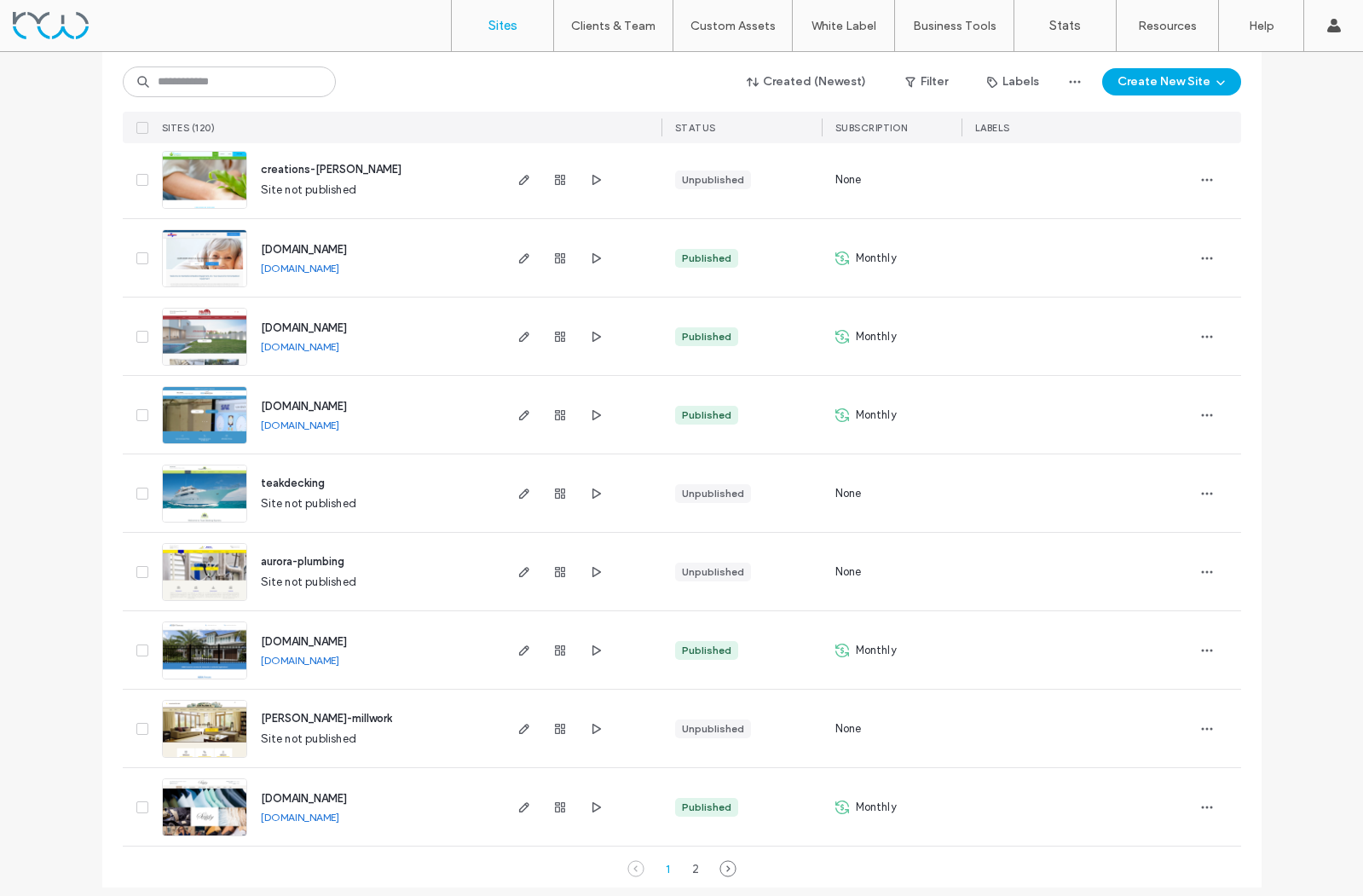
scroll to position [5384, 0]
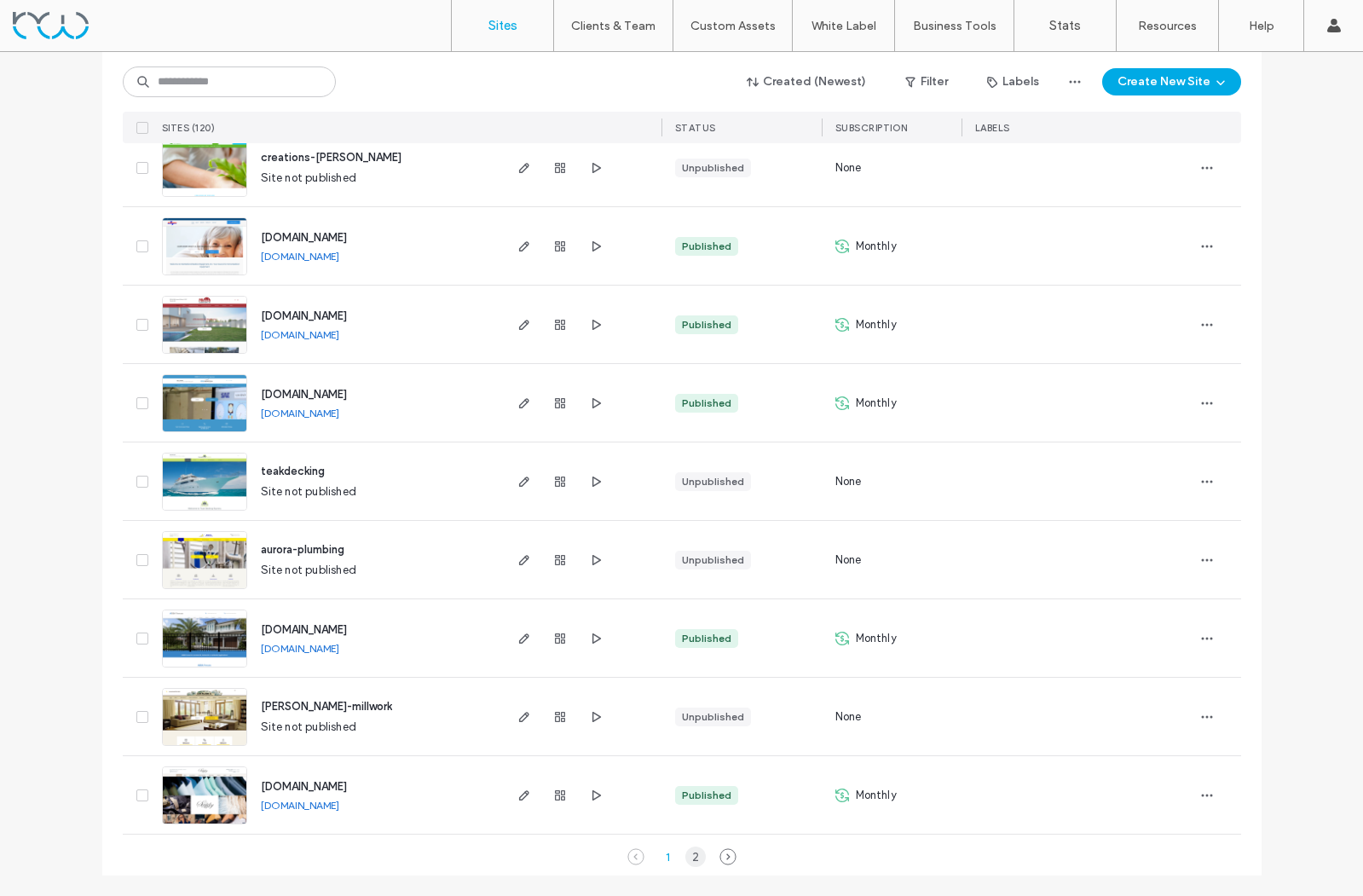
click at [685, 856] on div "2" at bounding box center [695, 856] width 20 height 20
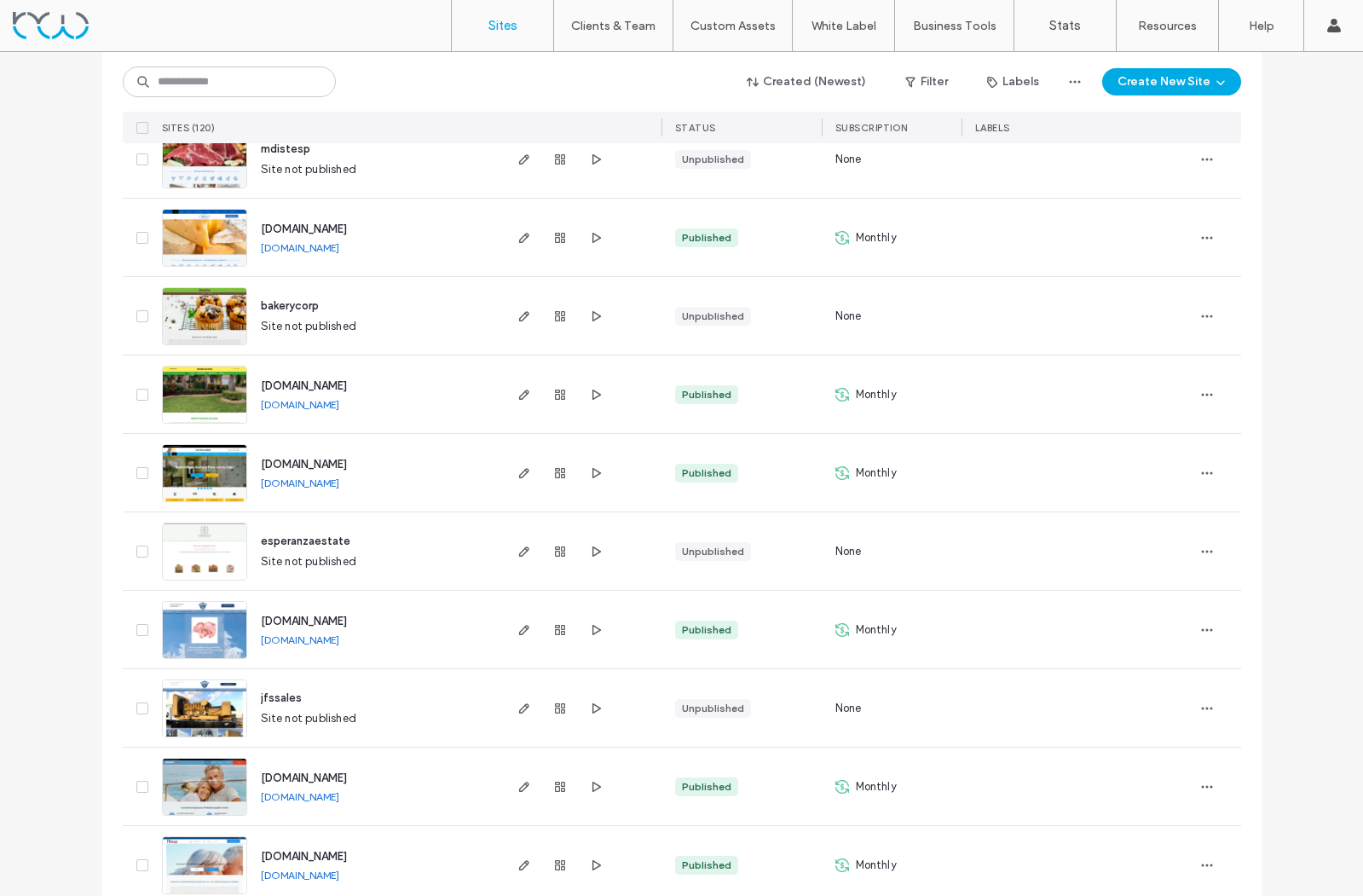
scroll to position [1421, 0]
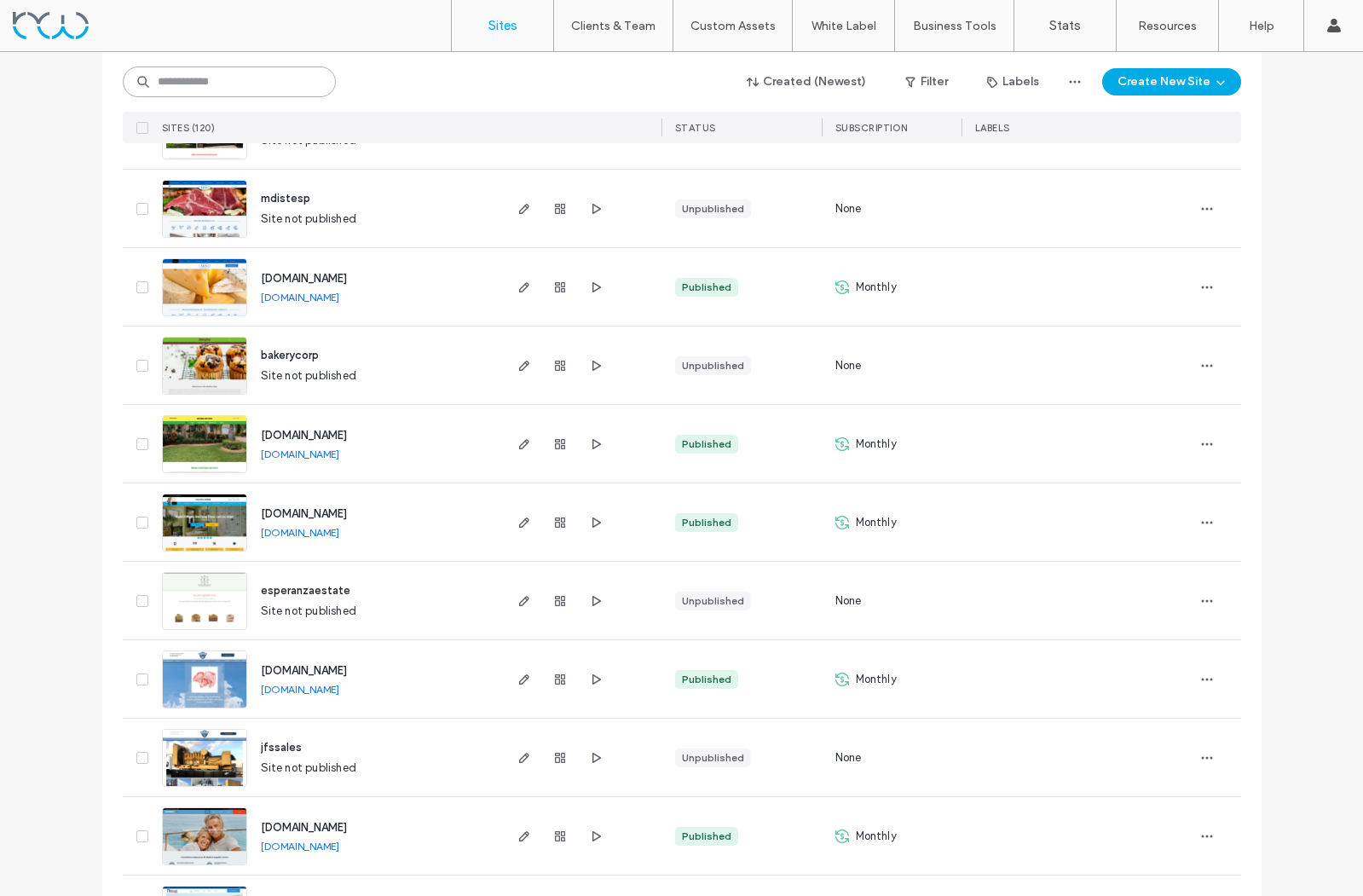
click at [231, 81] on input at bounding box center [229, 82] width 213 height 31
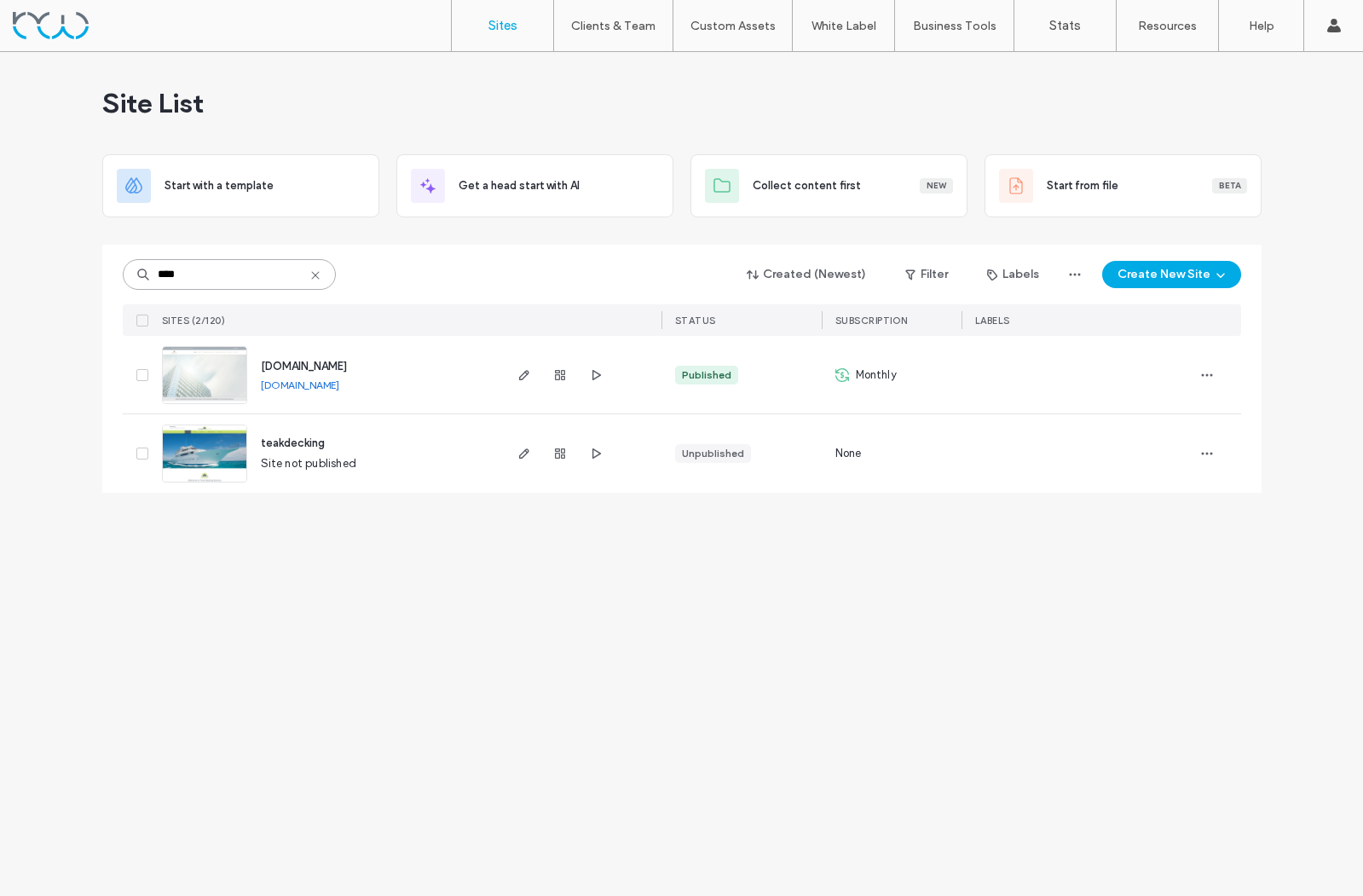
scroll to position [0, 0]
type input "****"
click at [558, 370] on use "button" at bounding box center [560, 375] width 11 height 11
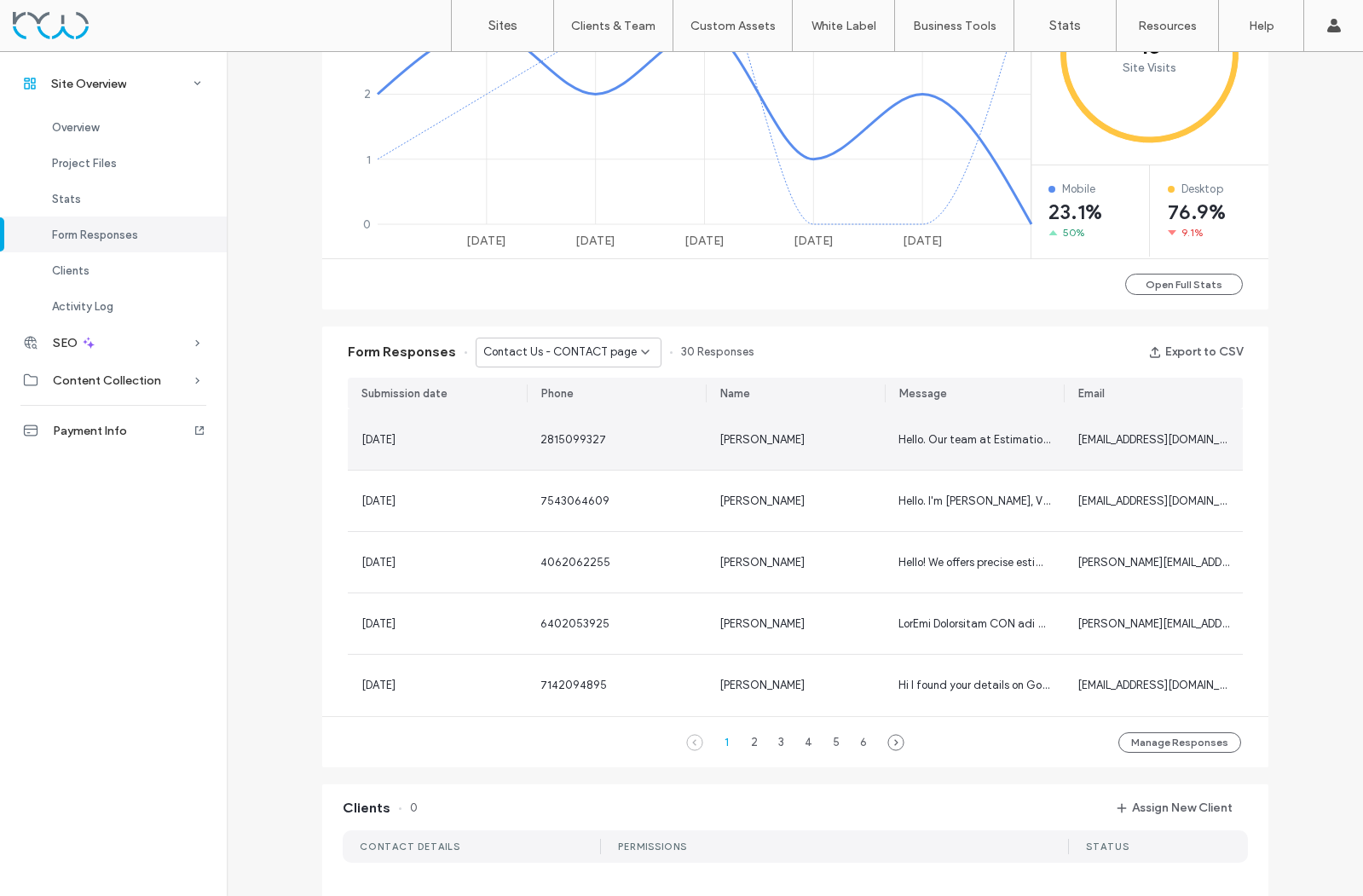
scroll to position [837, 0]
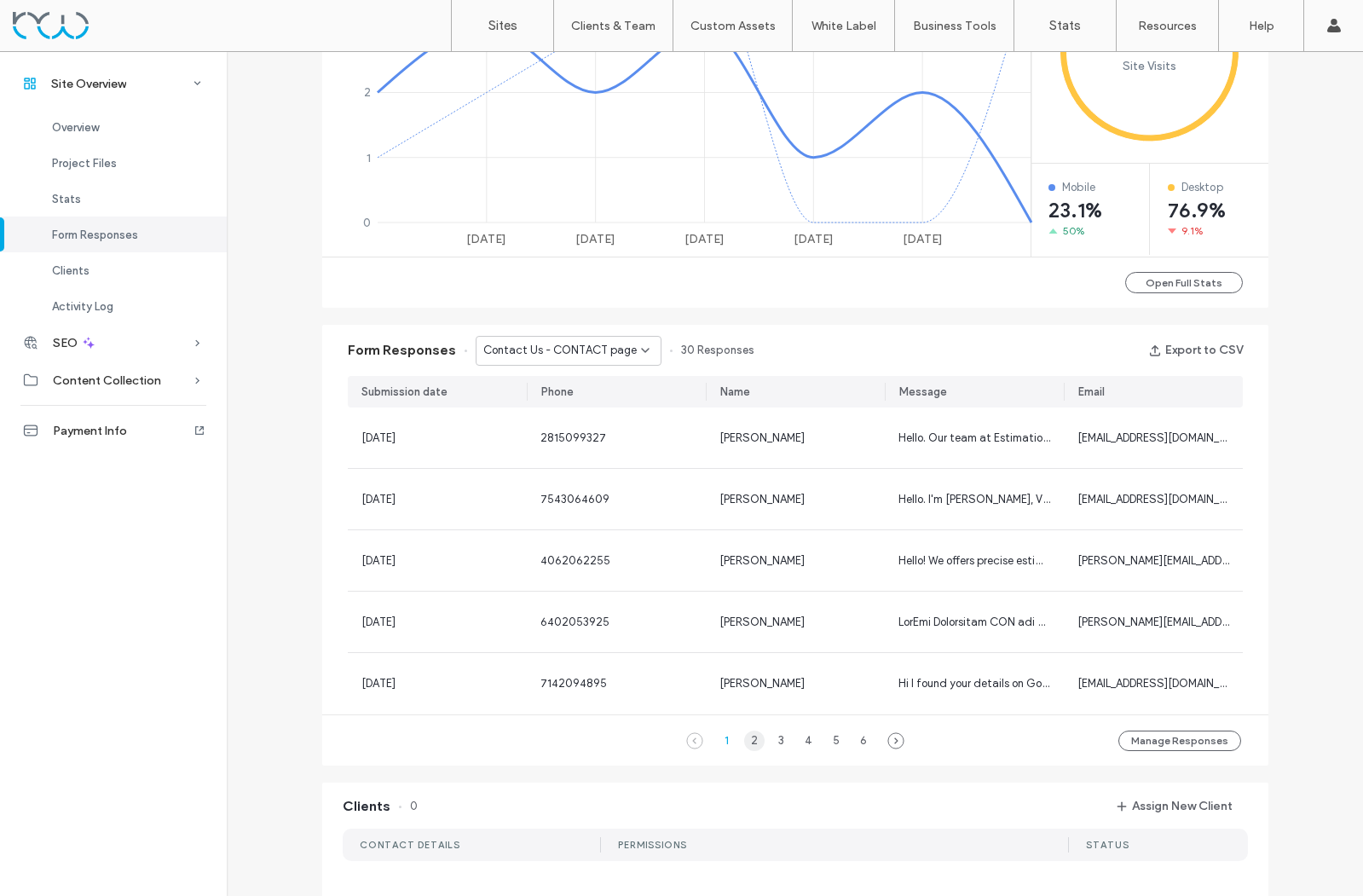
click at [745, 741] on div "2" at bounding box center [754, 740] width 20 height 20
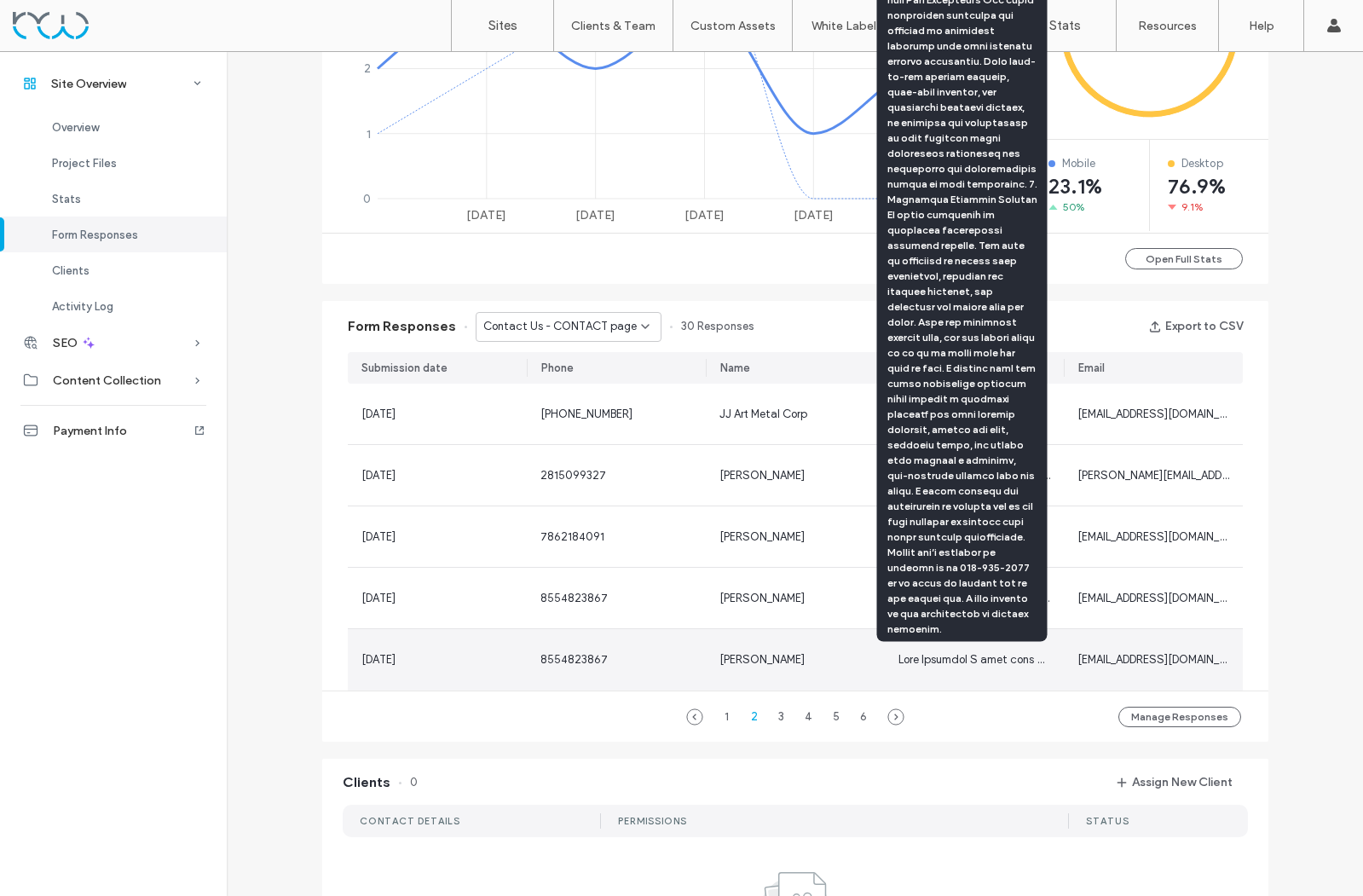
scroll to position [866, 0]
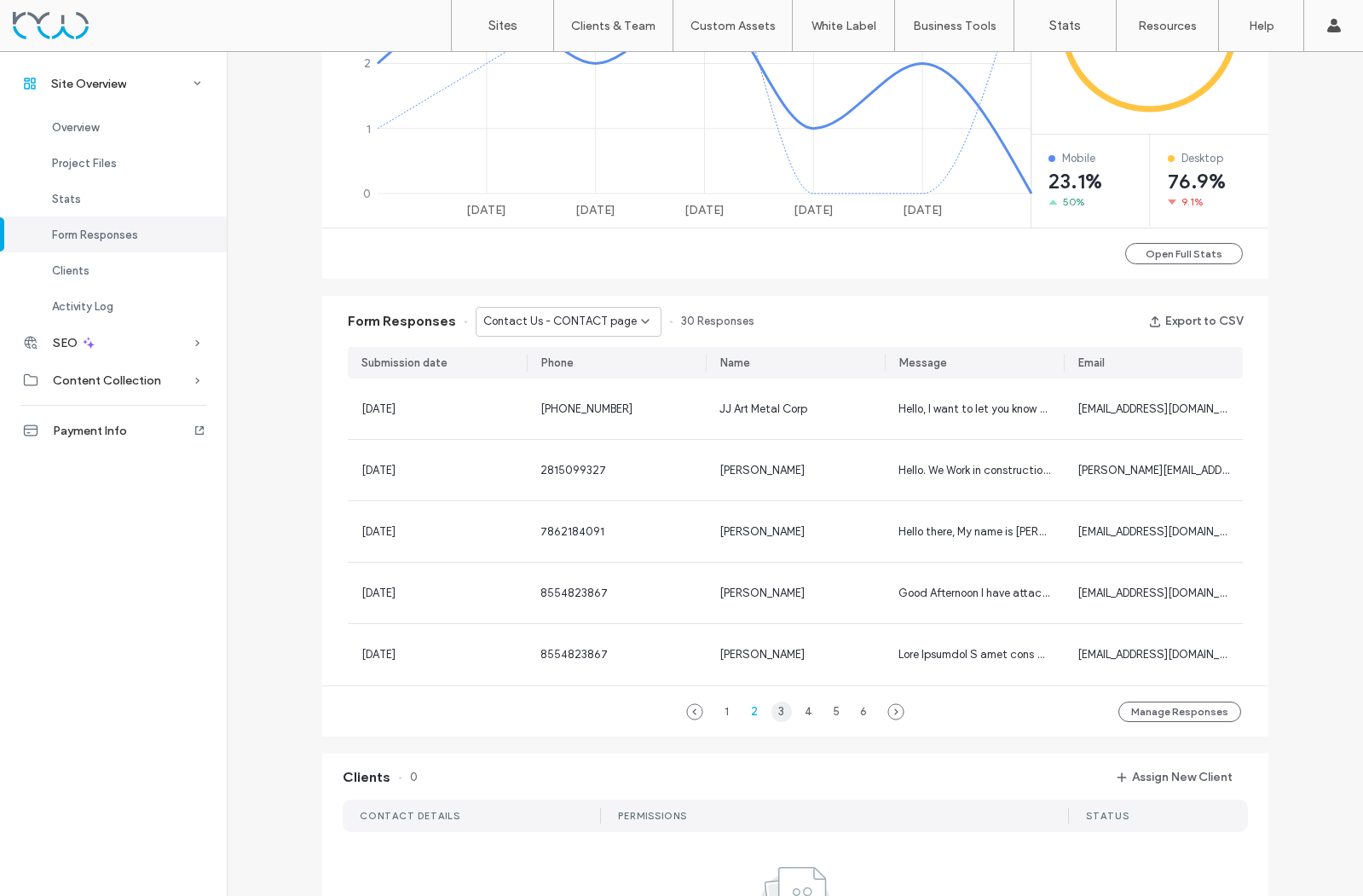
click at [771, 711] on div "3" at bounding box center [781, 711] width 20 height 20
click at [805, 708] on div "4" at bounding box center [808, 711] width 20 height 20
click at [1184, 256] on button "Open Full Stats" at bounding box center [1184, 253] width 118 height 21
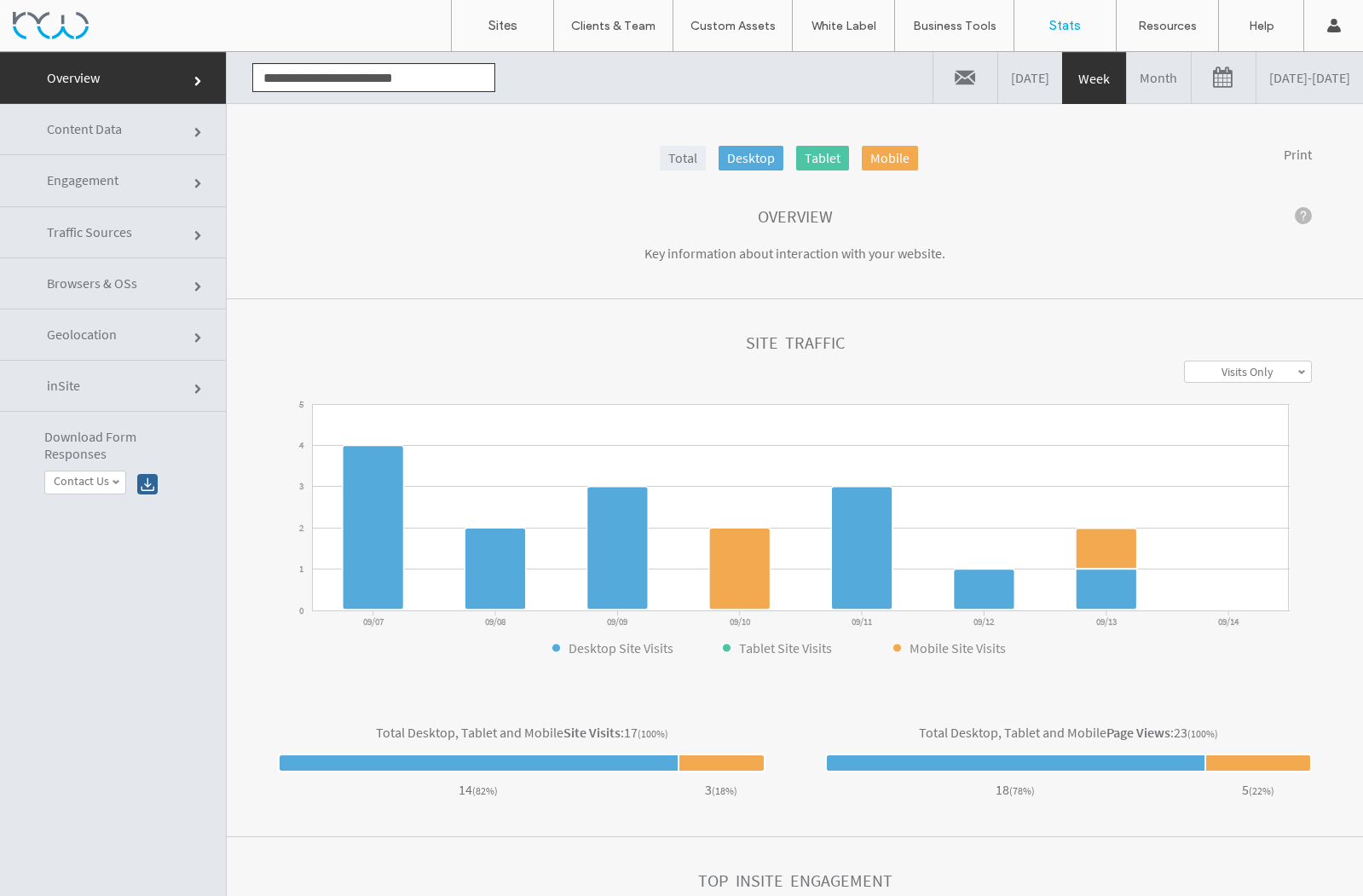
click at [1192, 81] on link at bounding box center [1224, 77] width 64 height 51
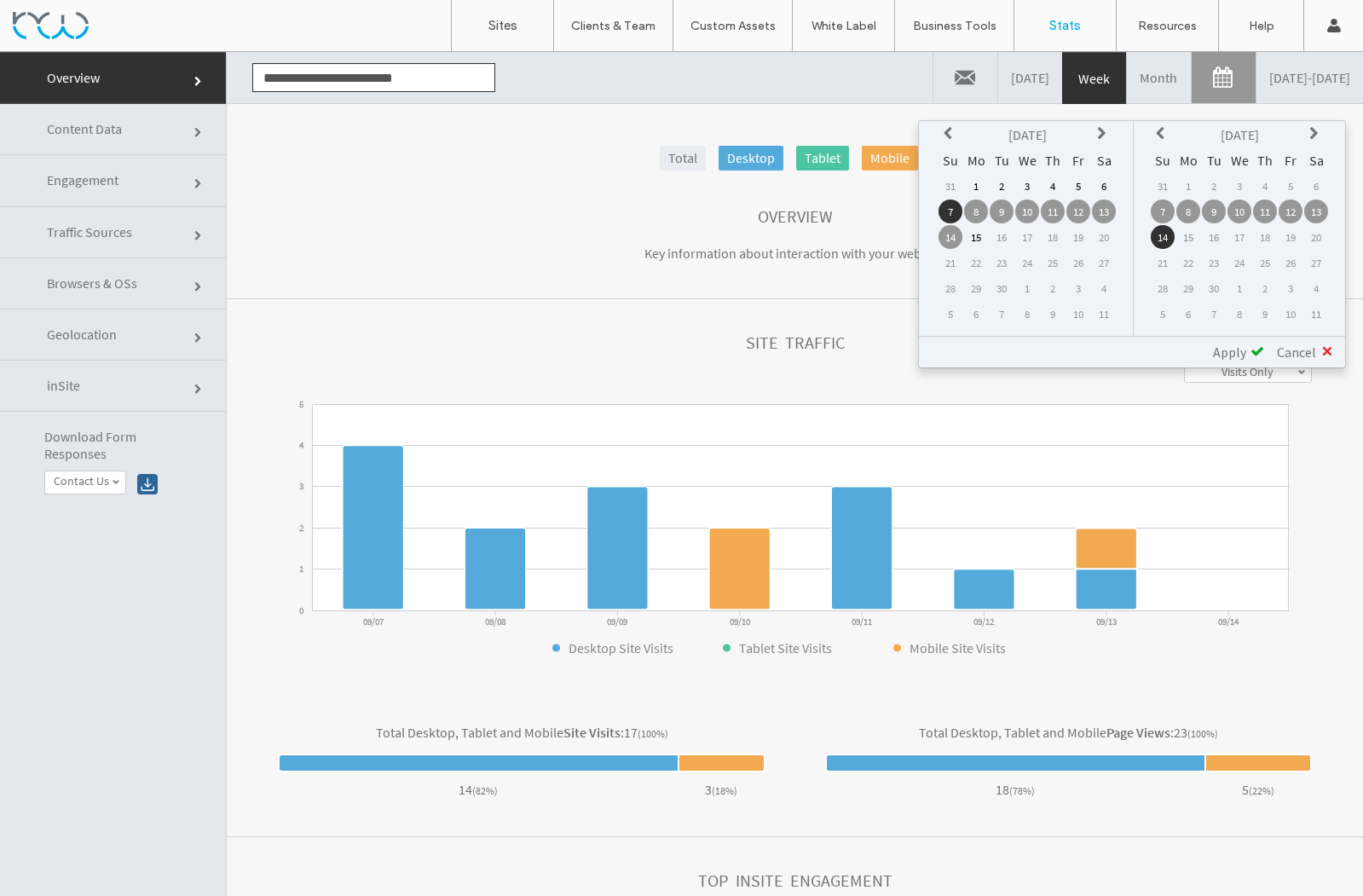
click at [946, 130] on icon at bounding box center [950, 133] width 14 height 14
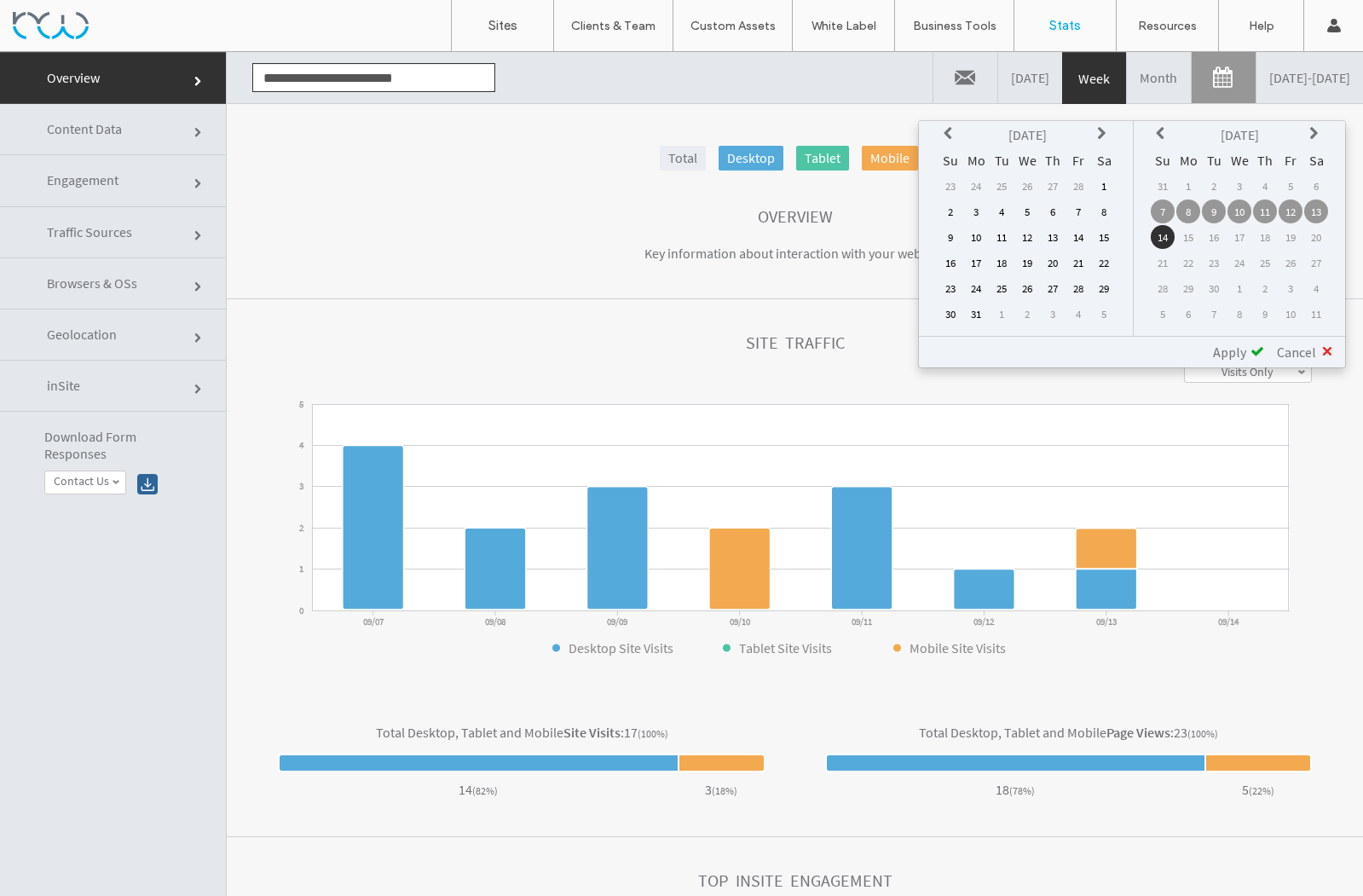
click at [946, 130] on icon at bounding box center [950, 133] width 14 height 14
click at [1030, 184] on td "1" at bounding box center [1027, 186] width 24 height 24
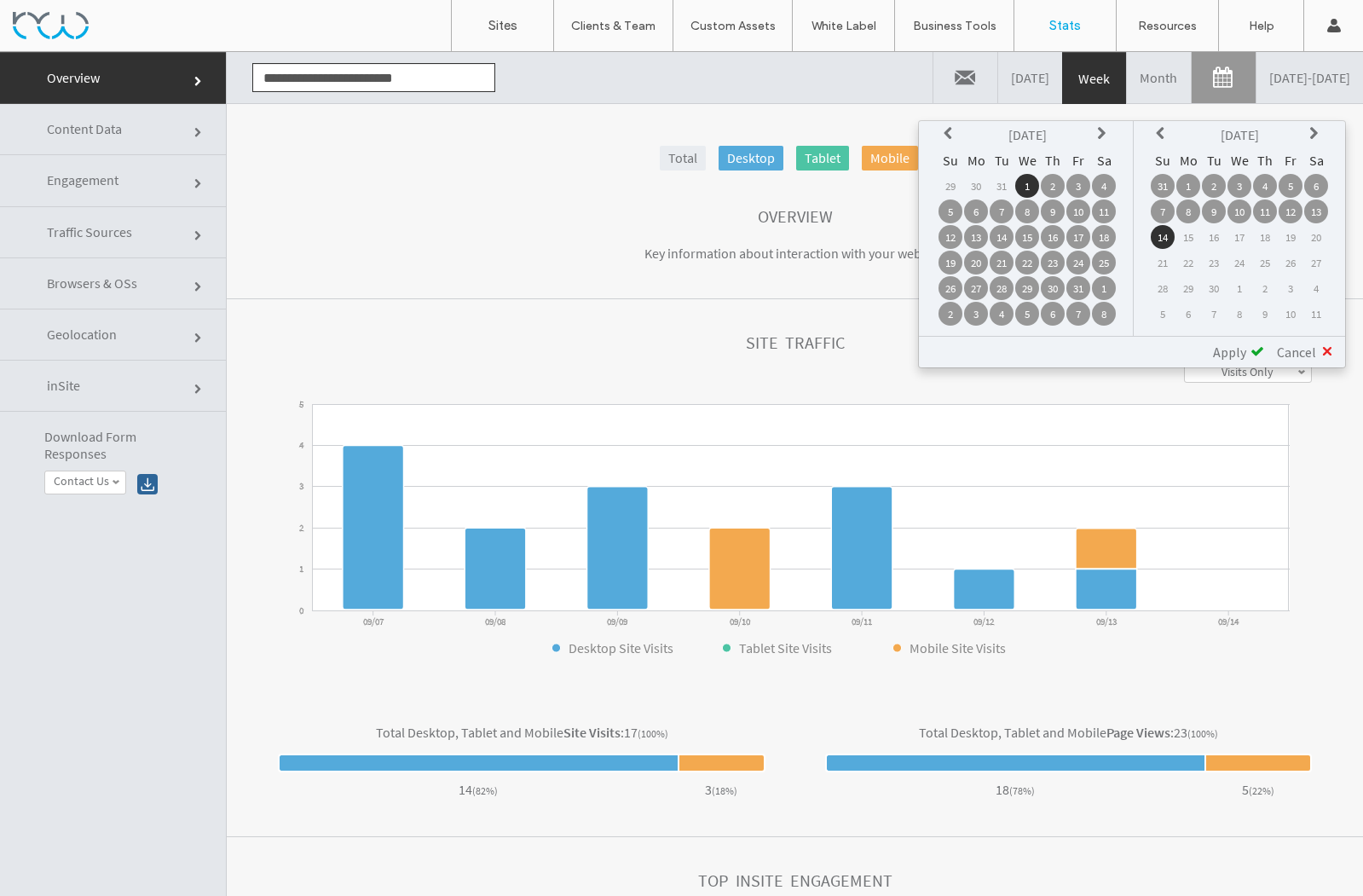
click at [1230, 350] on span "Apply" at bounding box center [1230, 352] width 33 height 17
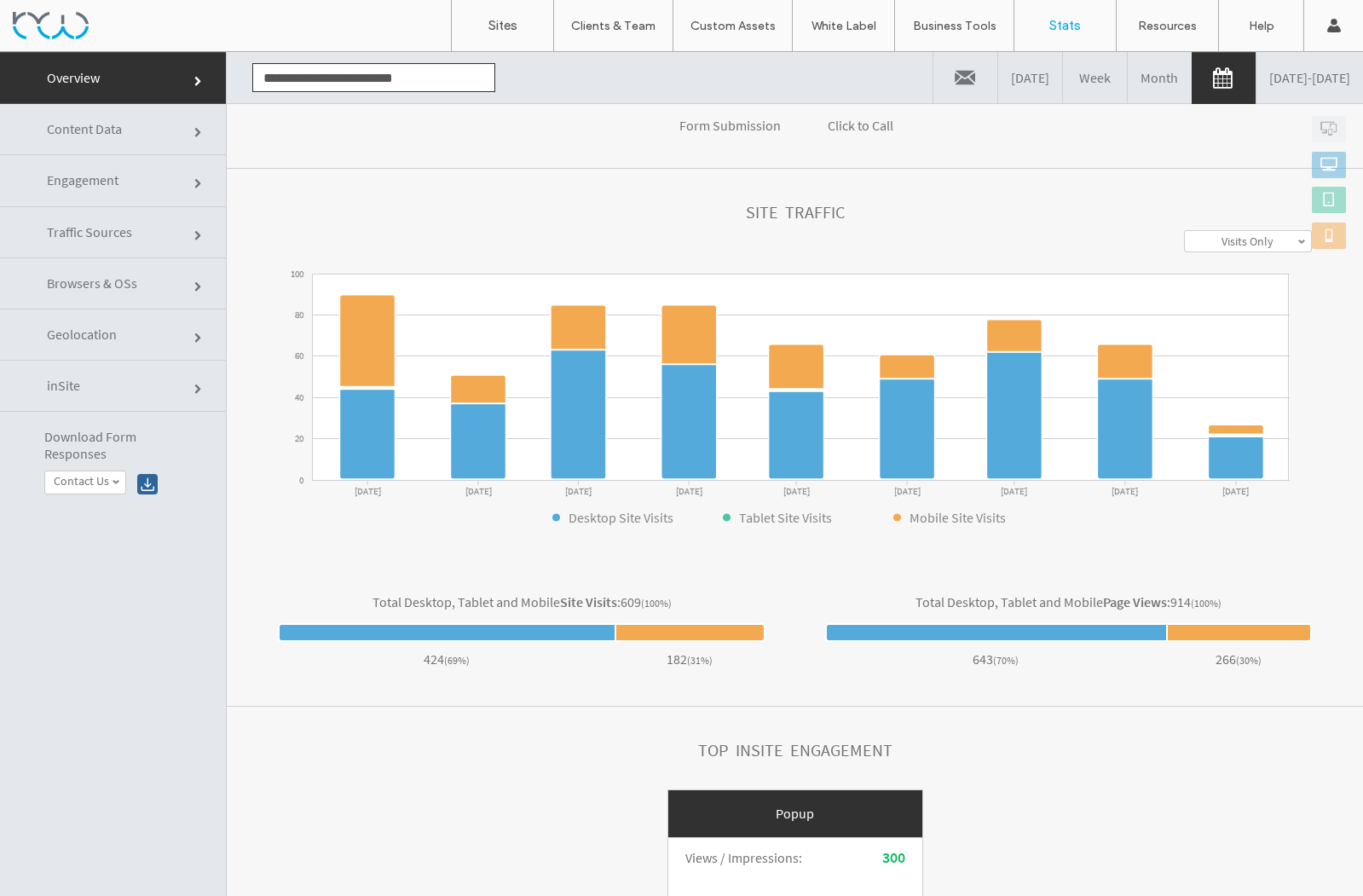
scroll to position [396, 0]
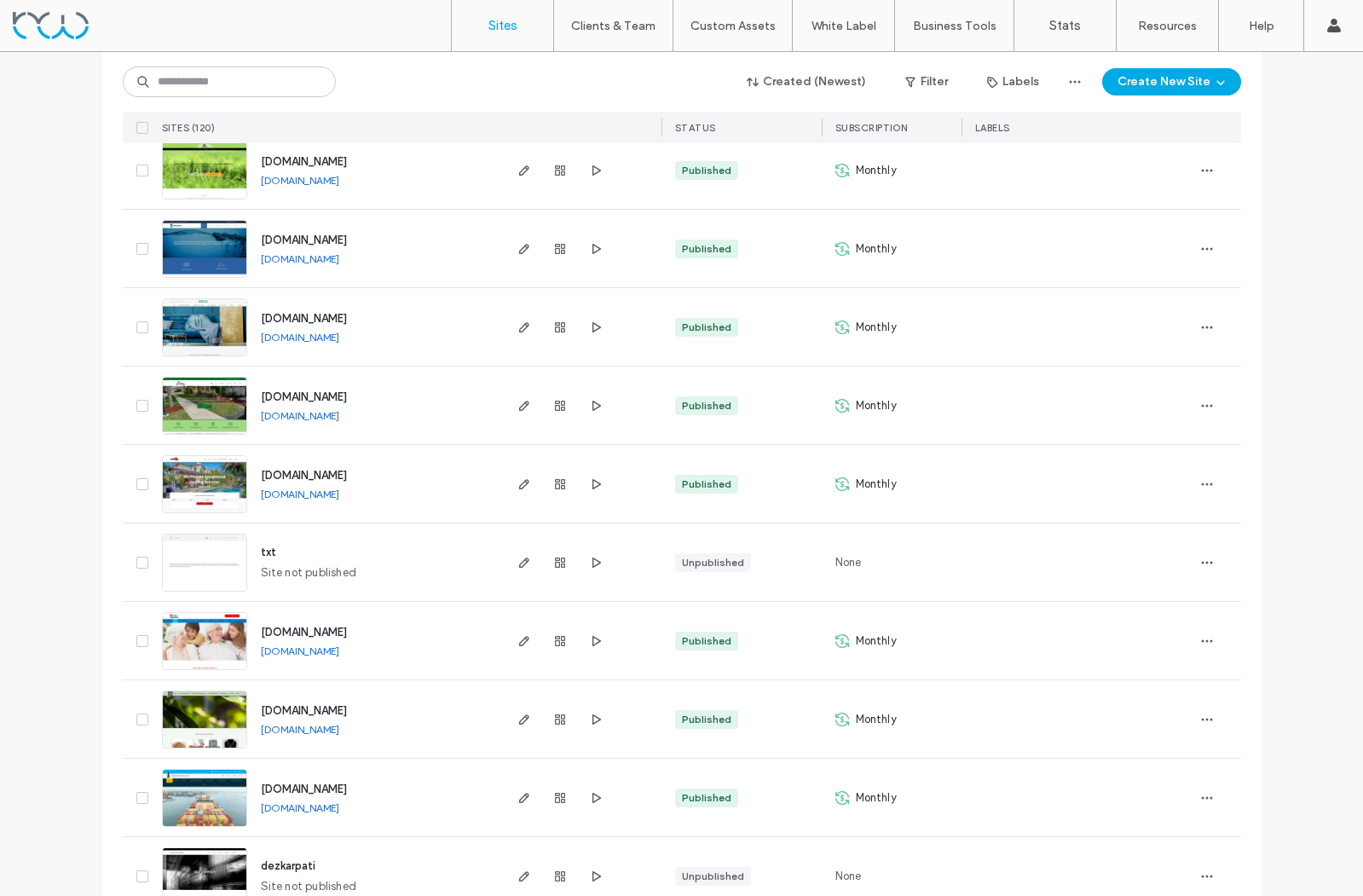
scroll to position [1712, 0]
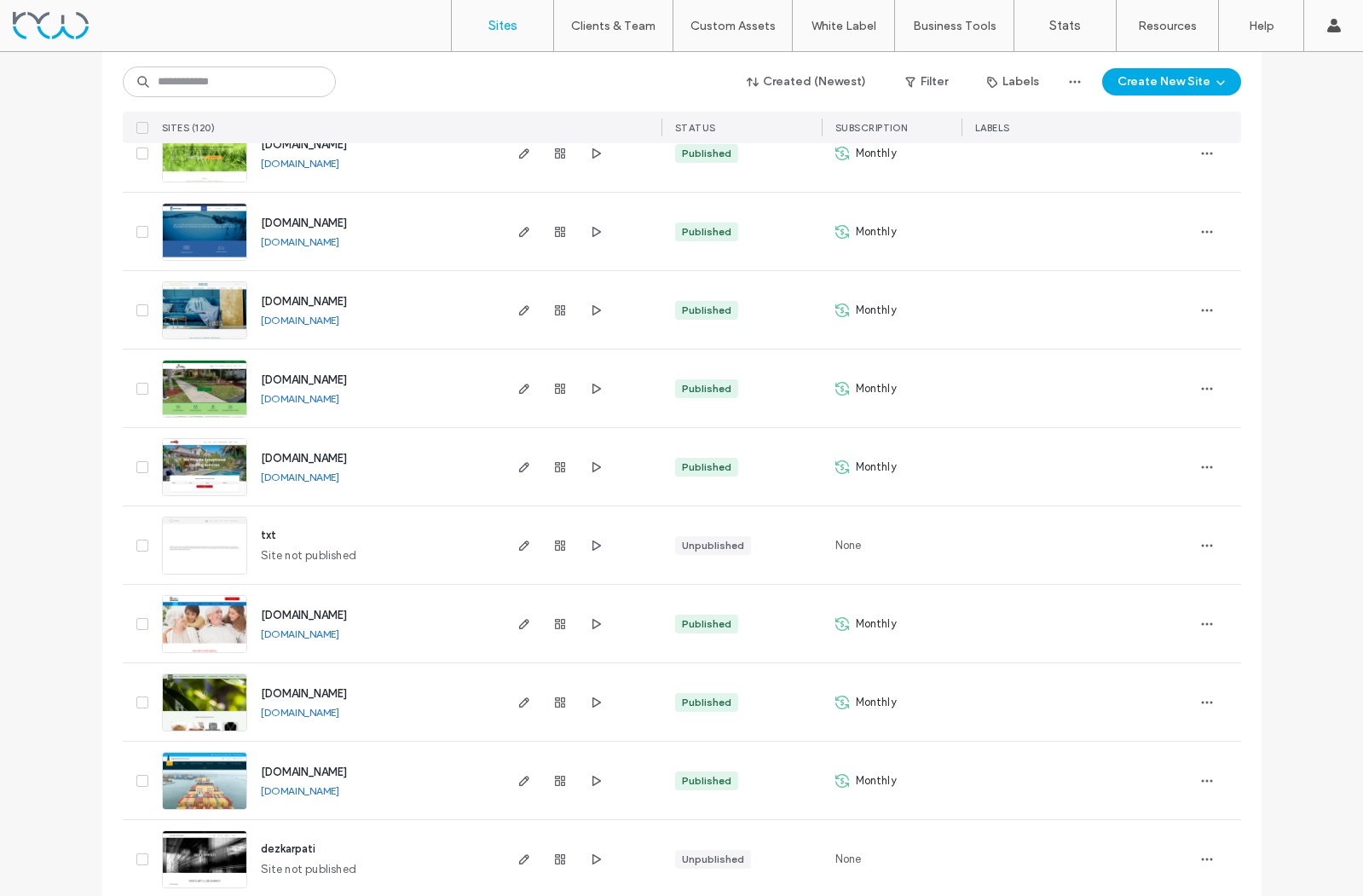
click at [197, 549] on img at bounding box center [204, 575] width 83 height 116
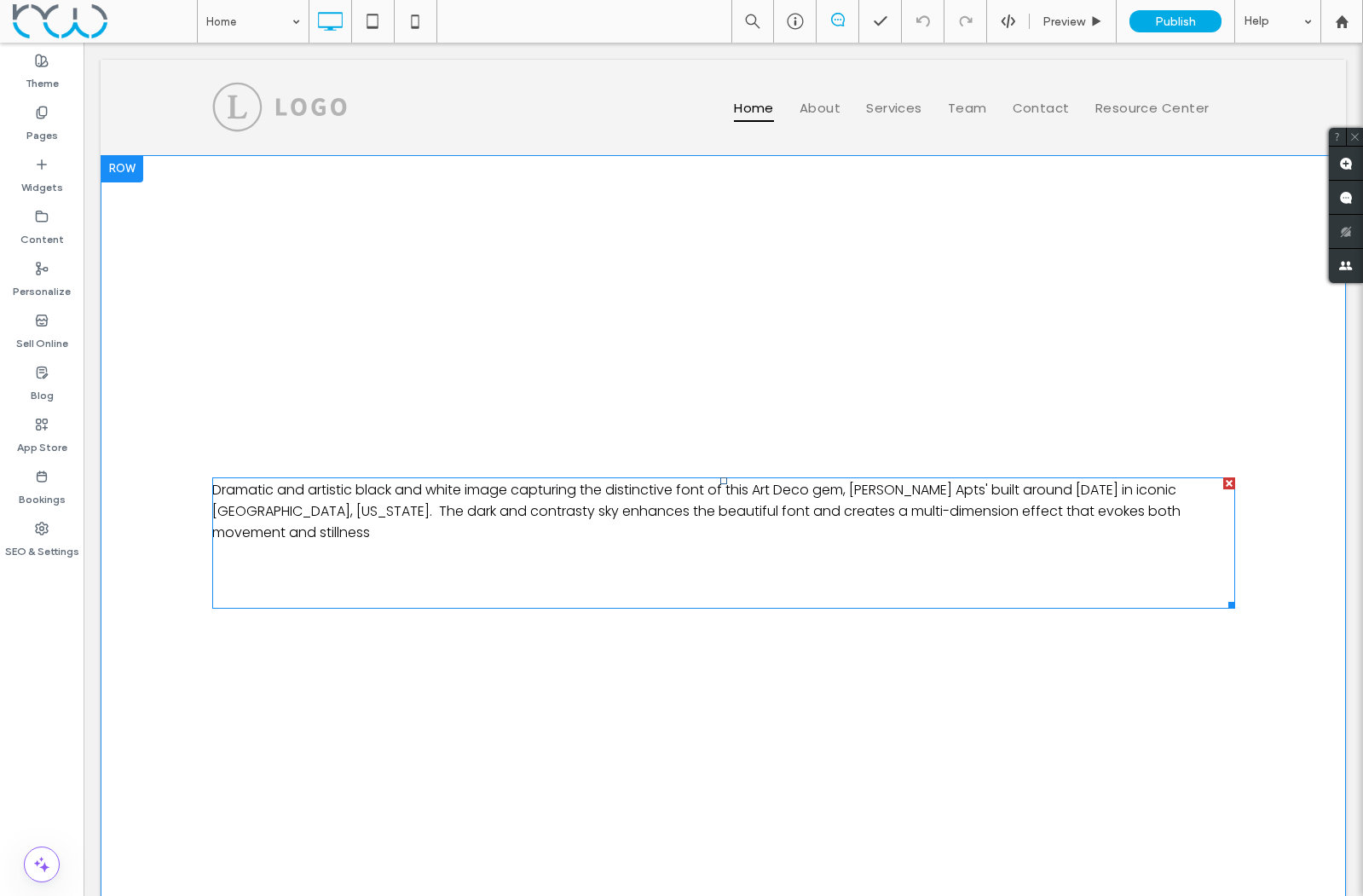
click at [461, 543] on p at bounding box center [724, 554] width 1023 height 21
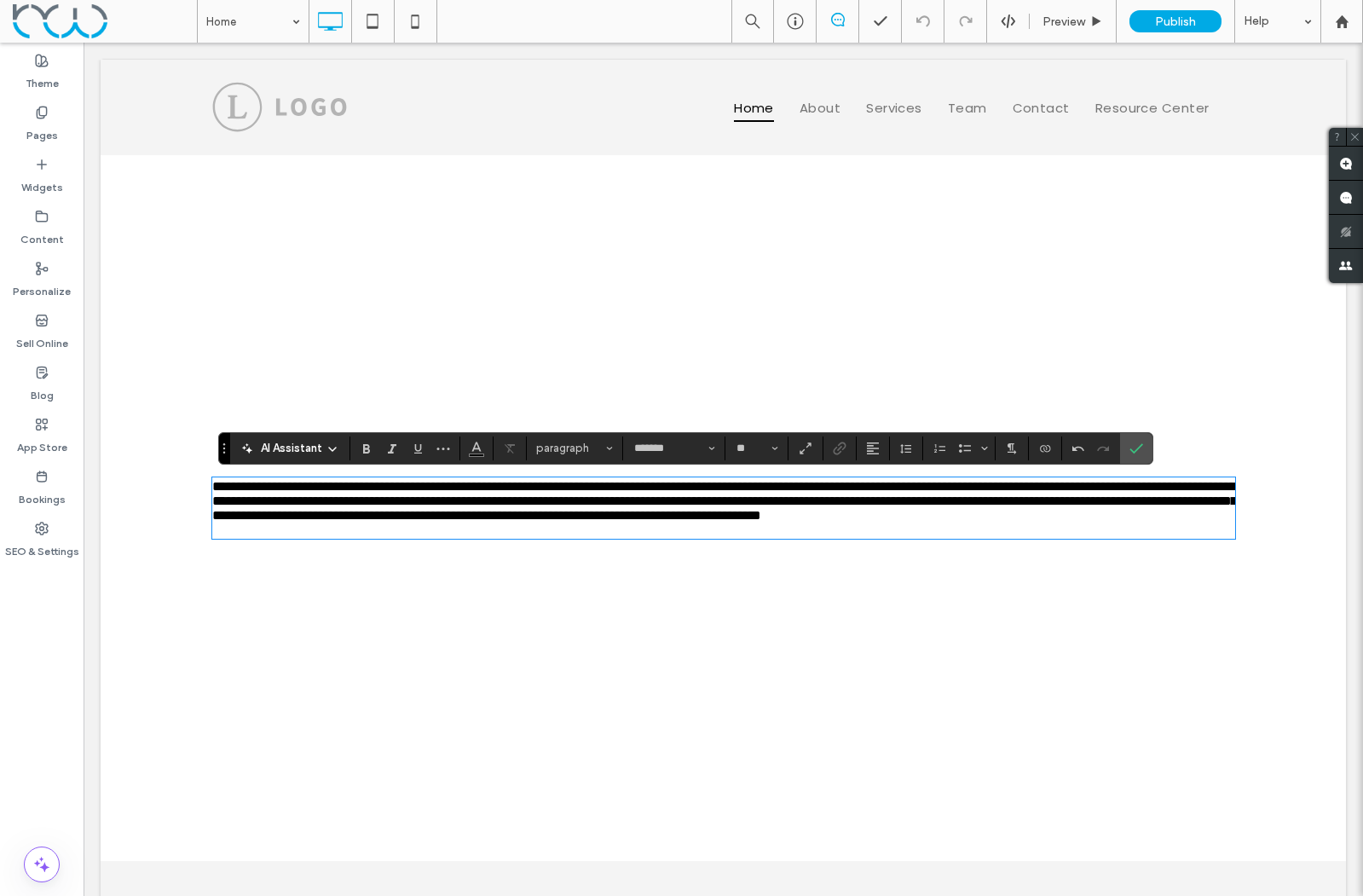
click at [328, 444] on icon at bounding box center [333, 449] width 14 height 14
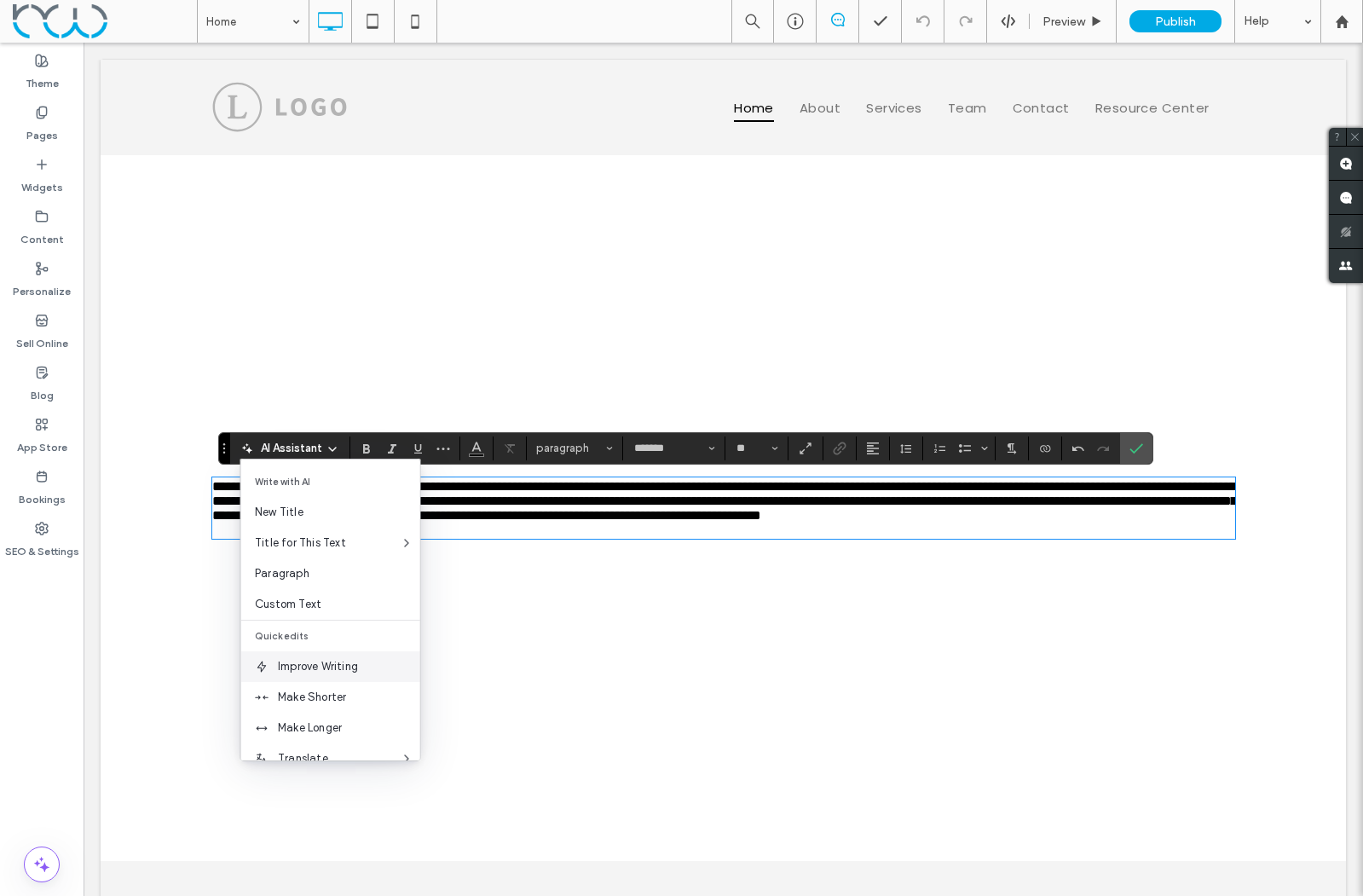
click at [338, 669] on span "Improve Writing" at bounding box center [349, 667] width 142 height 17
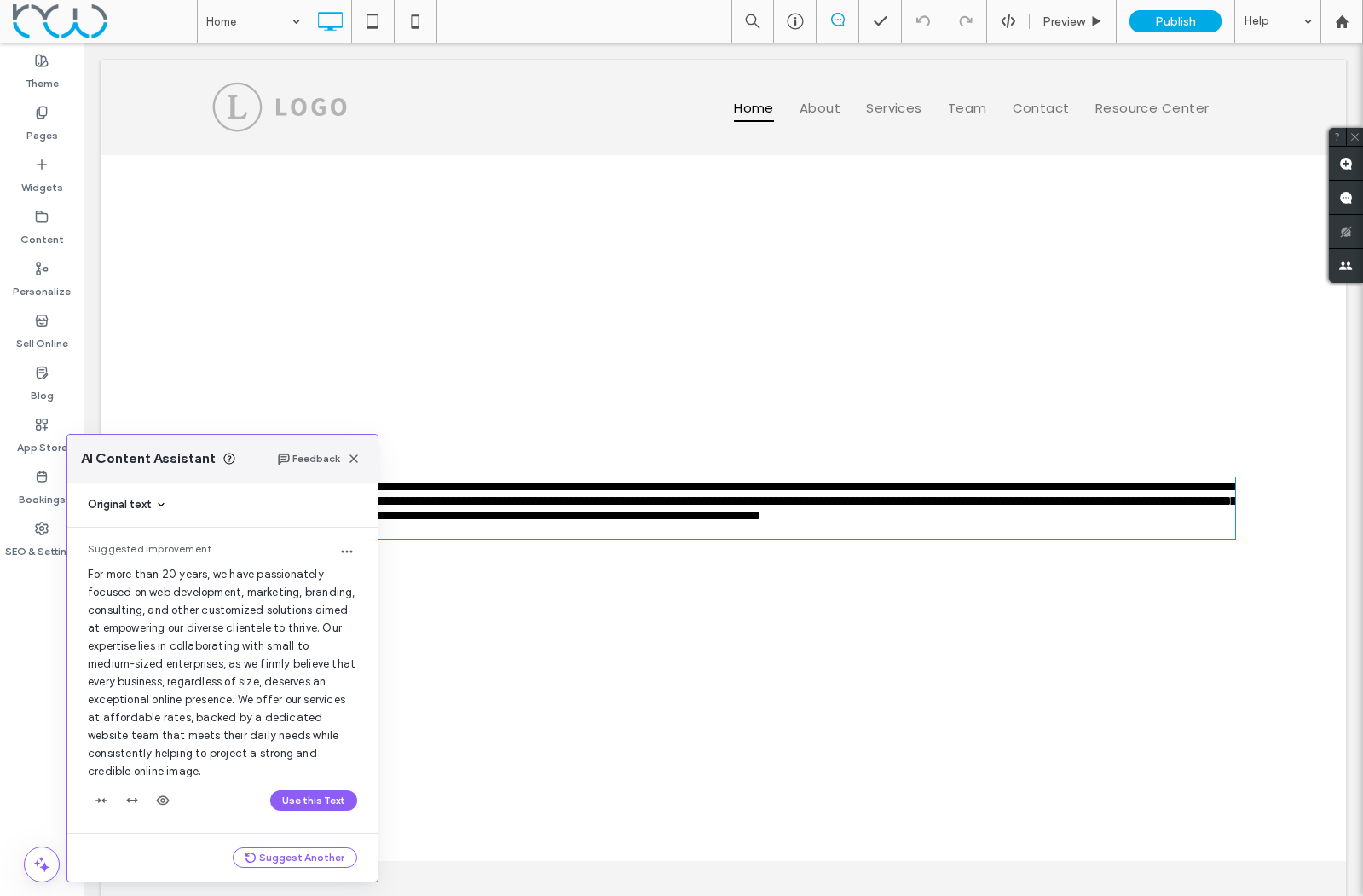
scroll to position [19, 0]
click at [308, 855] on button "Suggest Another" at bounding box center [295, 857] width 125 height 20
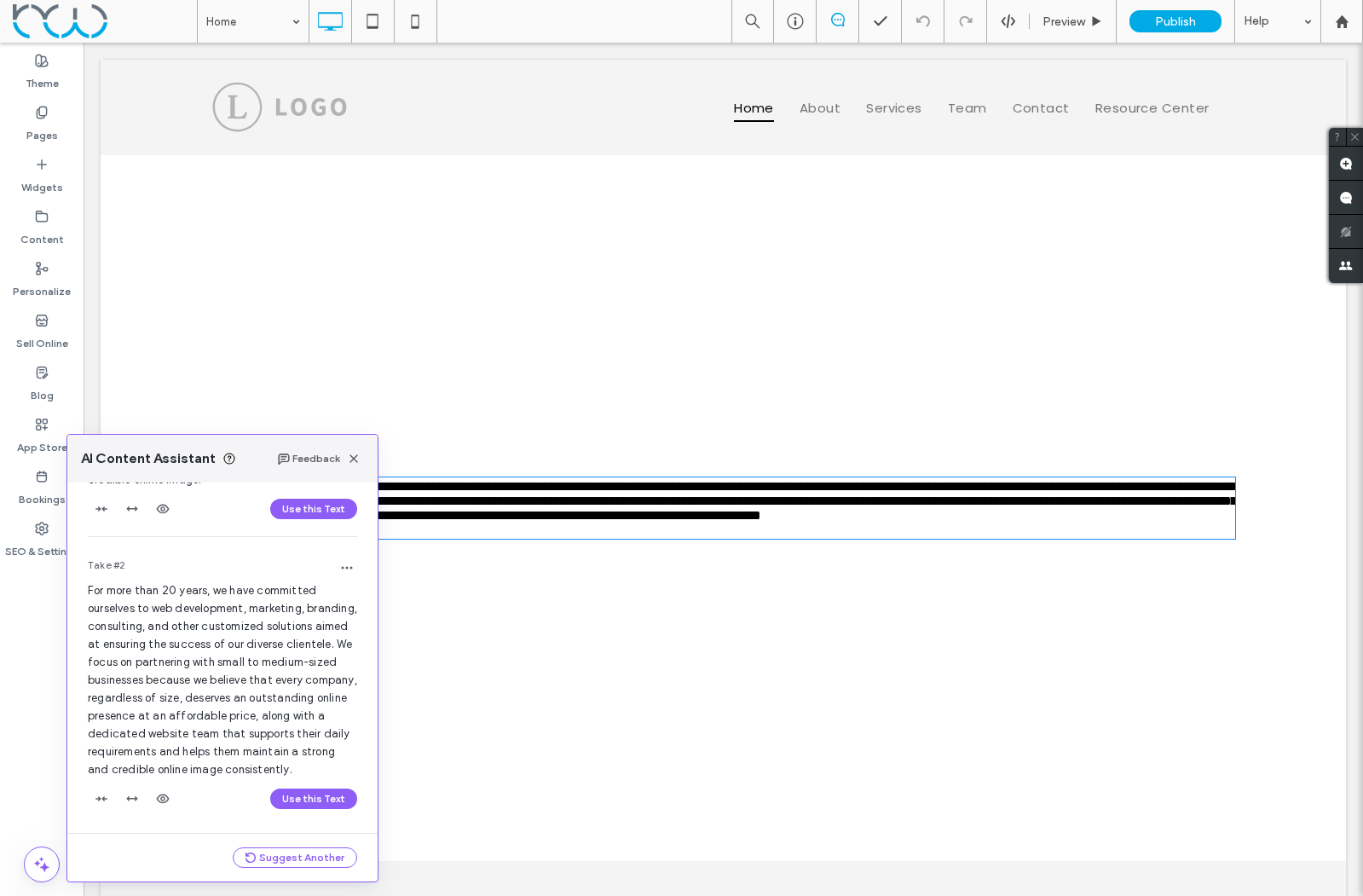
scroll to position [328, 0]
click at [295, 855] on button "Suggest Another" at bounding box center [295, 857] width 125 height 20
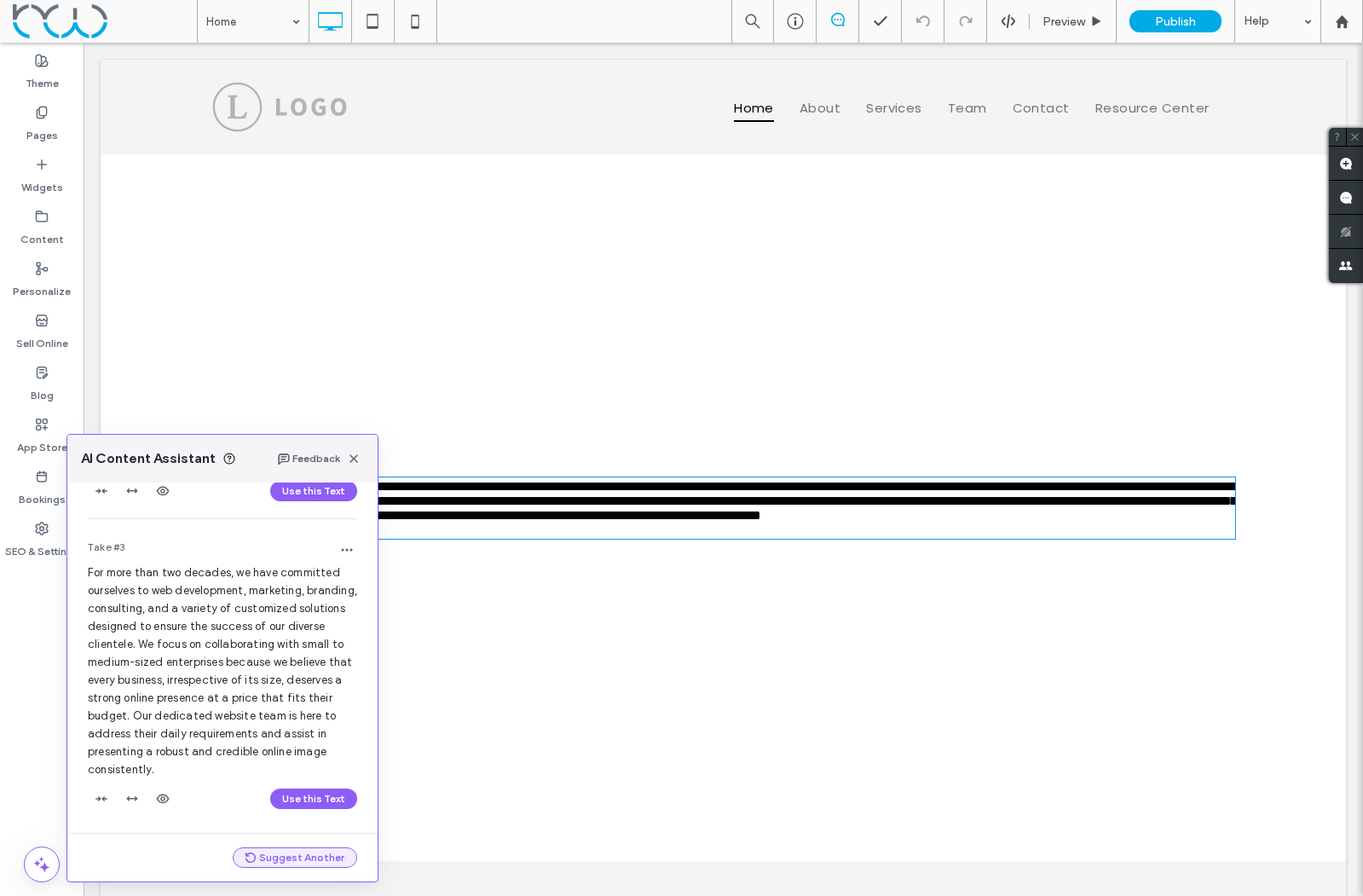
scroll to position [635, 0]
click at [295, 855] on button "Suggest Another" at bounding box center [295, 857] width 125 height 20
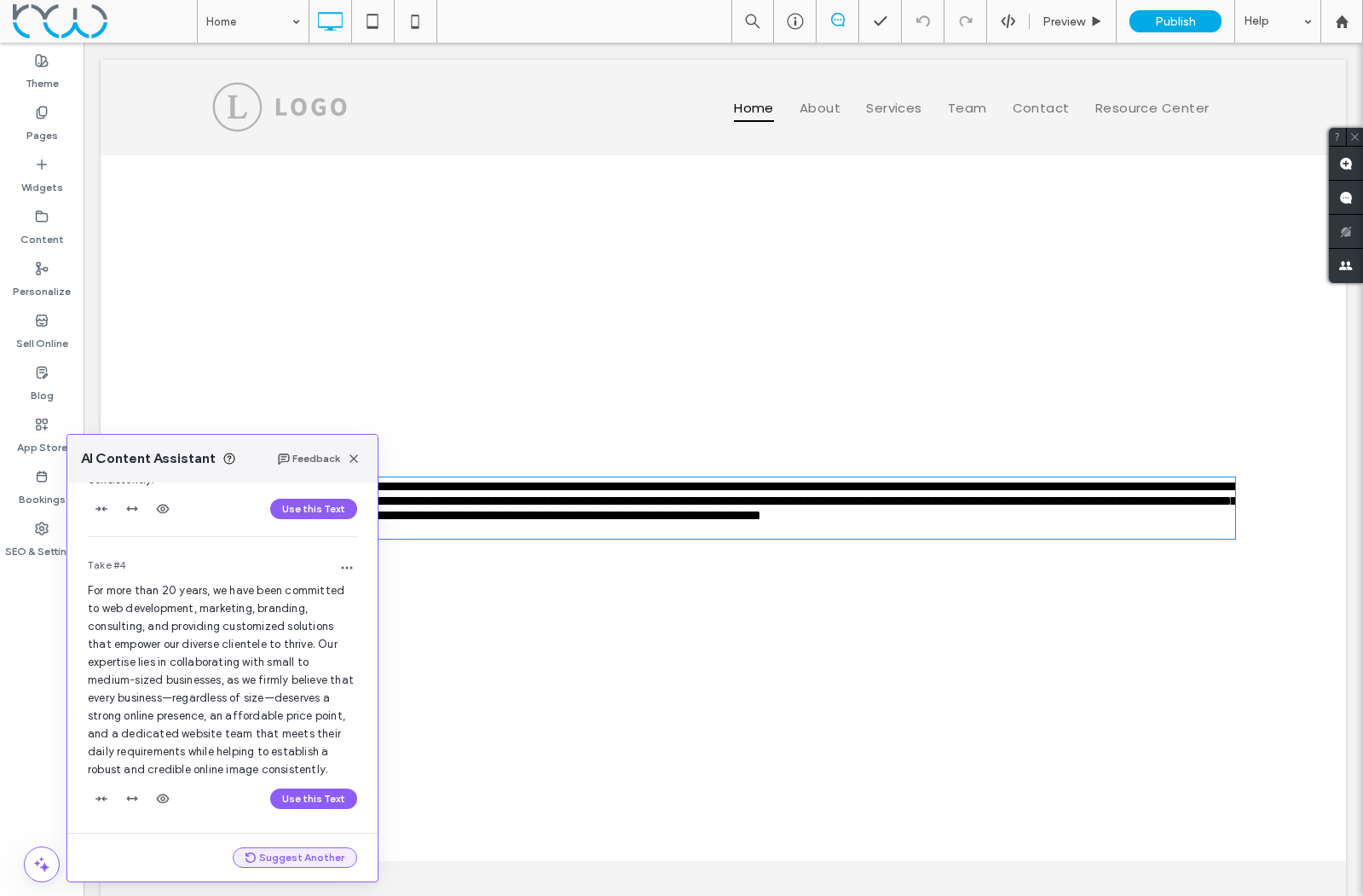
scroll to position [925, 0]
click at [295, 855] on button "Suggest Another" at bounding box center [295, 857] width 125 height 20
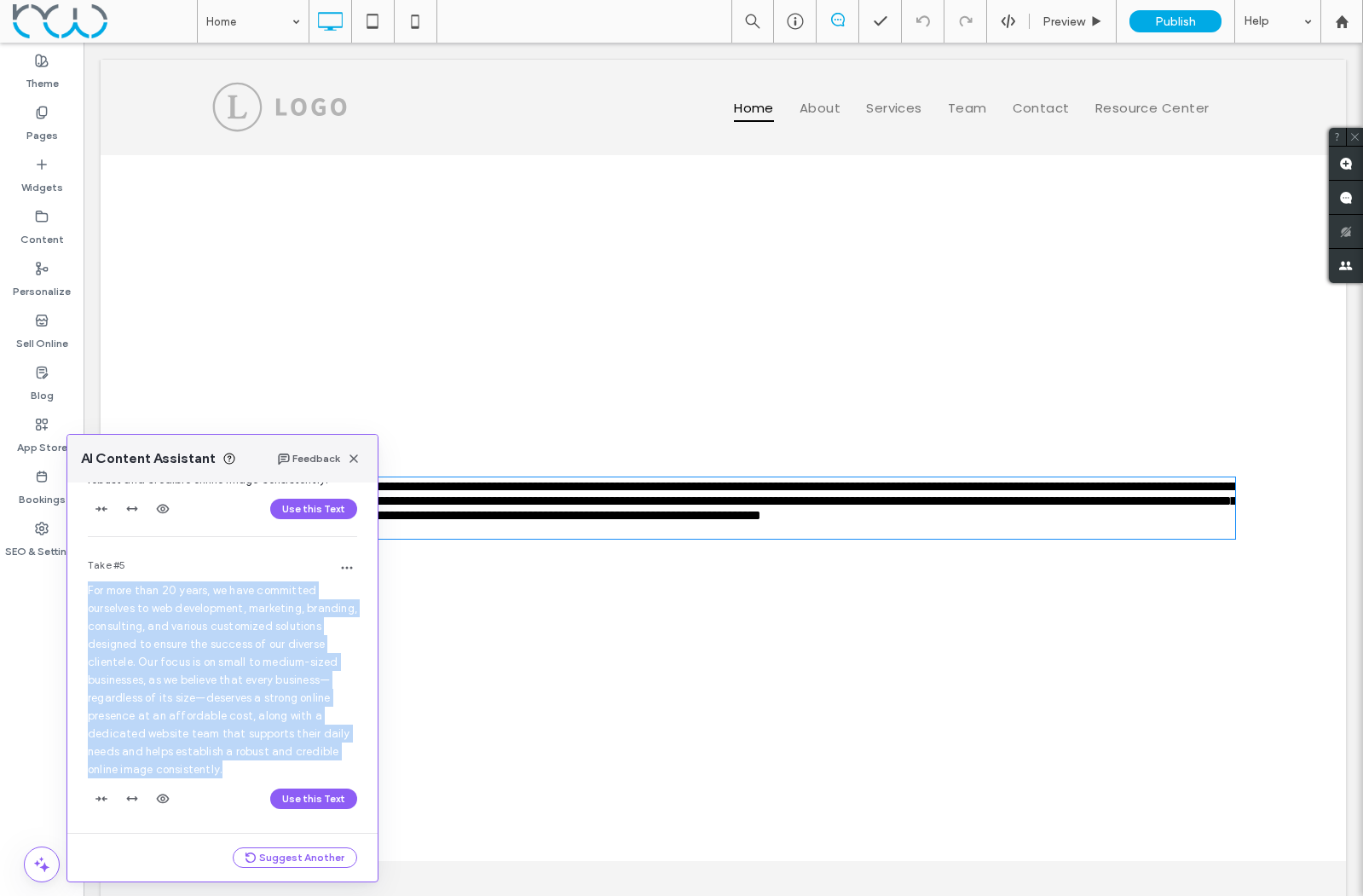
drag, startPoint x: 329, startPoint y: 769, endPoint x: 89, endPoint y: 595, distance: 296.4
click at [89, 595] on div "Take #5 For more than 20 years, we have committed ourselves to web development,…" at bounding box center [222, 688] width 310 height 289
copy span "For more than 20 years, we have committed ourselves to web development, marketi…"
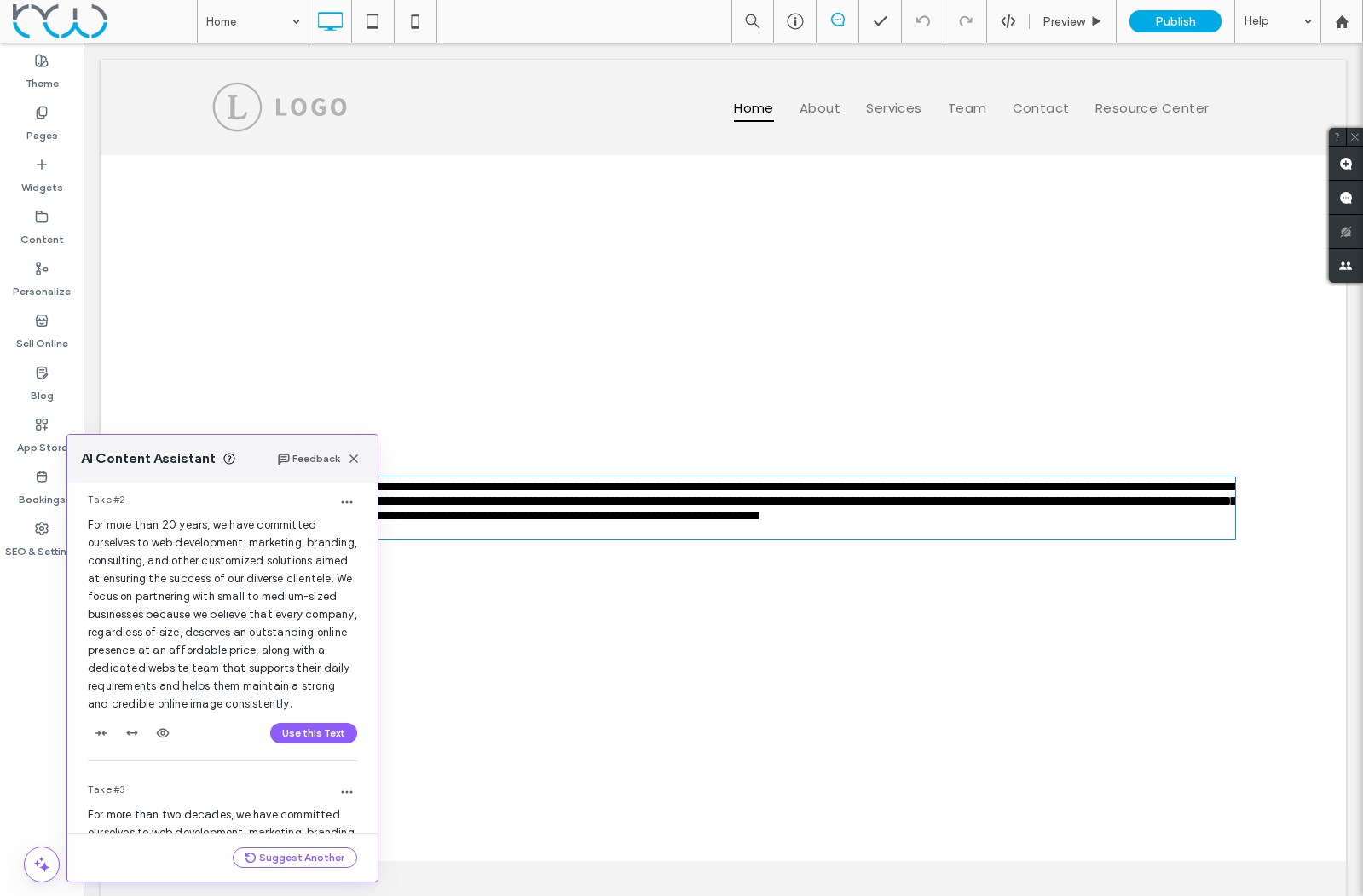
scroll to position [355, 0]
click at [353, 455] on icon "button" at bounding box center [354, 458] width 14 height 14
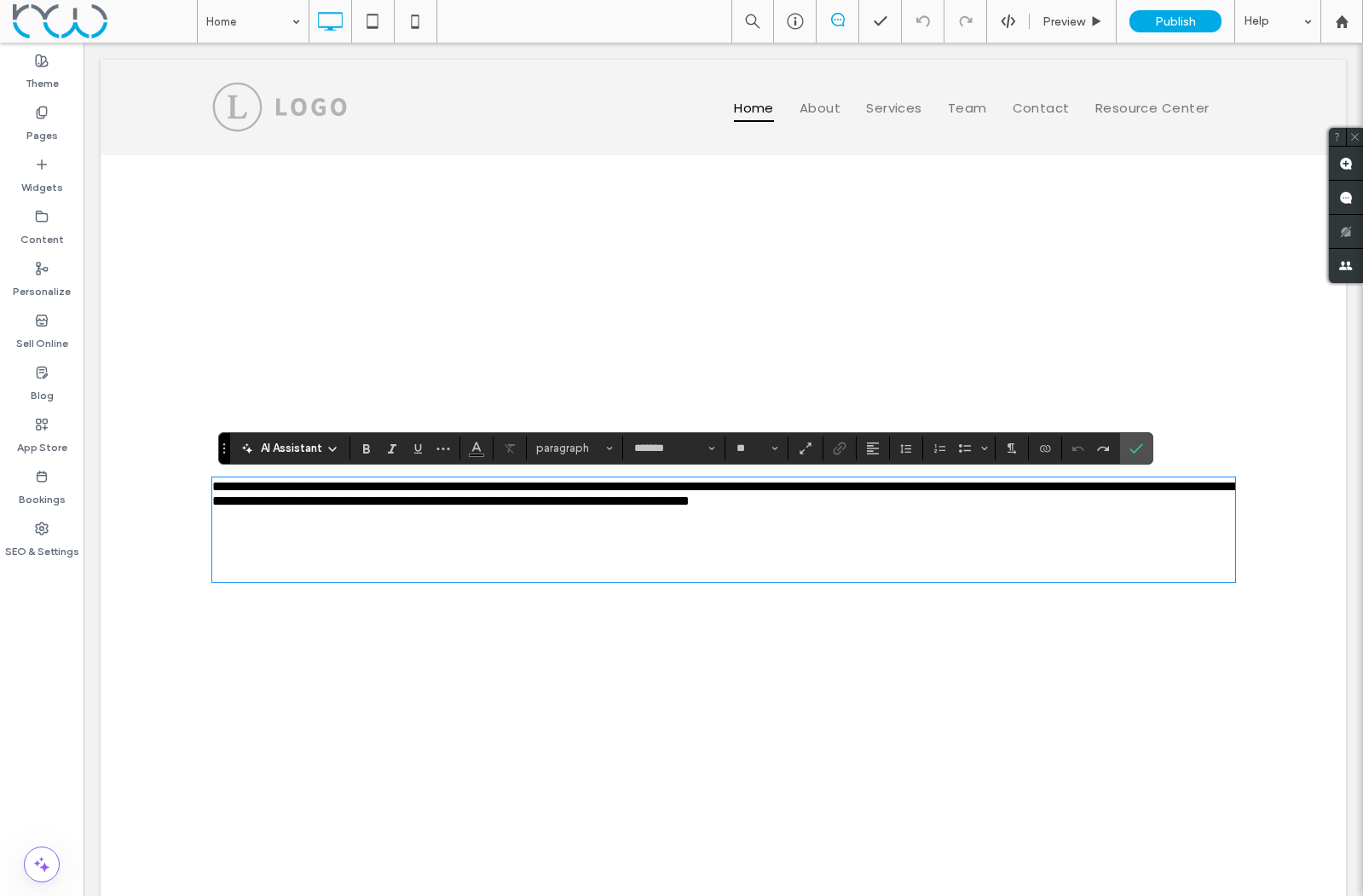
drag, startPoint x: 454, startPoint y: 549, endPoint x: 487, endPoint y: 553, distance: 33.2
click at [455, 537] on p at bounding box center [724, 530] width 1023 height 14
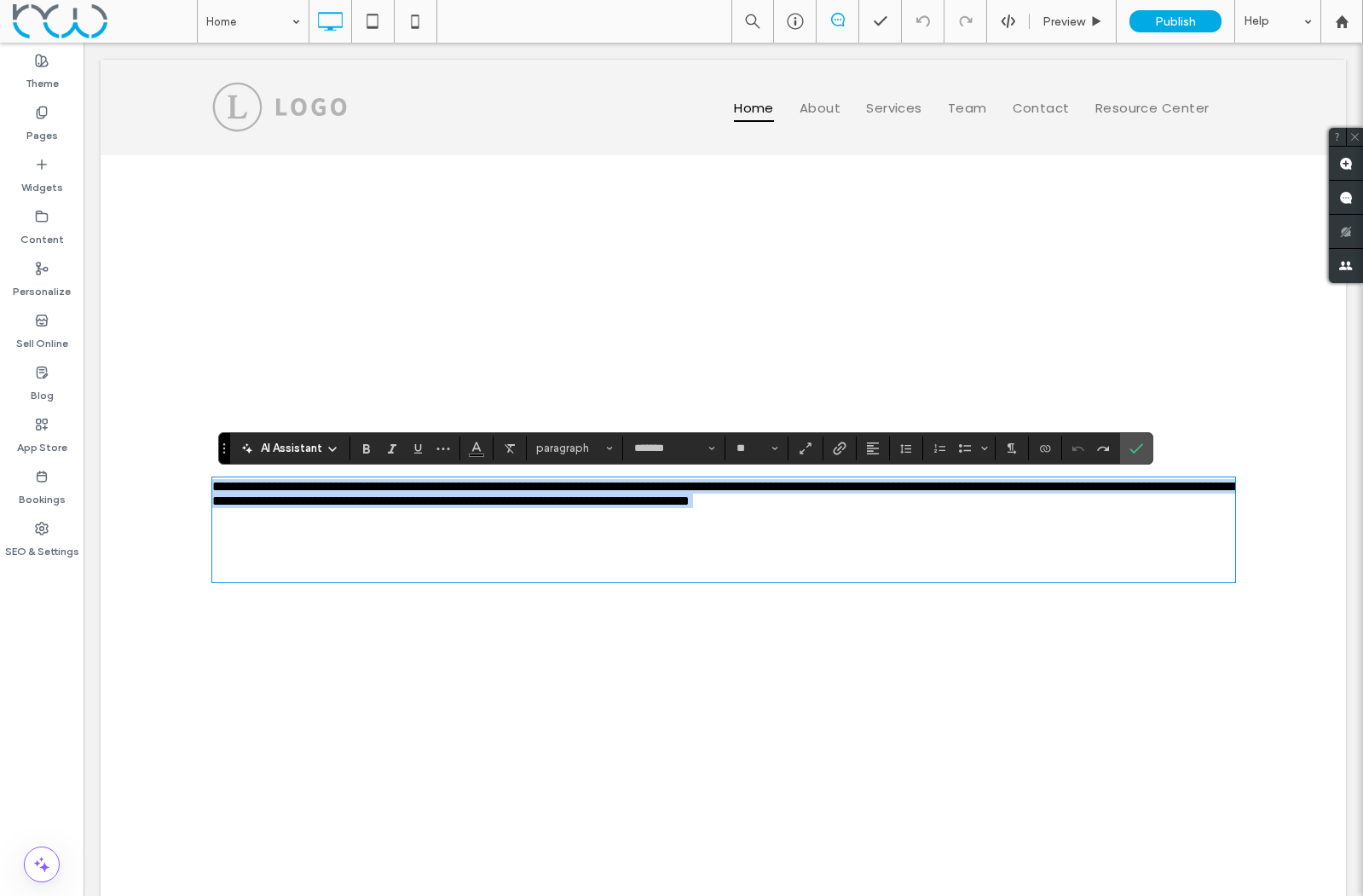
drag, startPoint x: 402, startPoint y: 525, endPoint x: 191, endPoint y: 479, distance: 216.0
click at [191, 479] on div "**********" at bounding box center [723, 530] width 1246 height 749
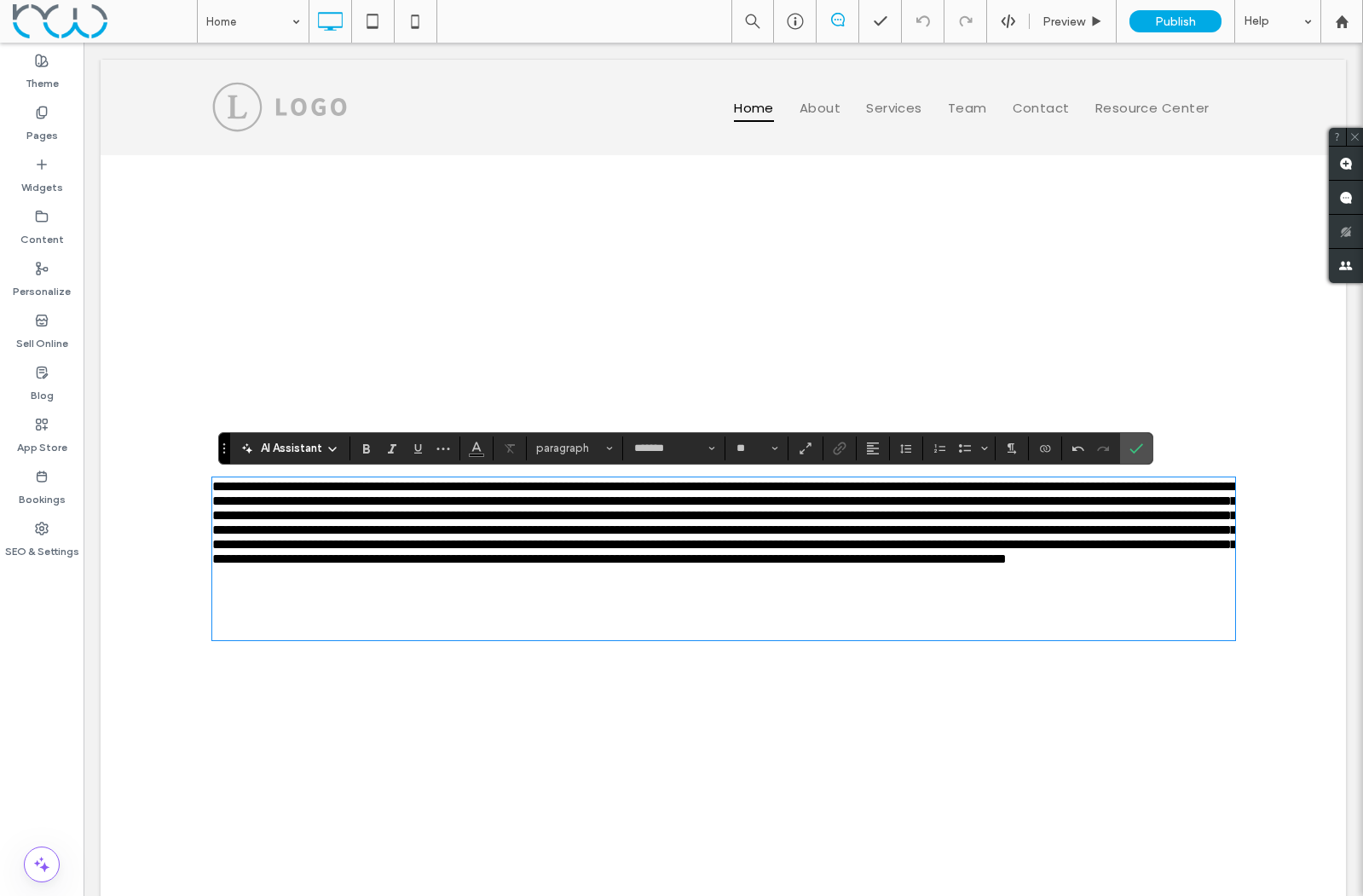
click at [336, 448] on icon at bounding box center [333, 449] width 14 height 14
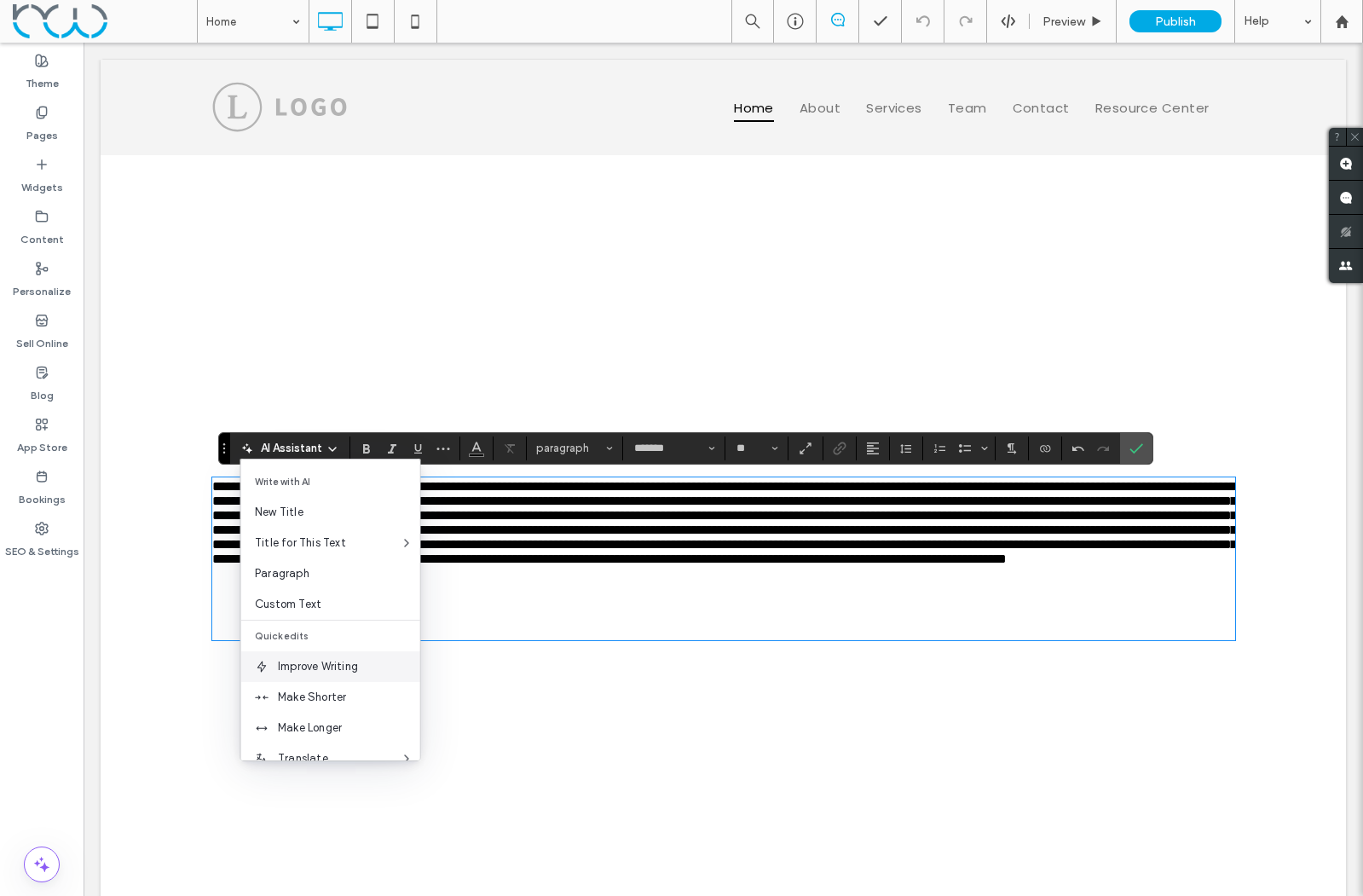
click at [330, 661] on span "Improve Writing" at bounding box center [349, 667] width 142 height 17
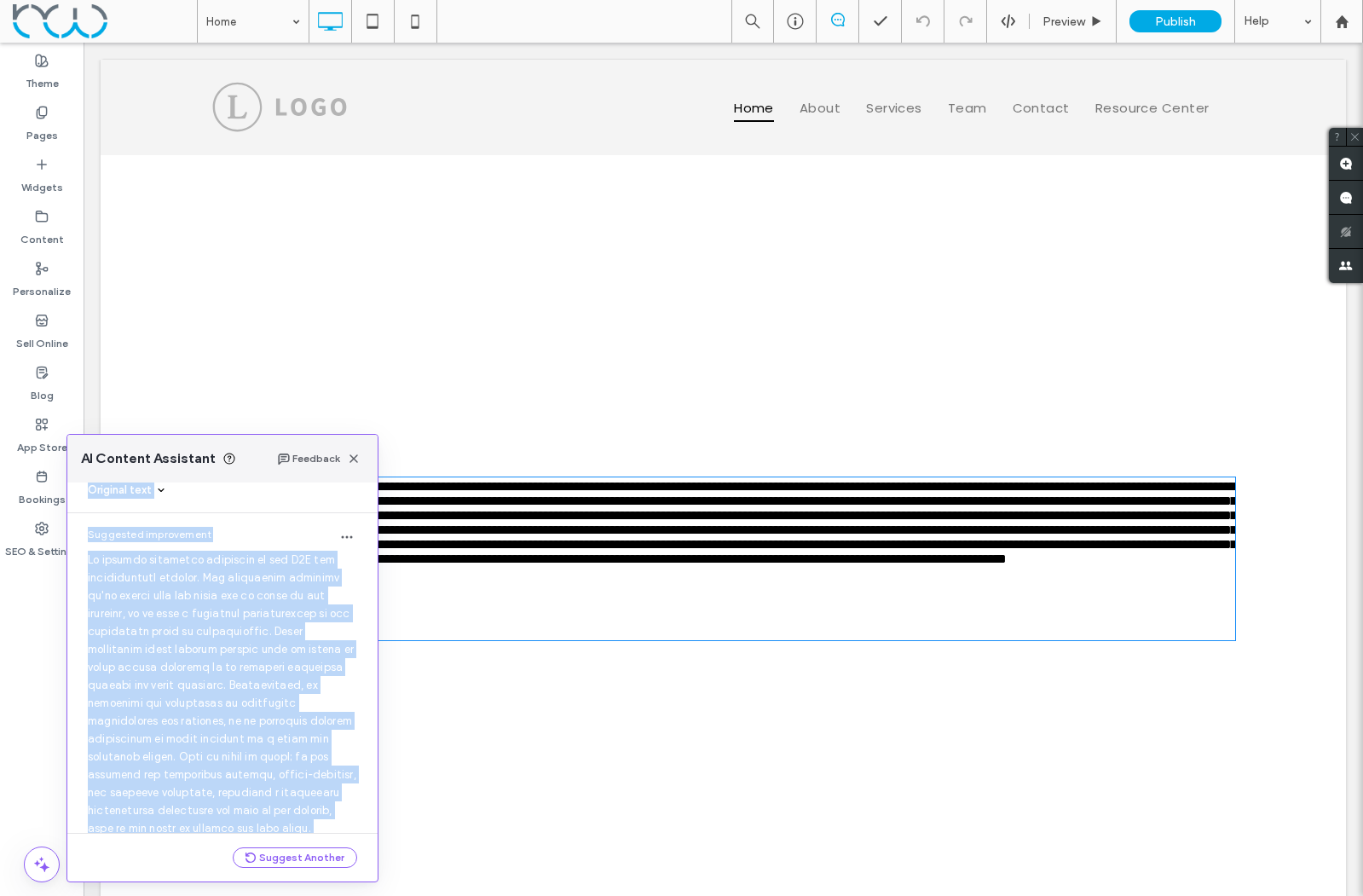
scroll to position [0, 0]
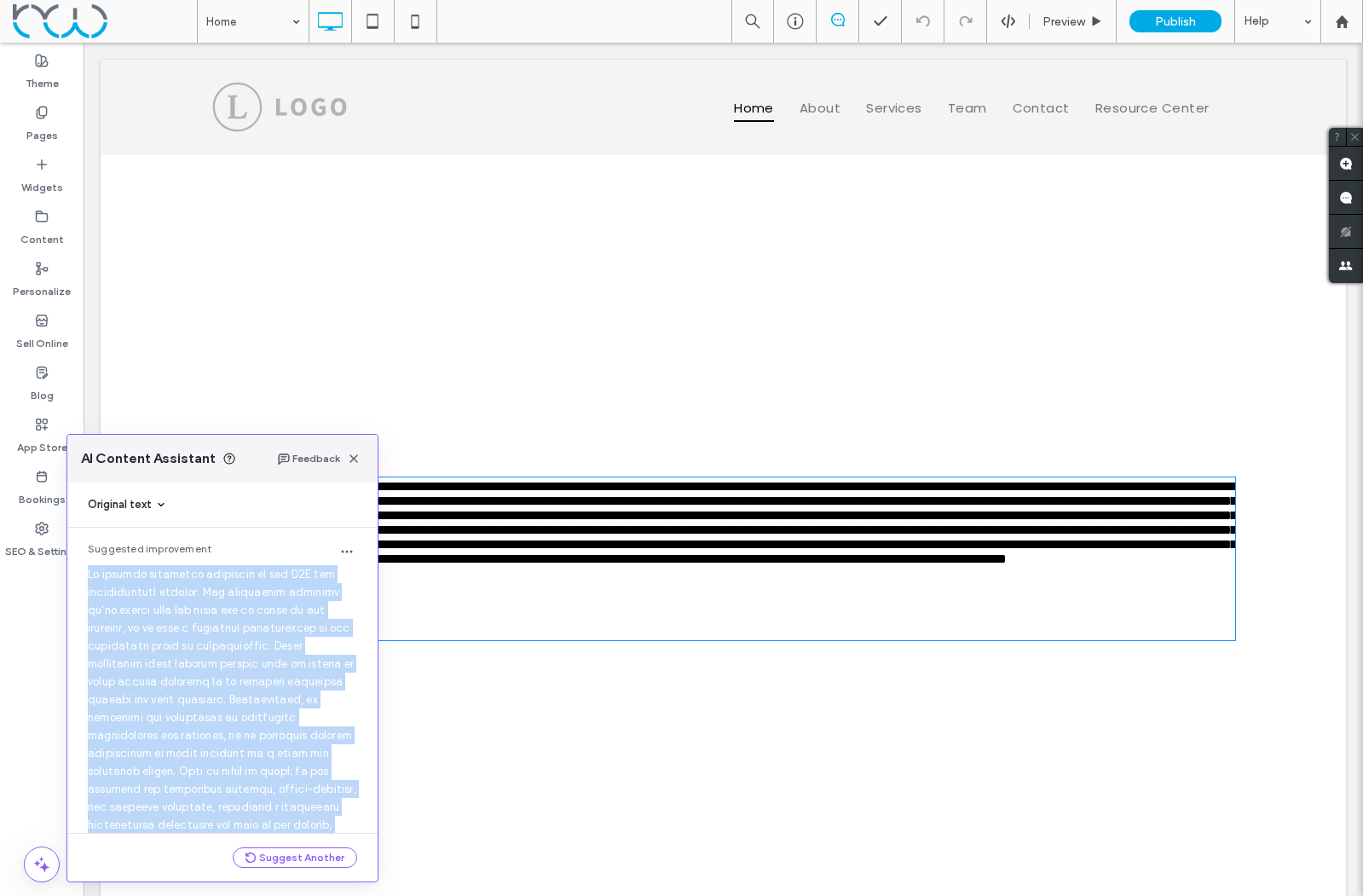
drag, startPoint x: 312, startPoint y: 759, endPoint x: 85, endPoint y: 576, distance: 291.6
click at [85, 576] on div "Suggested improvement Use this Text" at bounding box center [222, 806] width 310 height 558
copy span "Lo ipsumdo sitametco adipiscin el sed D6E tem incididuntutl etdolor. Mag aliqua…"
click at [302, 852] on button "Suggest Another" at bounding box center [295, 857] width 125 height 20
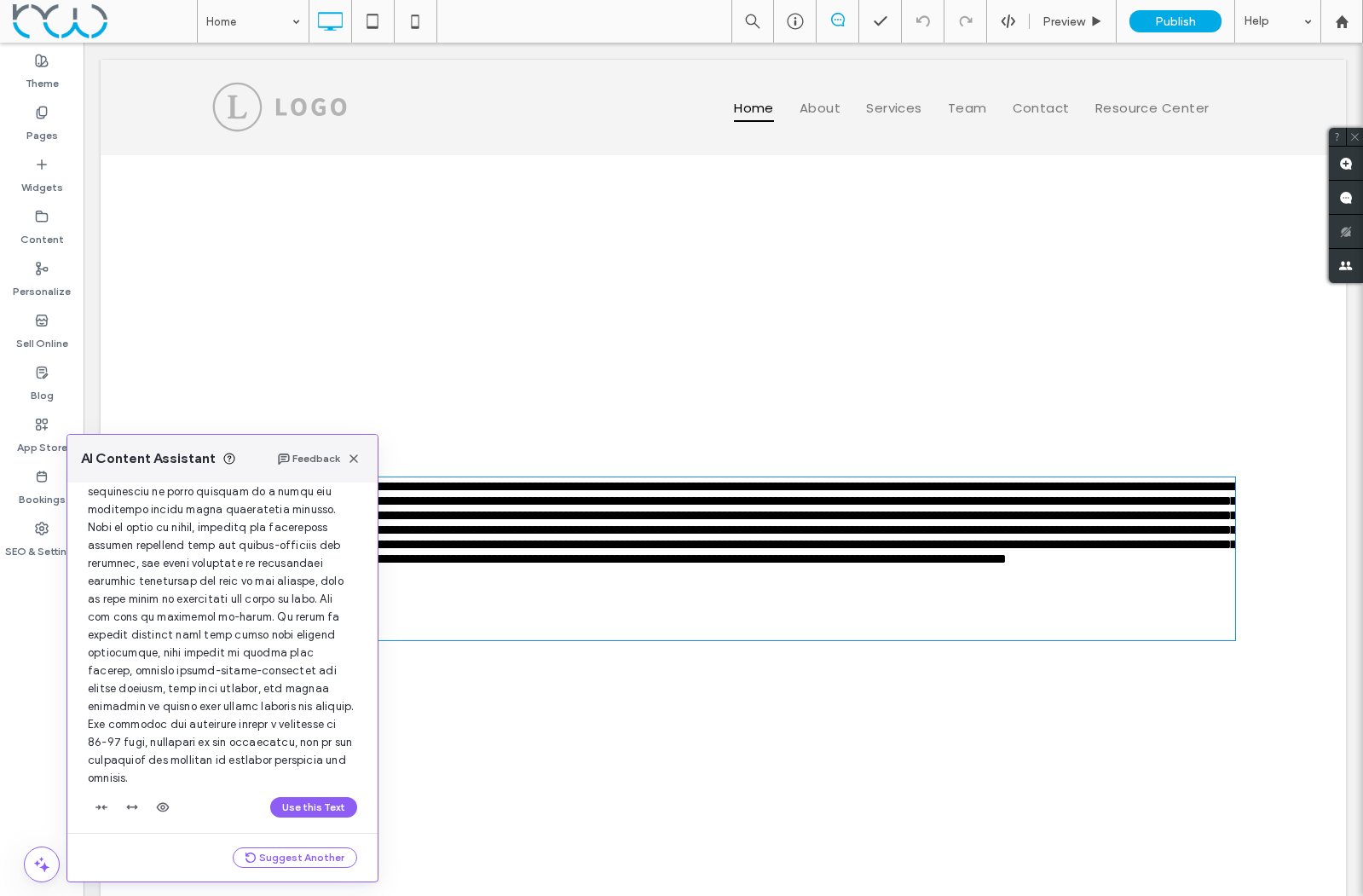
scroll to position [828, 0]
click at [278, 863] on button "Suggest Another" at bounding box center [295, 857] width 125 height 20
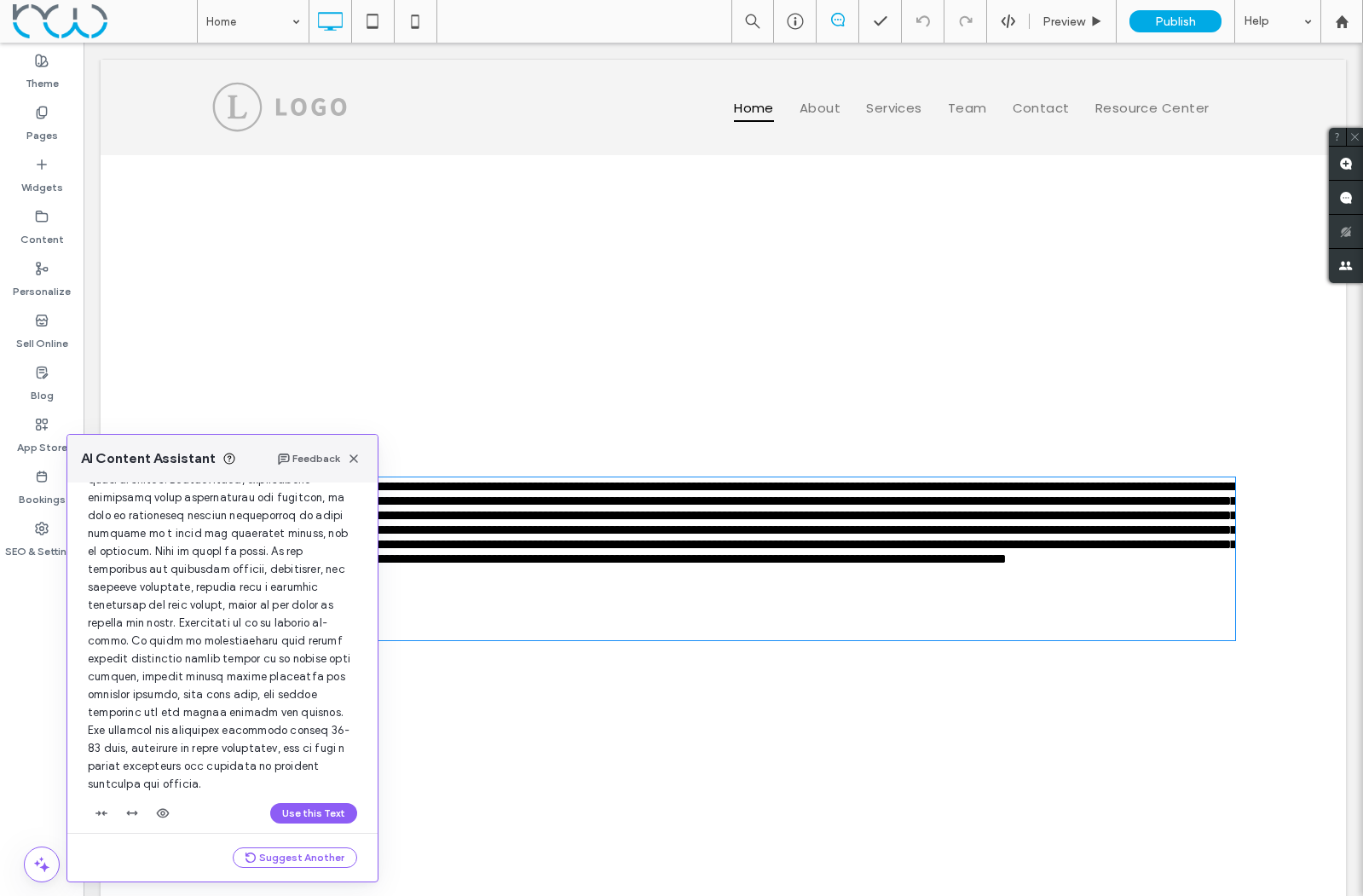
scroll to position [1369, 0]
click at [292, 860] on button "Suggest Another" at bounding box center [295, 857] width 125 height 20
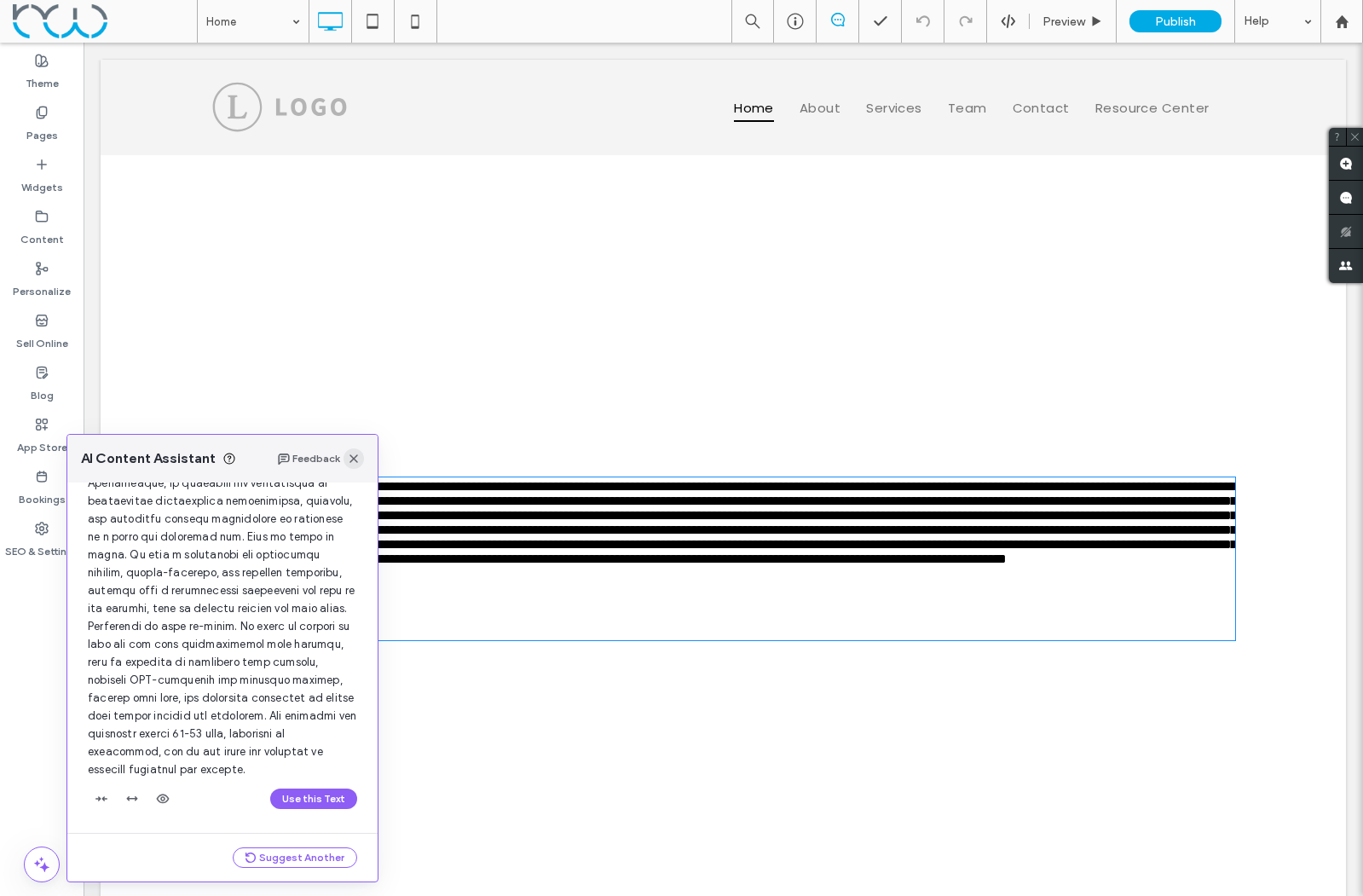
click at [352, 456] on use "button" at bounding box center [354, 458] width 9 height 9
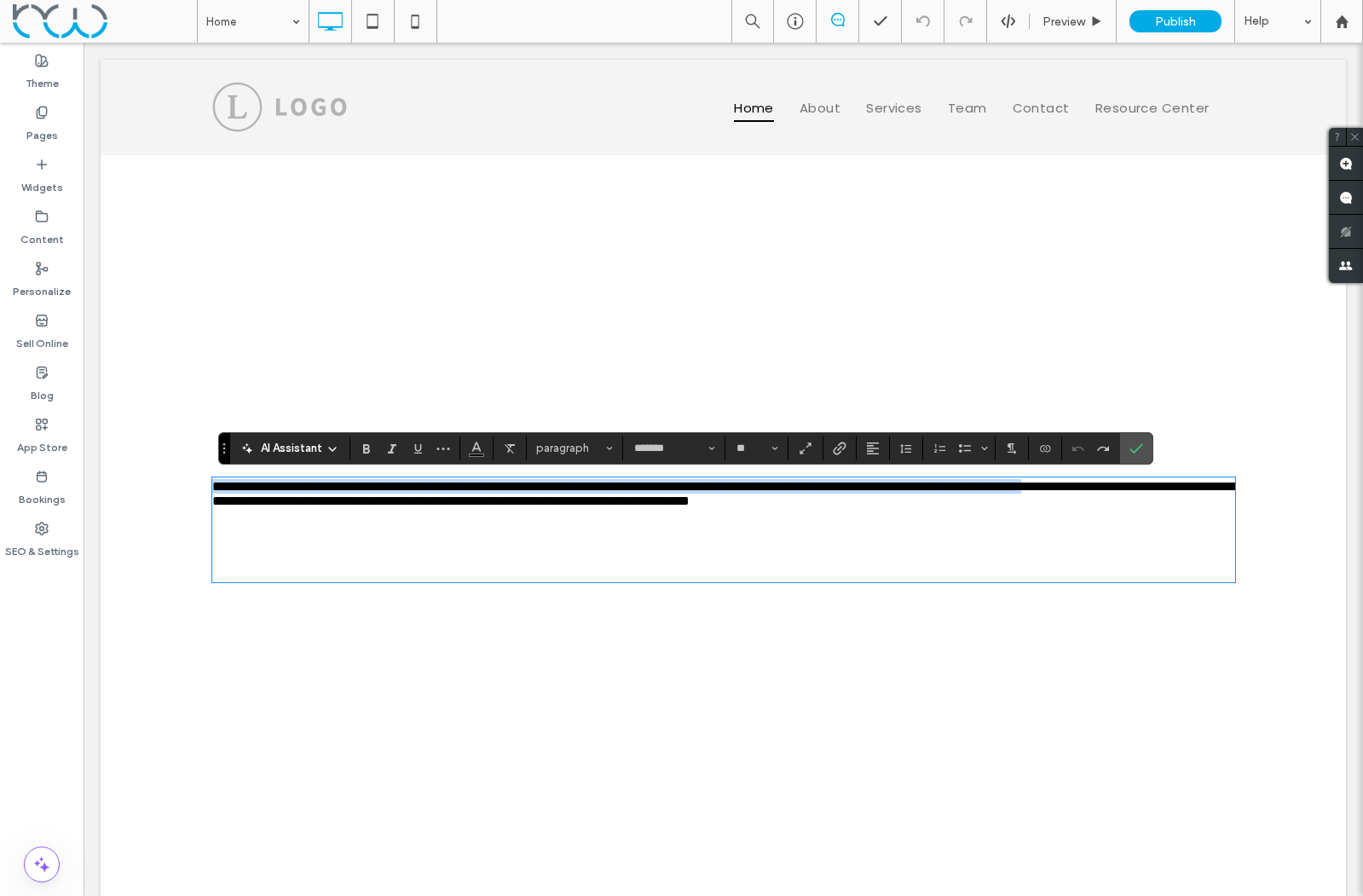
drag, startPoint x: 447, startPoint y: 556, endPoint x: 141, endPoint y: 493, distance: 312.4
click at [141, 493] on div "**********" at bounding box center [723, 530] width 1246 height 749
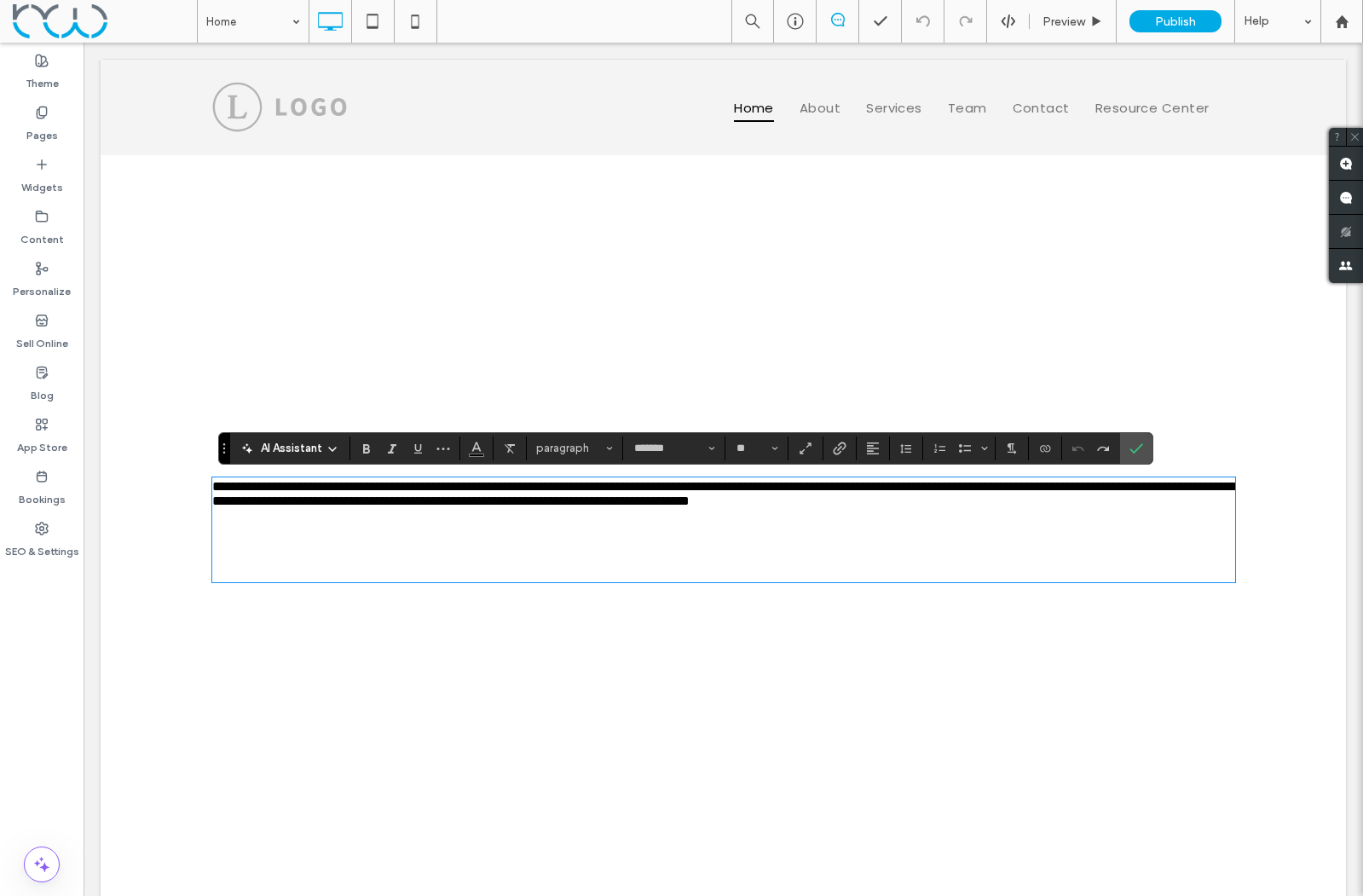
drag, startPoint x: 578, startPoint y: 556, endPoint x: 604, endPoint y: 543, distance: 29.1
click at [583, 537] on p "﻿" at bounding box center [724, 530] width 1023 height 14
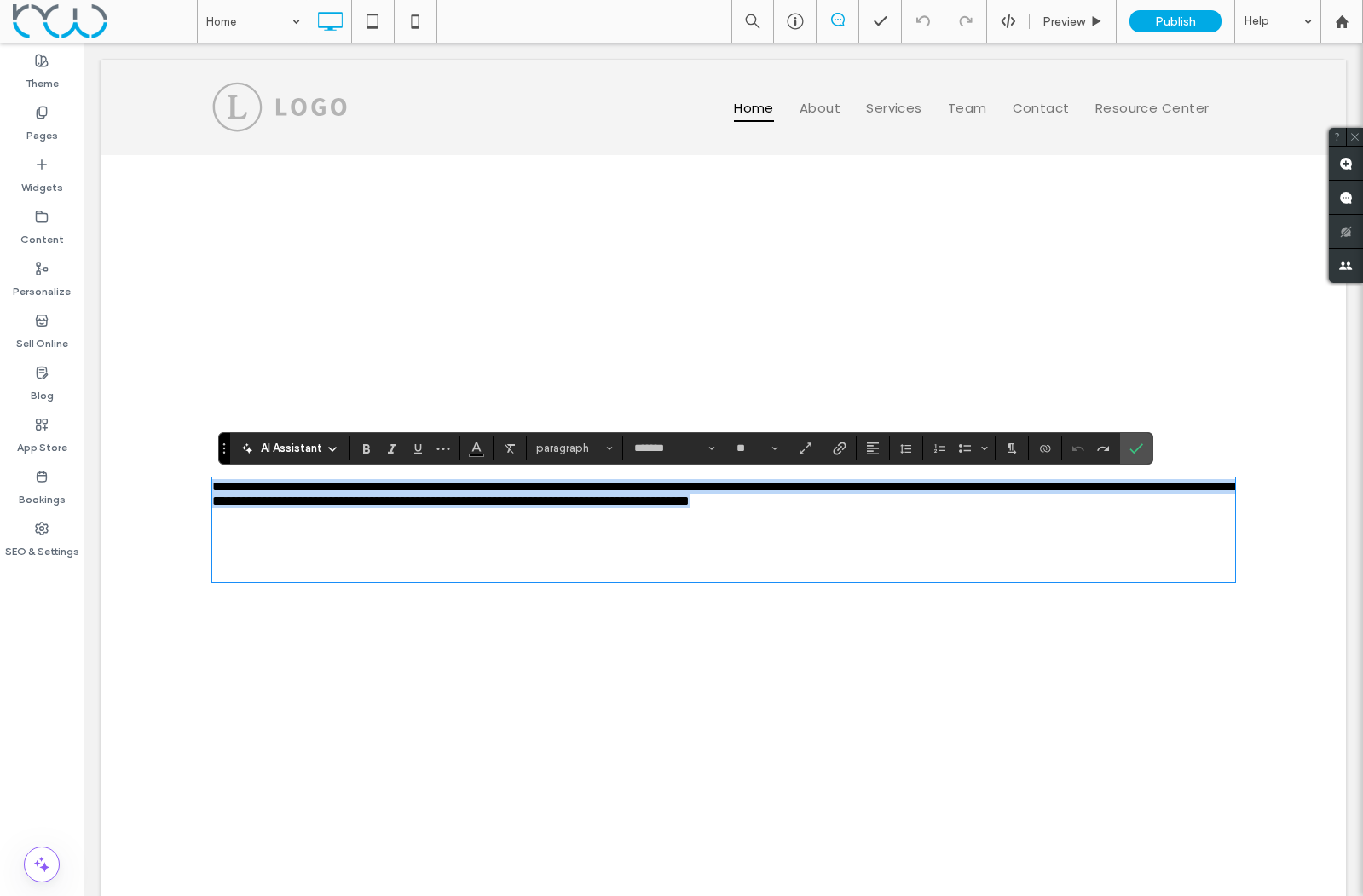
drag, startPoint x: 1181, startPoint y: 516, endPoint x: 184, endPoint y: 486, distance: 997.5
click at [184, 486] on div "**********" at bounding box center [723, 530] width 1246 height 749
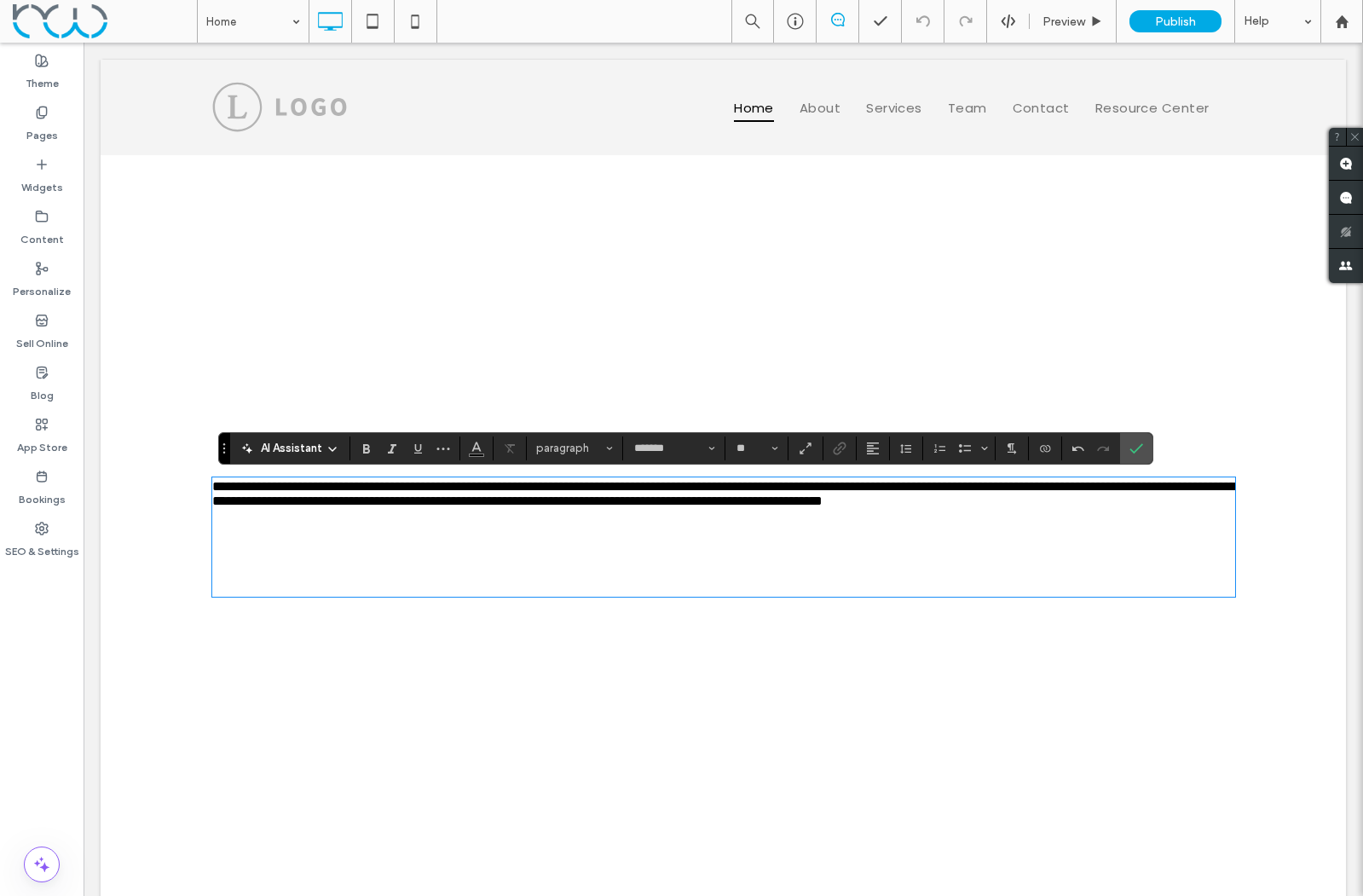
click at [334, 450] on icon at bounding box center [333, 449] width 14 height 14
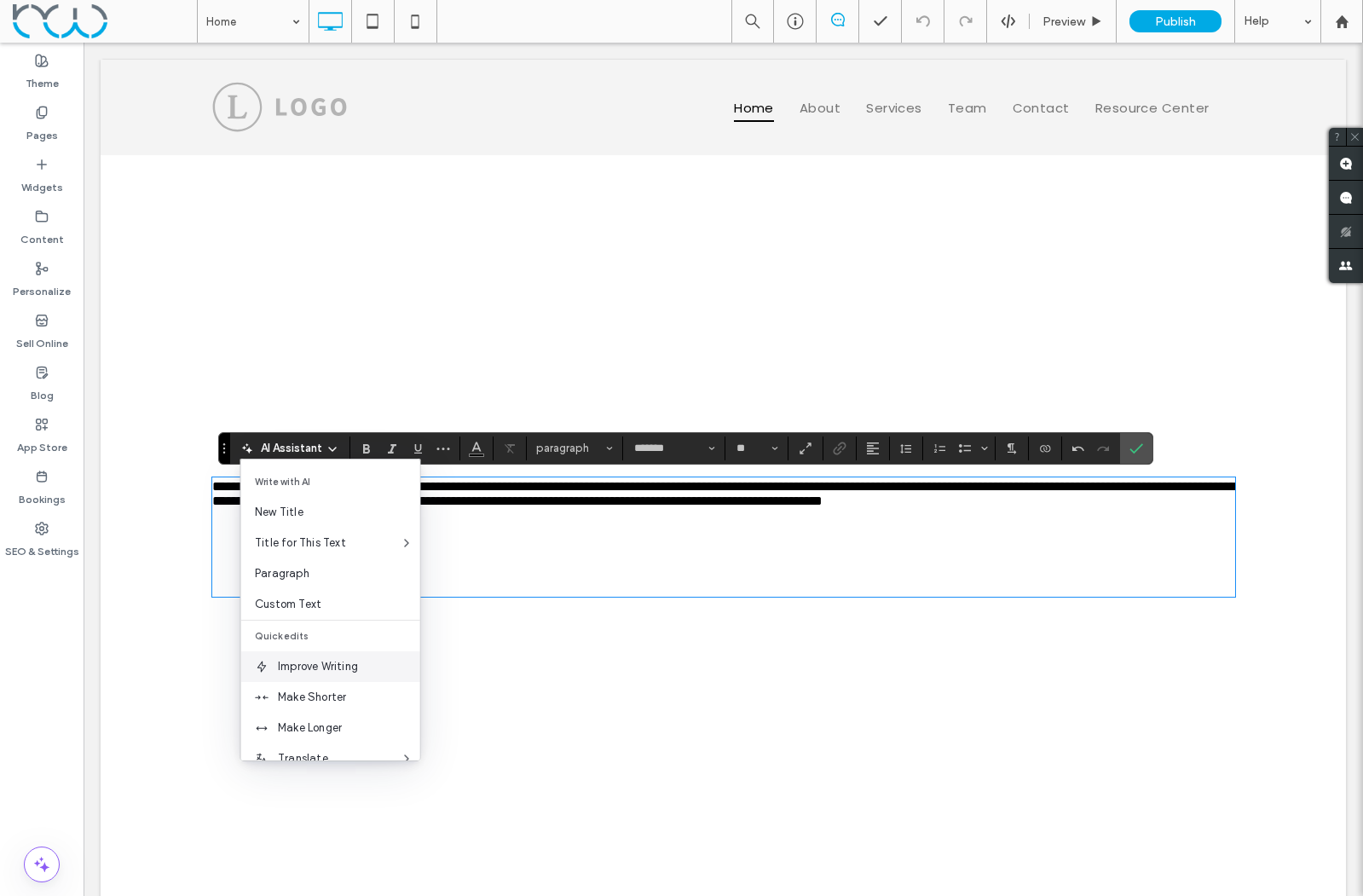
click at [323, 664] on span "Improve Writing" at bounding box center [349, 667] width 142 height 17
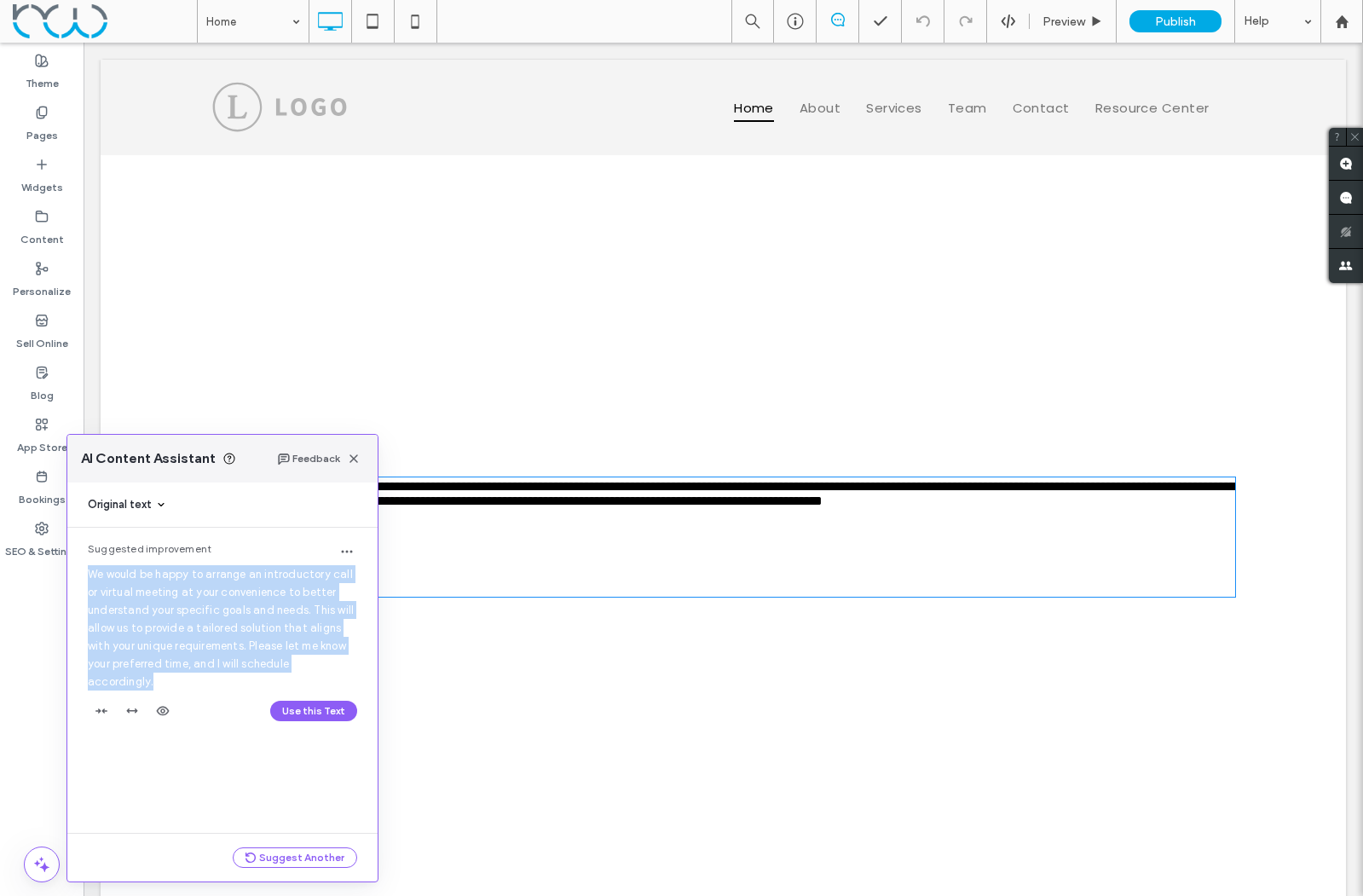
drag, startPoint x: 352, startPoint y: 664, endPoint x: 85, endPoint y: 566, distance: 284.4
click at [85, 566] on div "Suggested improvement We would be happy to arrange an introductory call or virt…" at bounding box center [222, 636] width 310 height 217
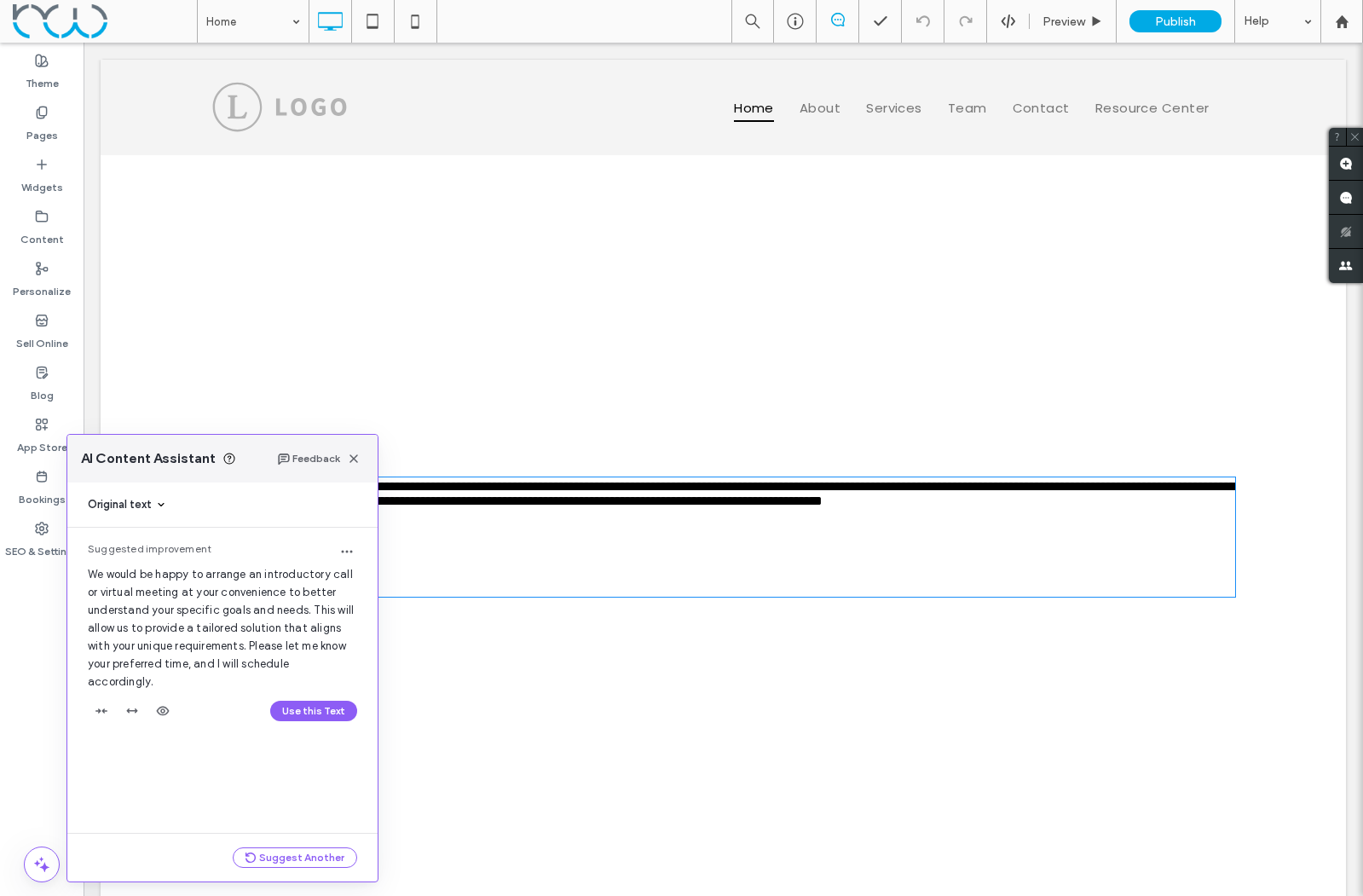
click at [212, 719] on div "Suggested improvement We would be happy to arrange an introductory call or virt…" at bounding box center [222, 636] width 310 height 217
click at [283, 855] on button "Suggest Another" at bounding box center [295, 857] width 125 height 20
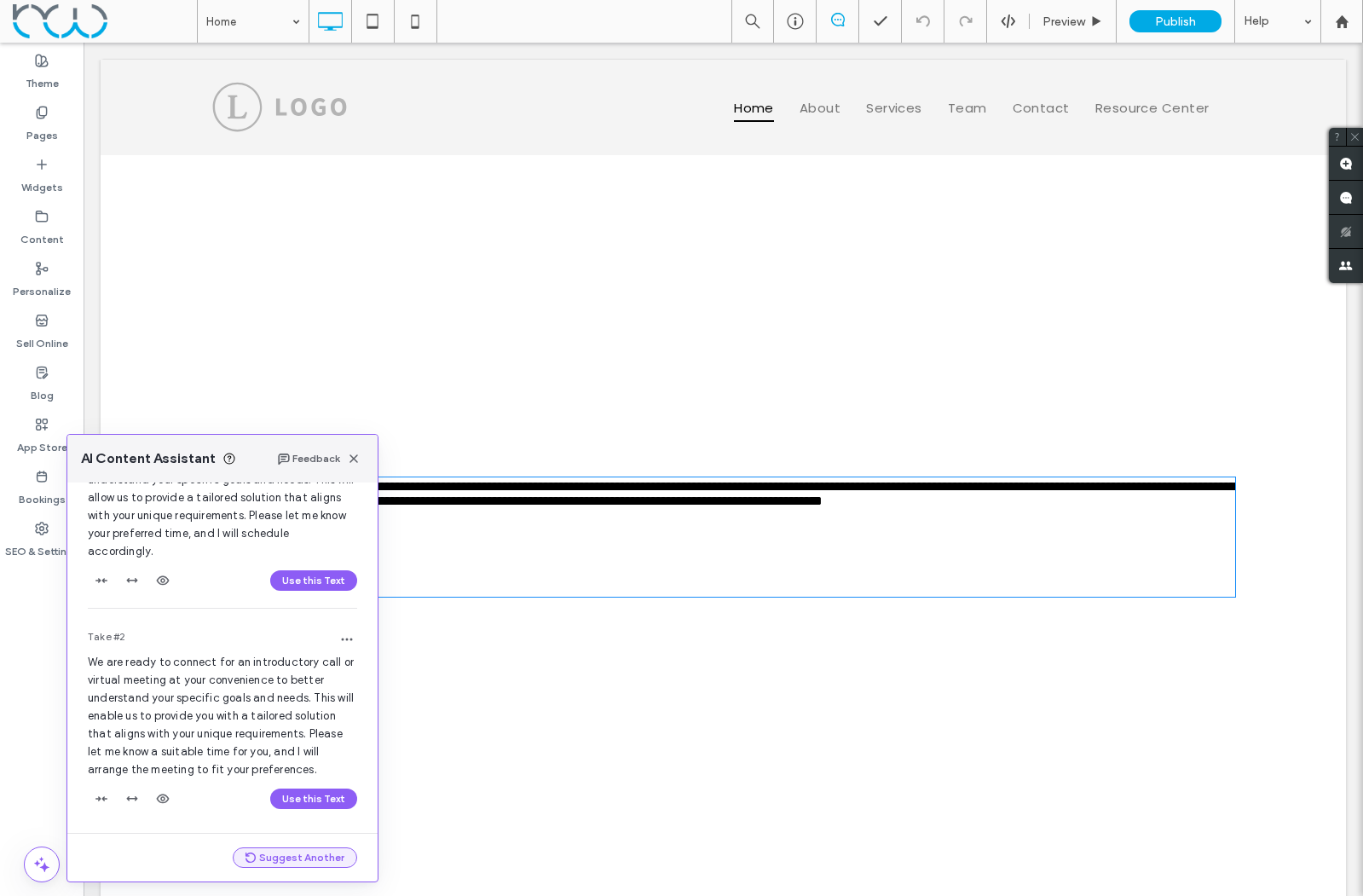
scroll to position [148, 0]
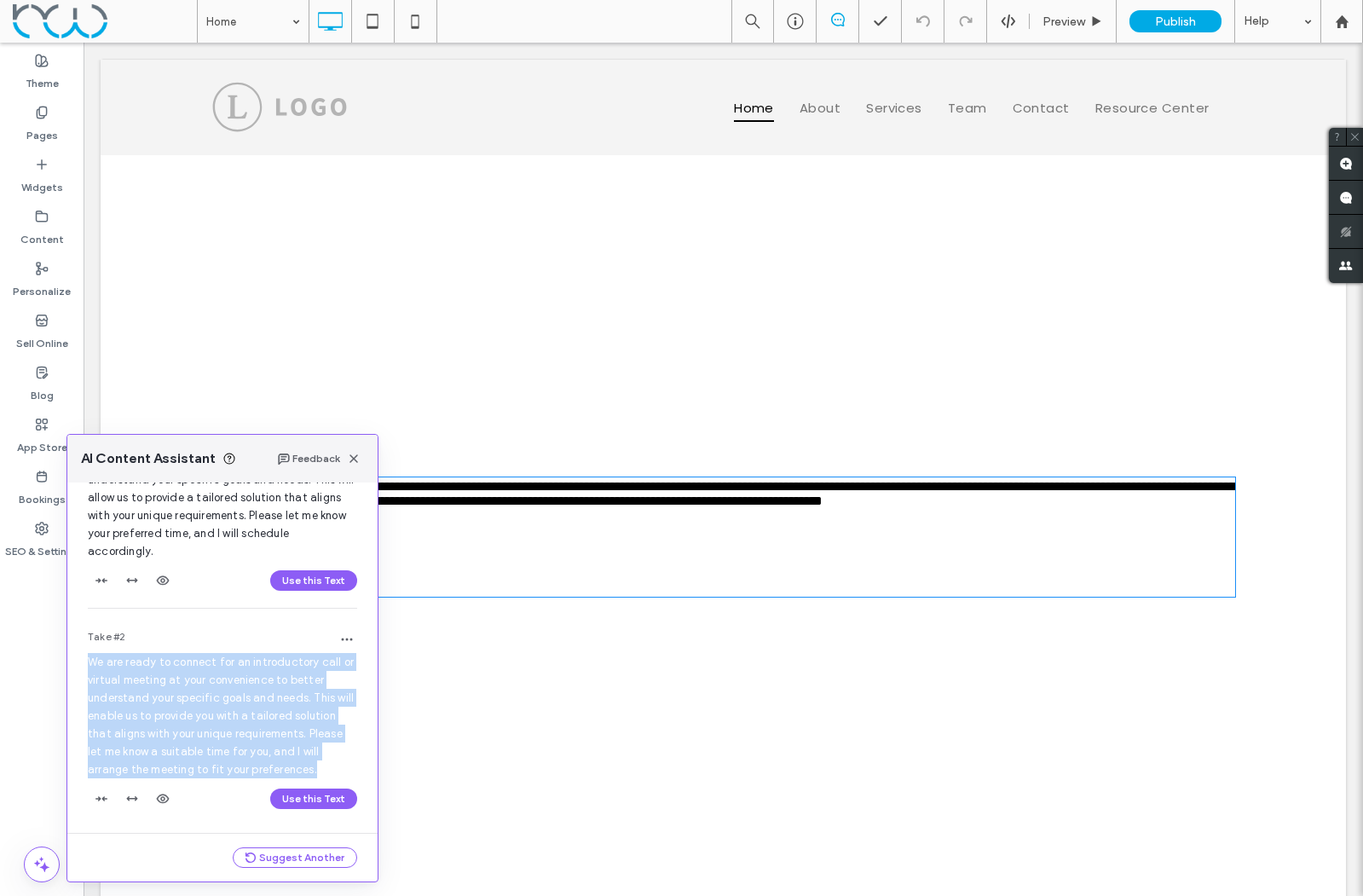
drag, startPoint x: 170, startPoint y: 768, endPoint x: 89, endPoint y: 648, distance: 144.8
click at [89, 648] on div "Take #2 We are ready to connect for an introductory call or virtual meeting at …" at bounding box center [222, 724] width 310 height 217
copy span "We are ready to connect for an introductory call or virtual meeting at your con…"
click at [291, 860] on button "Suggest Another" at bounding box center [295, 857] width 125 height 20
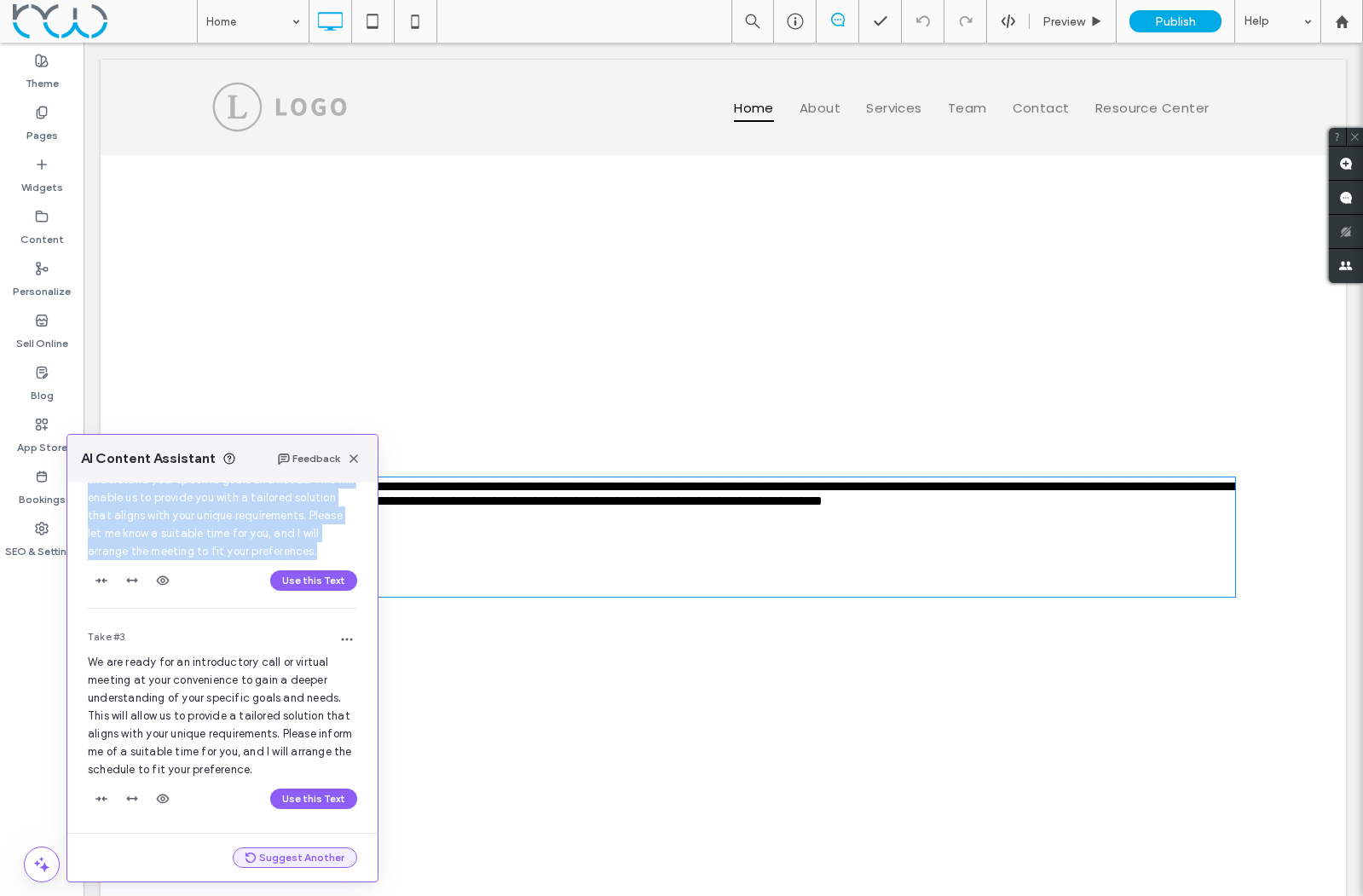
scroll to position [366, 0]
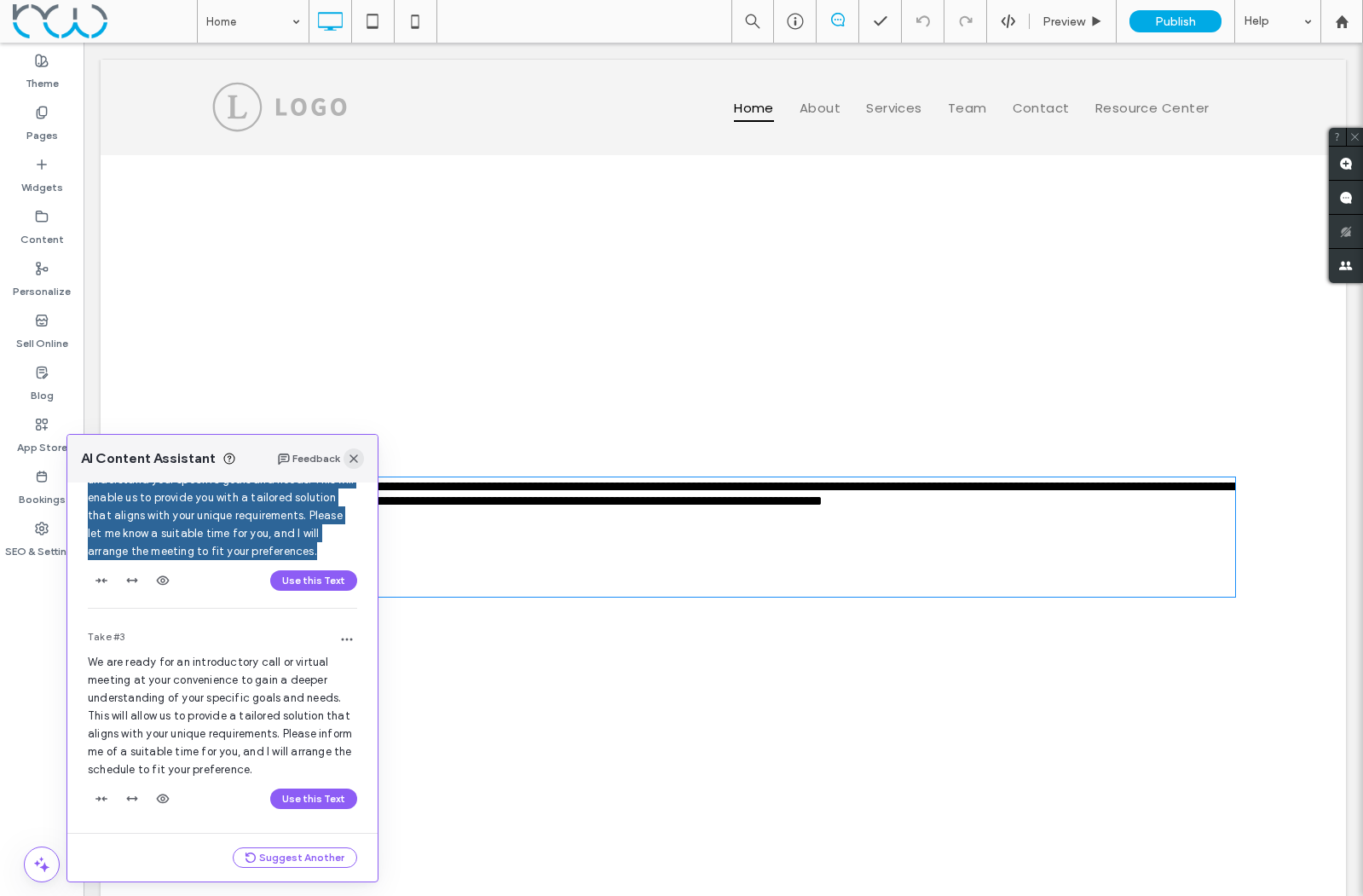
drag, startPoint x: 356, startPoint y: 463, endPoint x: 293, endPoint y: 431, distance: 70.7
click at [356, 463] on icon "button" at bounding box center [354, 458] width 14 height 14
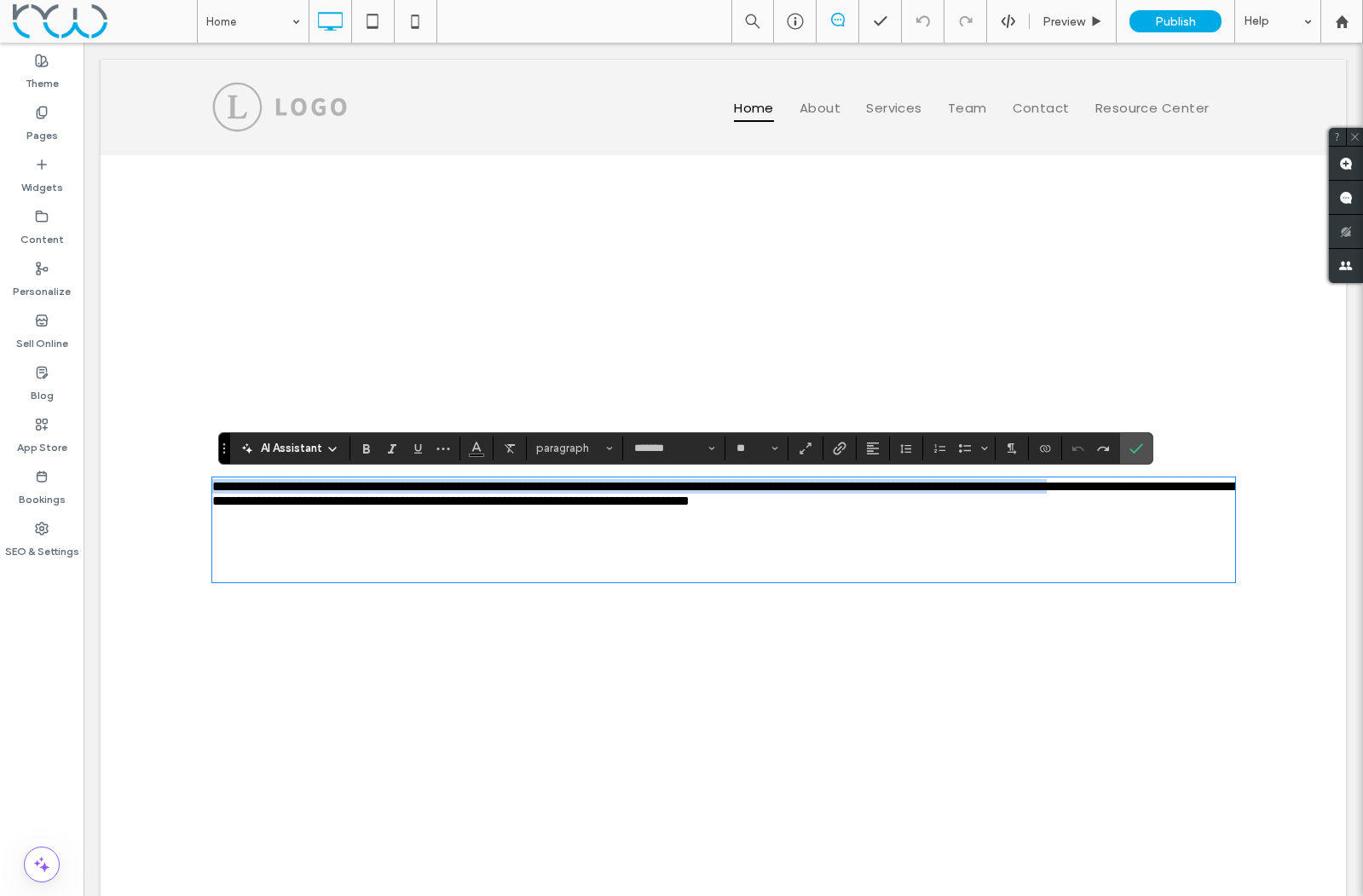
drag, startPoint x: 415, startPoint y: 550, endPoint x: 188, endPoint y: 473, distance: 239.7
click at [188, 473] on div "**********" at bounding box center [723, 530] width 1246 height 749
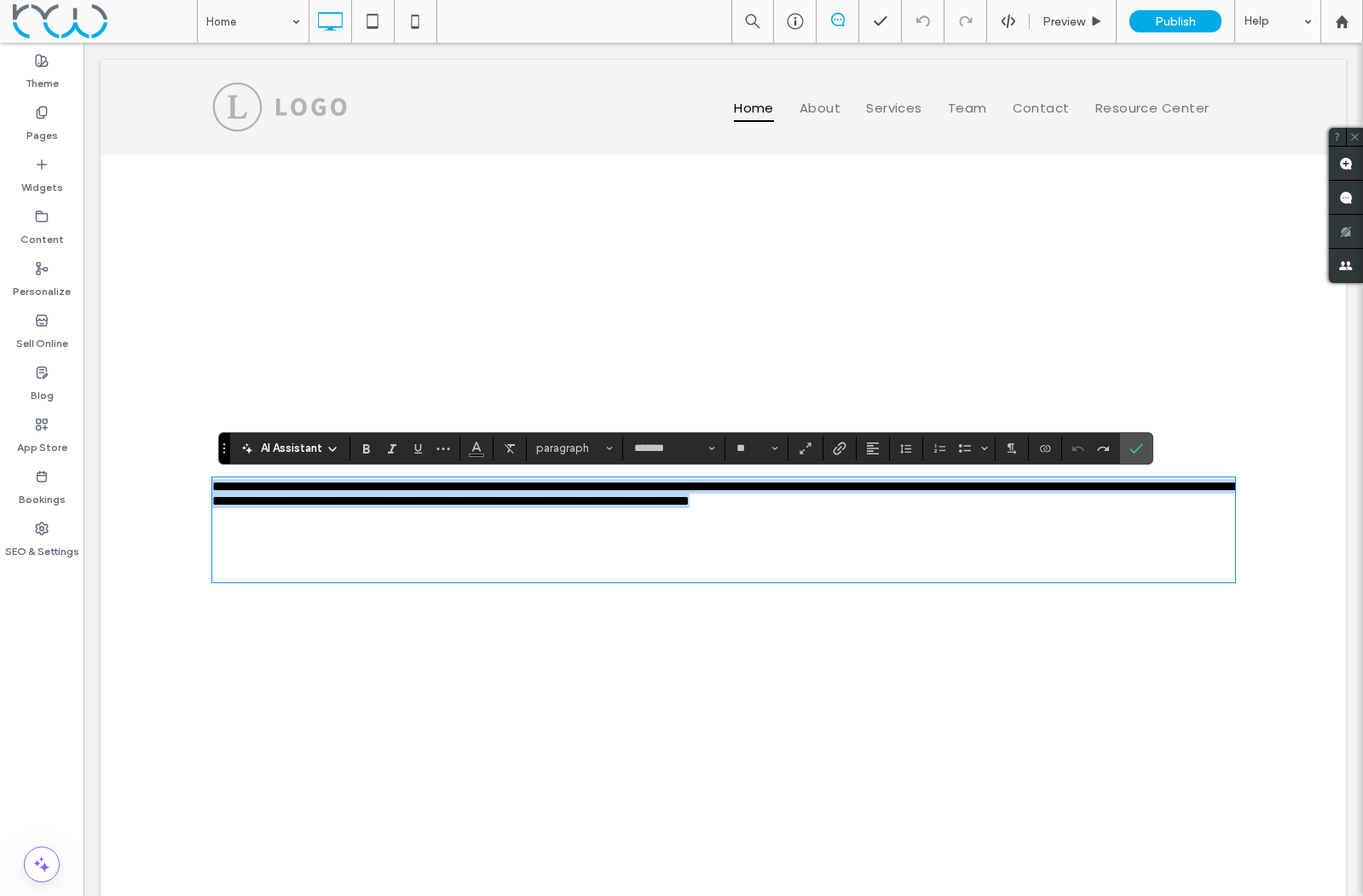
drag, startPoint x: 793, startPoint y: 551, endPoint x: 166, endPoint y: 456, distance: 634.2
click at [166, 456] on div "**********" at bounding box center [723, 530] width 1246 height 749
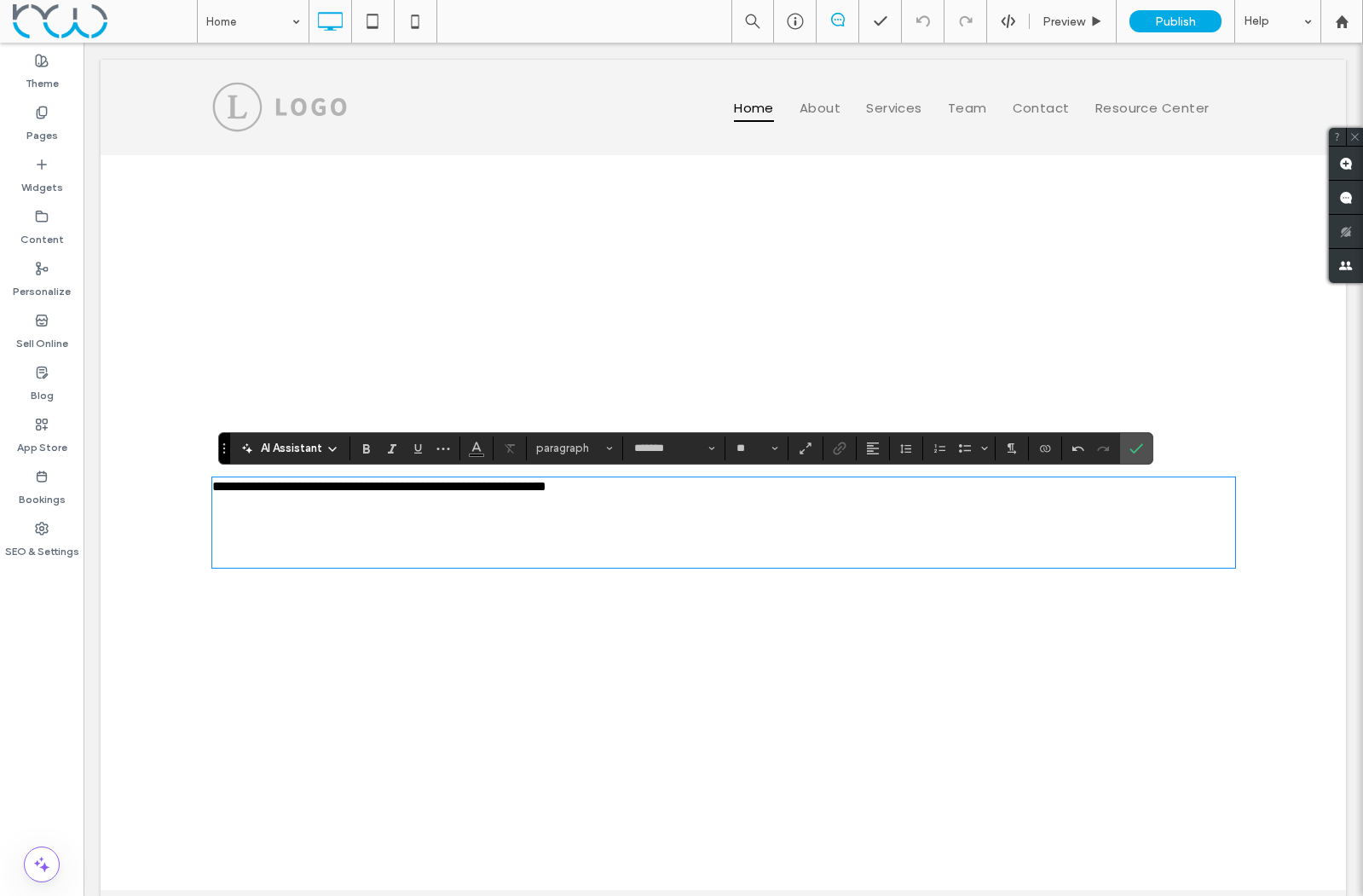
click at [335, 444] on icon at bounding box center [333, 449] width 14 height 14
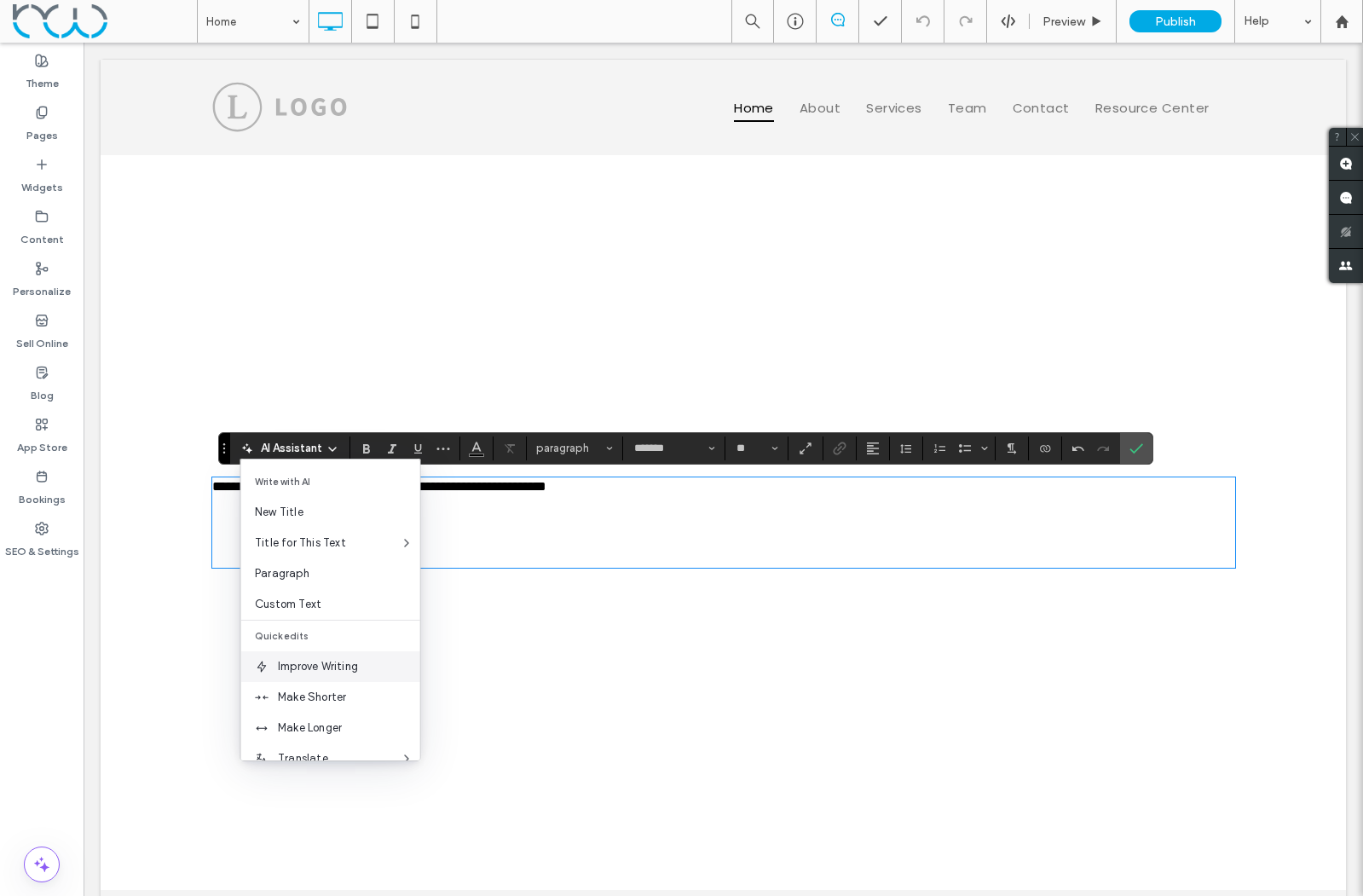
click at [321, 667] on span "Improve Writing" at bounding box center [349, 667] width 142 height 17
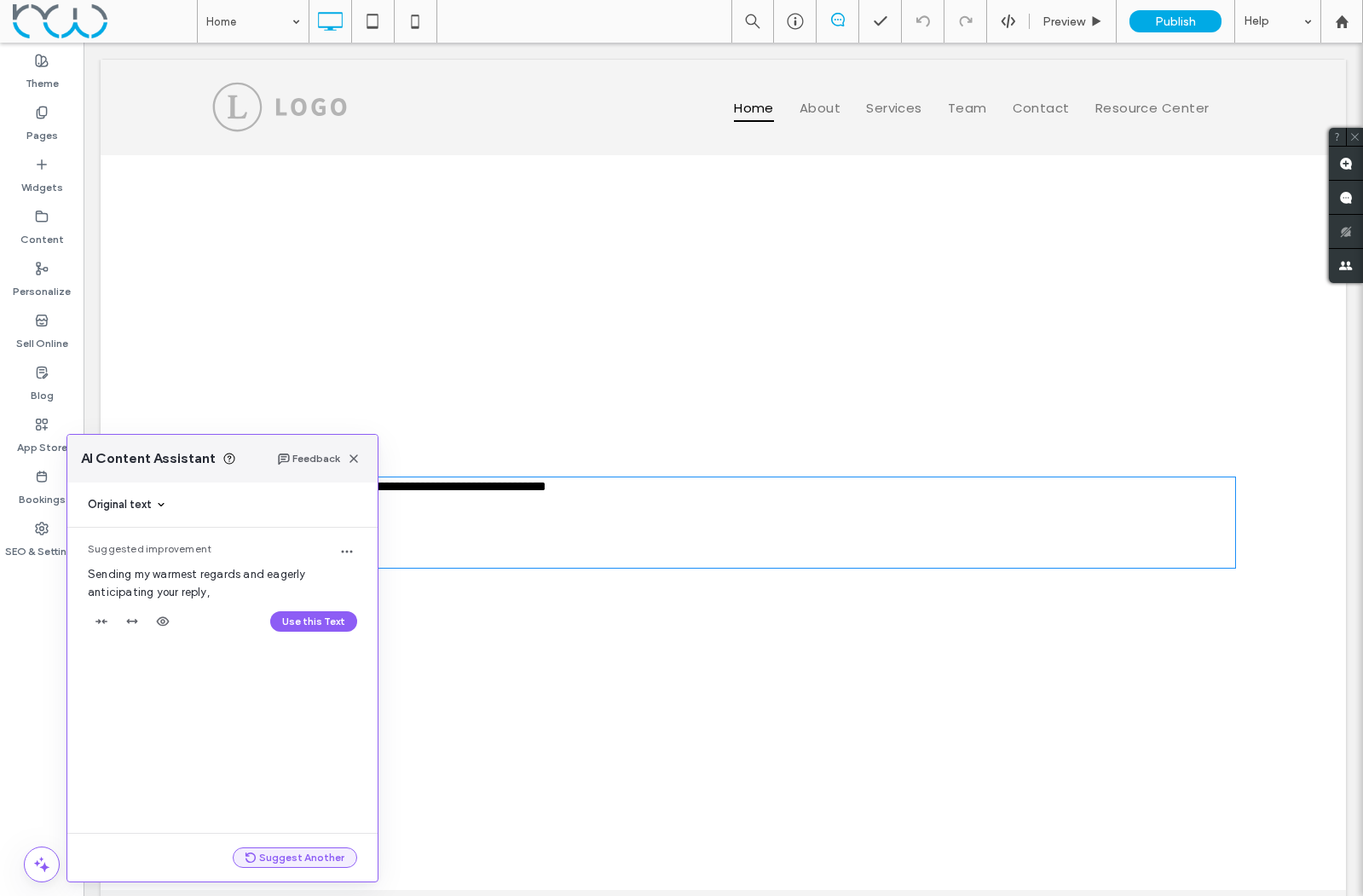
click at [286, 859] on button "Suggest Another" at bounding box center [295, 857] width 125 height 20
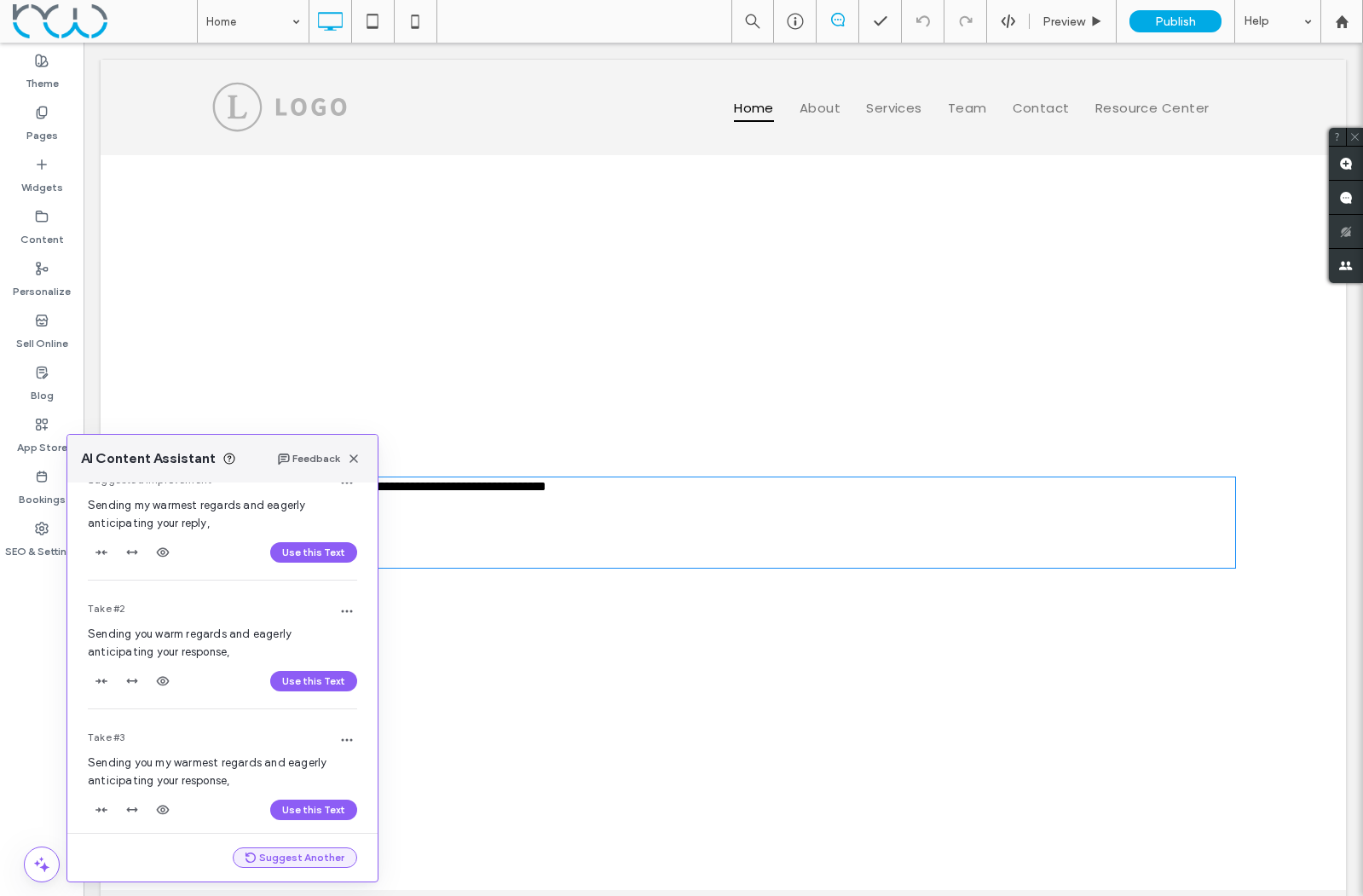
scroll to position [80, 0]
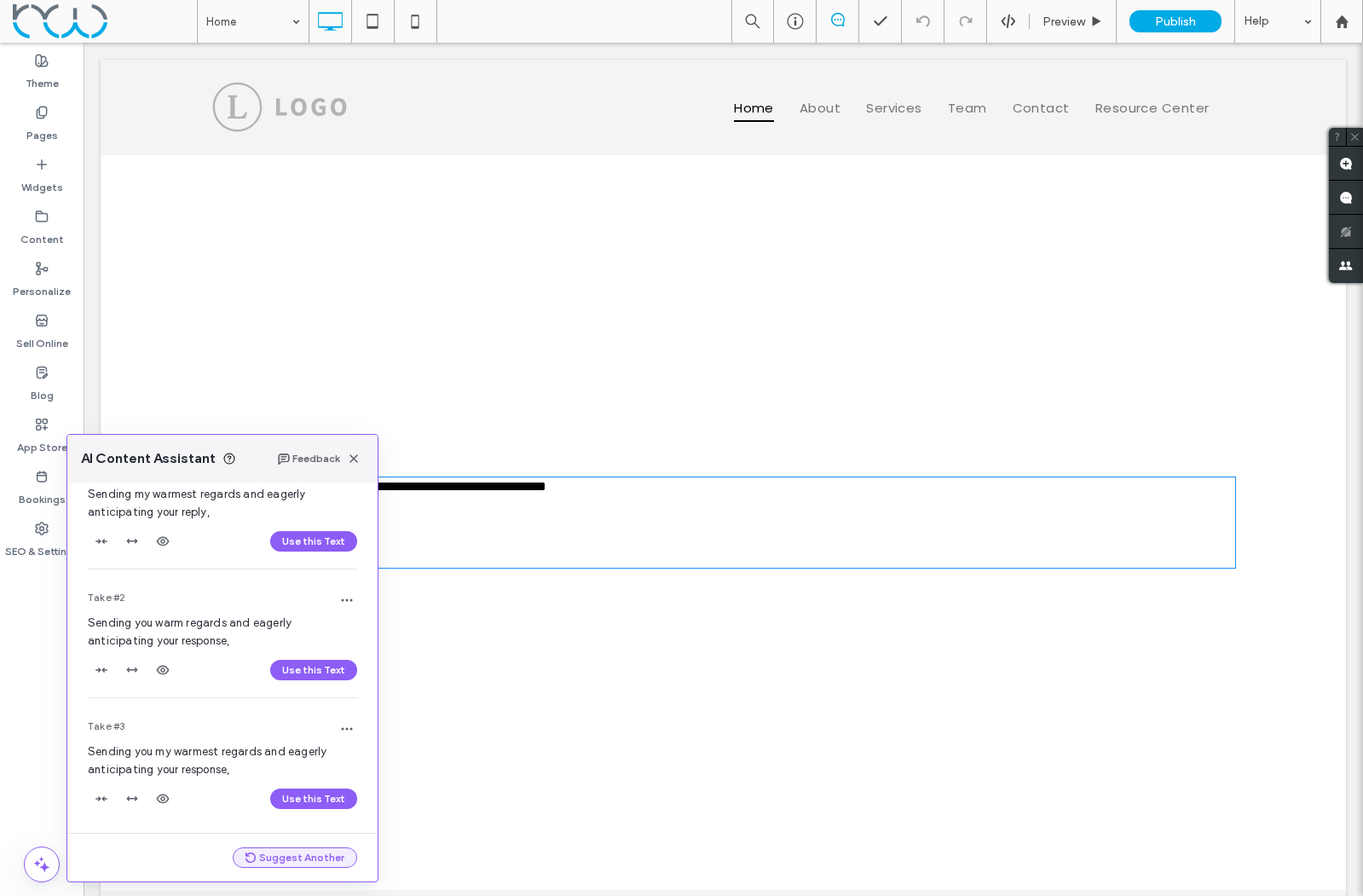
click at [286, 855] on button "Suggest Another" at bounding box center [295, 857] width 125 height 20
drag, startPoint x: 157, startPoint y: 773, endPoint x: 91, endPoint y: 756, distance: 68.2
click at [91, 756] on div "Take #4 Wishing you all the best and eagerly awaiting your response. Use this T…" at bounding box center [222, 768] width 310 height 128
copy span "Wishing you all the best and eagerly awaiting your response."
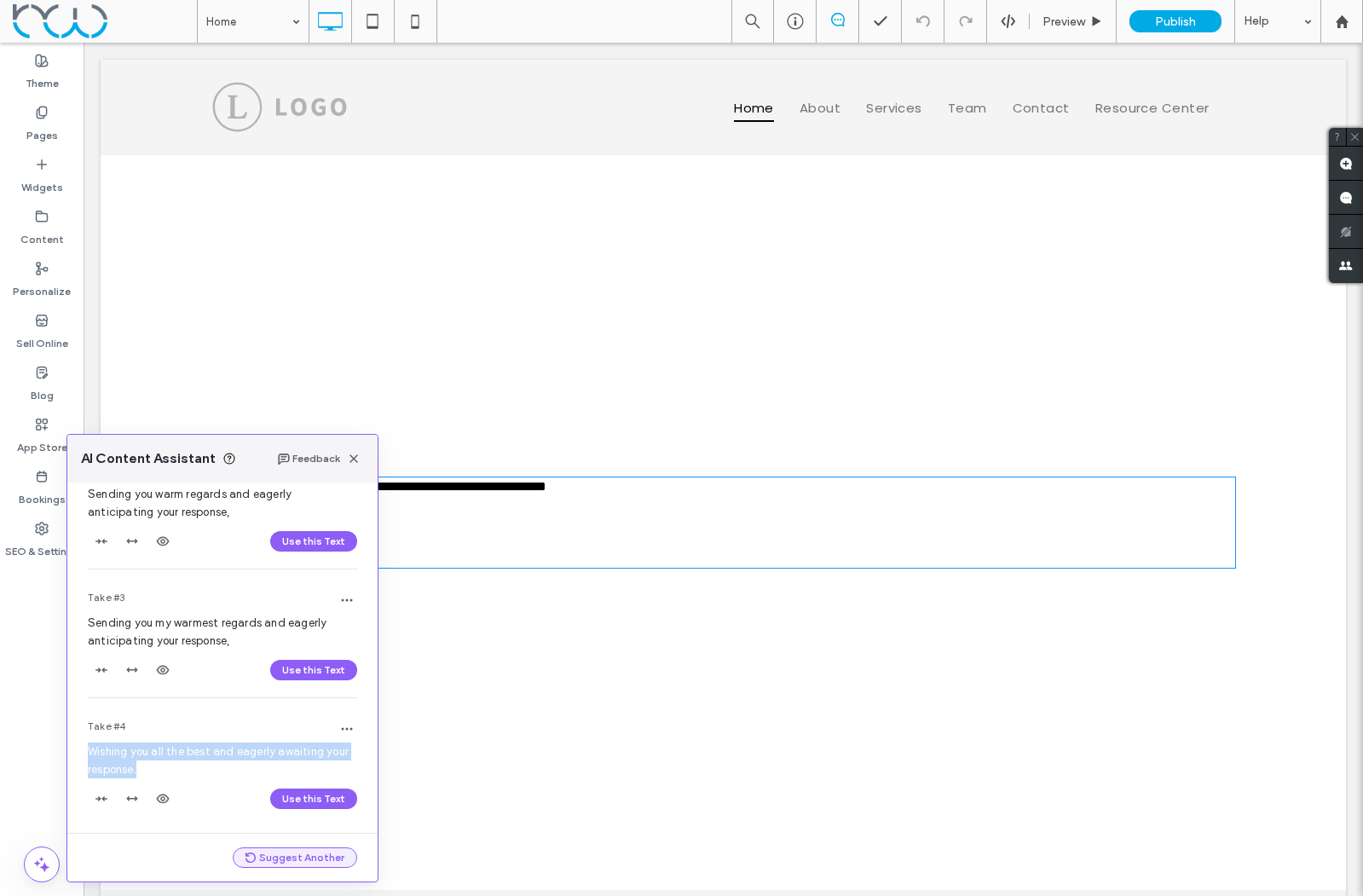
click at [275, 860] on button "Suggest Another" at bounding box center [295, 857] width 125 height 20
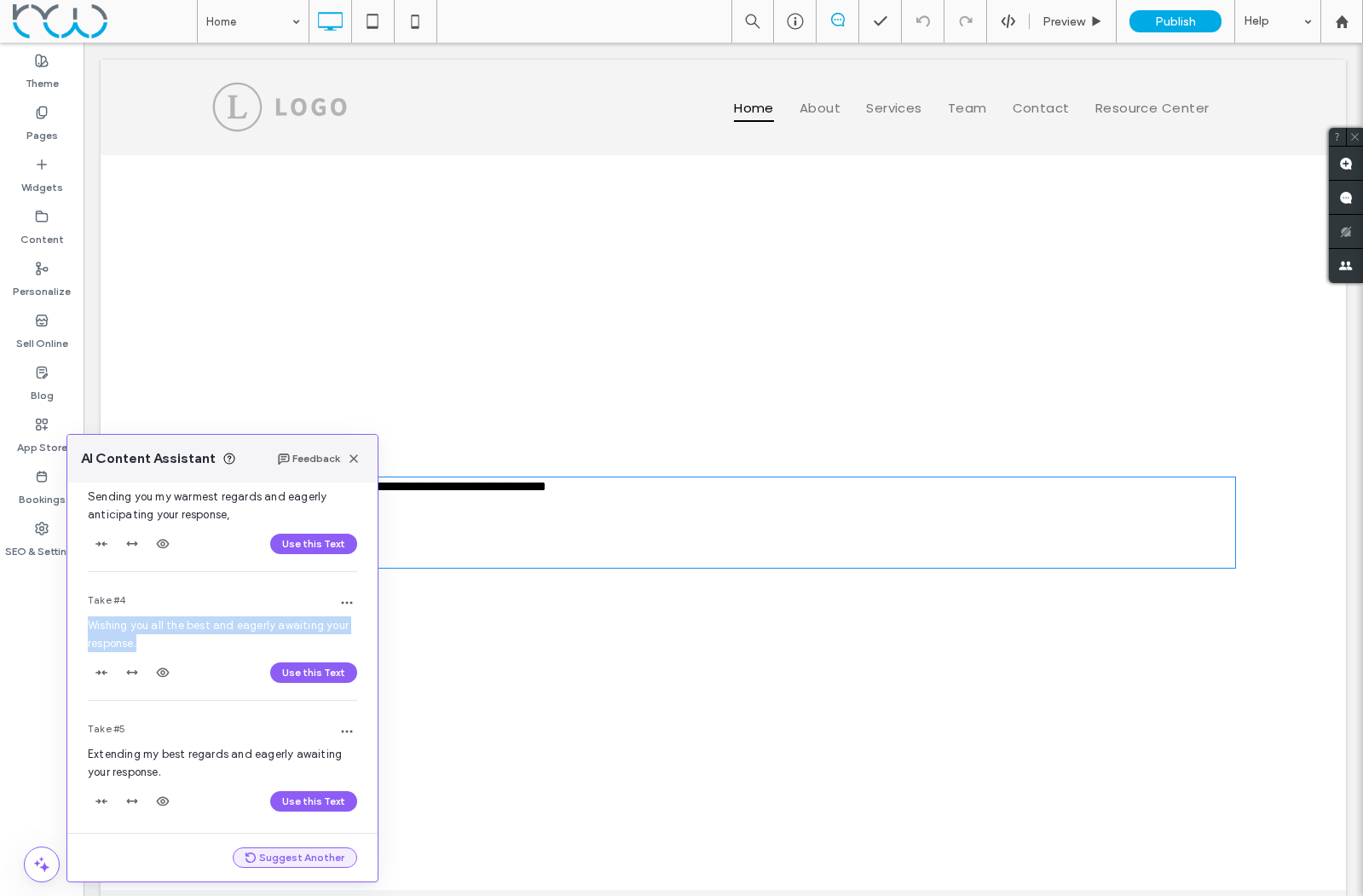
scroll to position [337, 0]
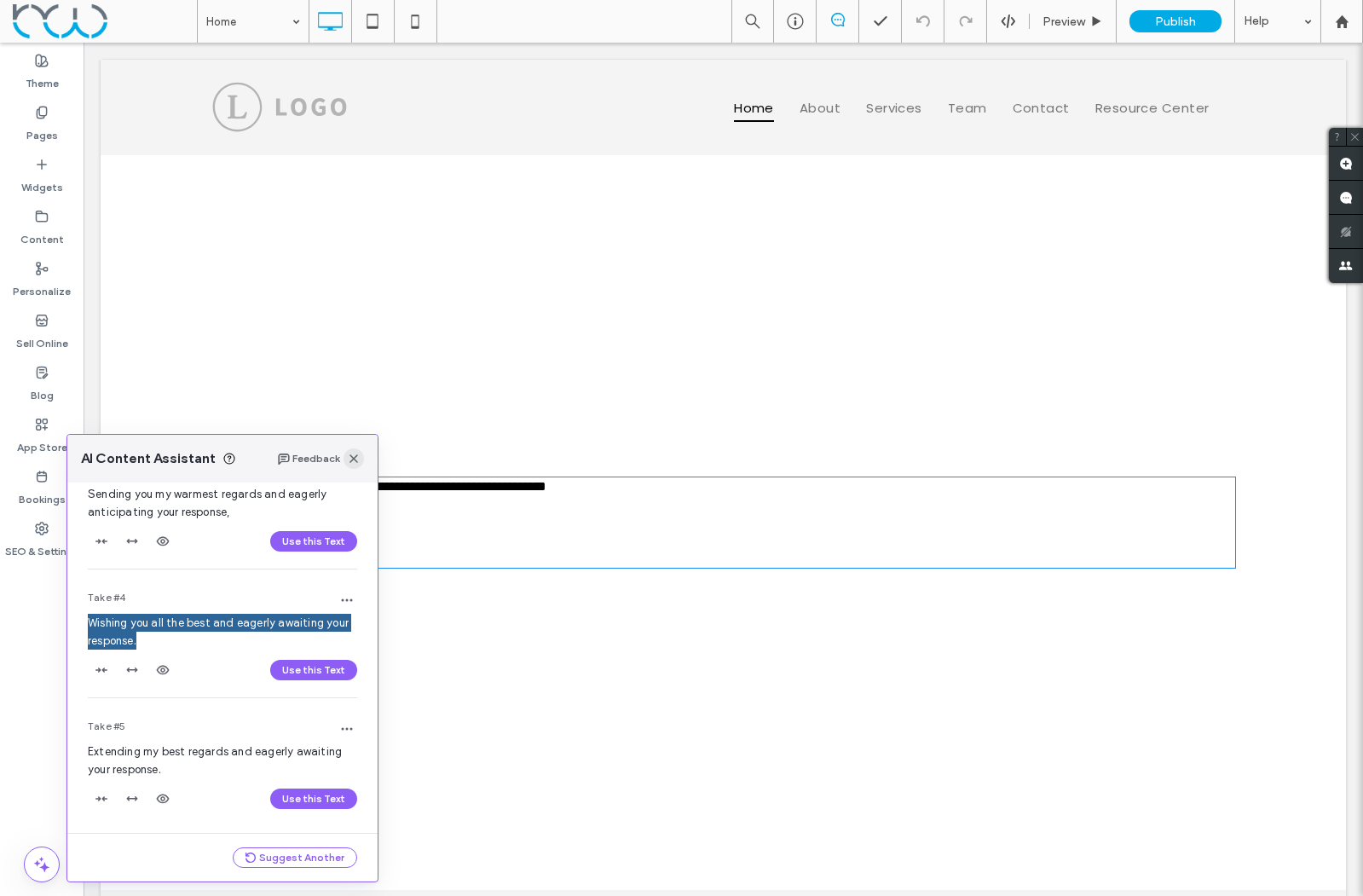
click at [358, 462] on use "button" at bounding box center [354, 458] width 9 height 9
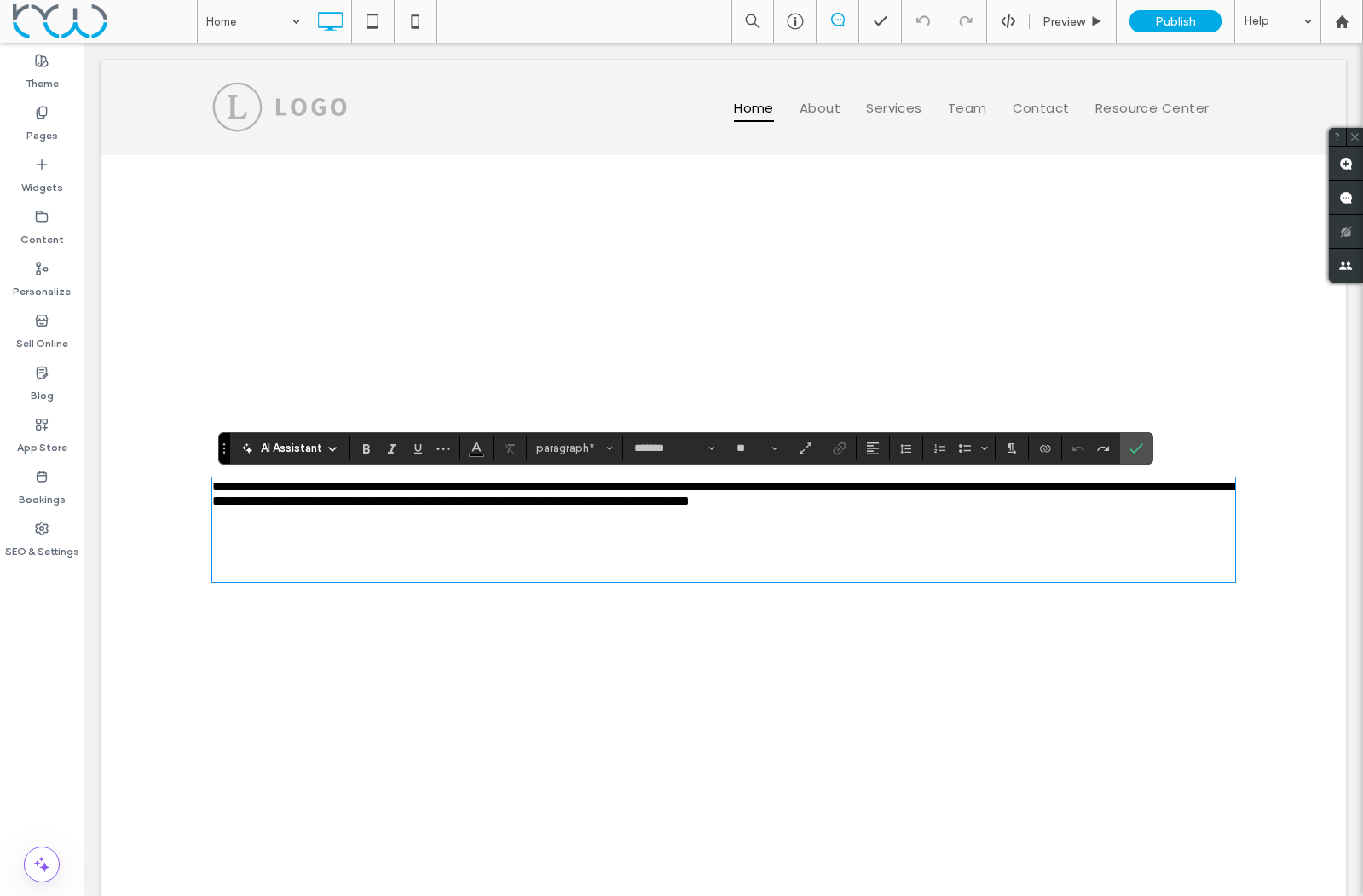
click at [413, 537] on p at bounding box center [724, 530] width 1023 height 14
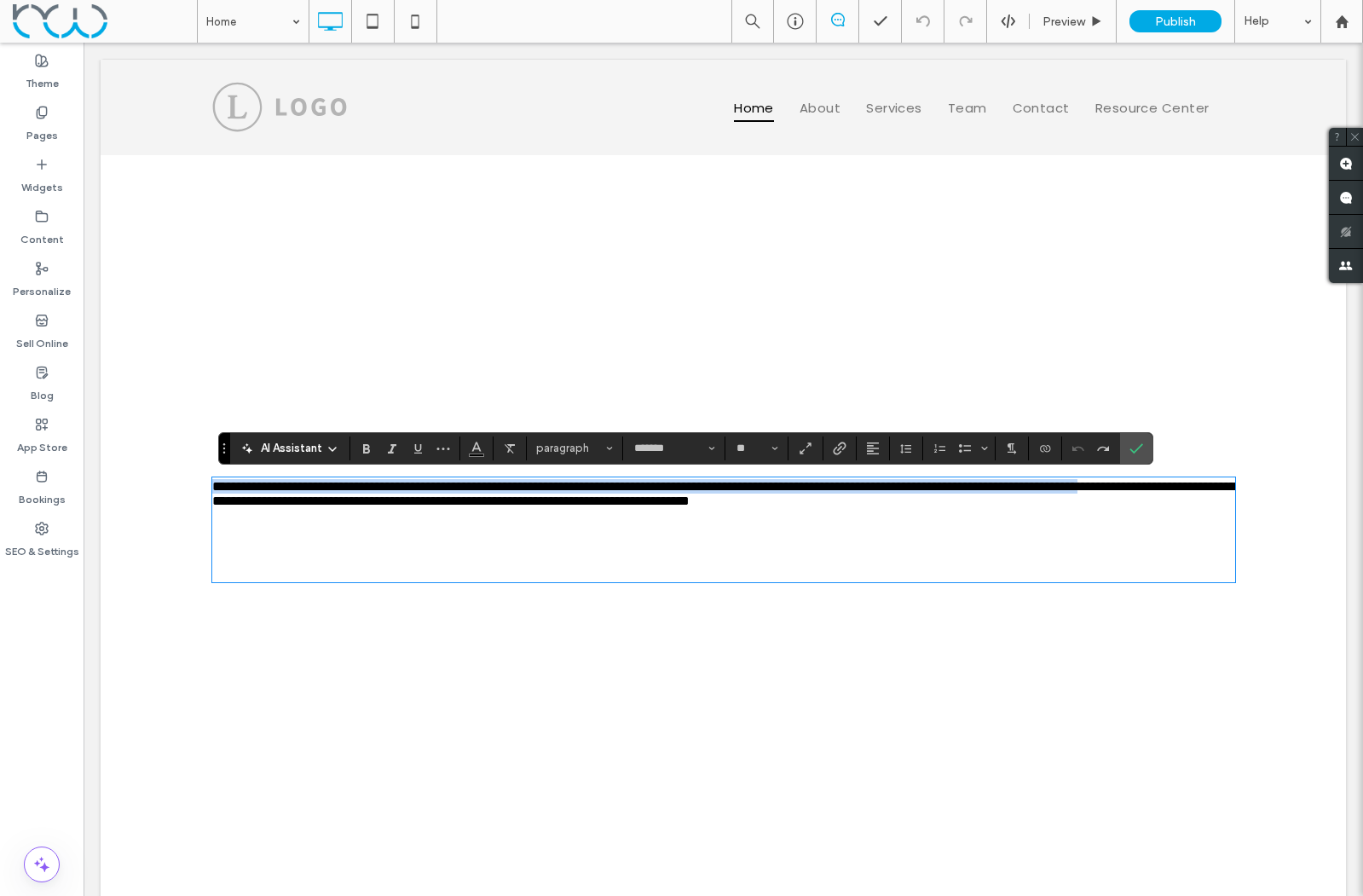
drag, startPoint x: 506, startPoint y: 563, endPoint x: 185, endPoint y: 489, distance: 329.4
click at [185, 489] on div "**********" at bounding box center [723, 530] width 1246 height 749
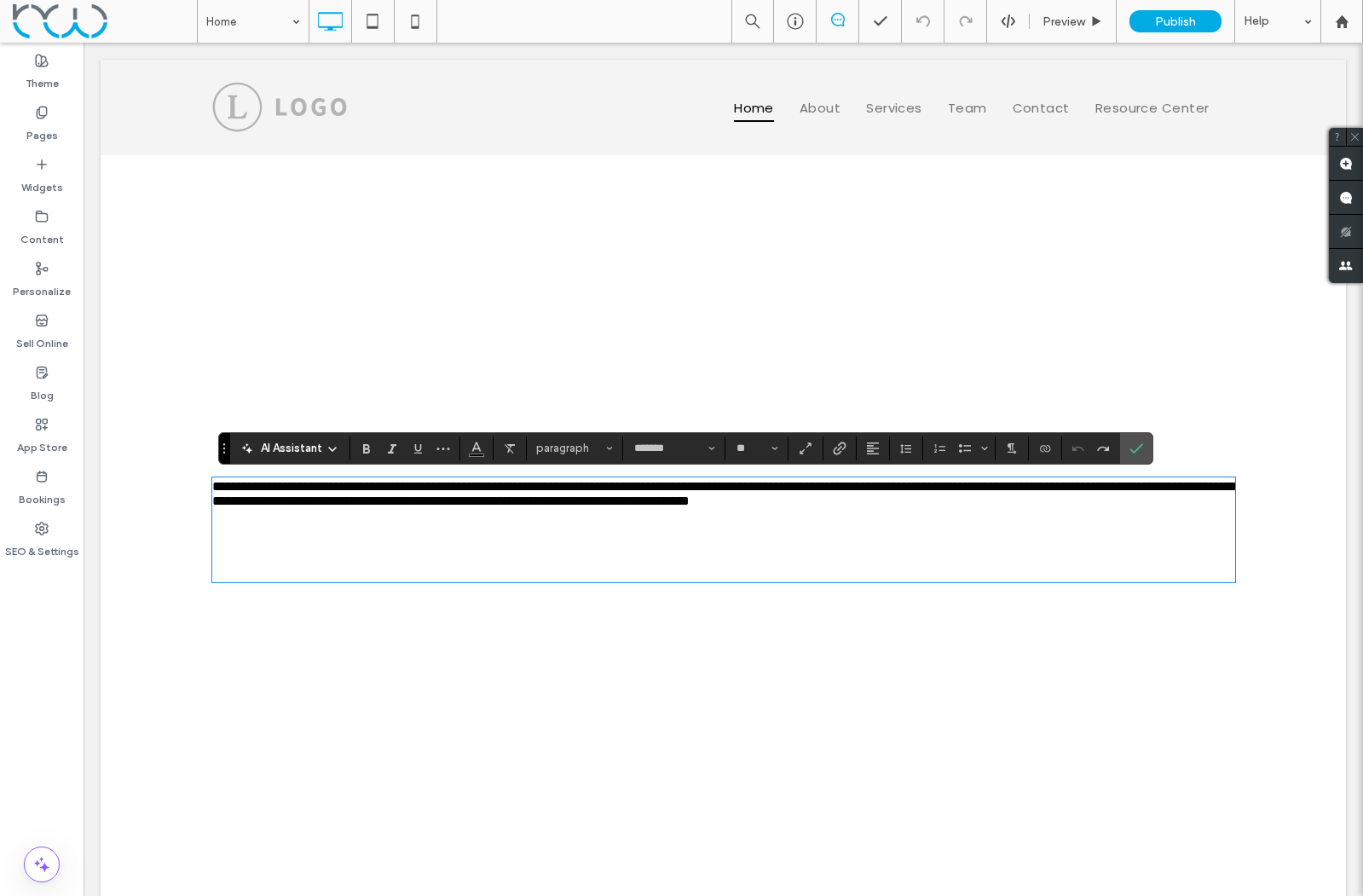
drag, startPoint x: 646, startPoint y: 571, endPoint x: 966, endPoint y: 549, distance: 320.8
click at [647, 552] on p "﻿" at bounding box center [724, 544] width 1023 height 14
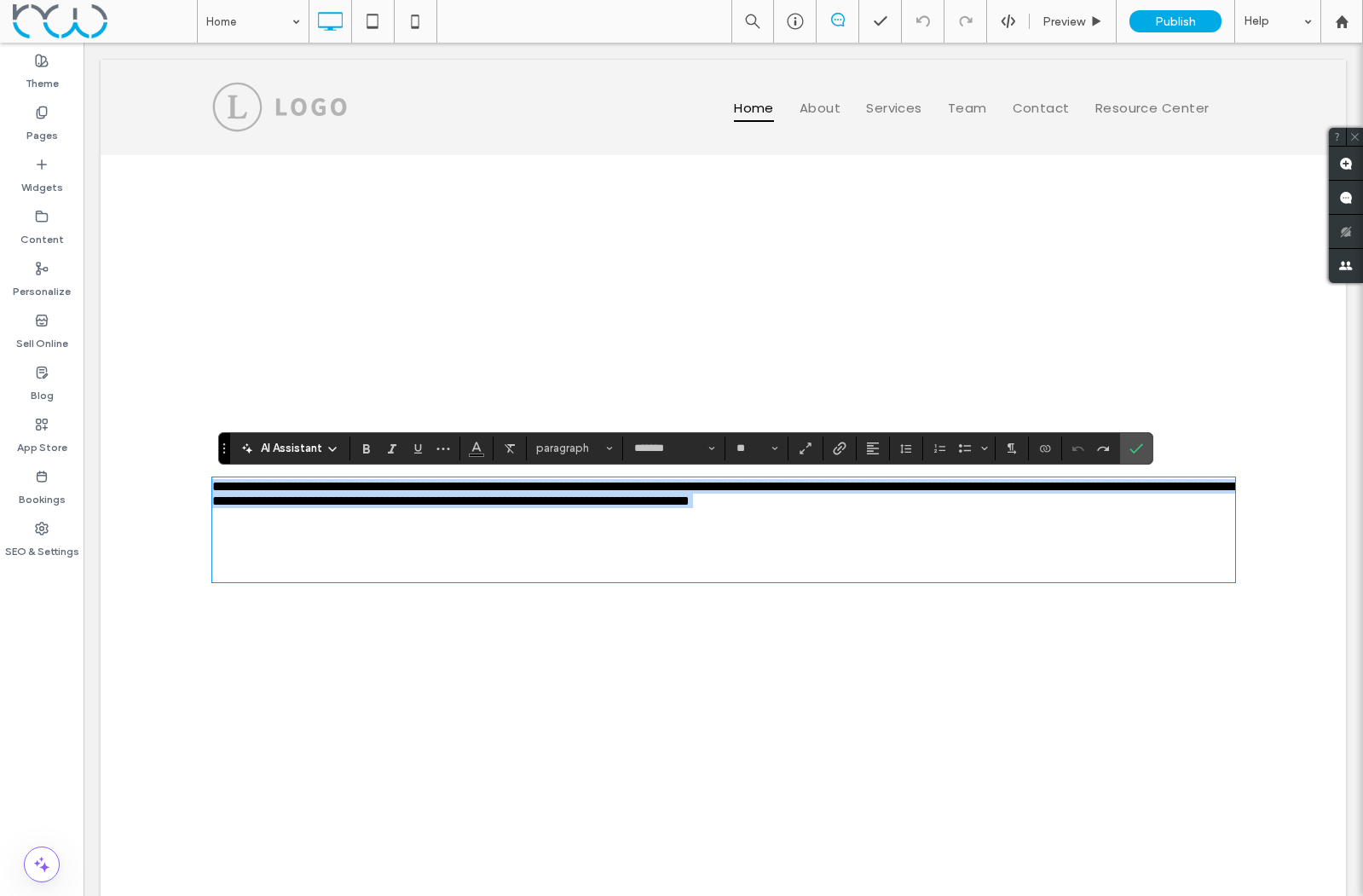
drag, startPoint x: 1207, startPoint y: 530, endPoint x: 181, endPoint y: 492, distance: 1026.7
click at [181, 492] on div "**********" at bounding box center [723, 530] width 1246 height 749
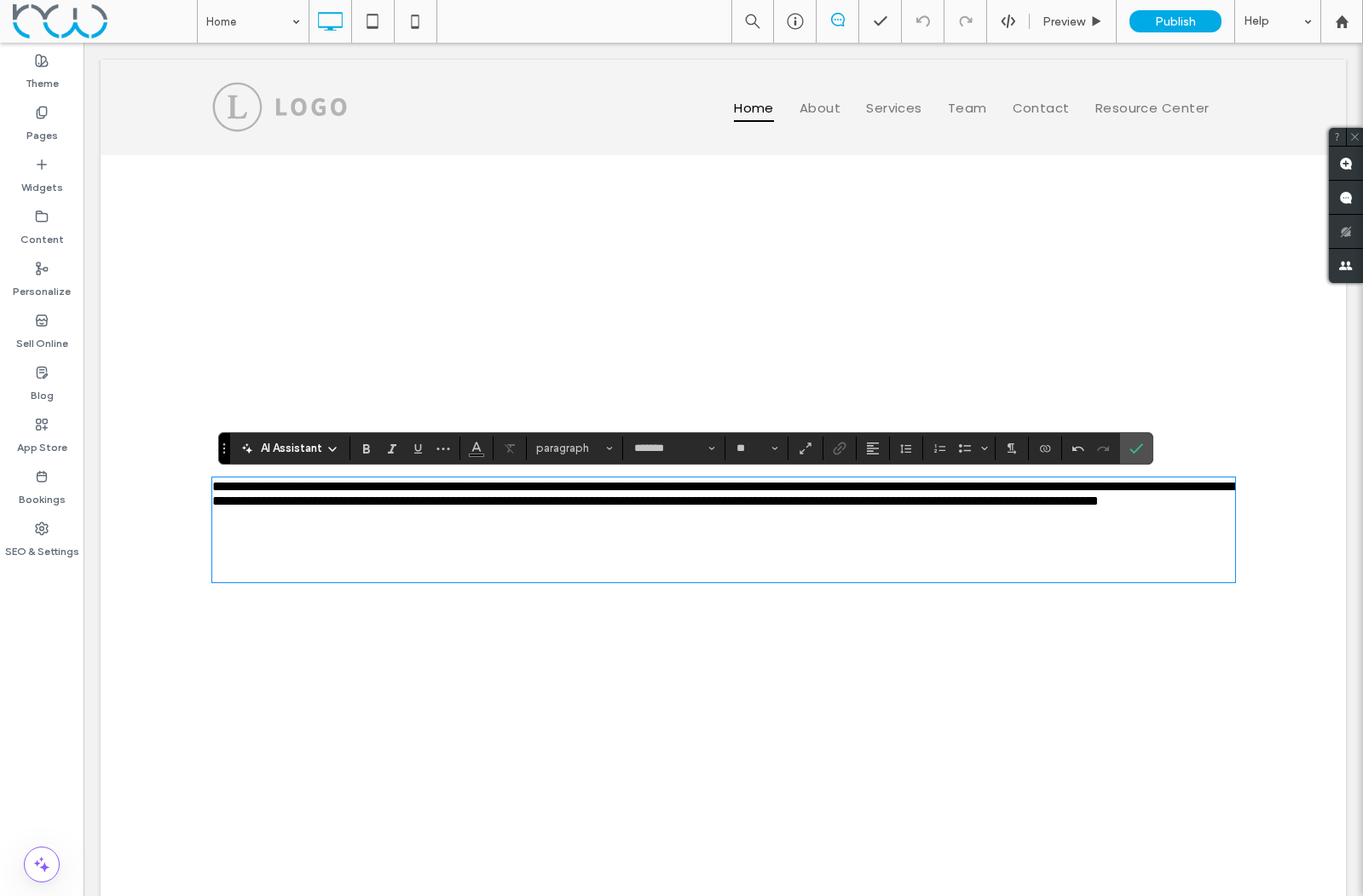
click at [333, 445] on icon at bounding box center [333, 449] width 14 height 14
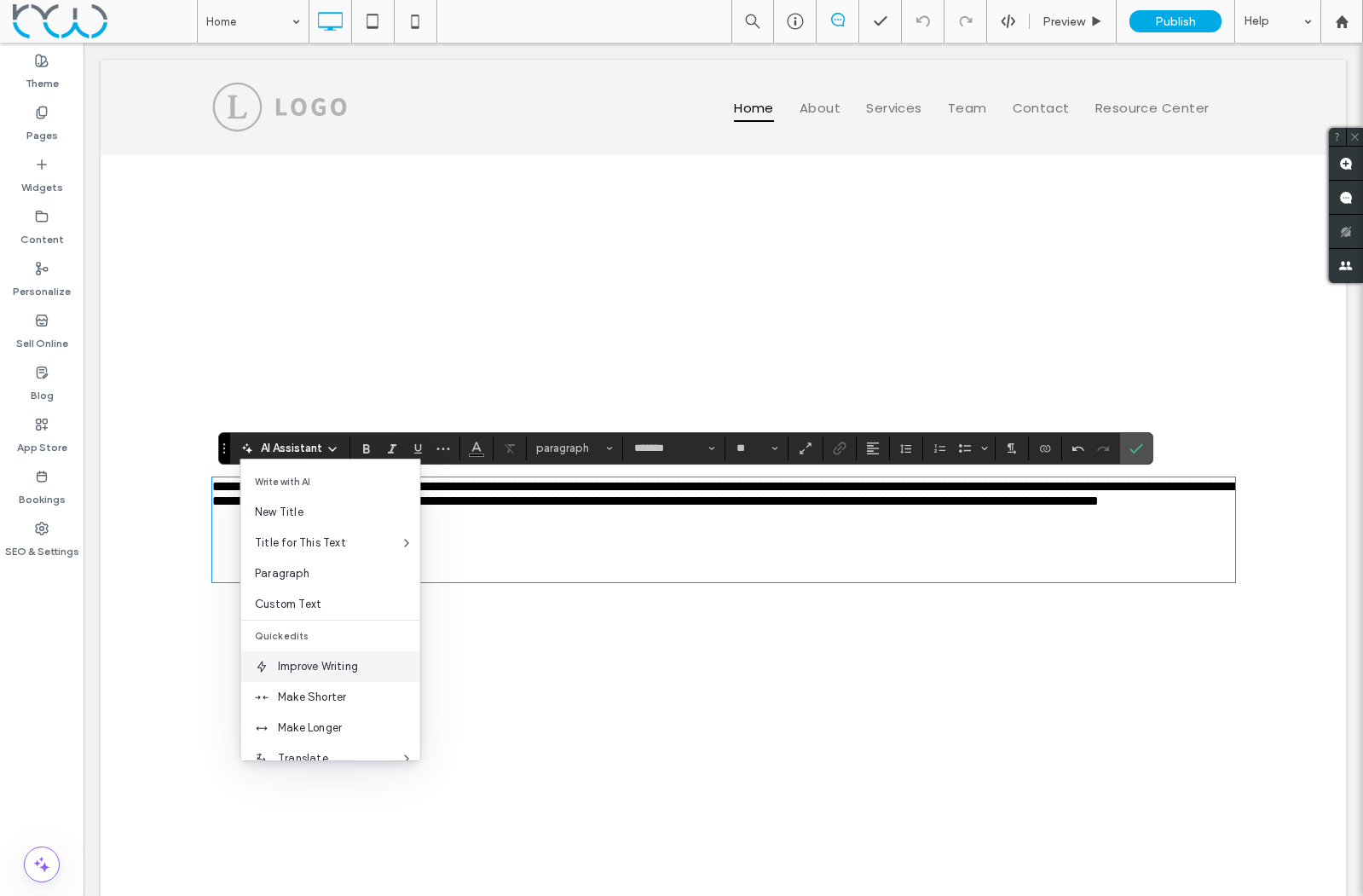
click at [335, 664] on span "Improve Writing" at bounding box center [349, 667] width 142 height 17
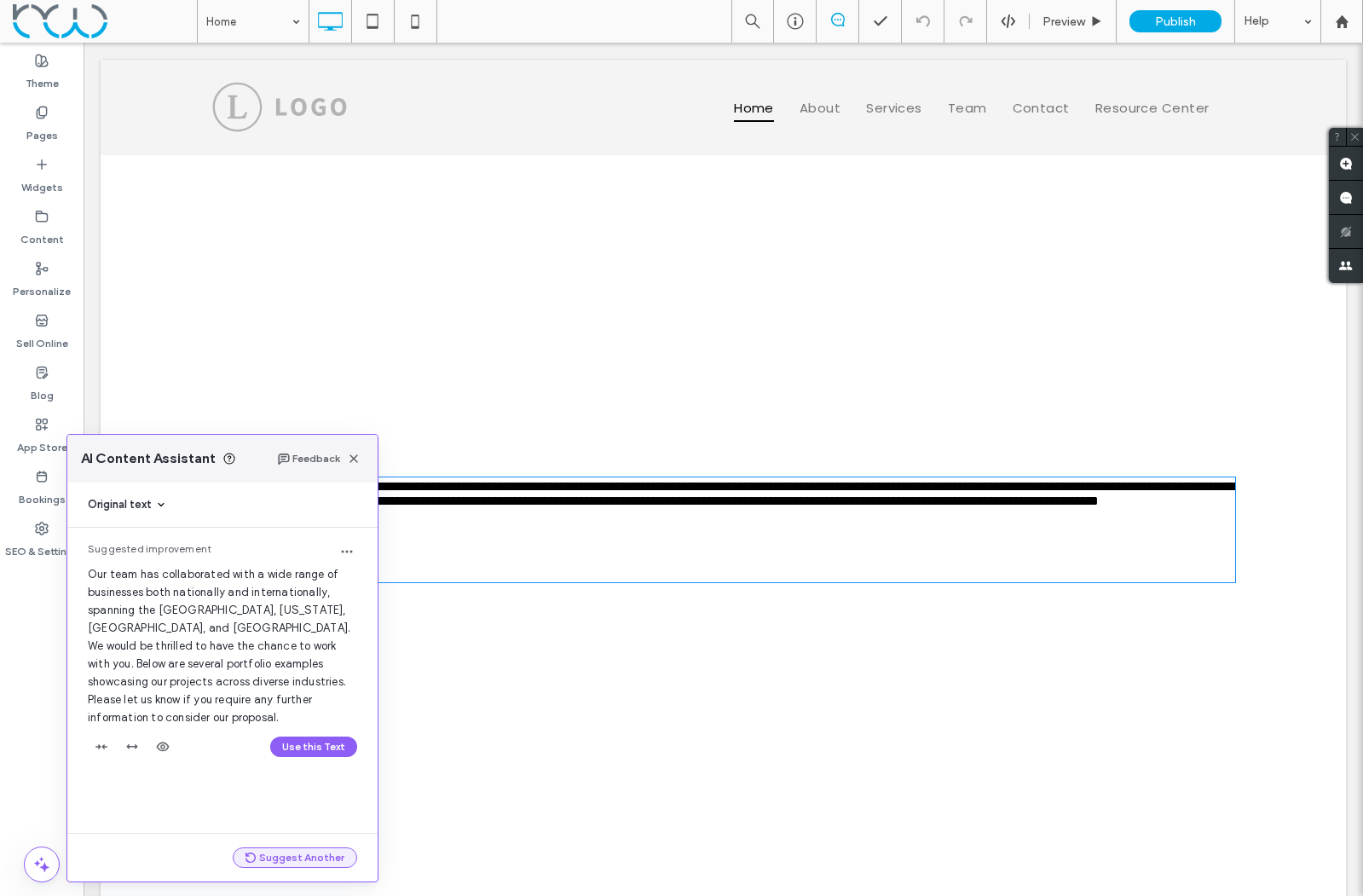
click at [284, 855] on button "Suggest Another" at bounding box center [295, 857] width 125 height 20
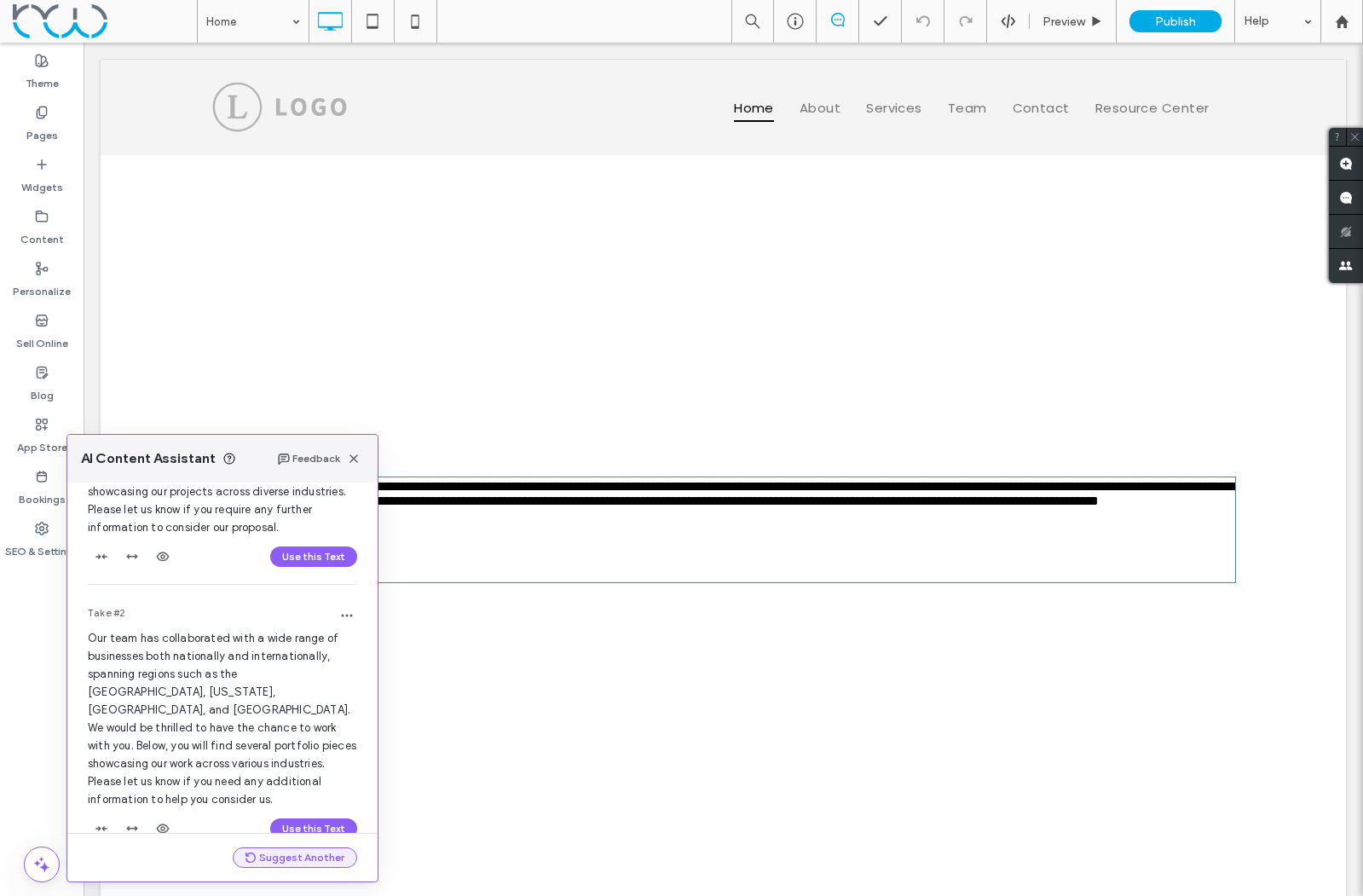
scroll to position [202, 0]
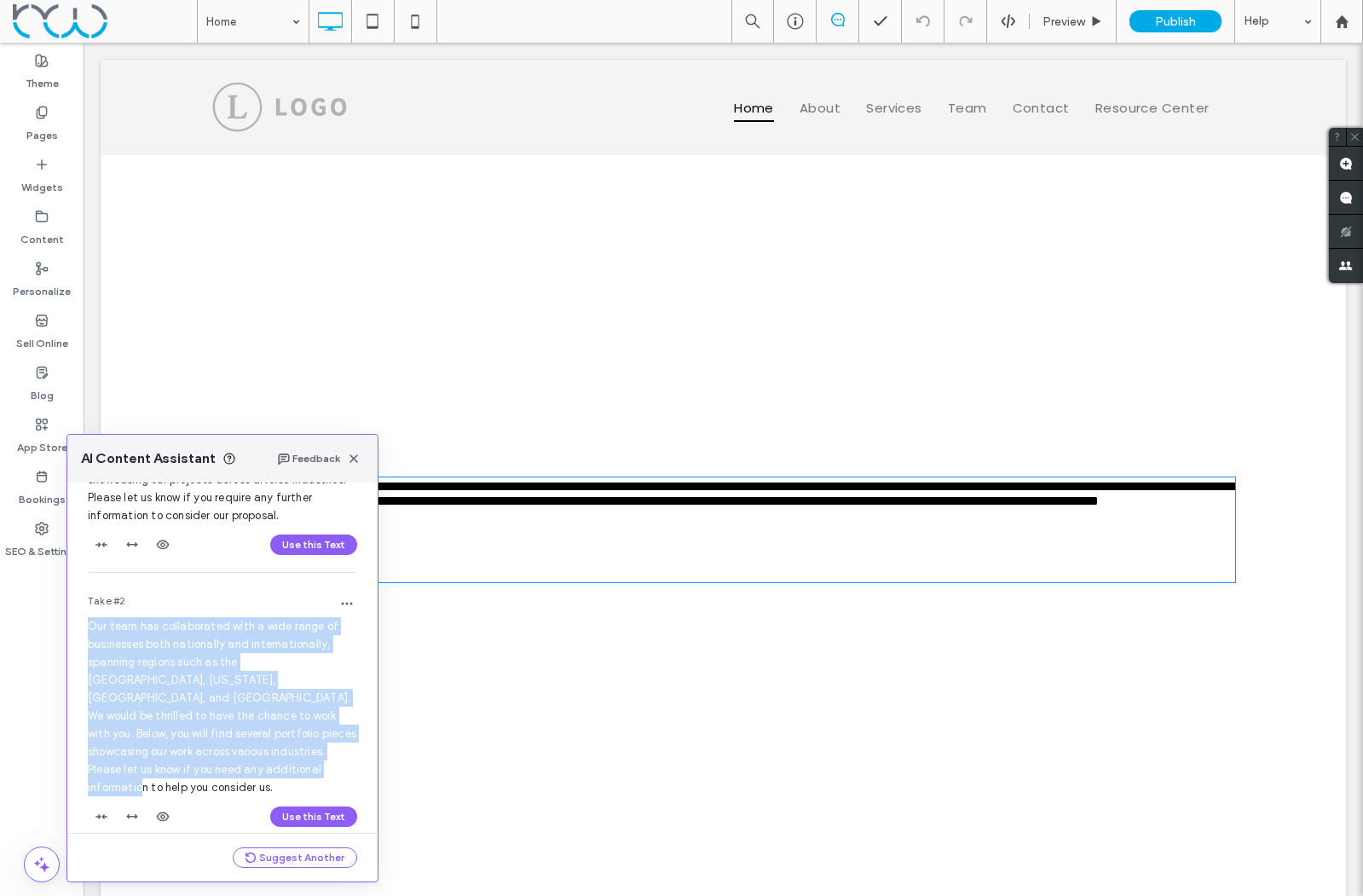
drag, startPoint x: 176, startPoint y: 772, endPoint x: 87, endPoint y: 631, distance: 166.7
click at [87, 631] on div "Take #2 Our team has collaborated with a wide range of businesses both national…" at bounding box center [222, 715] width 310 height 271
copy span "Our team has collaborated with a wide range of businesses both nationally and i…"
click at [285, 851] on button "Suggest Another" at bounding box center [295, 857] width 125 height 20
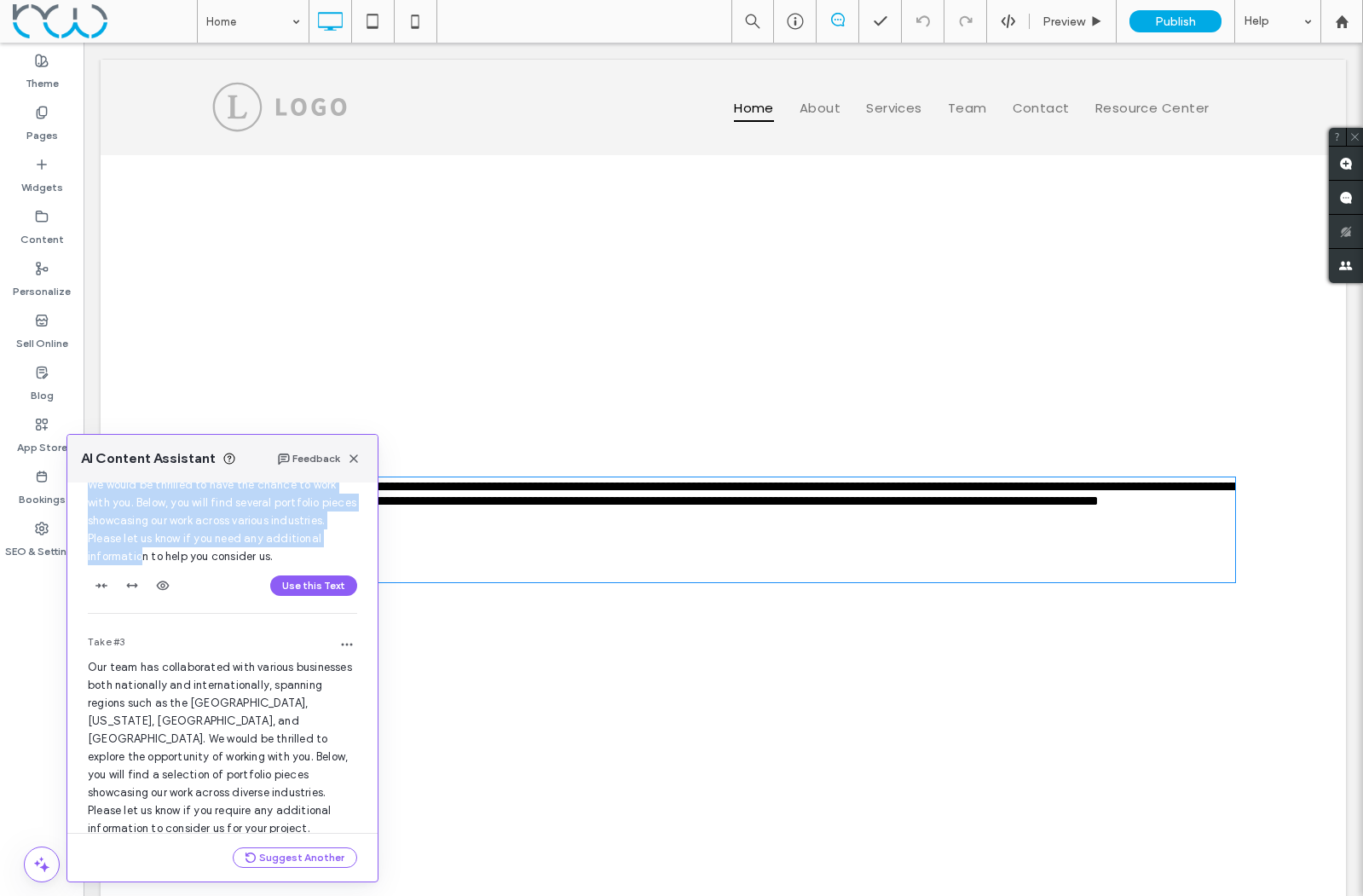
scroll to position [456, 0]
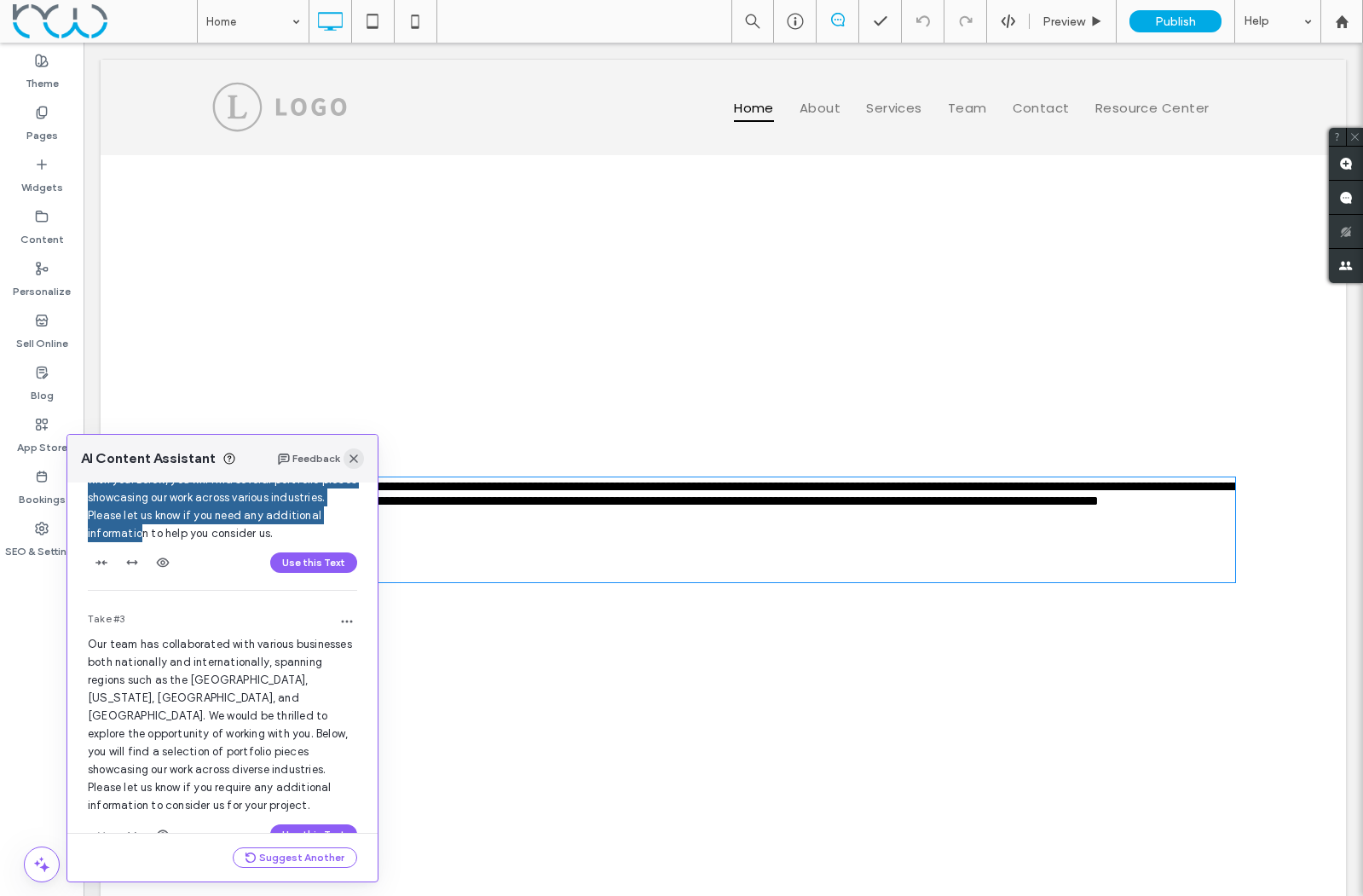
click at [353, 459] on icon "button" at bounding box center [354, 458] width 14 height 14
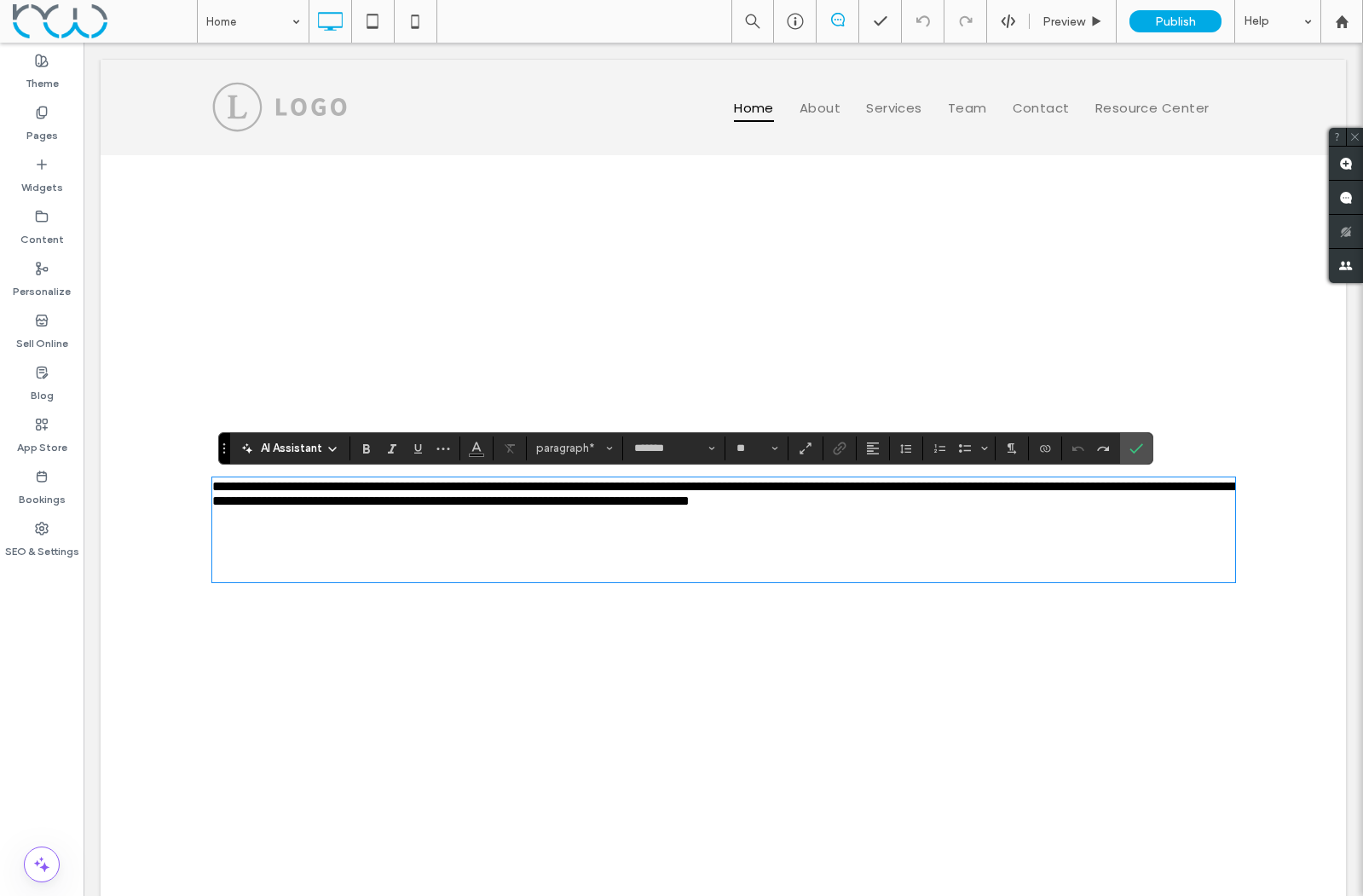
drag, startPoint x: 426, startPoint y: 548, endPoint x: 501, endPoint y: 548, distance: 75.0
click at [426, 537] on p at bounding box center [724, 530] width 1023 height 14
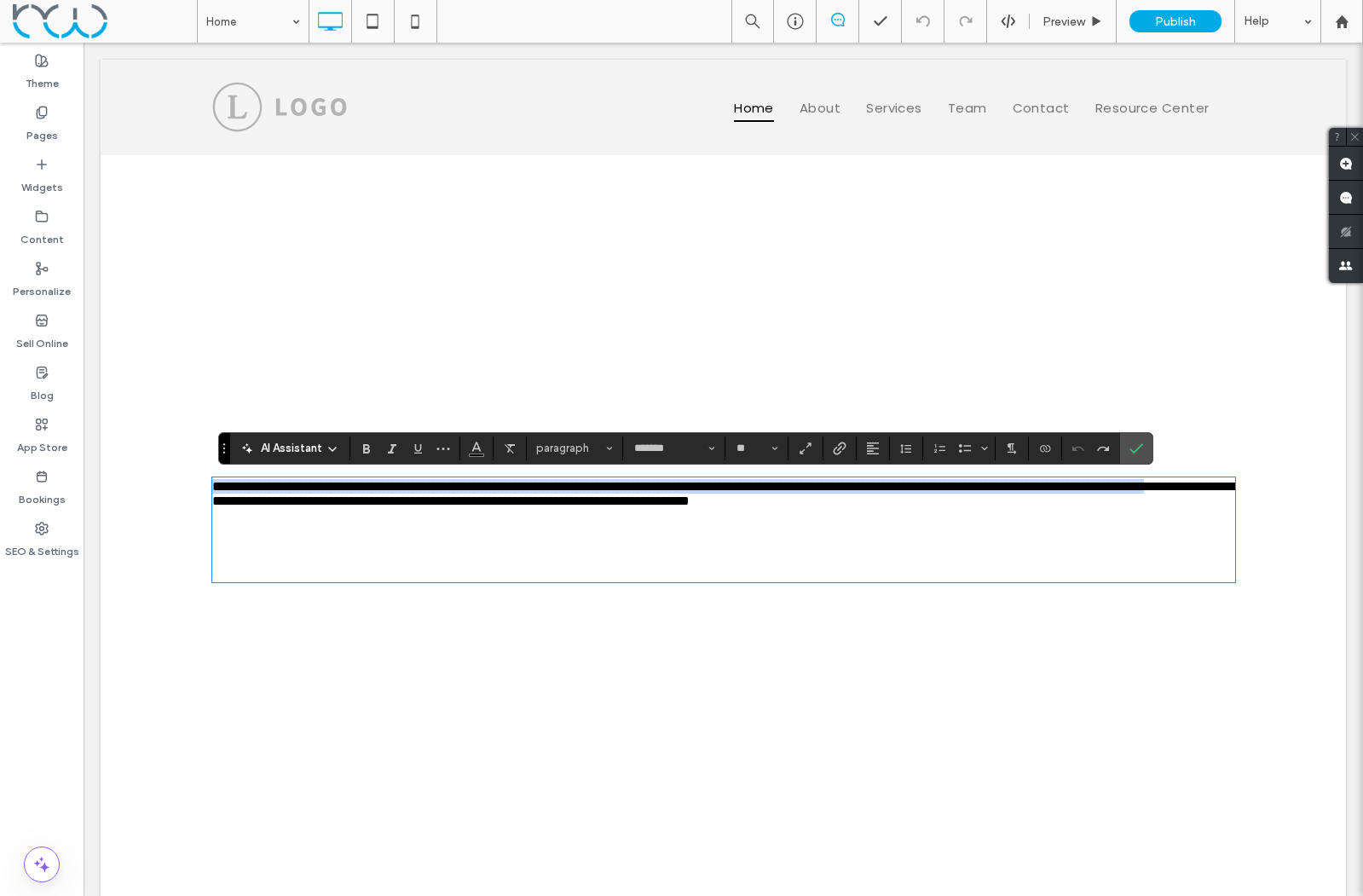
drag, startPoint x: 504, startPoint y: 545, endPoint x: 215, endPoint y: 477, distance: 296.9
click at [215, 477] on div "**********" at bounding box center [724, 530] width 1023 height 104
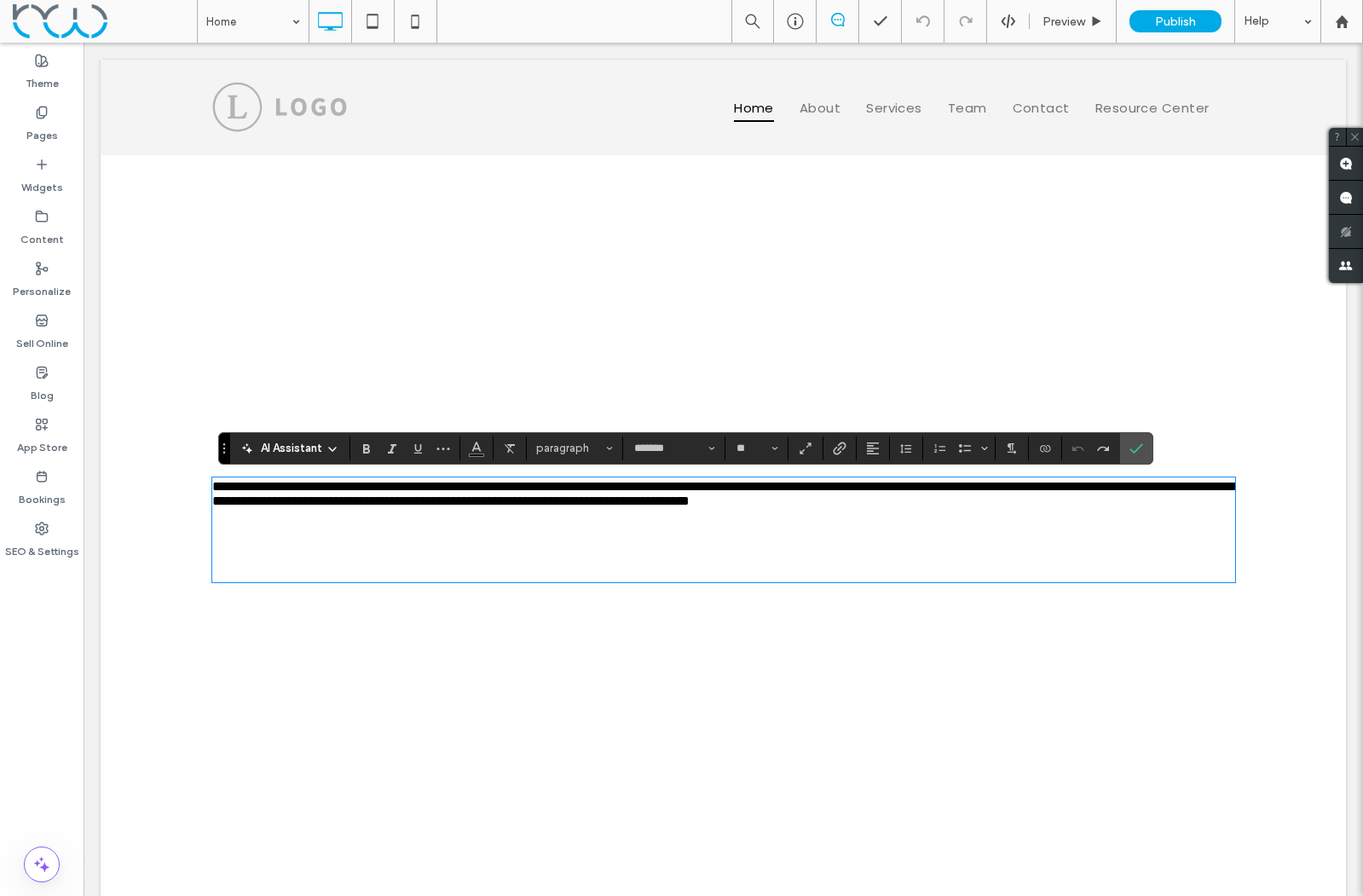
click at [420, 523] on p at bounding box center [724, 515] width 1023 height 14
drag, startPoint x: 901, startPoint y: 553, endPoint x: 966, endPoint y: 549, distance: 65.1
click at [901, 537] on p at bounding box center [724, 530] width 1023 height 14
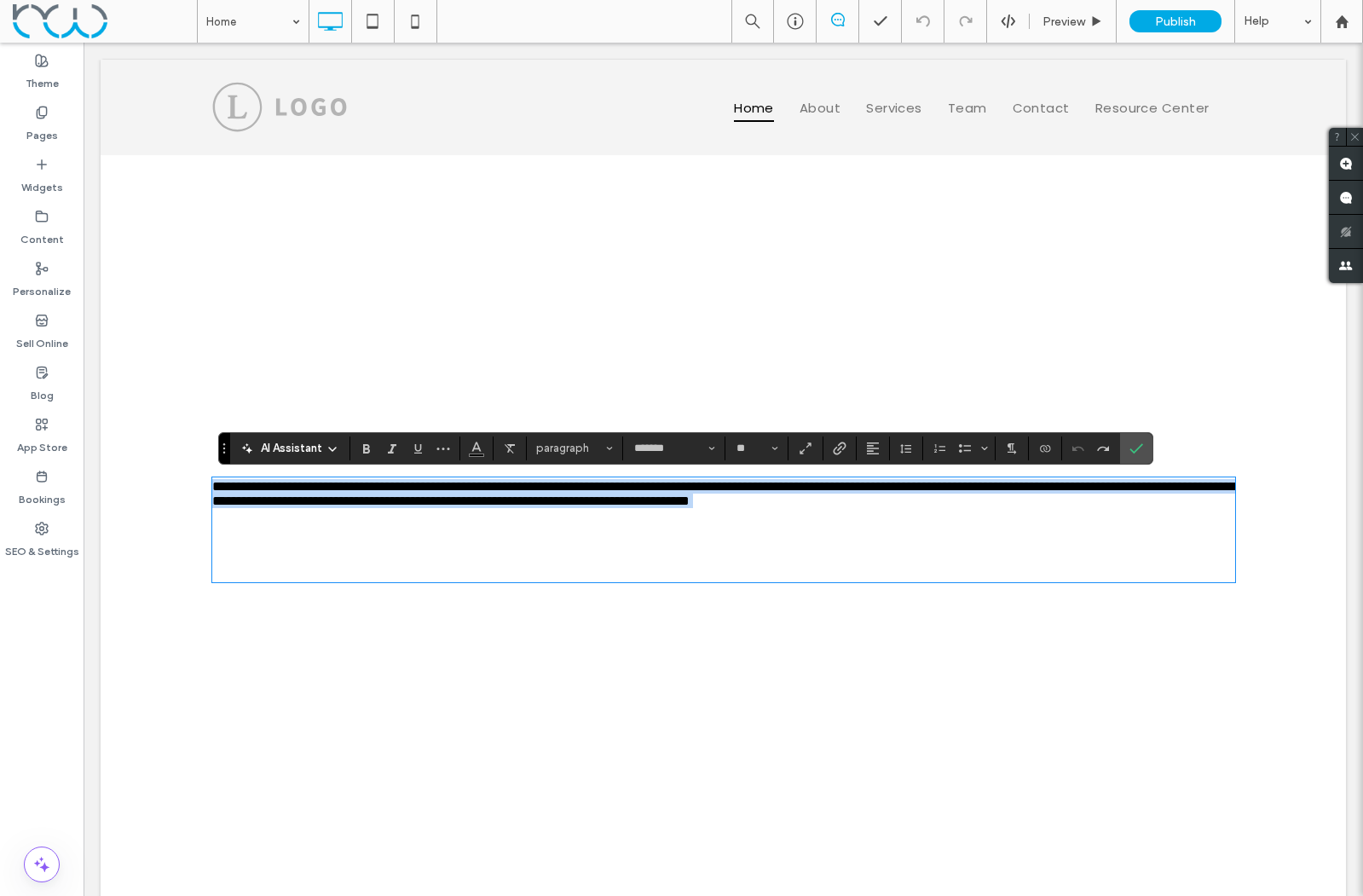
drag, startPoint x: 1054, startPoint y: 538, endPoint x: 125, endPoint y: 485, distance: 930.5
click at [125, 485] on div "**********" at bounding box center [723, 530] width 1246 height 749
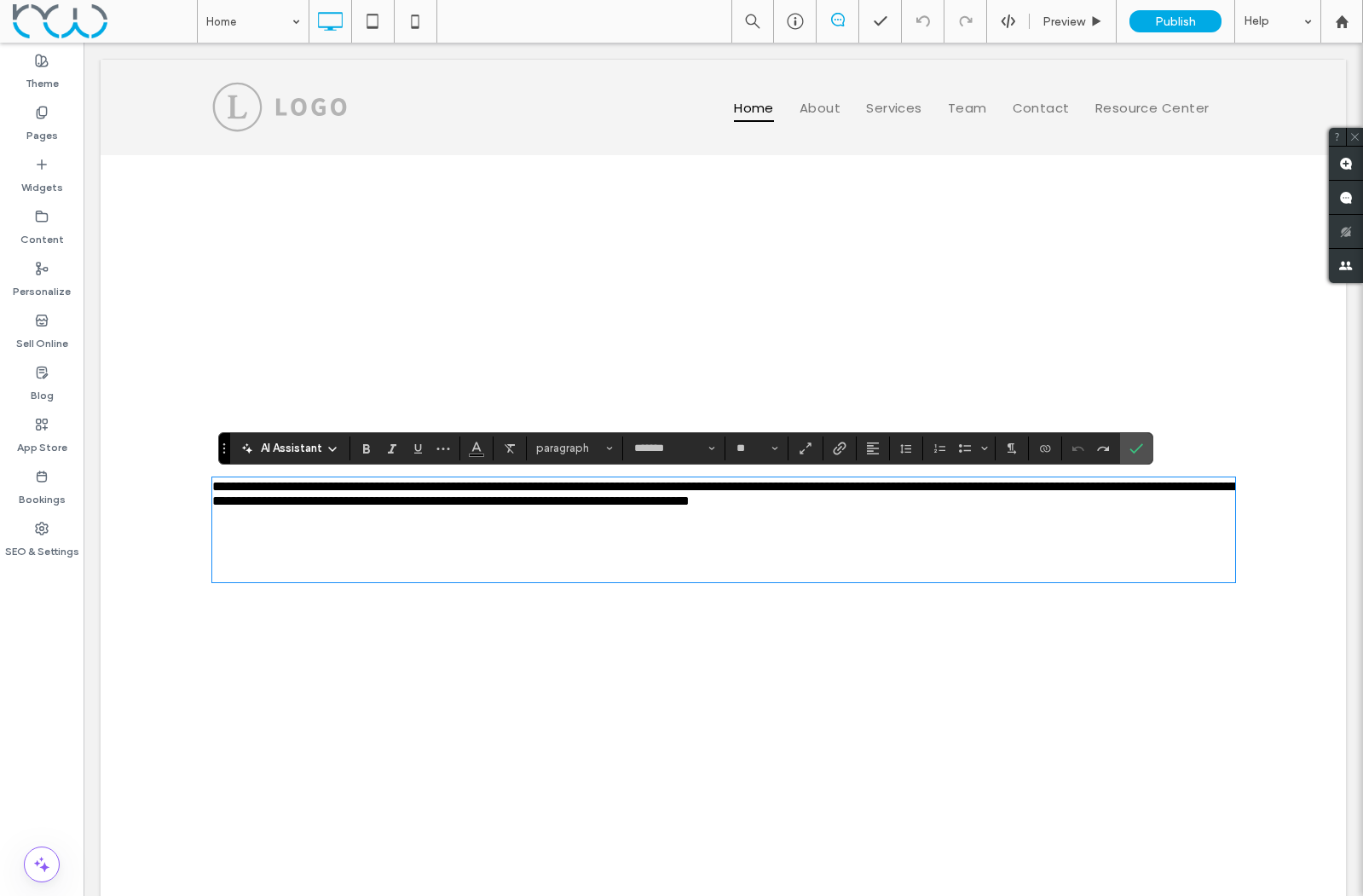
scroll to position [0, 0]
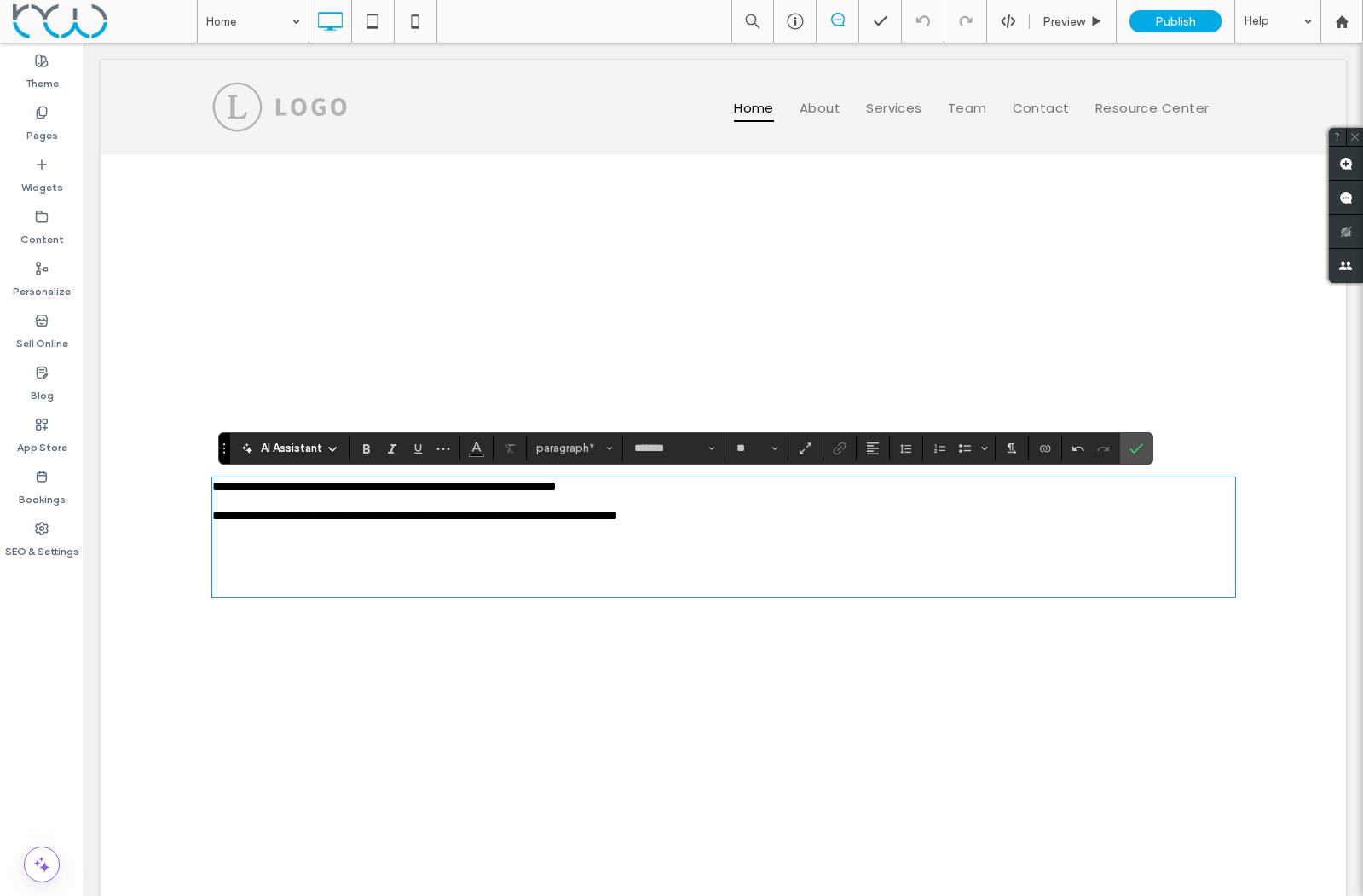
click at [227, 508] on p at bounding box center [724, 501] width 1023 height 14
click at [329, 448] on icon at bounding box center [333, 449] width 14 height 14
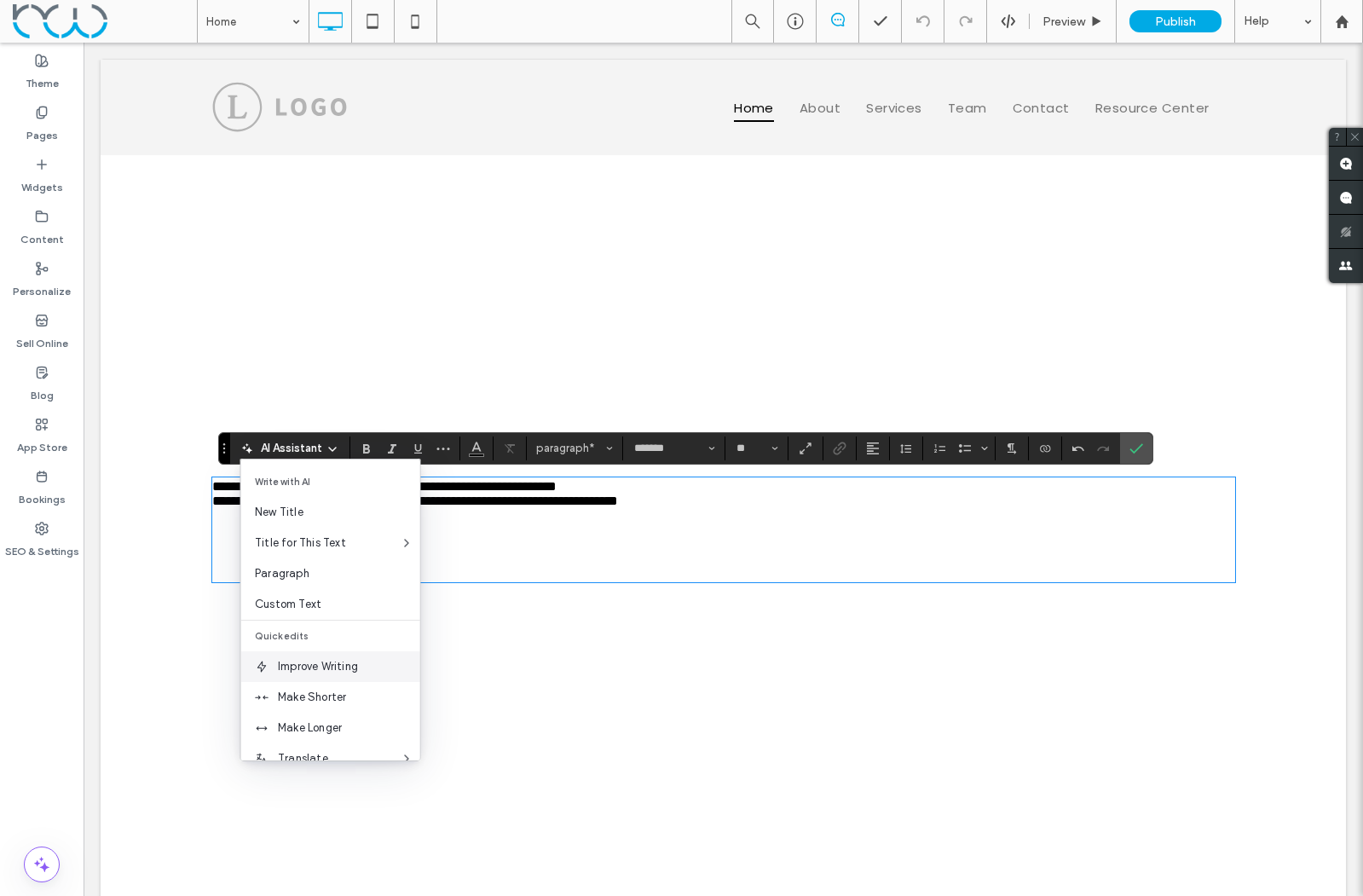
click at [330, 665] on span "Improve Writing" at bounding box center [349, 667] width 142 height 17
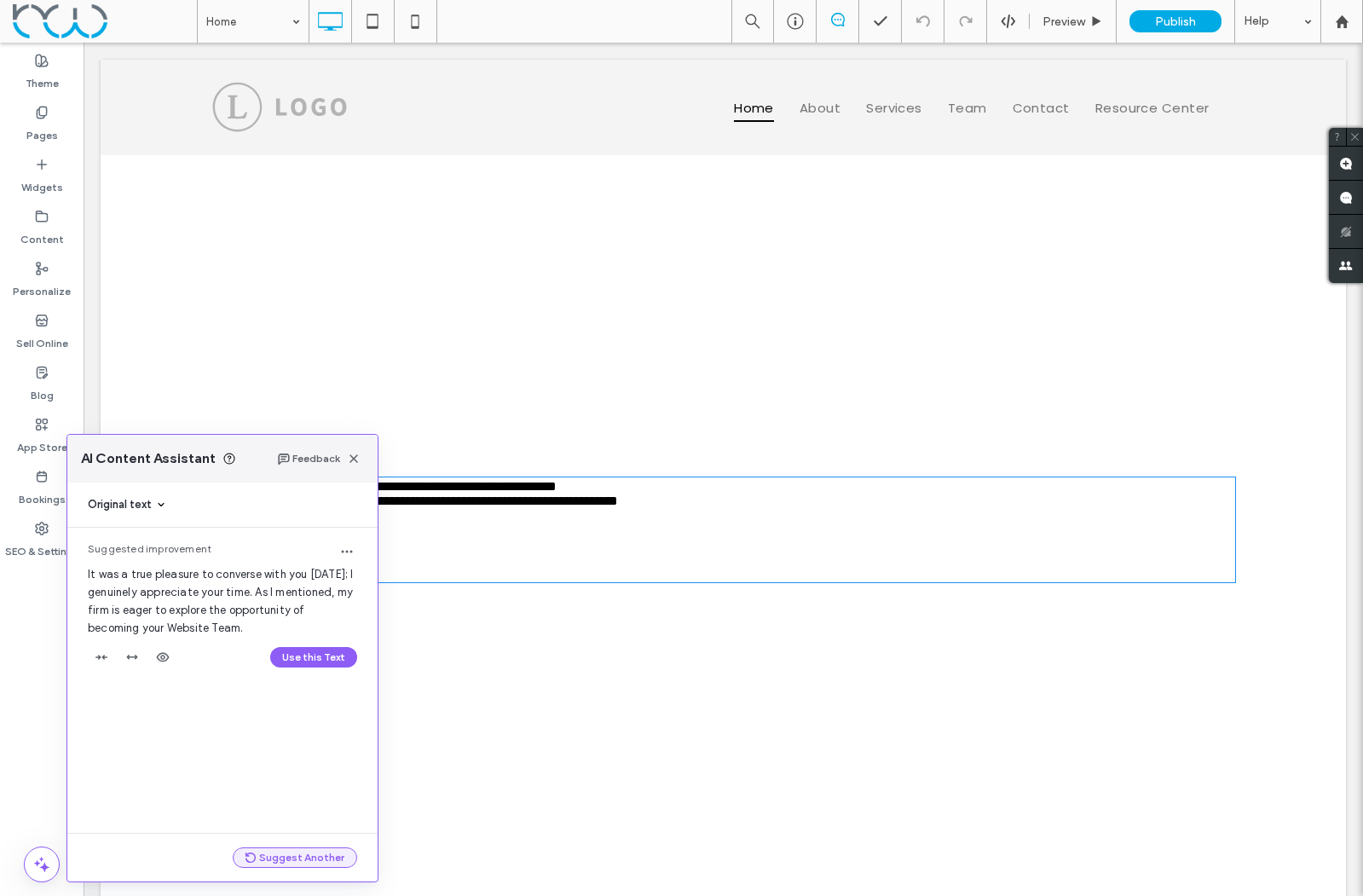
click at [304, 855] on button "Suggest Another" at bounding box center [295, 857] width 125 height 20
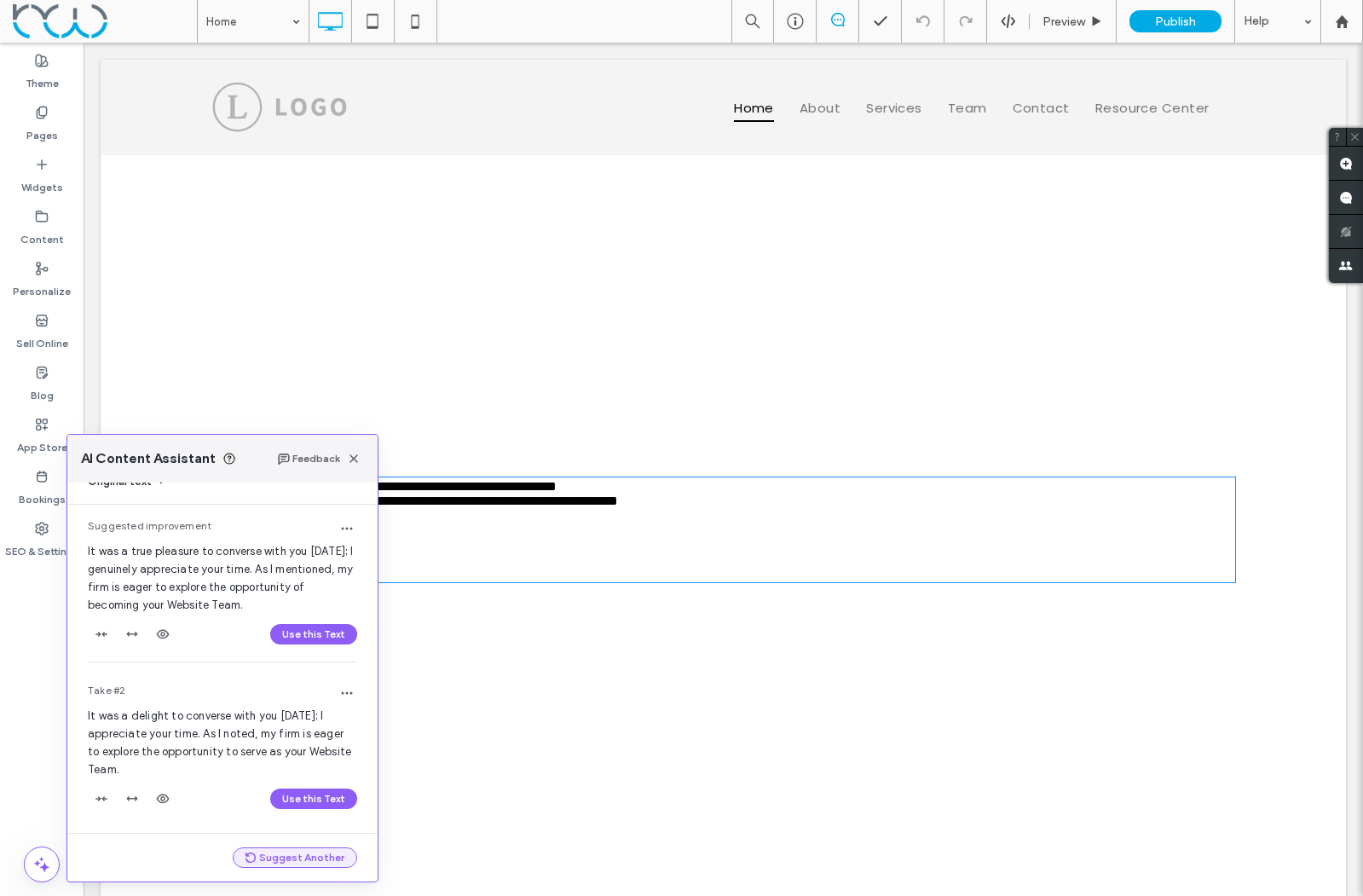
click at [304, 855] on button "Suggest Another" at bounding box center [295, 857] width 125 height 20
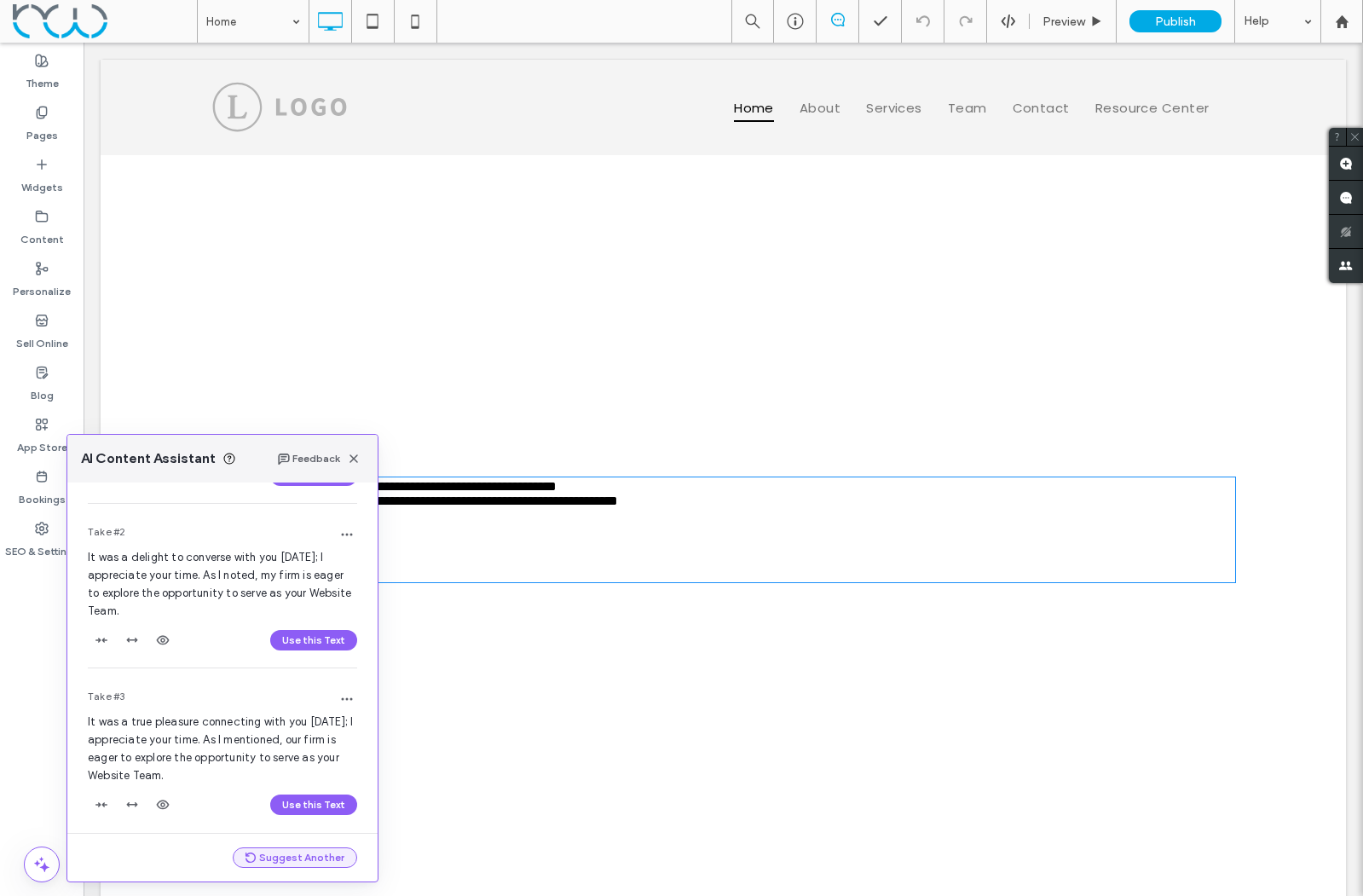
scroll to position [188, 0]
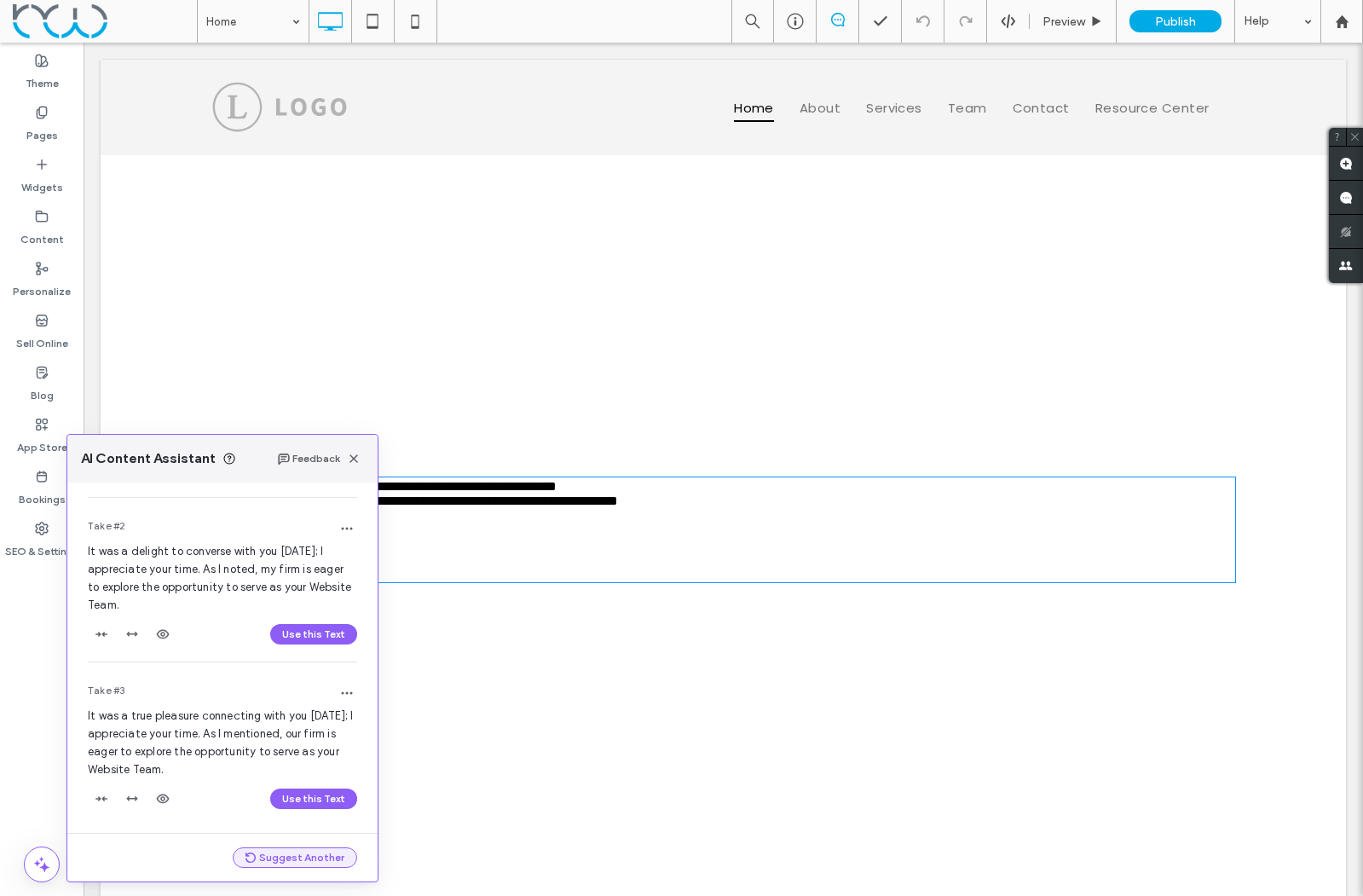
click at [304, 855] on button "Suggest Another" at bounding box center [295, 857] width 125 height 20
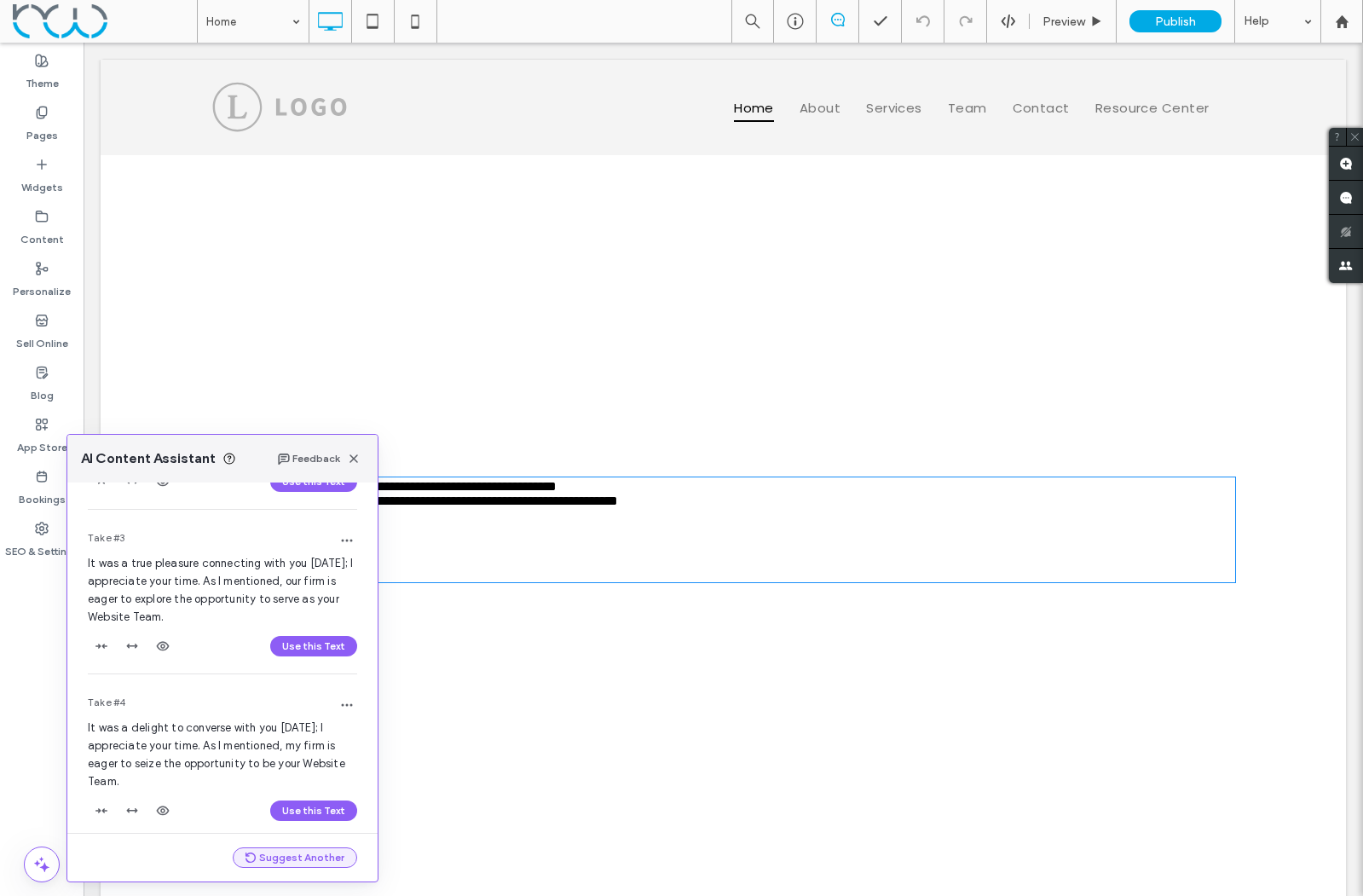
scroll to position [352, 0]
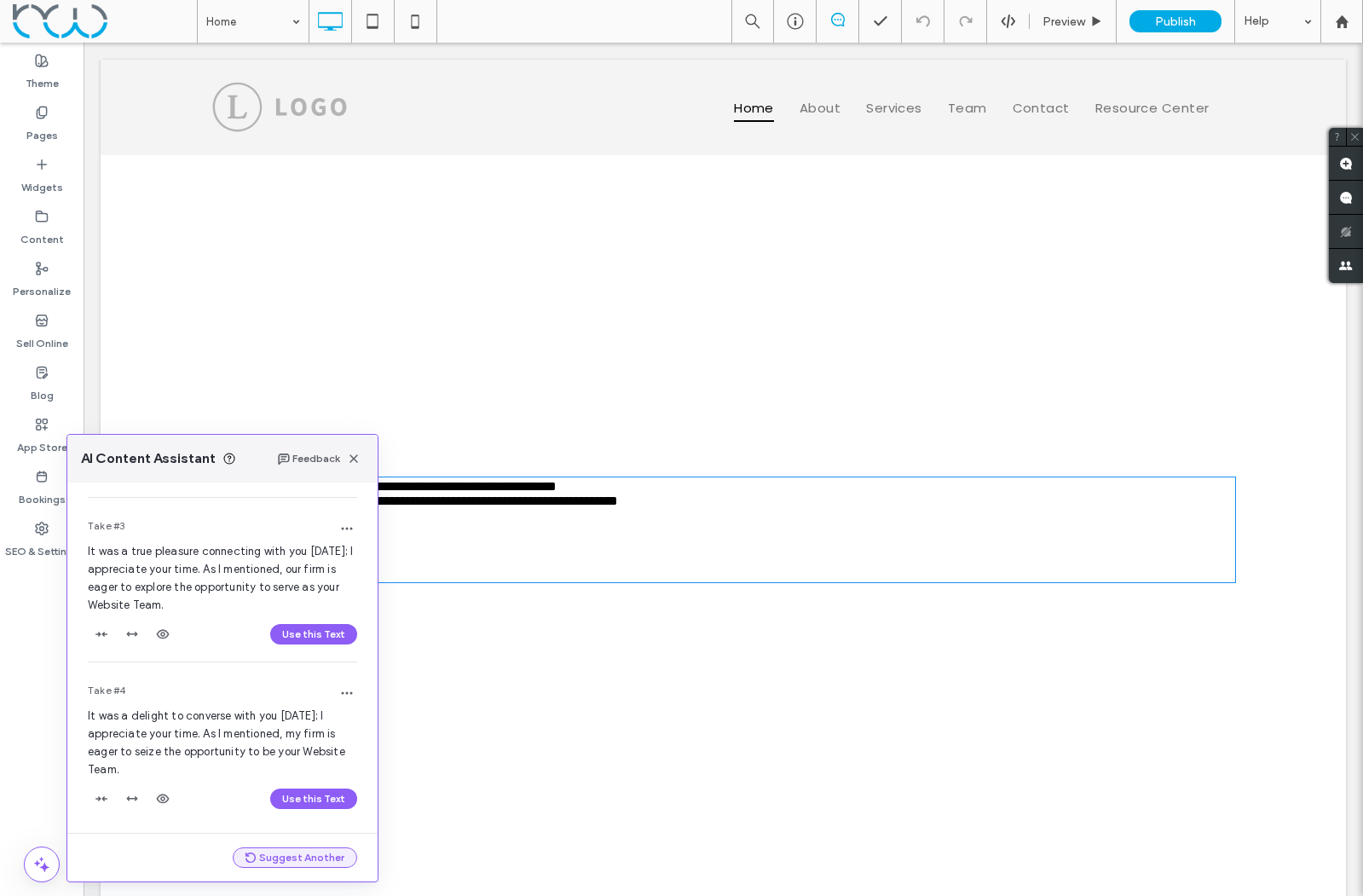
click at [304, 855] on button "Suggest Another" at bounding box center [295, 857] width 125 height 20
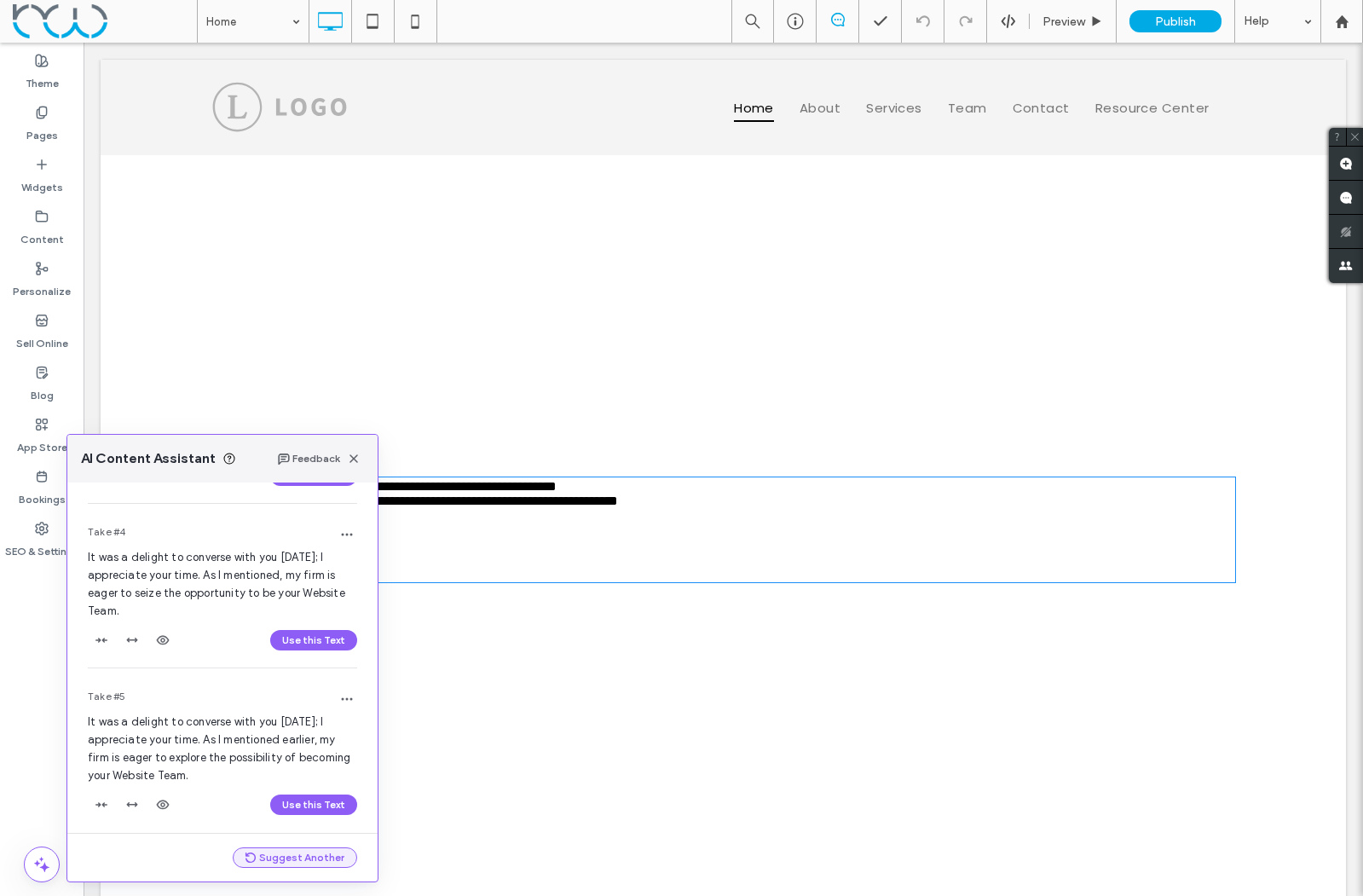
scroll to position [516, 0]
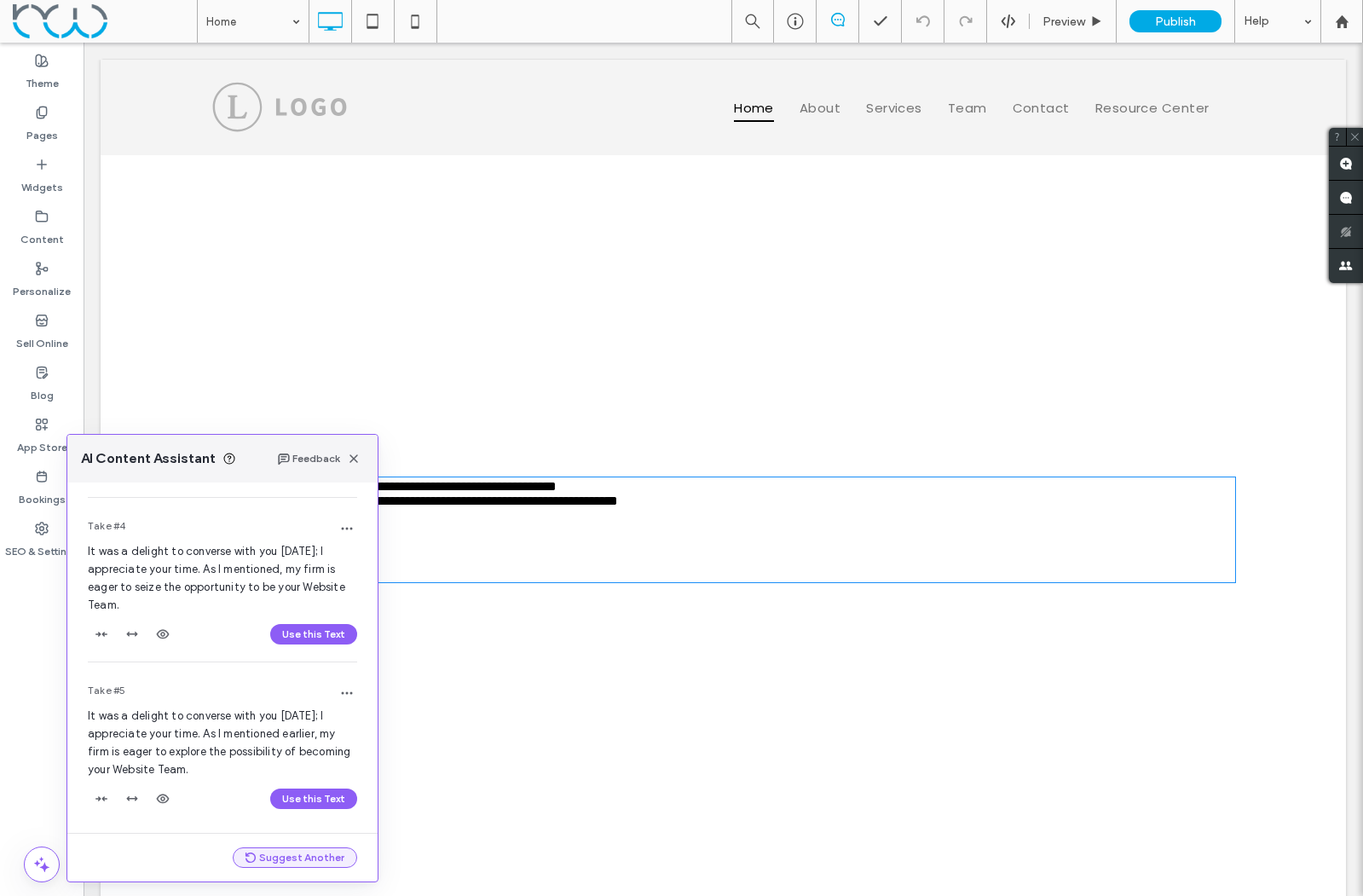
click at [312, 855] on button "Suggest Another" at bounding box center [295, 857] width 125 height 20
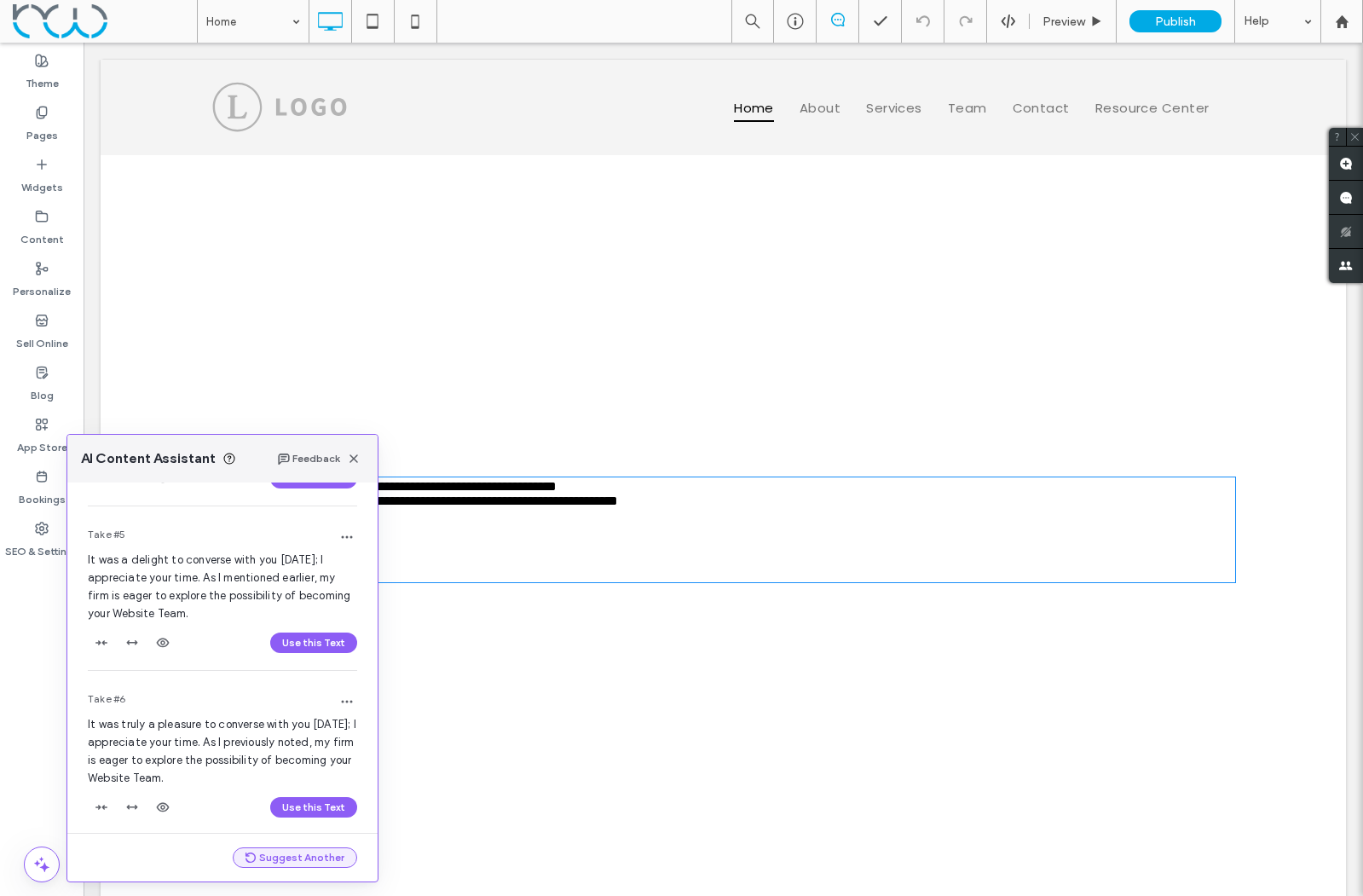
scroll to position [681, 0]
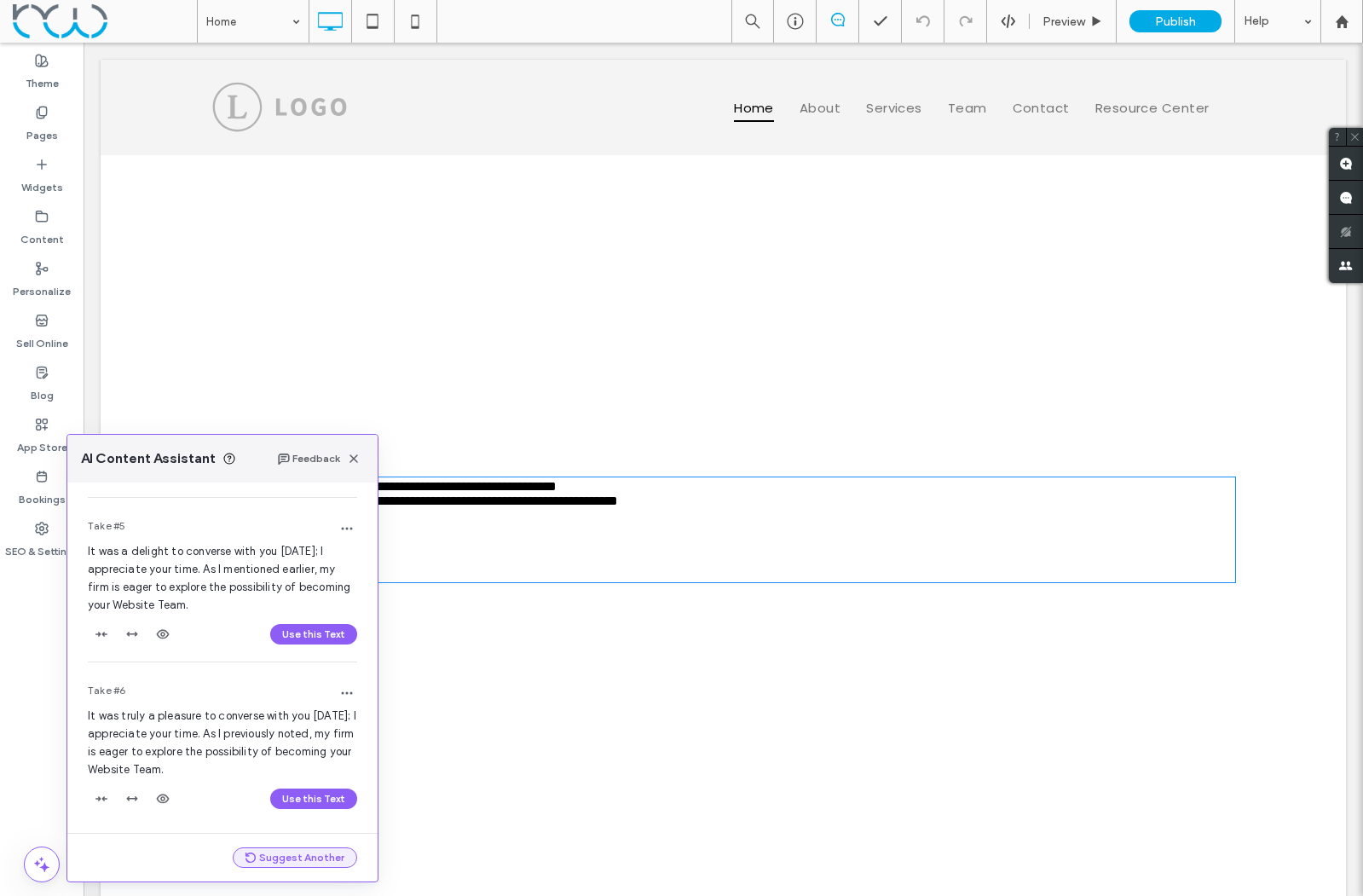
click at [312, 855] on button "Suggest Another" at bounding box center [295, 857] width 125 height 20
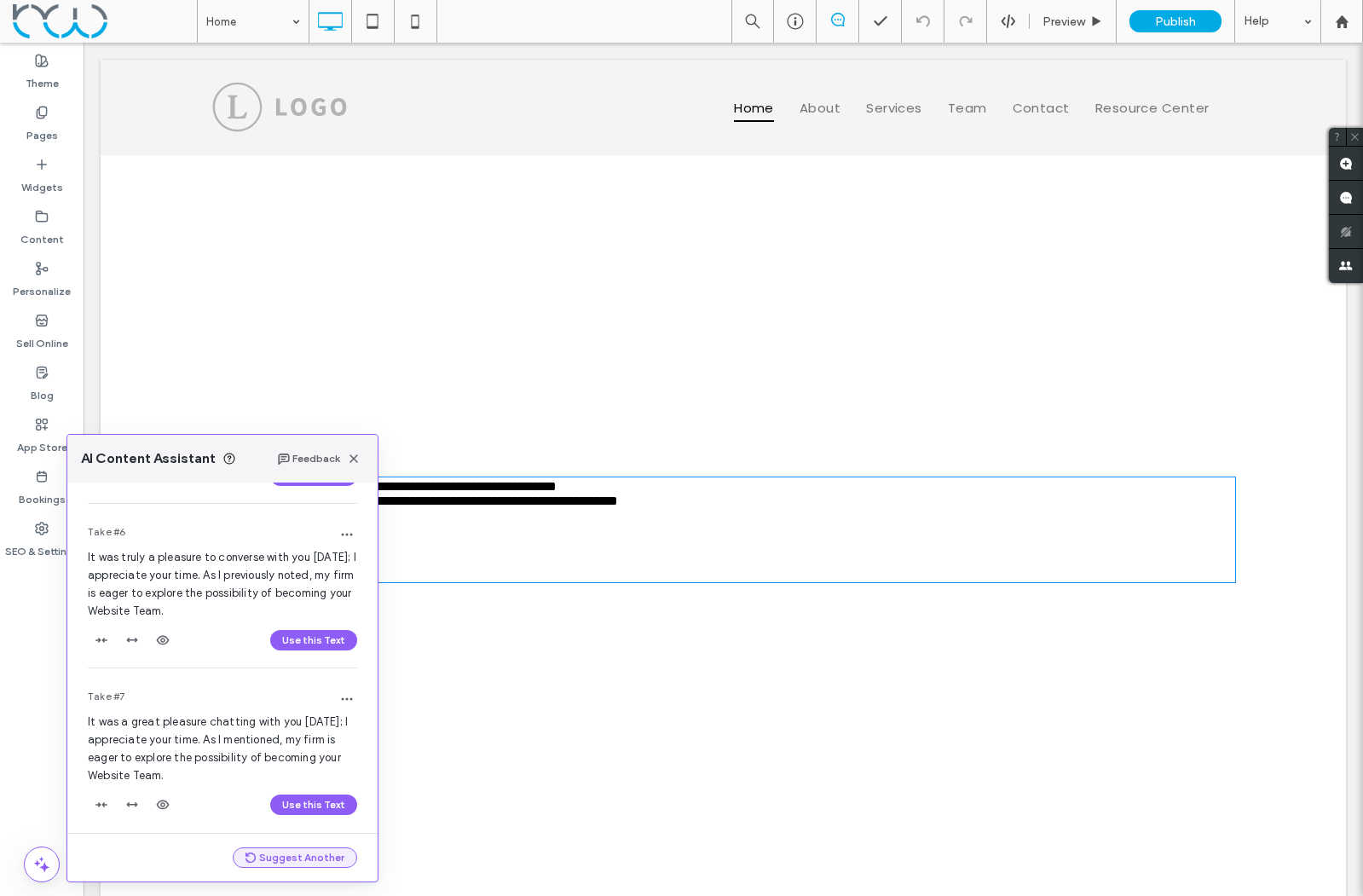
scroll to position [846, 0]
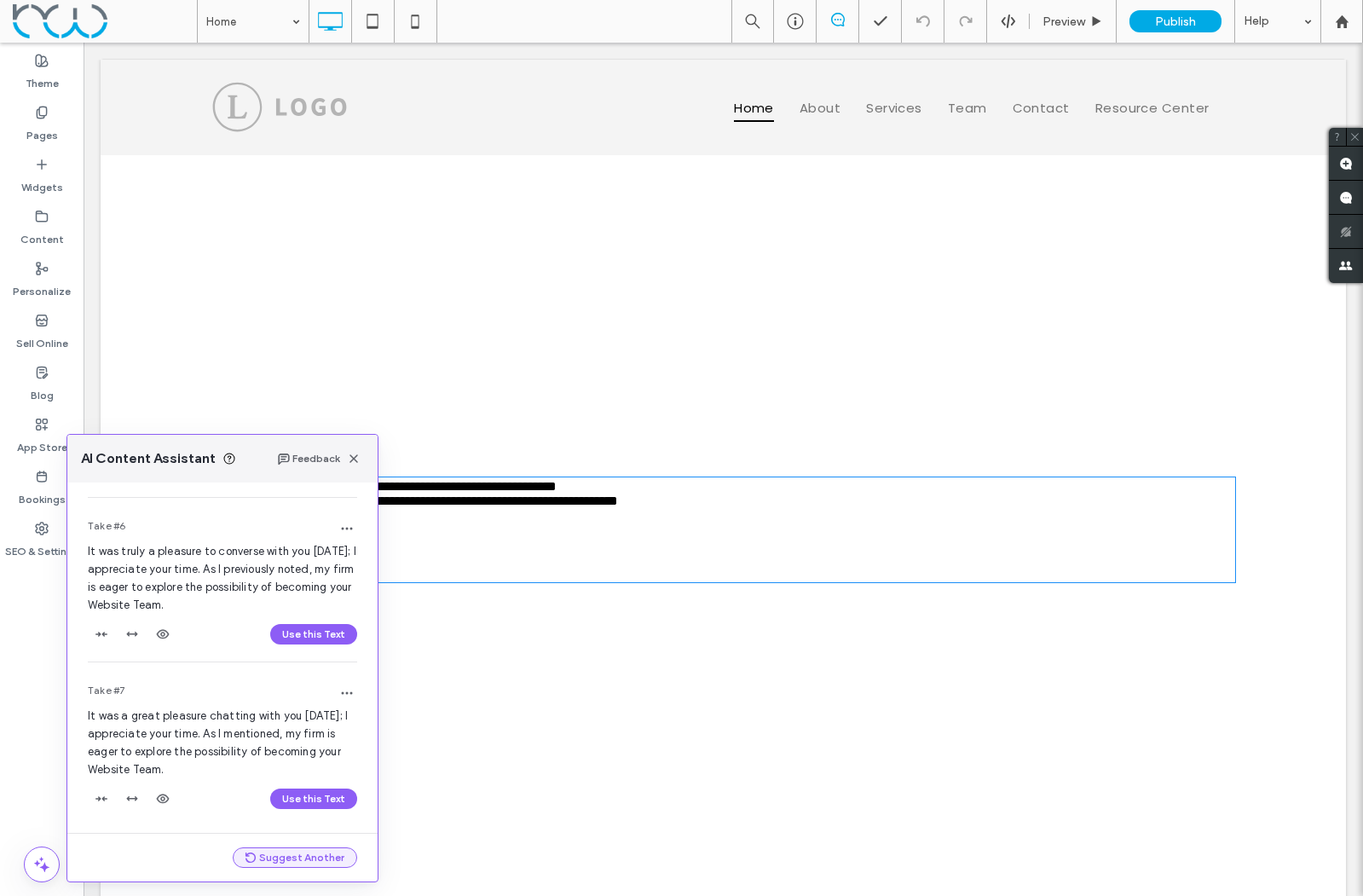
click at [312, 855] on button "Suggest Another" at bounding box center [295, 857] width 125 height 20
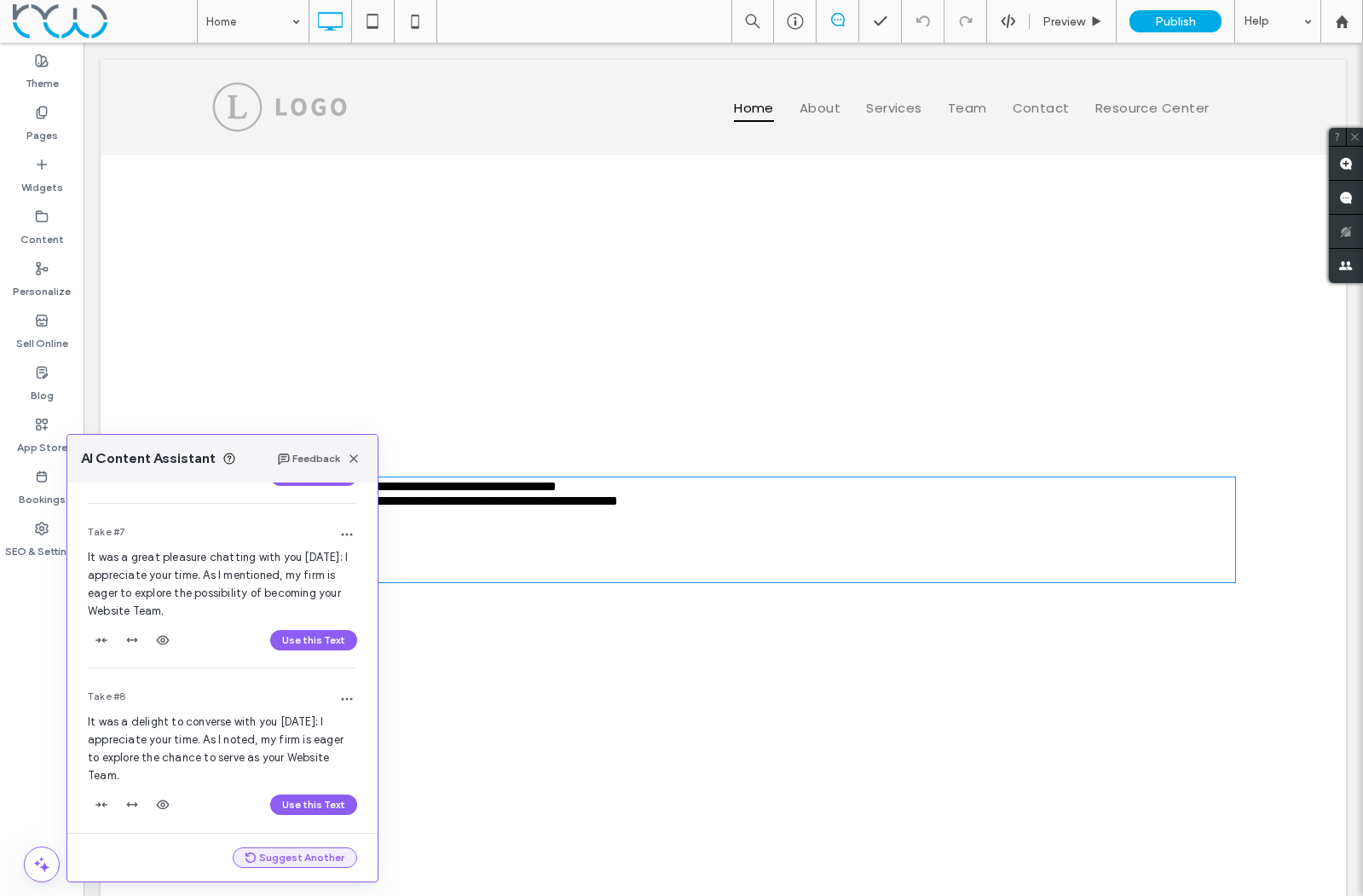
scroll to position [1010, 0]
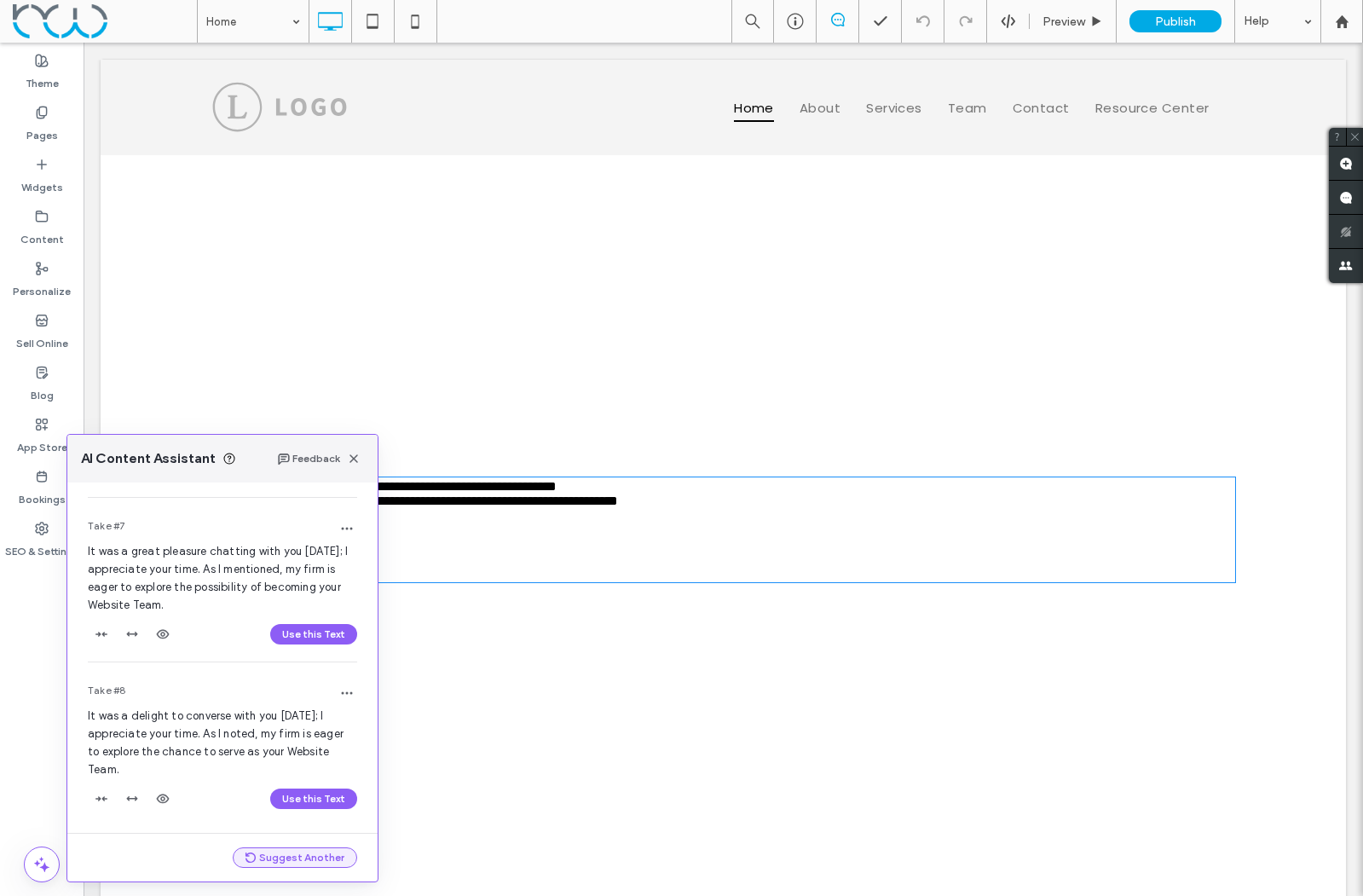
click at [312, 855] on button "Suggest Another" at bounding box center [295, 857] width 125 height 20
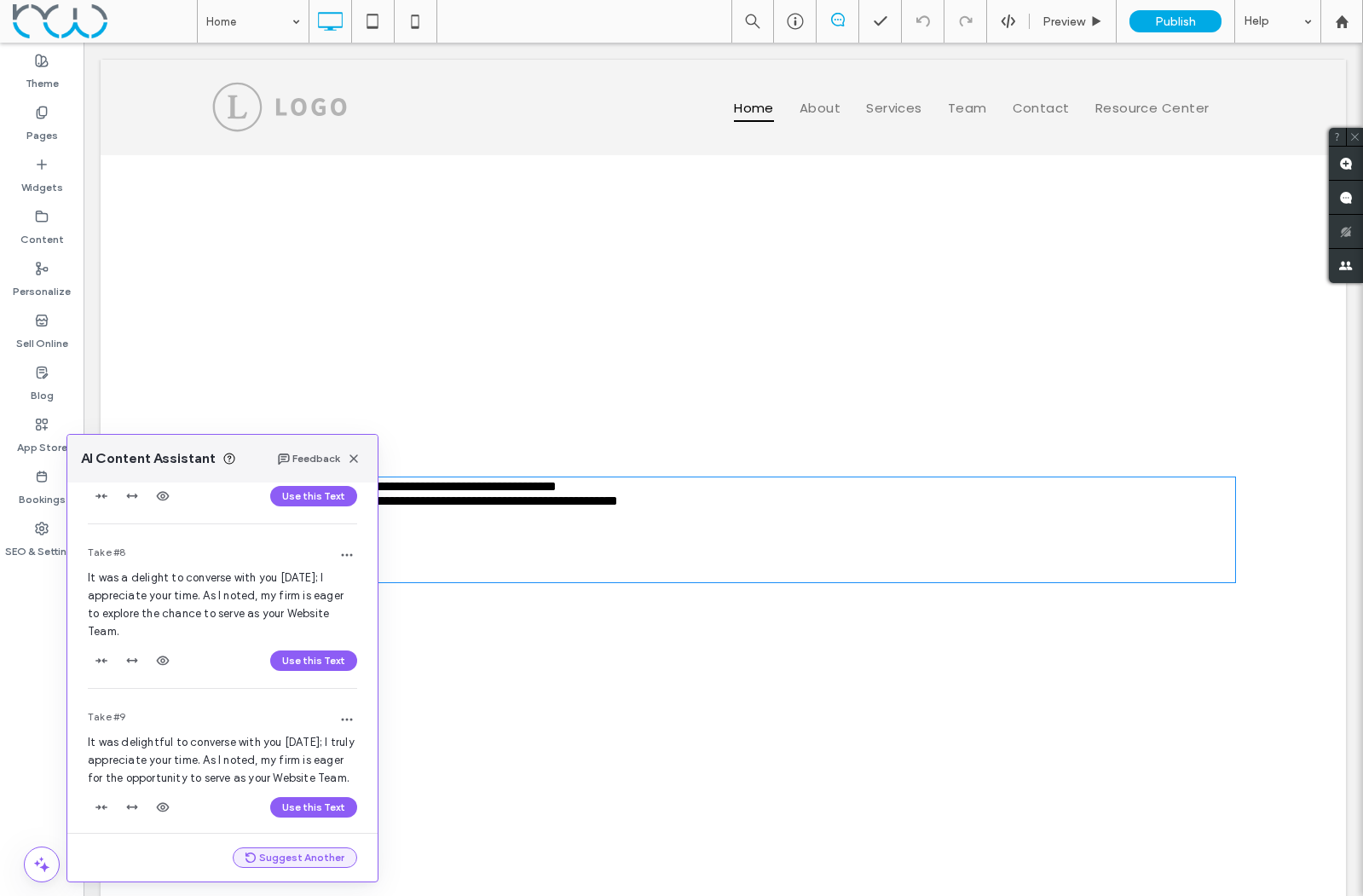
scroll to position [1157, 0]
